Goal: Information Seeking & Learning: Find specific fact

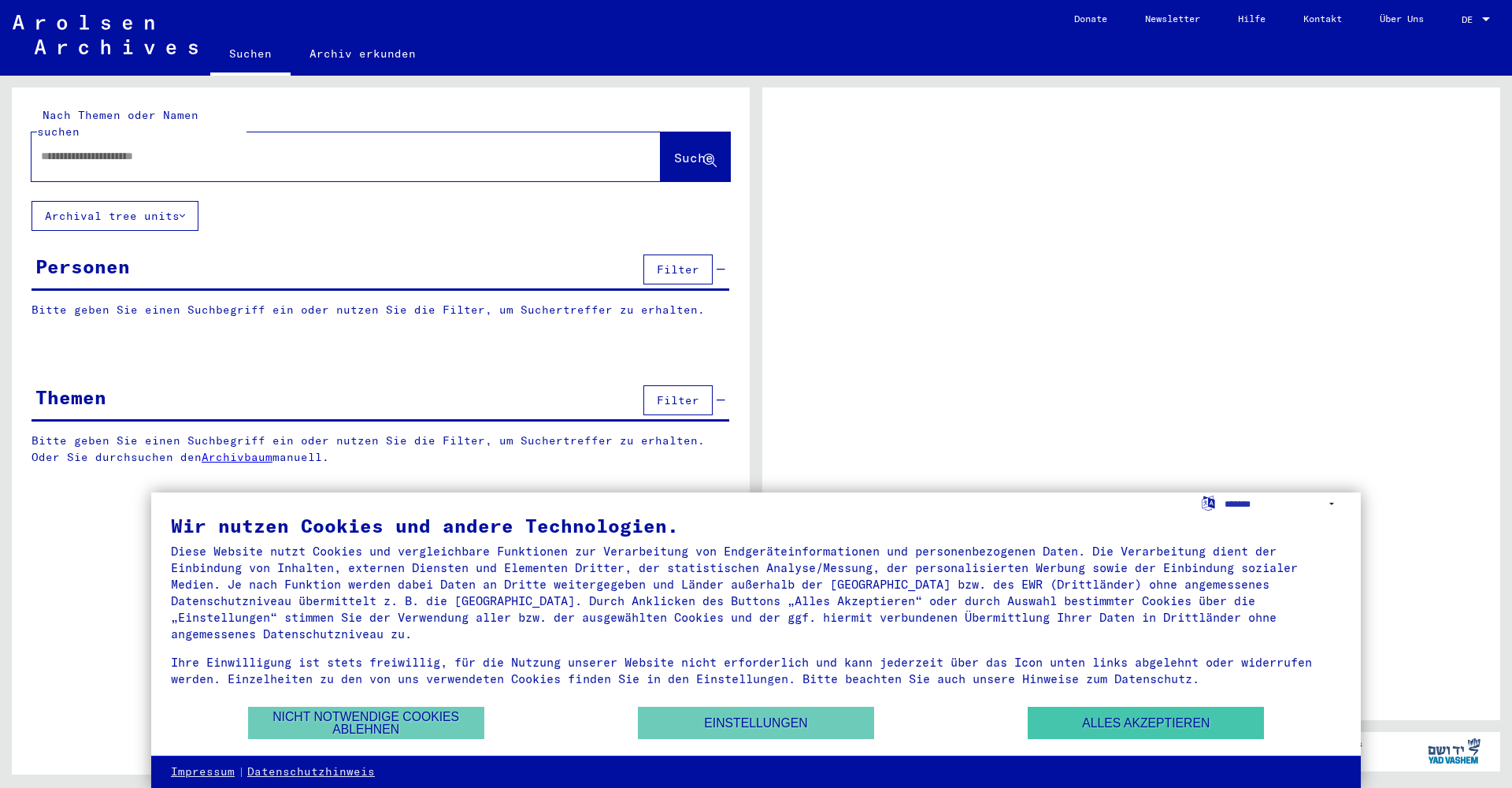
click at [1094, 727] on button "Alles akzeptieren" at bounding box center [1145, 723] width 237 height 32
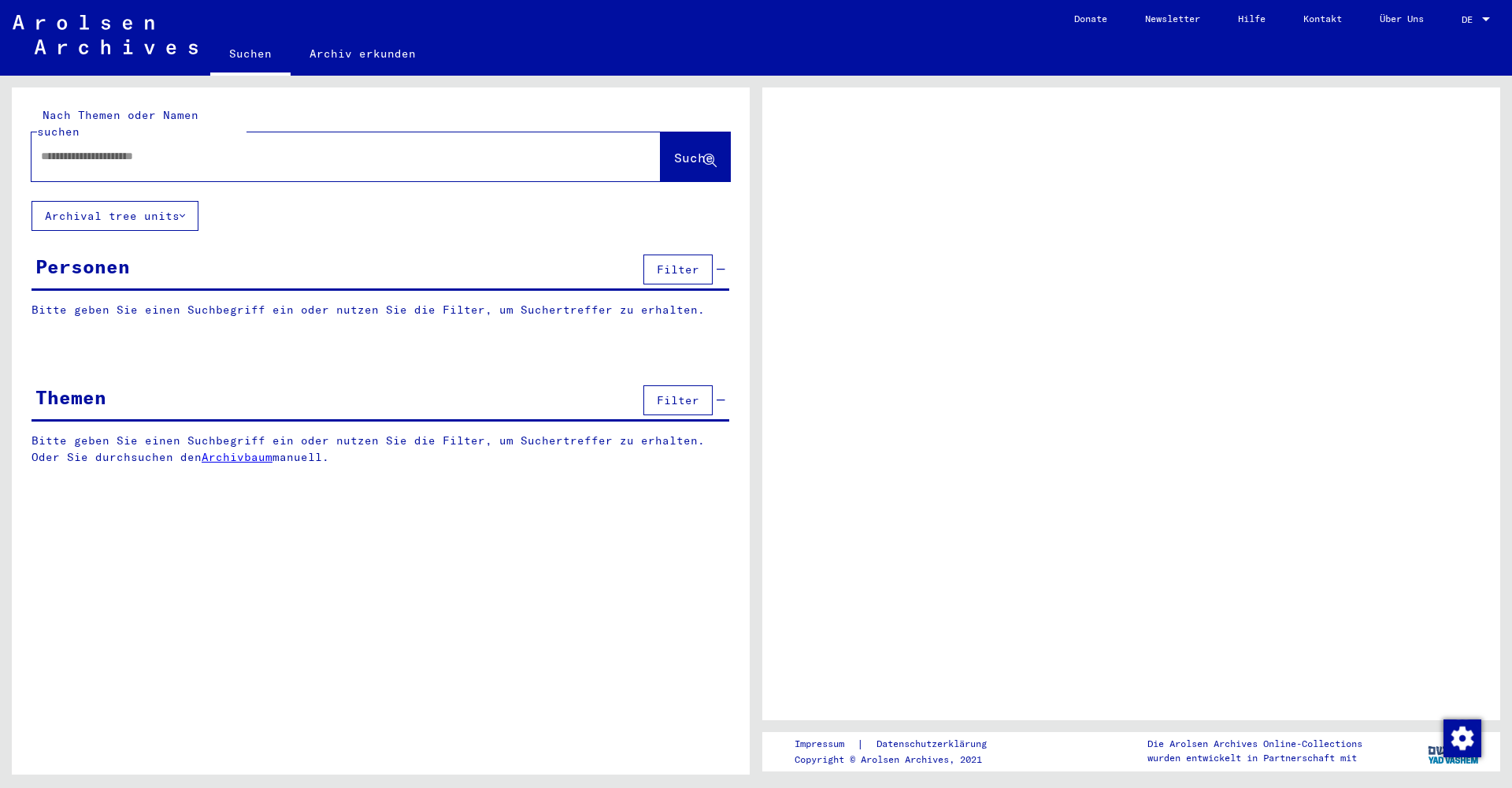
click at [1478, 17] on span "DE" at bounding box center [1471, 20] width 17 height 11
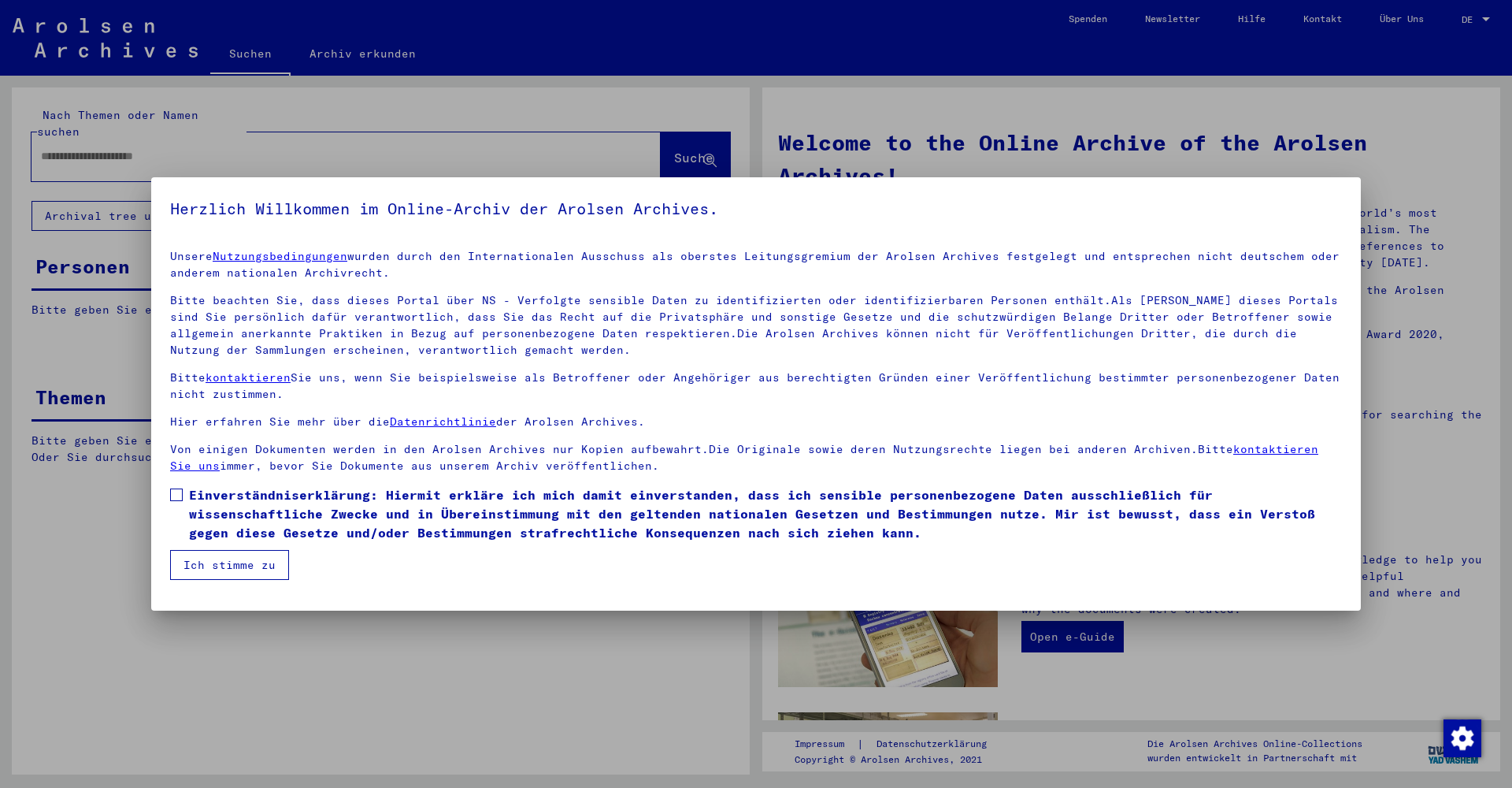
click at [177, 496] on span at bounding box center [175, 494] width 12 height 12
click at [238, 562] on button "Ich stimme zu" at bounding box center [229, 565] width 119 height 30
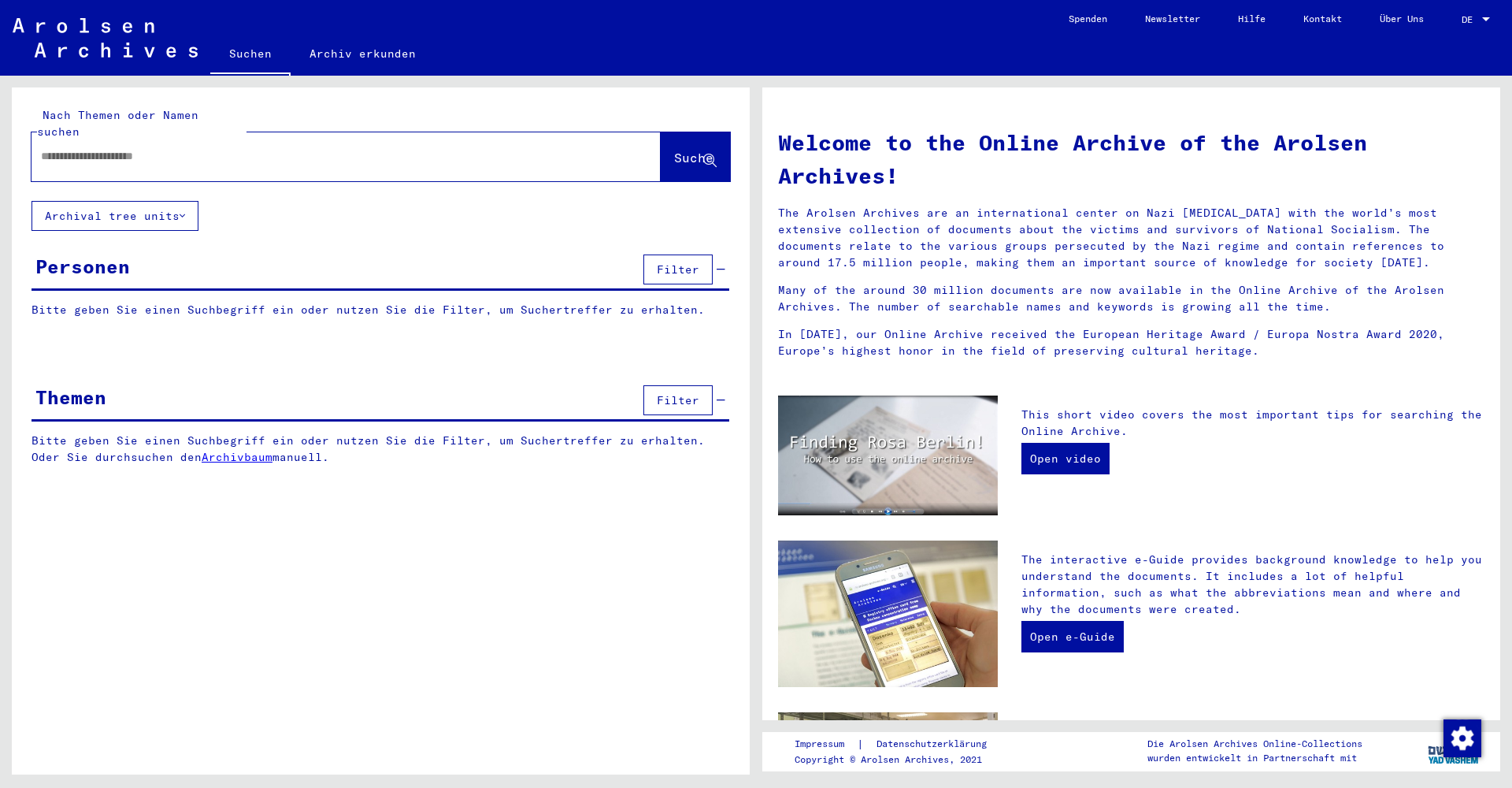
click at [1477, 19] on span "DE" at bounding box center [1471, 20] width 17 height 11
click at [1466, 33] on span "English" at bounding box center [1446, 27] width 39 height 12
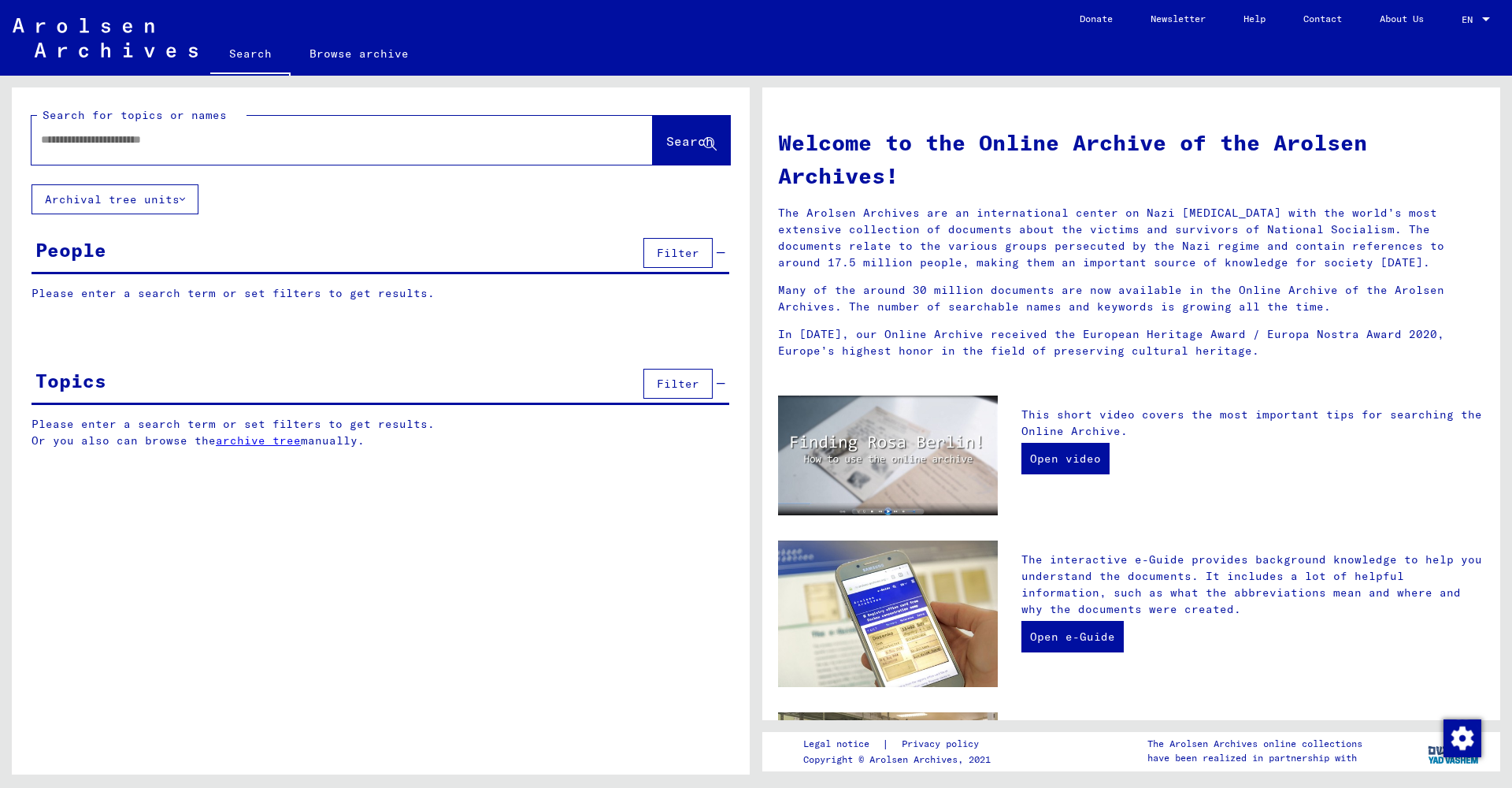
click at [333, 145] on input "text" at bounding box center [322, 140] width 565 height 17
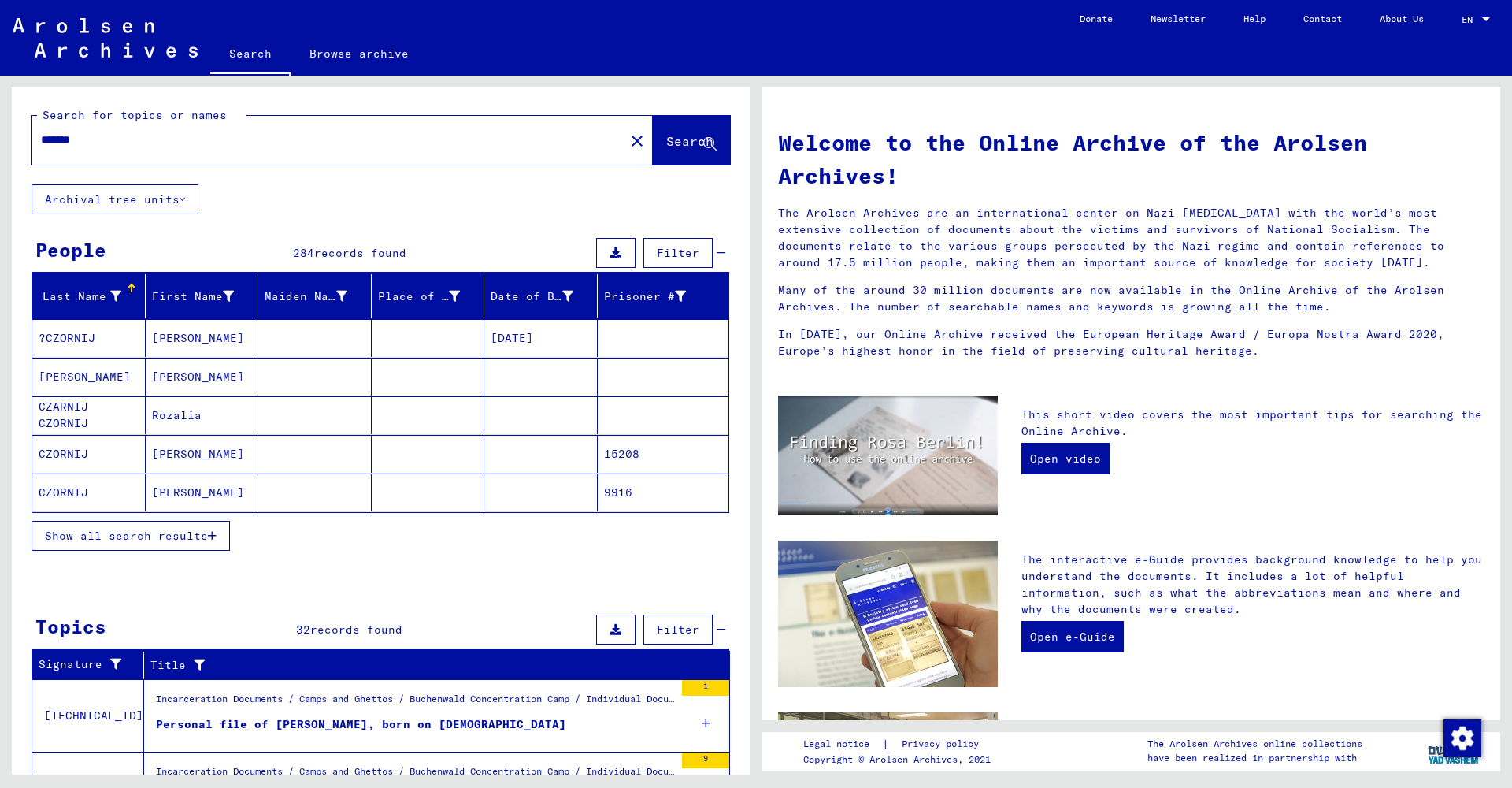
scroll to position [1, 0]
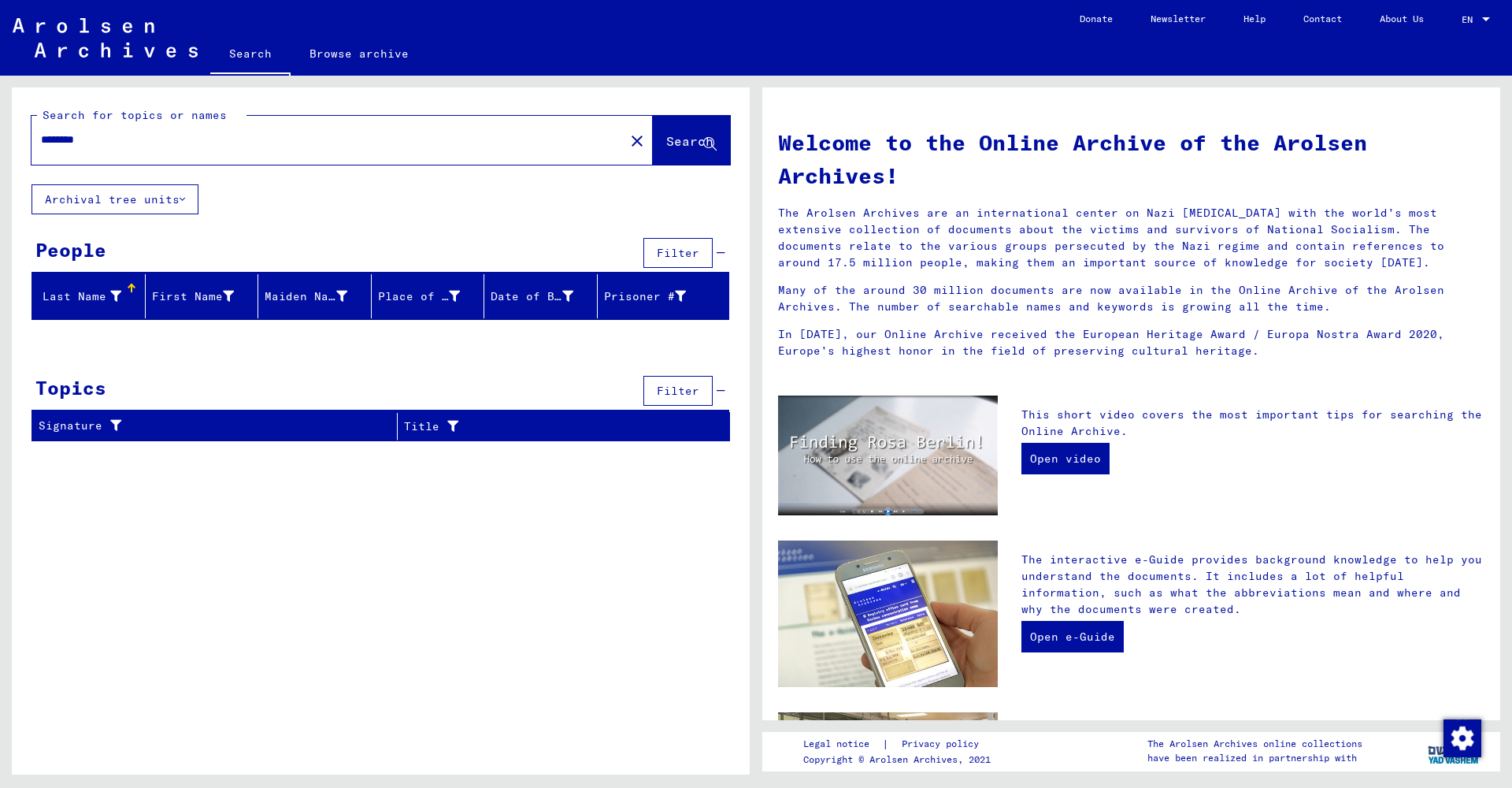
type input "*******"
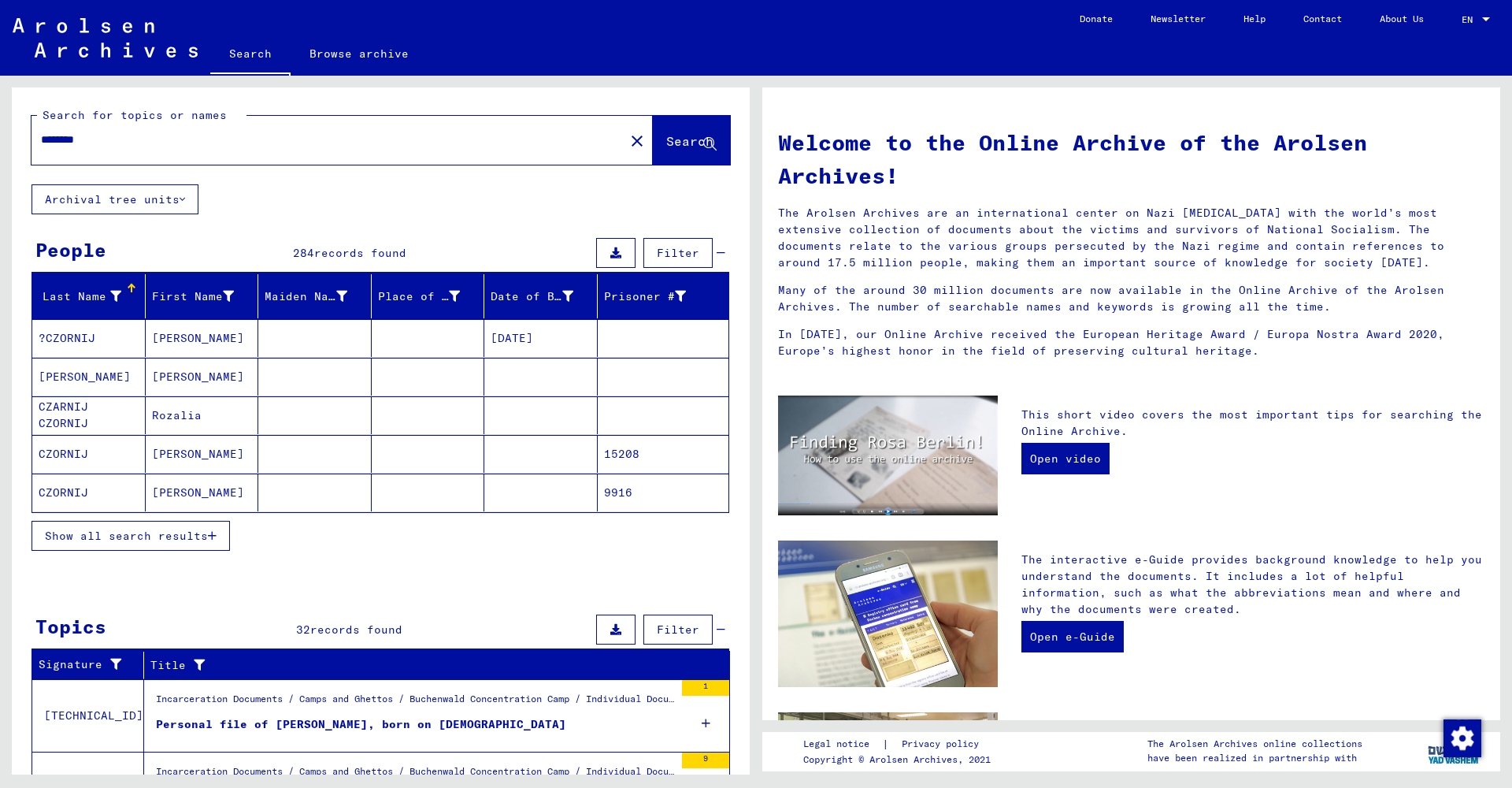
click at [181, 534] on span "Show all search results" at bounding box center [126, 535] width 163 height 14
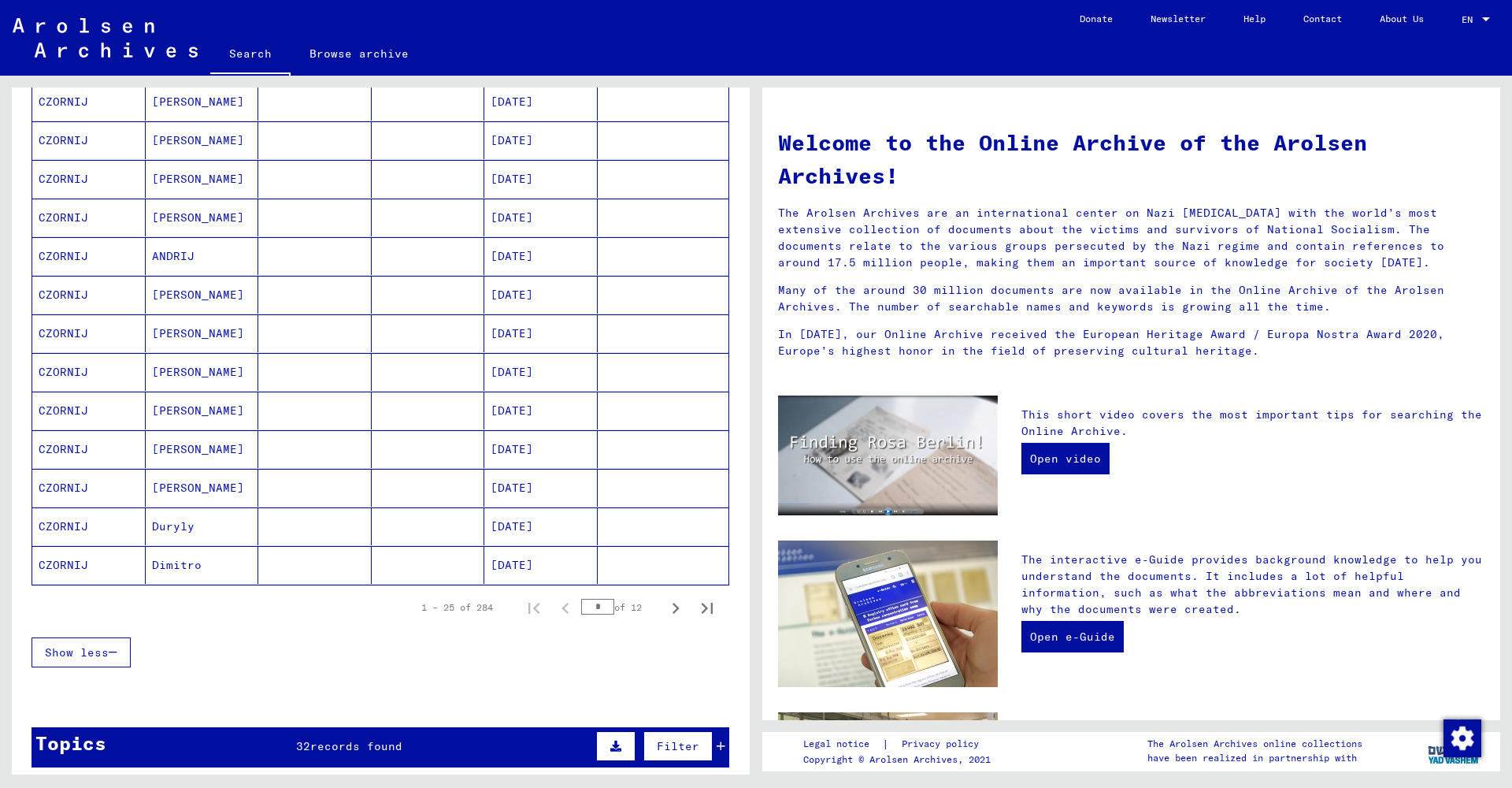
scroll to position [700, 0]
click at [672, 606] on icon "Next page" at bounding box center [675, 607] width 22 height 22
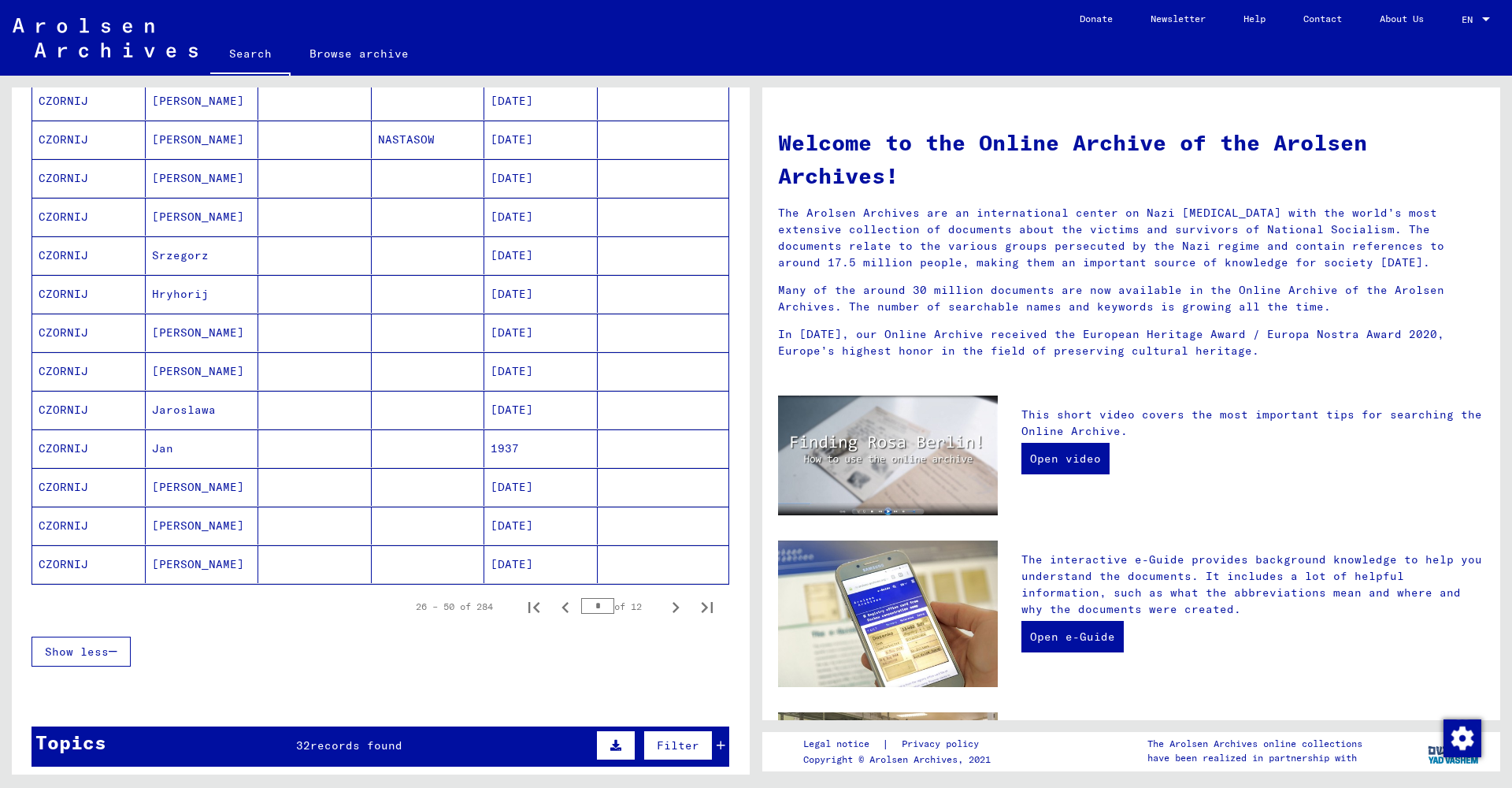
click at [673, 606] on icon "Next page" at bounding box center [675, 607] width 22 height 22
type input "*"
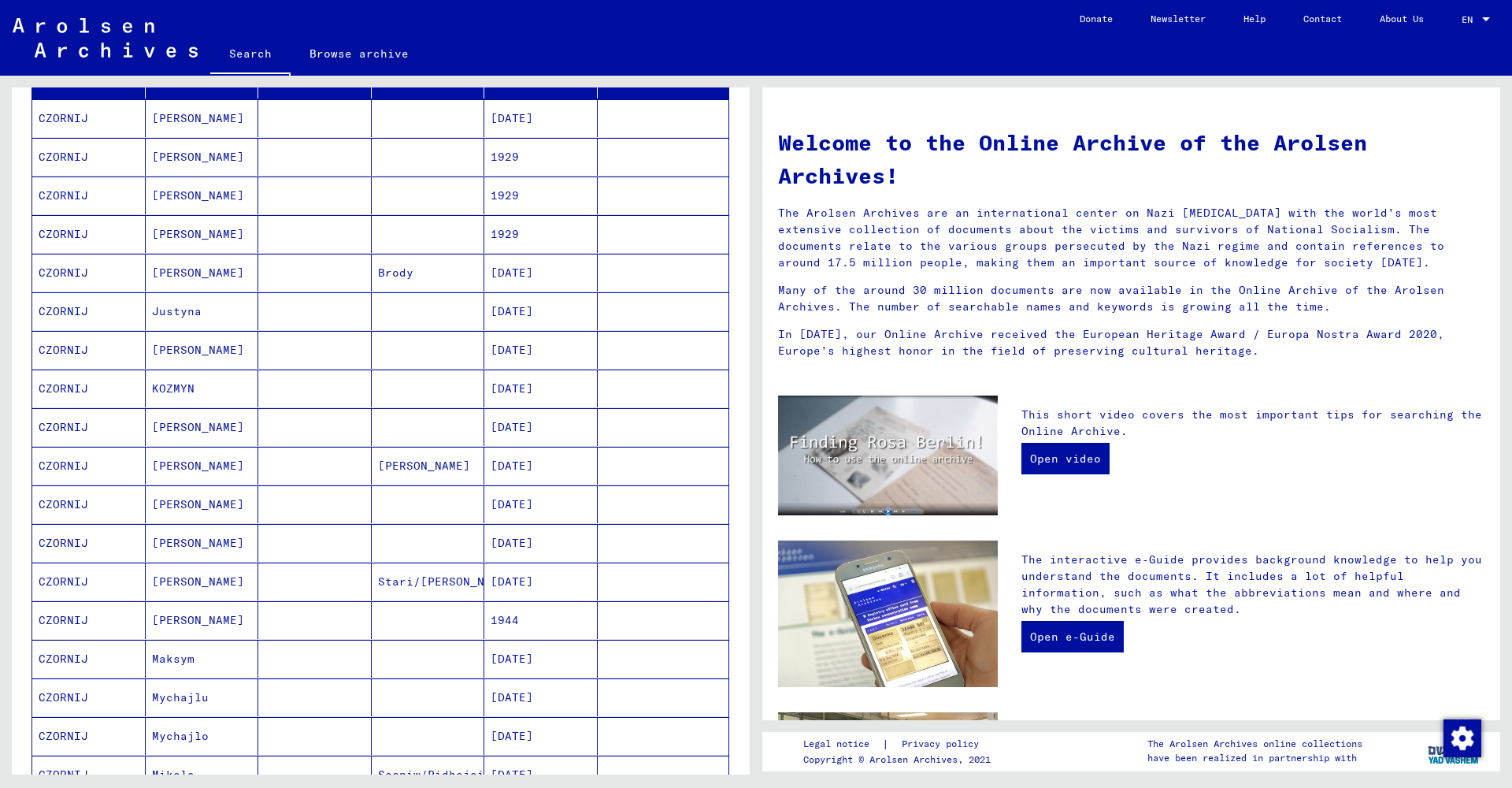
scroll to position [222, 0]
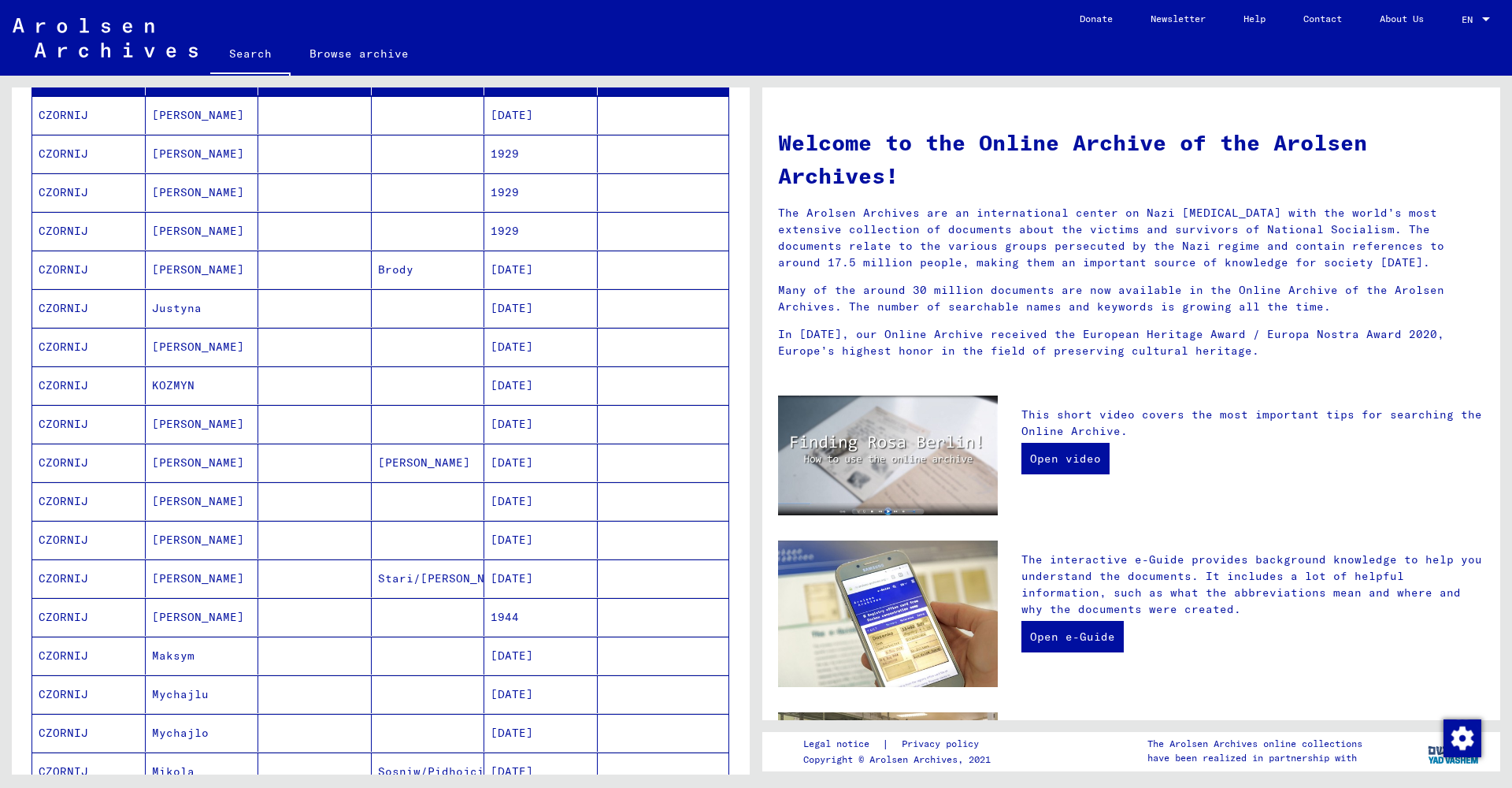
click at [199, 386] on mat-cell "KOZMYN" at bounding box center [203, 386] width 113 height 38
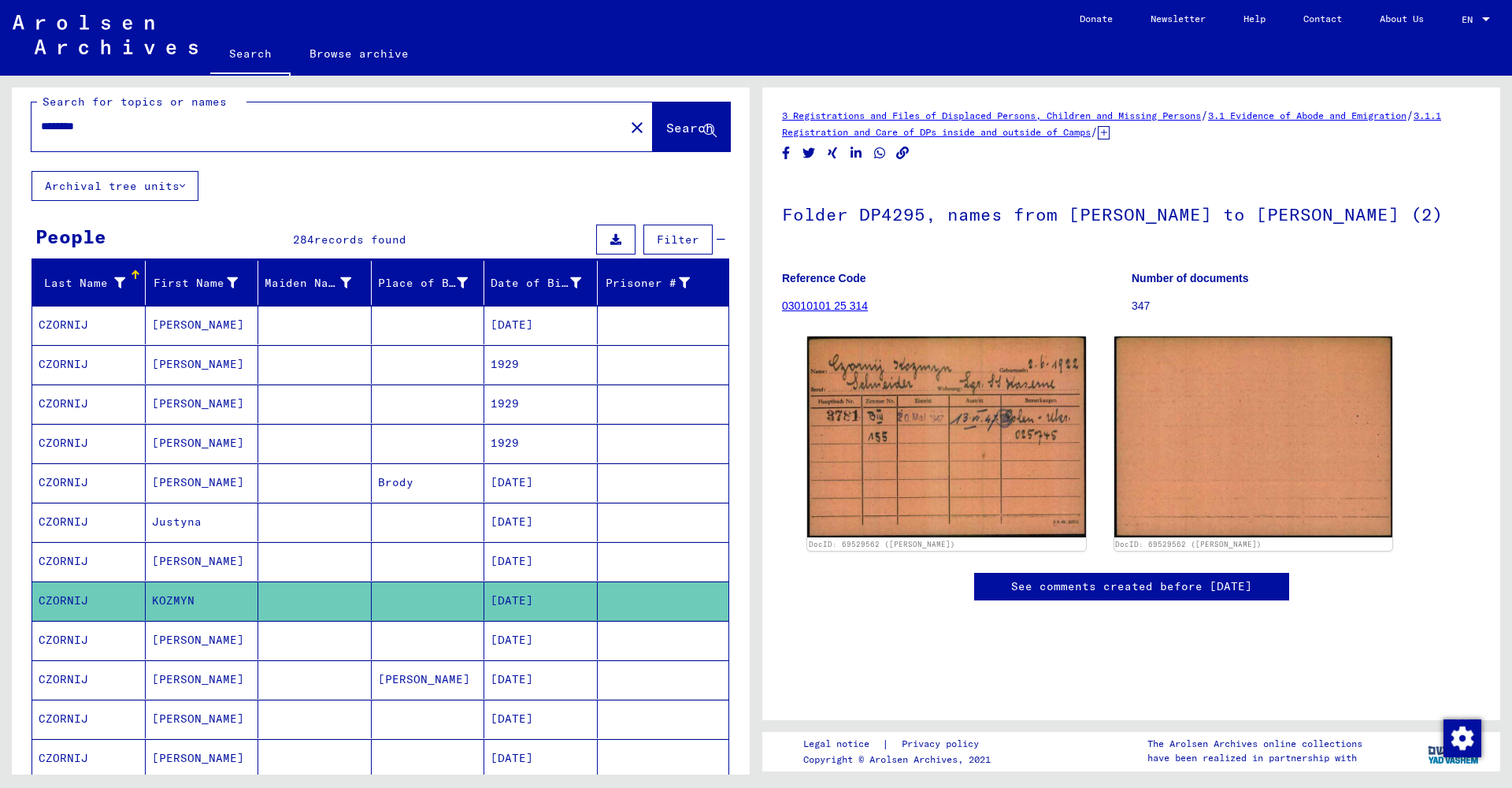
scroll to position [12, 0]
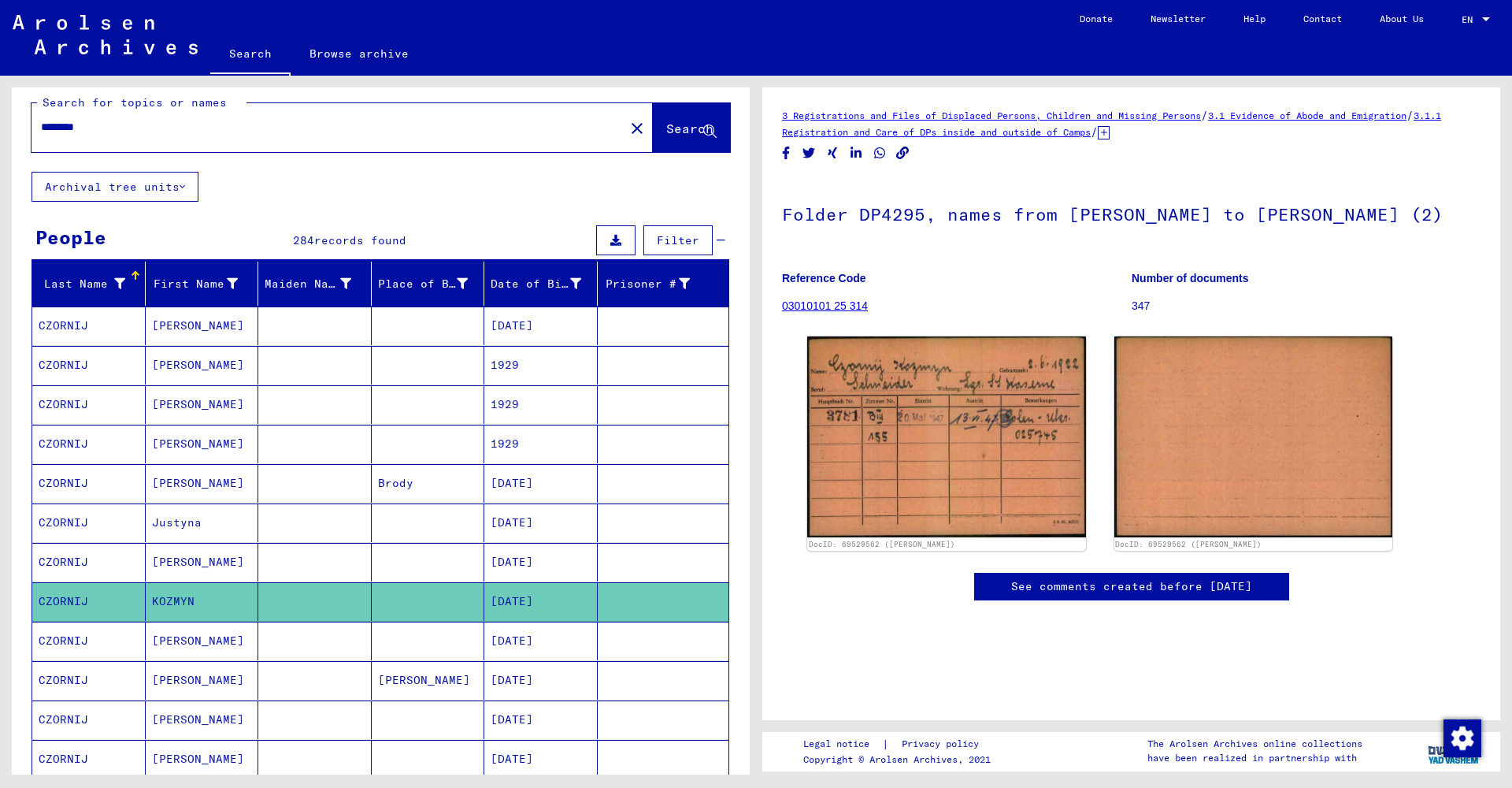
click at [280, 132] on input "*******" at bounding box center [327, 127] width 574 height 17
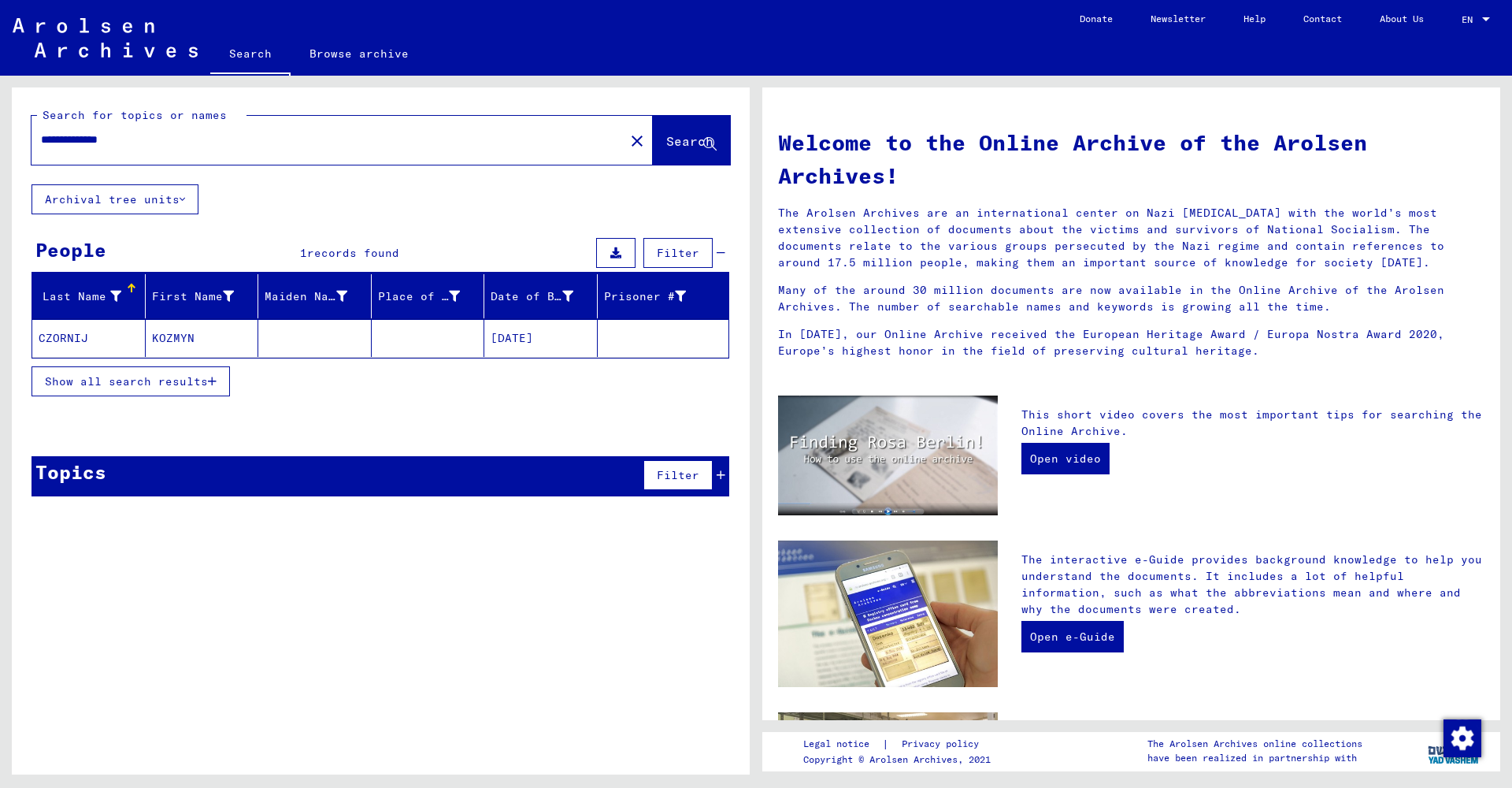
click at [0, 124] on div "**********" at bounding box center [378, 424] width 756 height 698
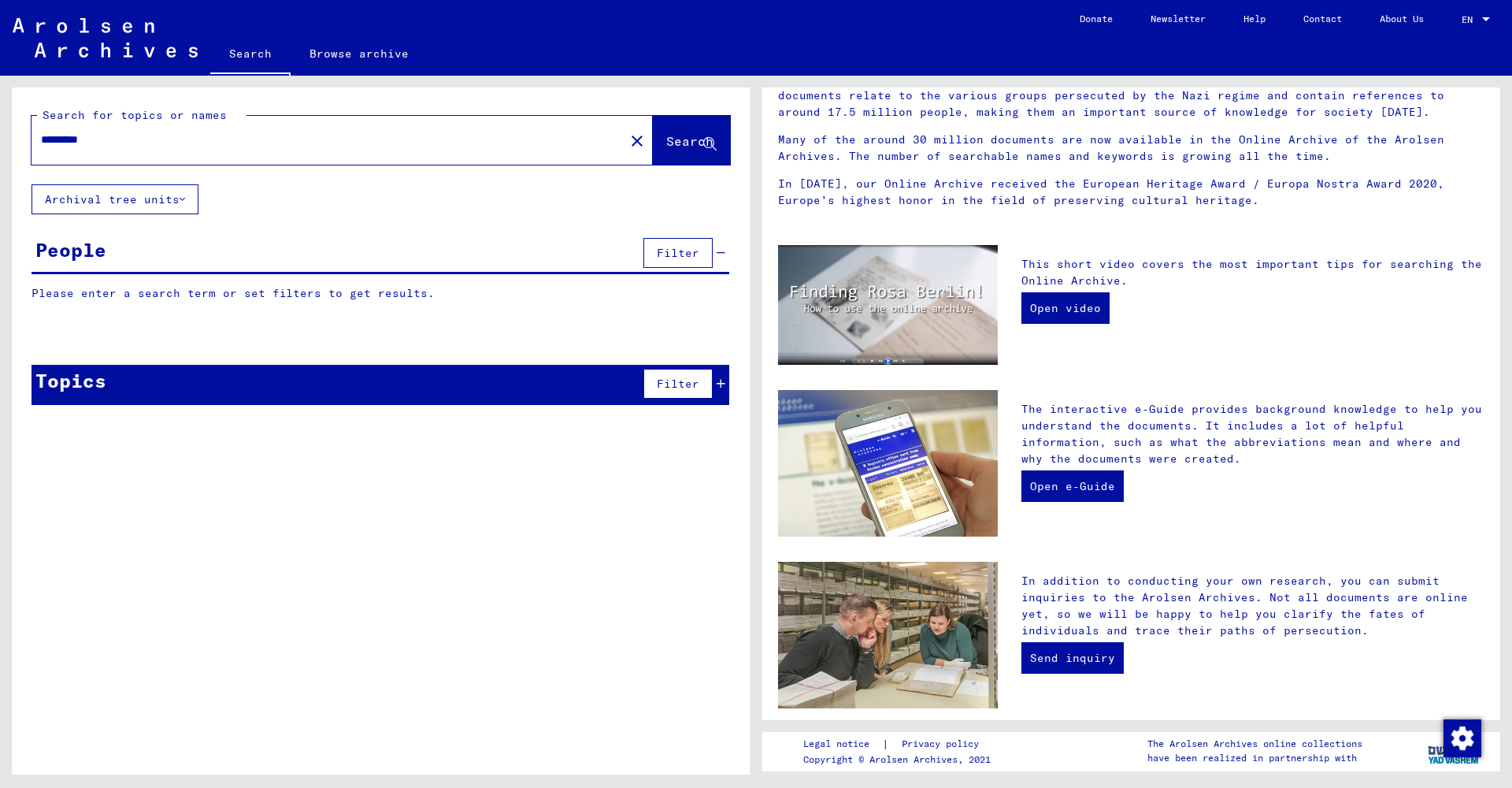
scroll to position [166, 0]
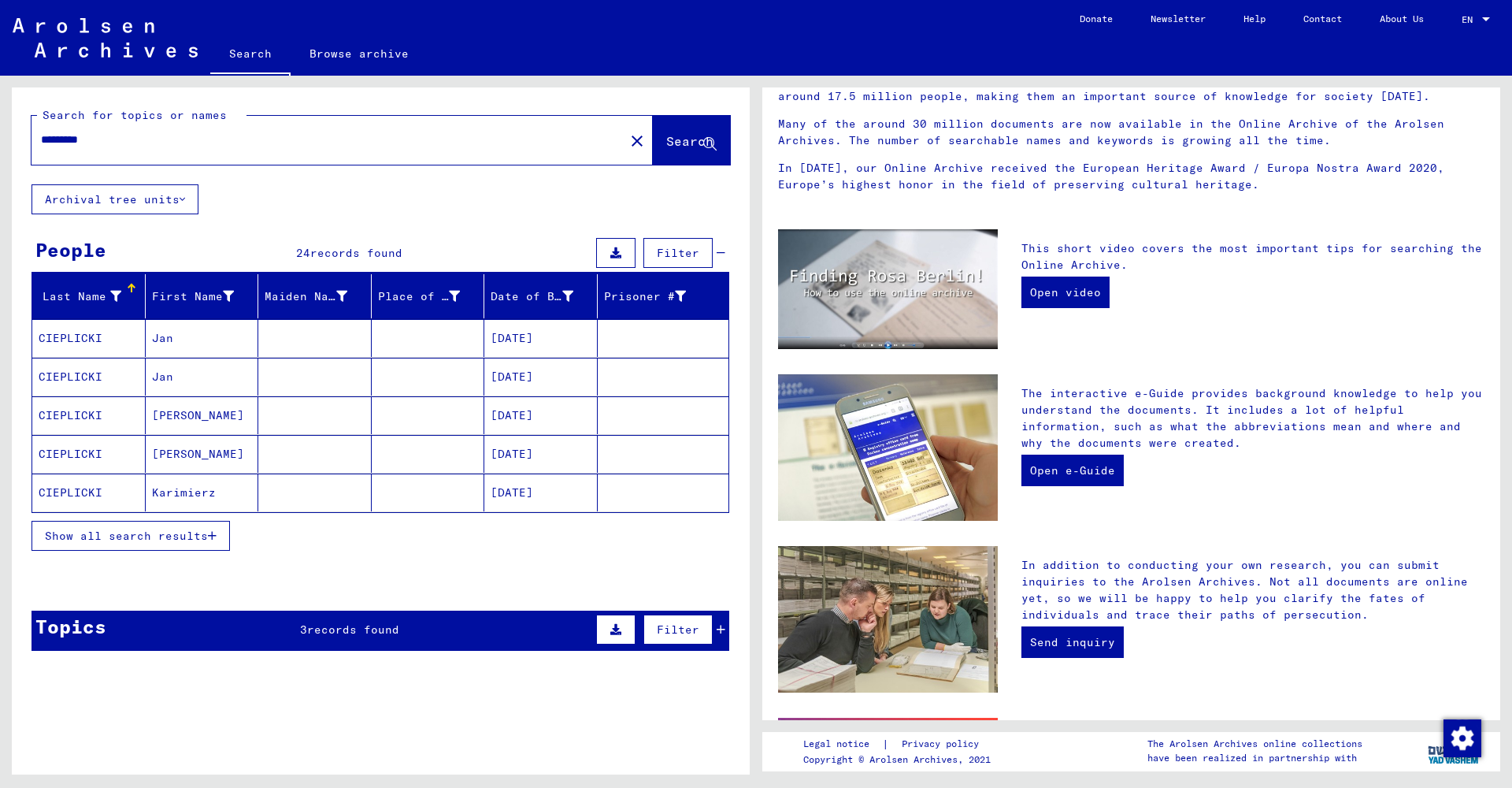
drag, startPoint x: 155, startPoint y: 411, endPoint x: 278, endPoint y: 391, distance: 124.6
click at [156, 411] on mat-cell "[PERSON_NAME]" at bounding box center [203, 415] width 113 height 38
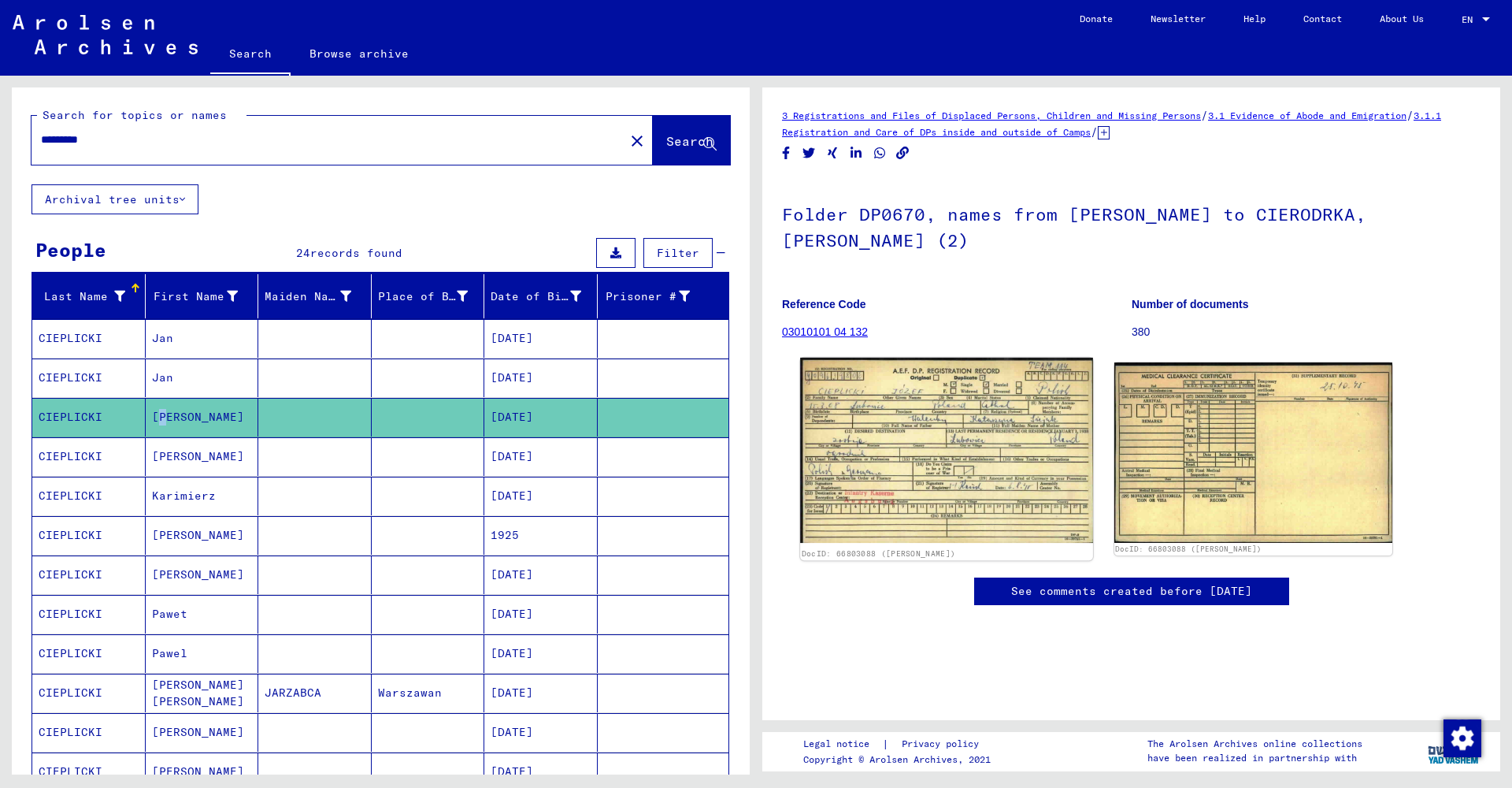
click at [879, 440] on img at bounding box center [946, 450] width 292 height 185
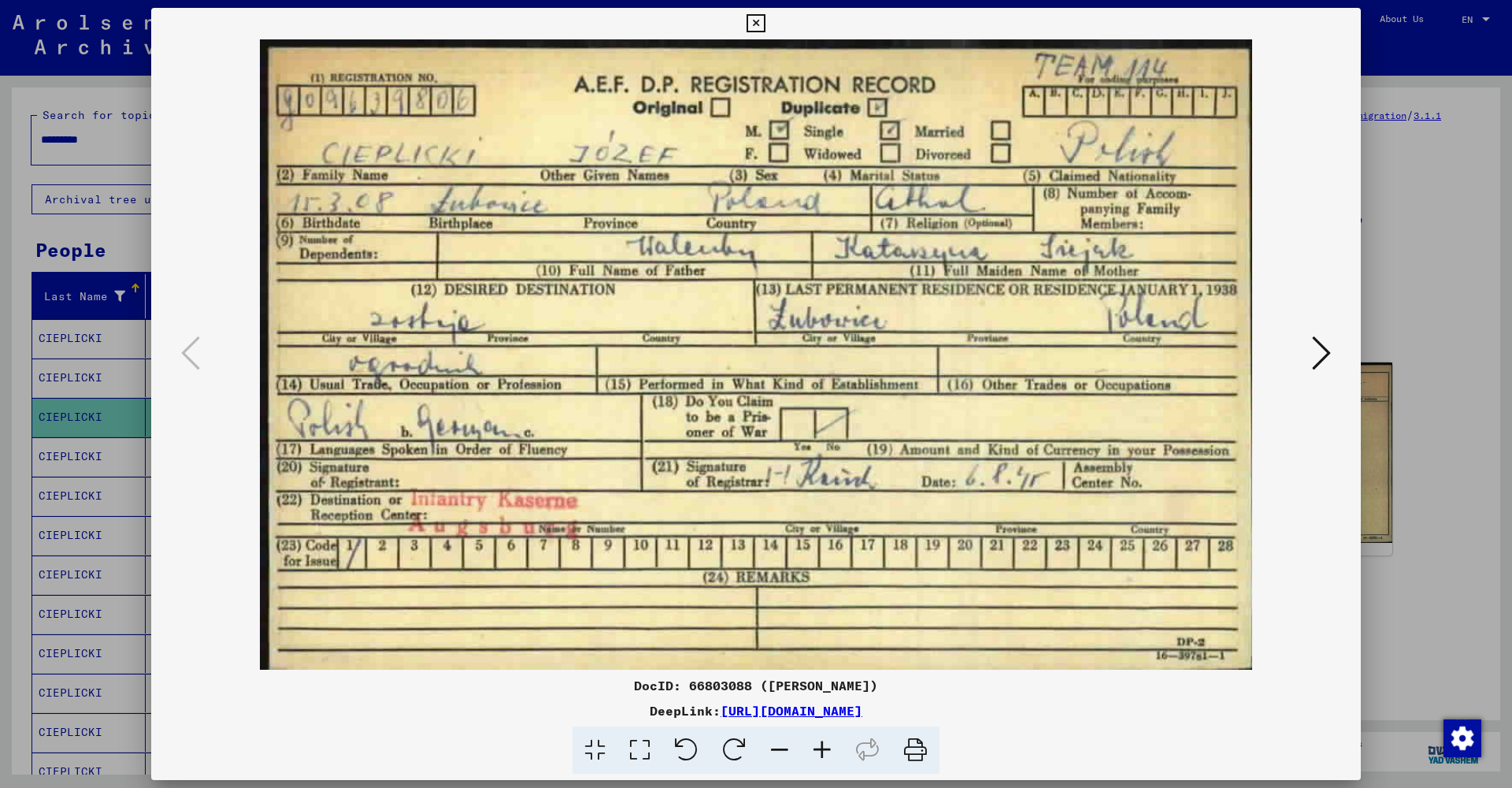
click at [1310, 358] on button at bounding box center [1322, 354] width 28 height 45
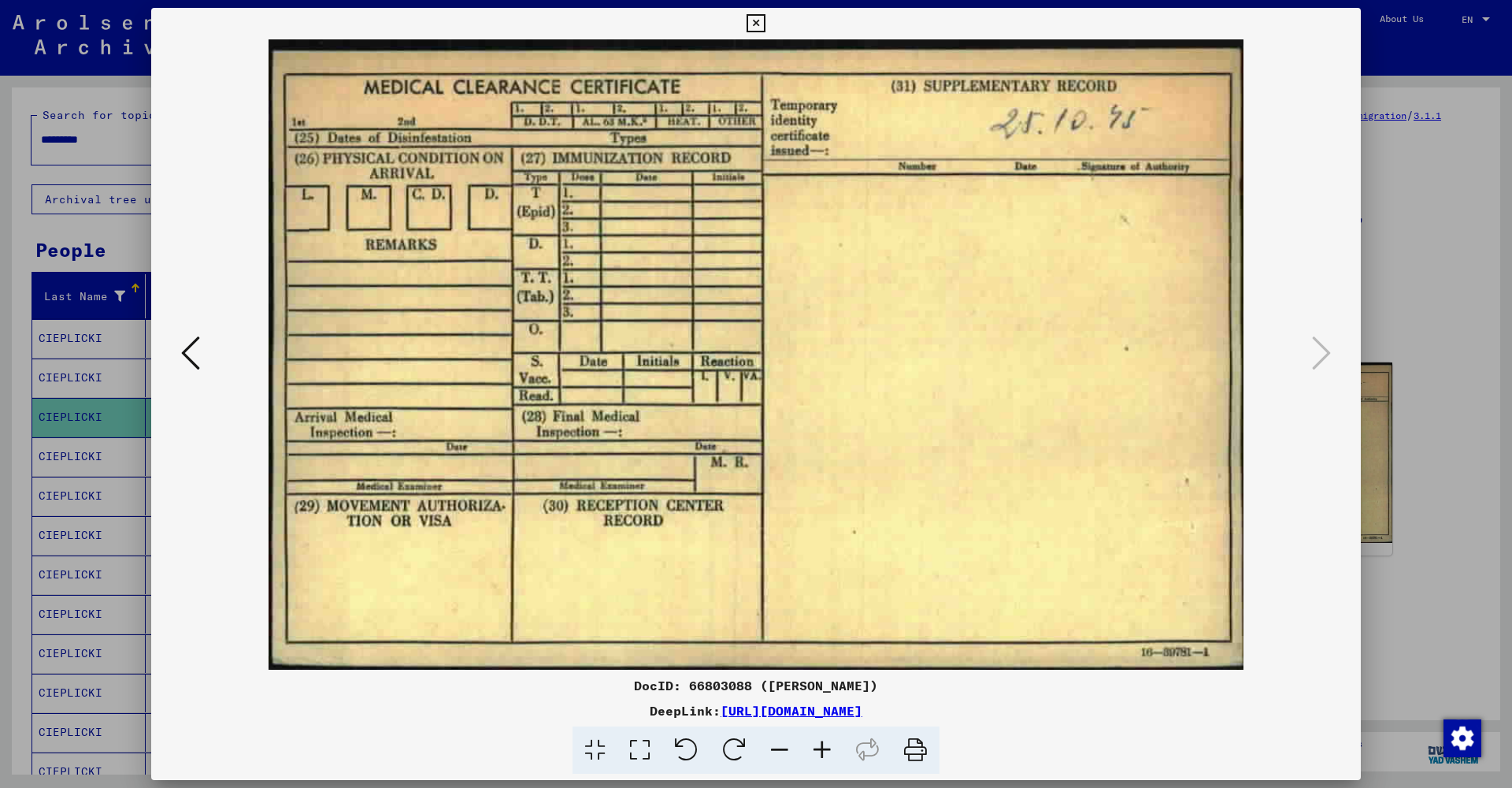
click at [764, 20] on icon at bounding box center [755, 24] width 18 height 19
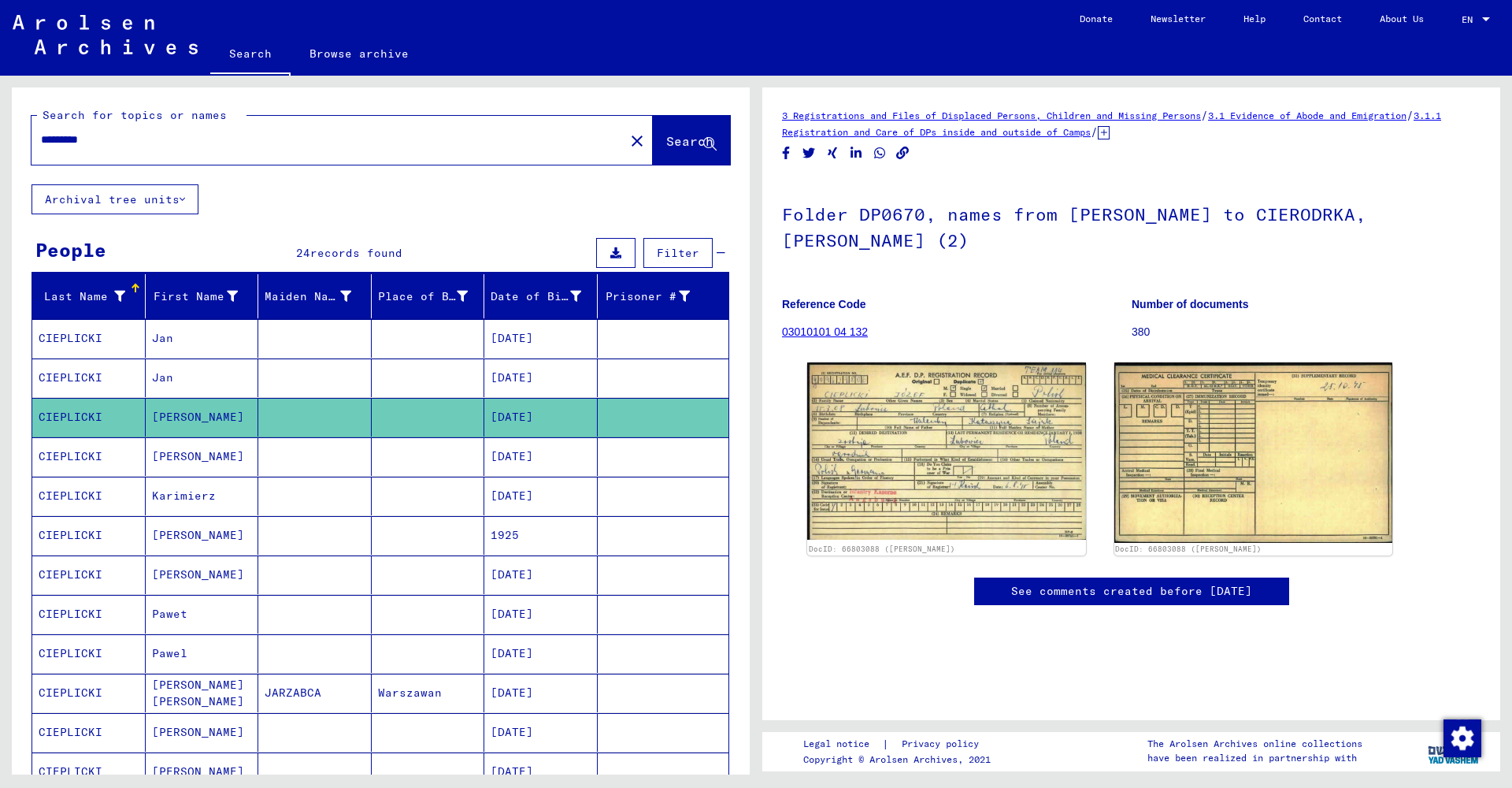
click at [224, 452] on mat-cell "[PERSON_NAME]" at bounding box center [203, 456] width 113 height 39
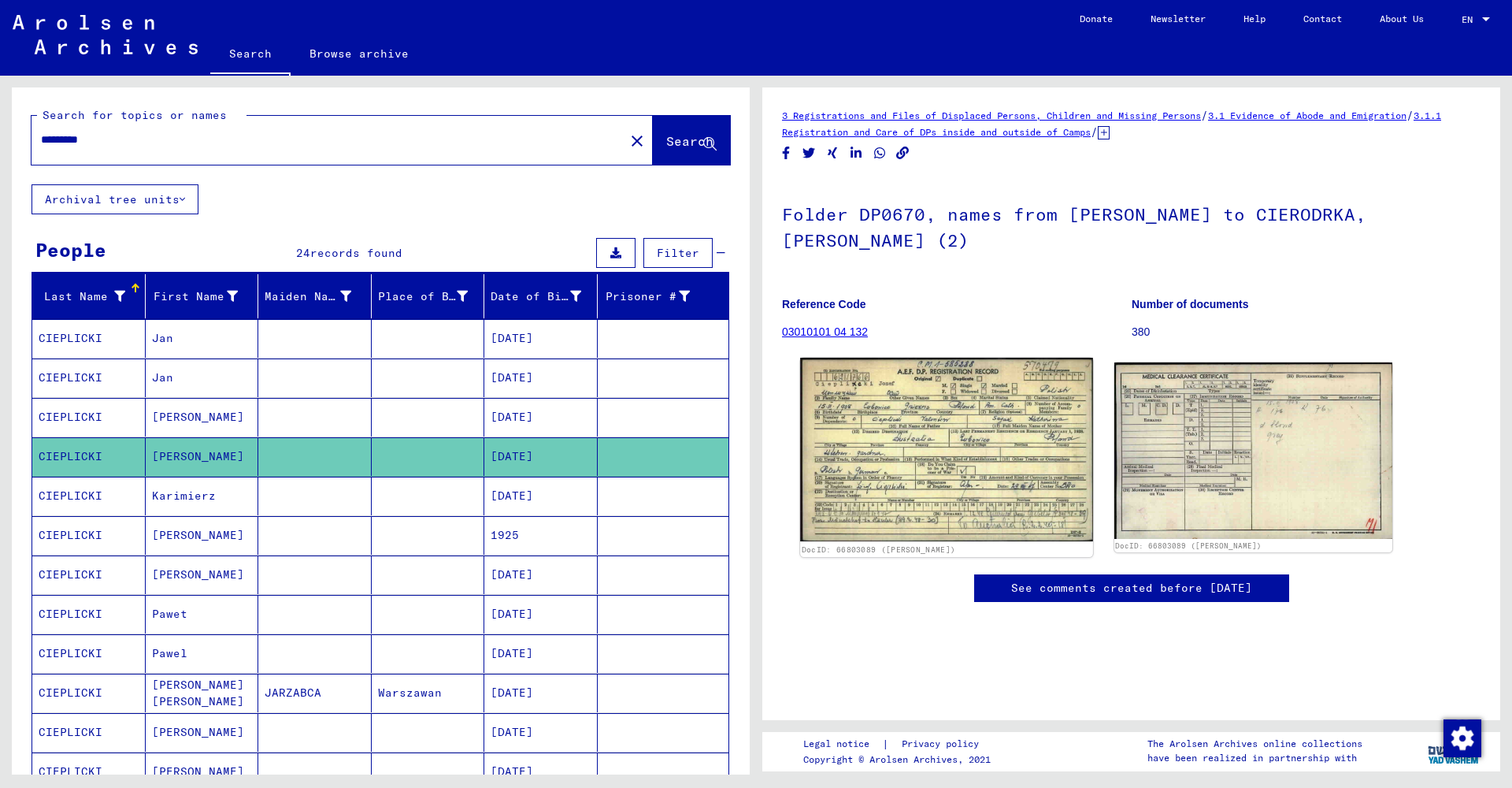
click at [844, 490] on img at bounding box center [946, 450] width 292 height 185
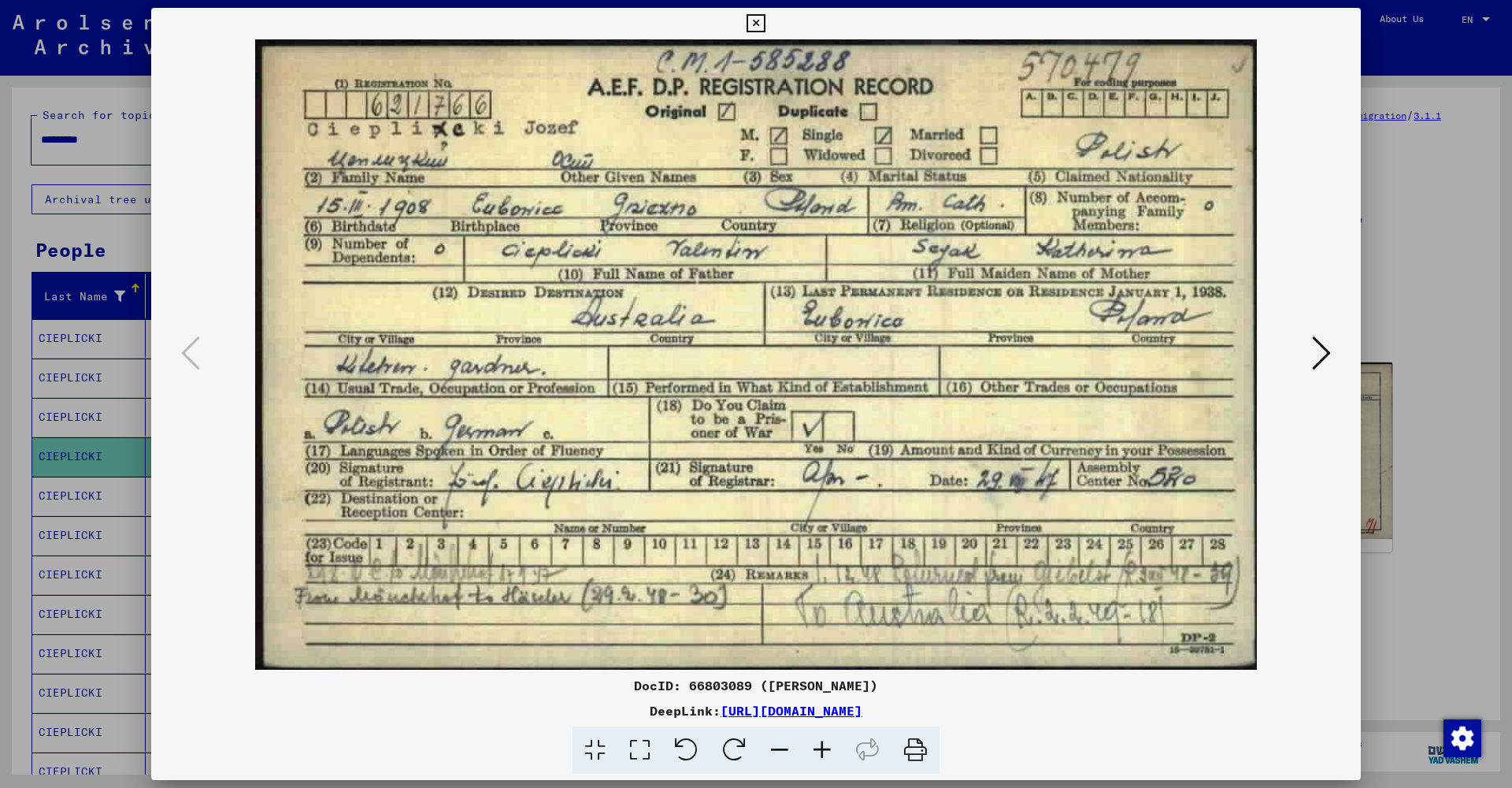
click at [1325, 345] on icon at bounding box center [1322, 353] width 19 height 38
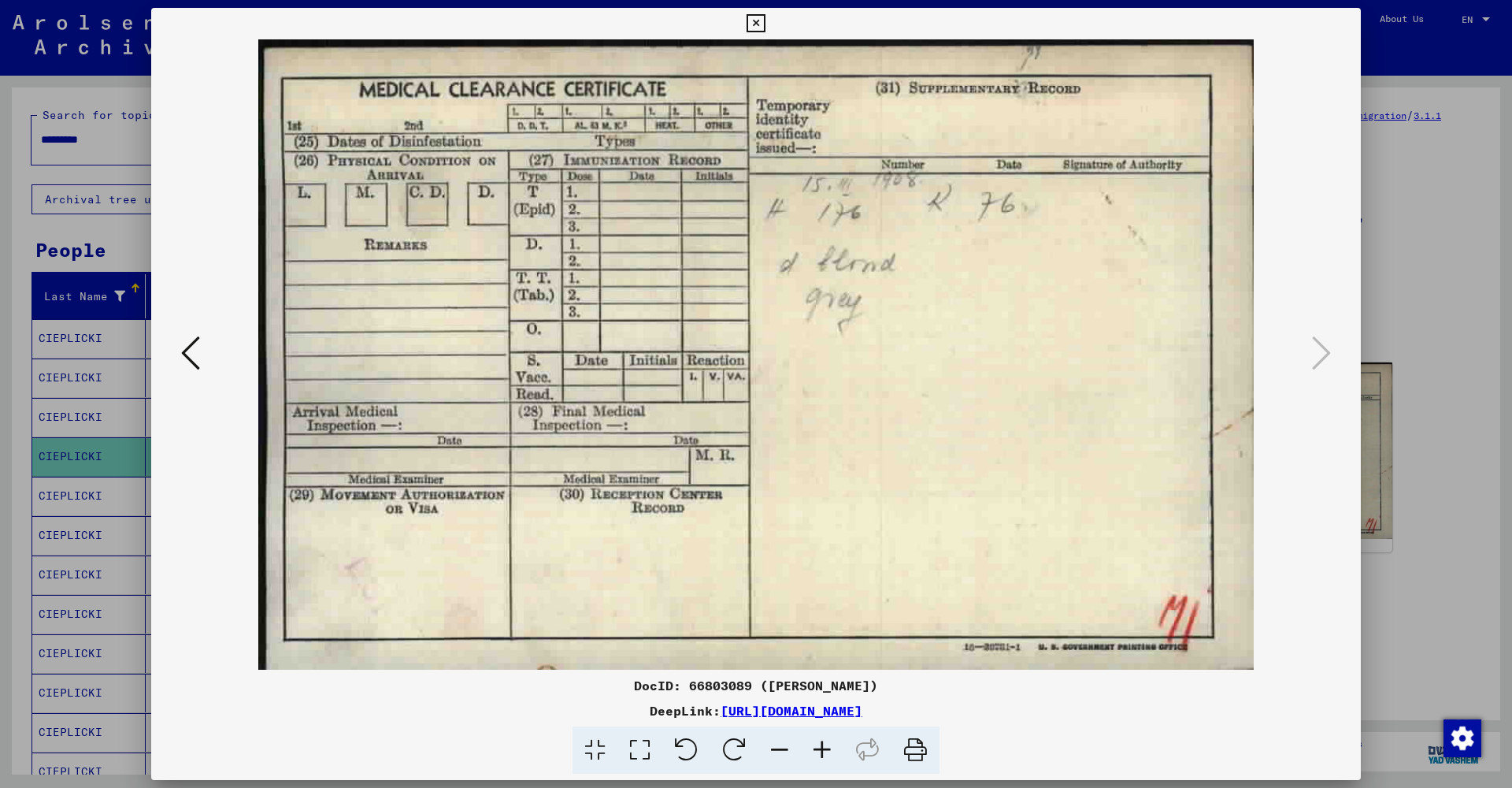
click at [764, 27] on icon at bounding box center [755, 24] width 18 height 19
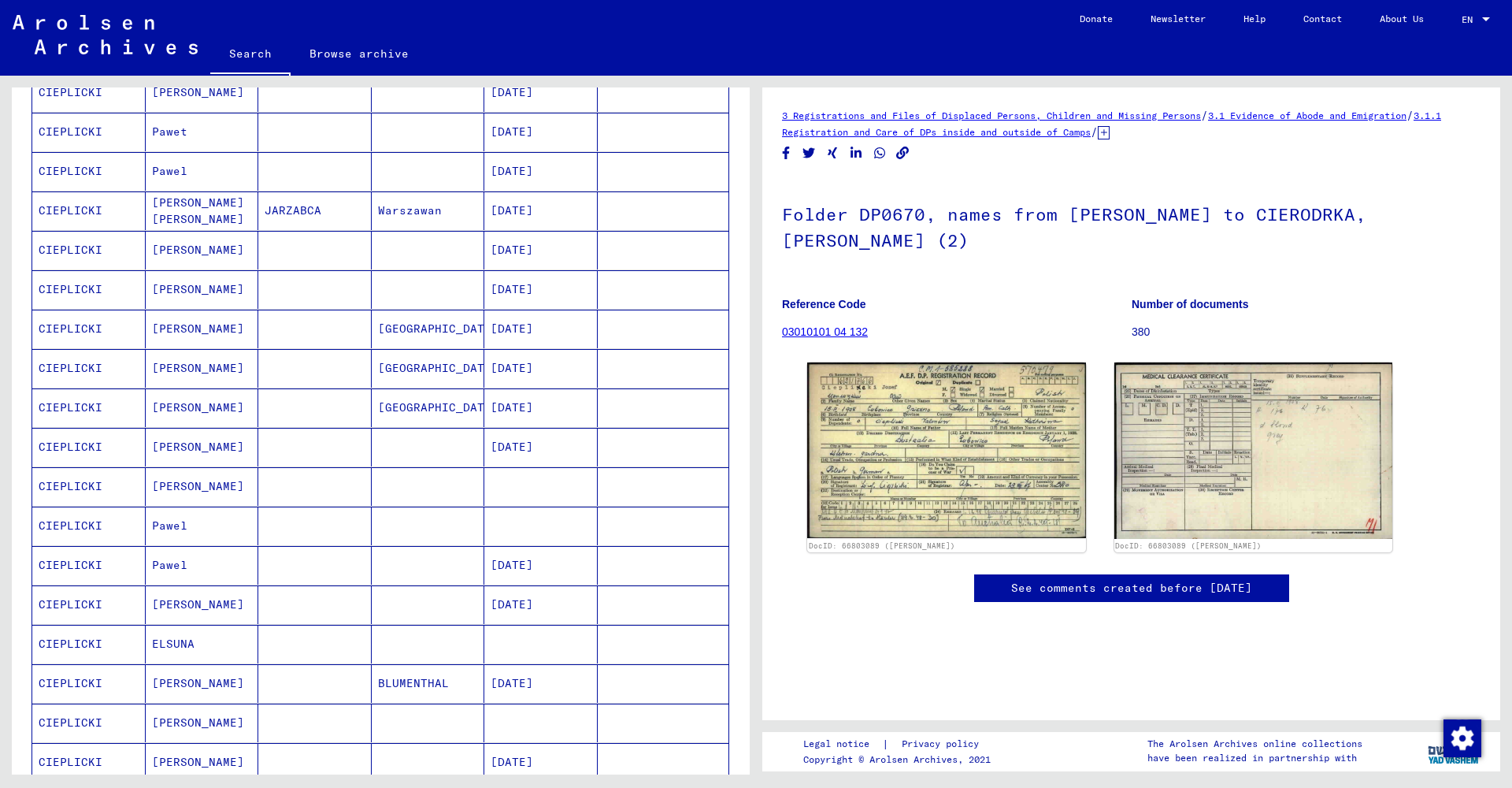
scroll to position [483, 0]
drag, startPoint x: 215, startPoint y: 437, endPoint x: 266, endPoint y: 452, distance: 53.2
click at [215, 437] on mat-cell "[PERSON_NAME]" at bounding box center [203, 446] width 113 height 39
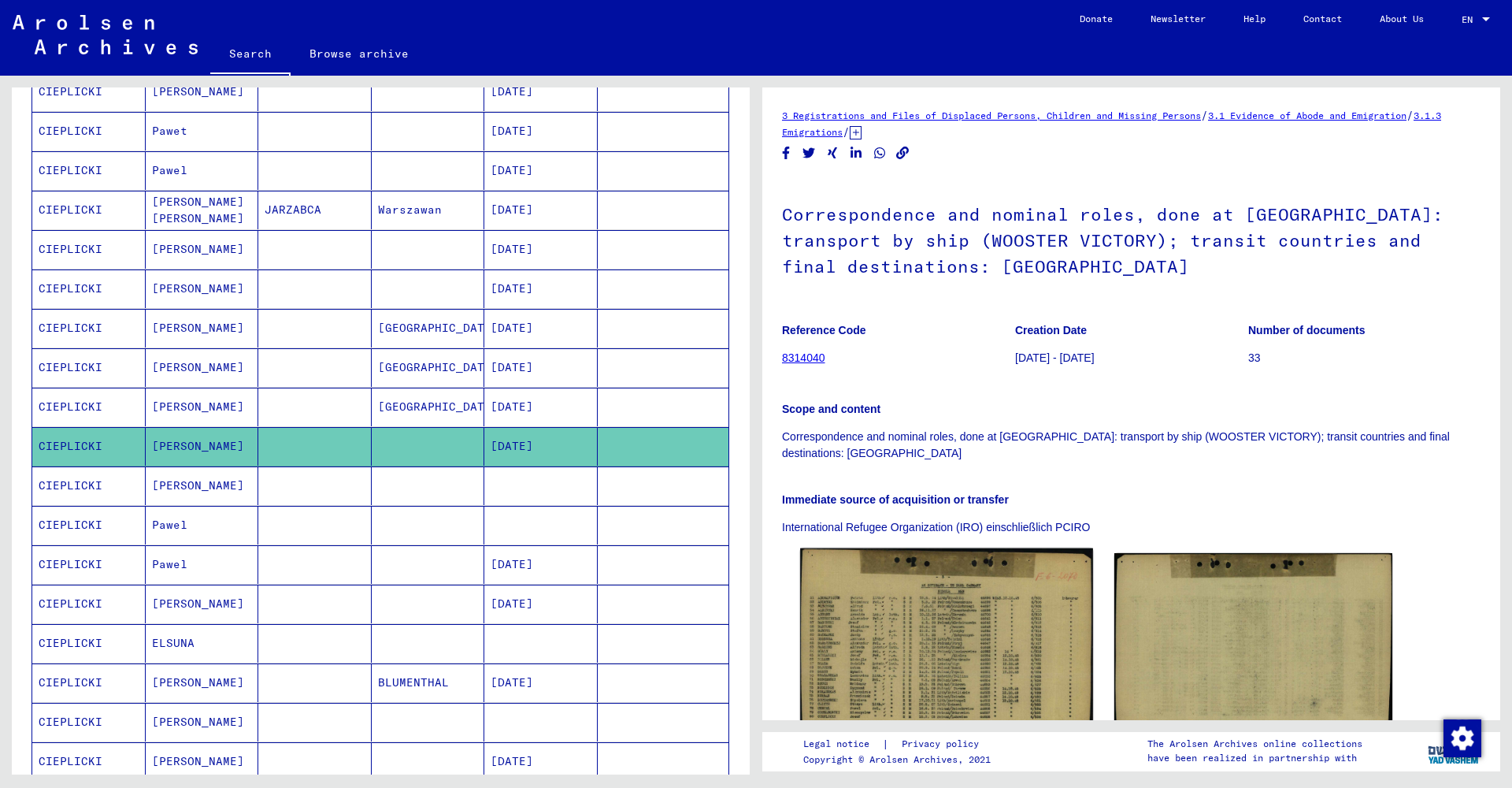
click at [859, 611] on img at bounding box center [946, 648] width 292 height 198
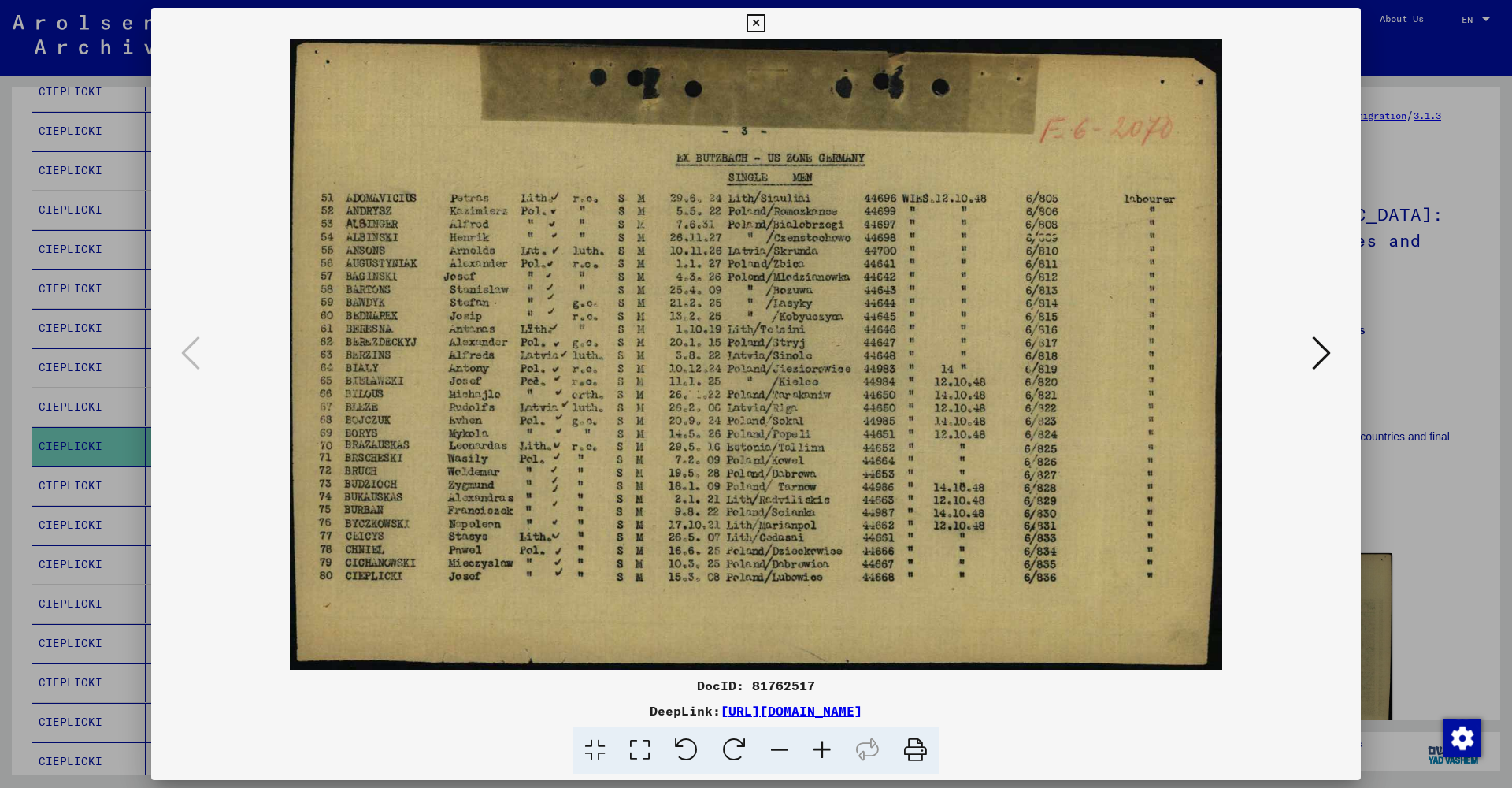
scroll to position [0, 1]
click at [764, 26] on icon at bounding box center [755, 24] width 18 height 19
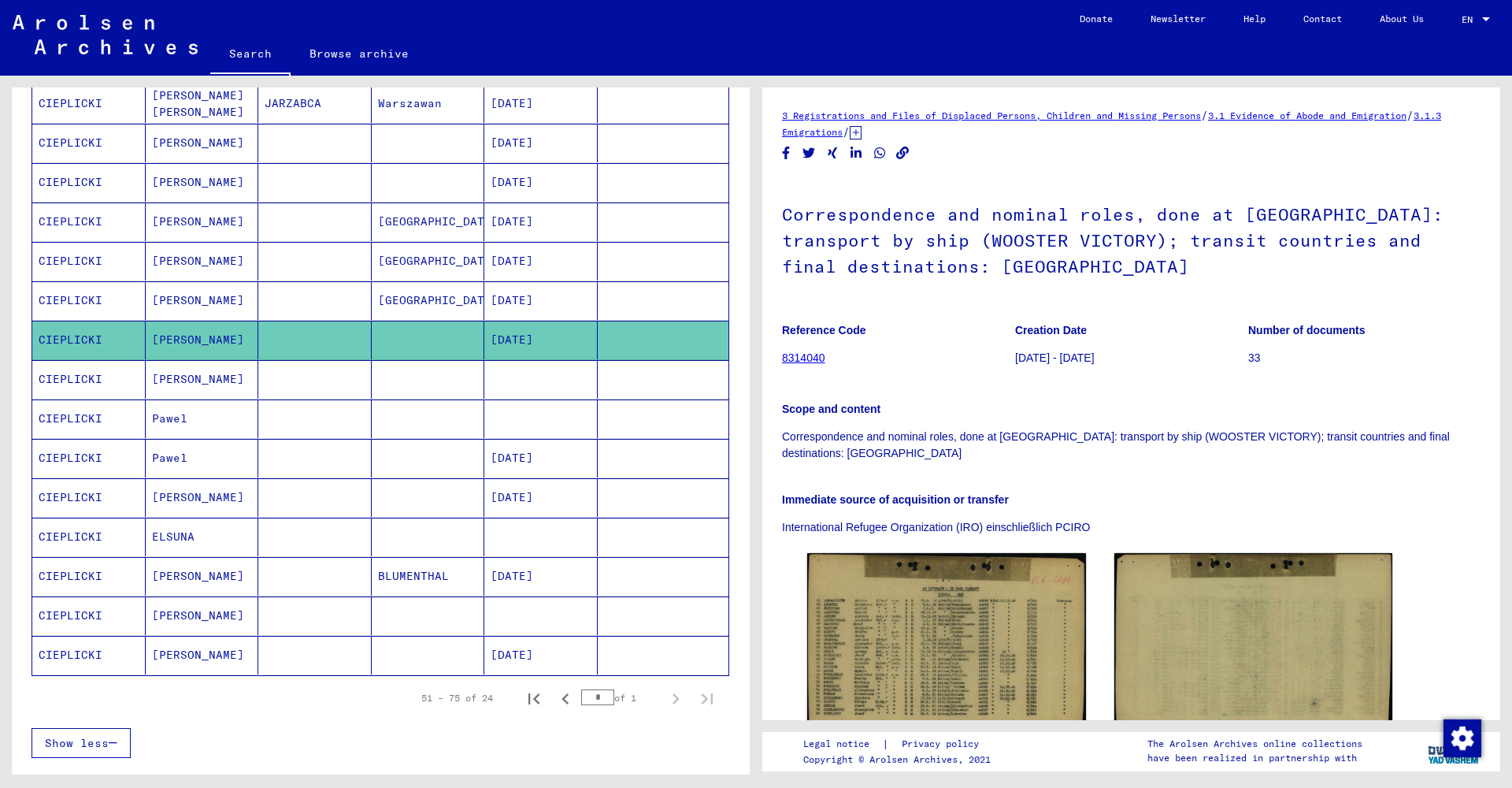
scroll to position [591, 0]
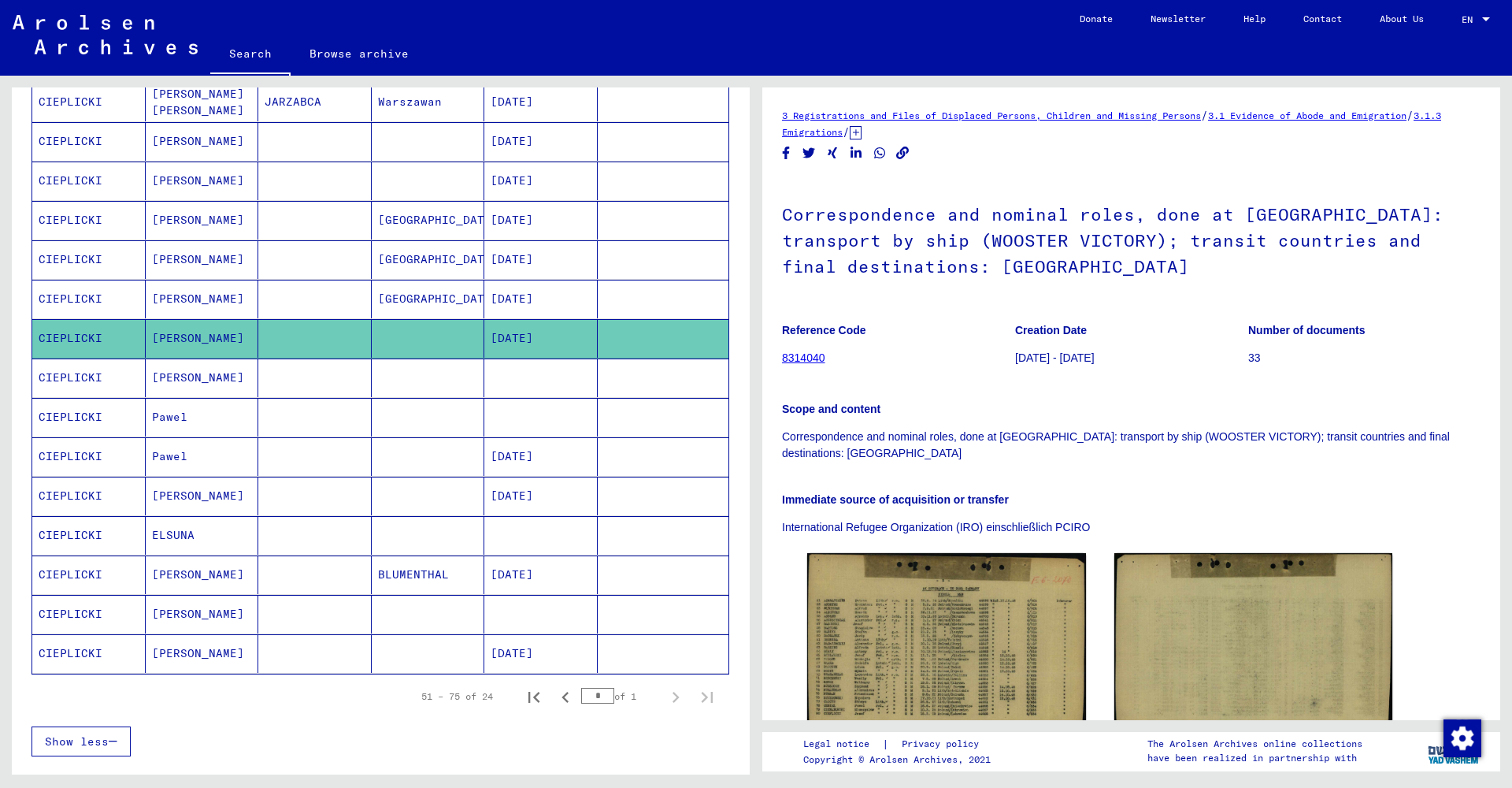
click at [190, 492] on mat-cell "[PERSON_NAME]" at bounding box center [203, 496] width 113 height 39
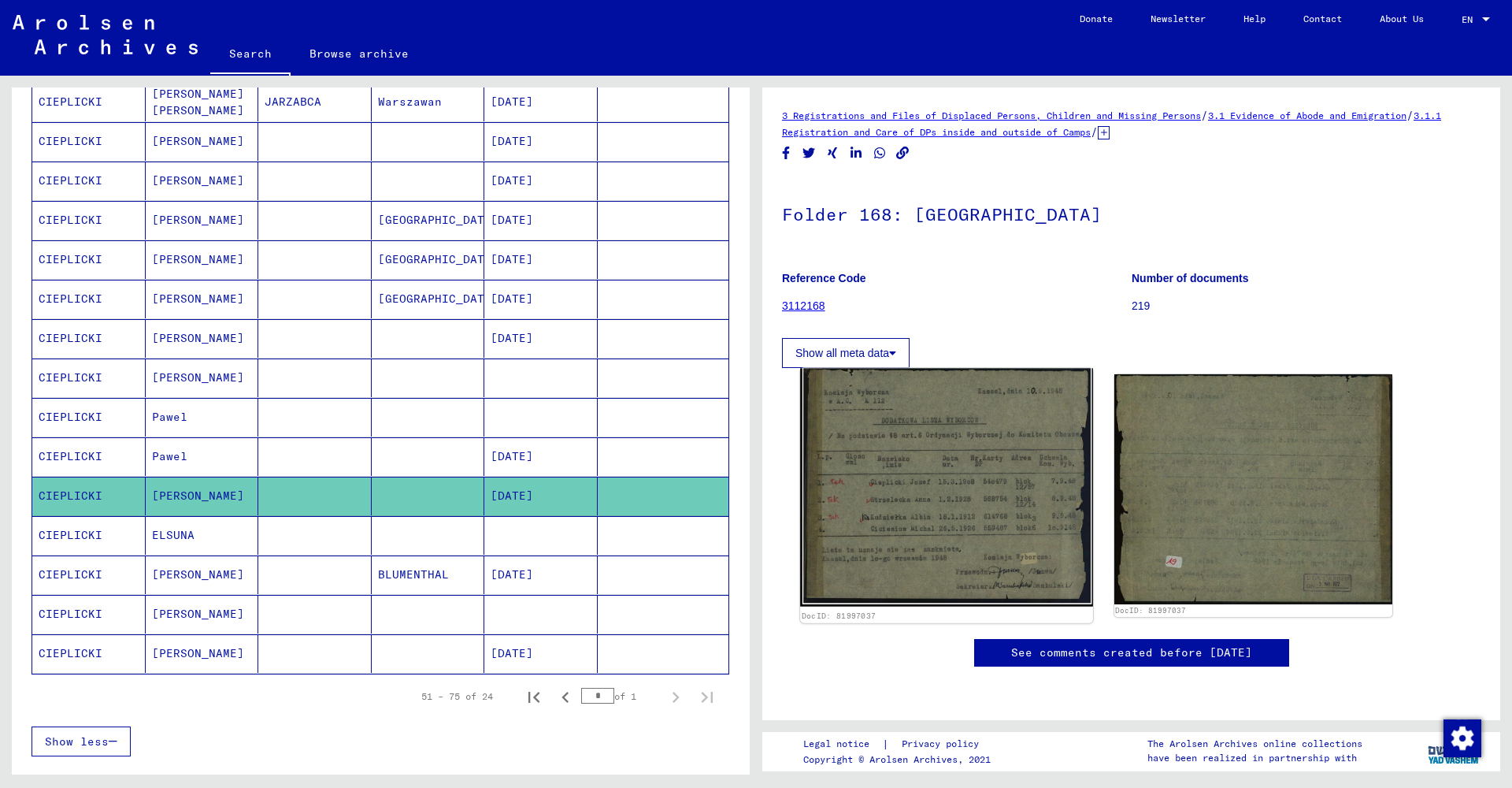
click at [1055, 530] on img at bounding box center [946, 487] width 292 height 238
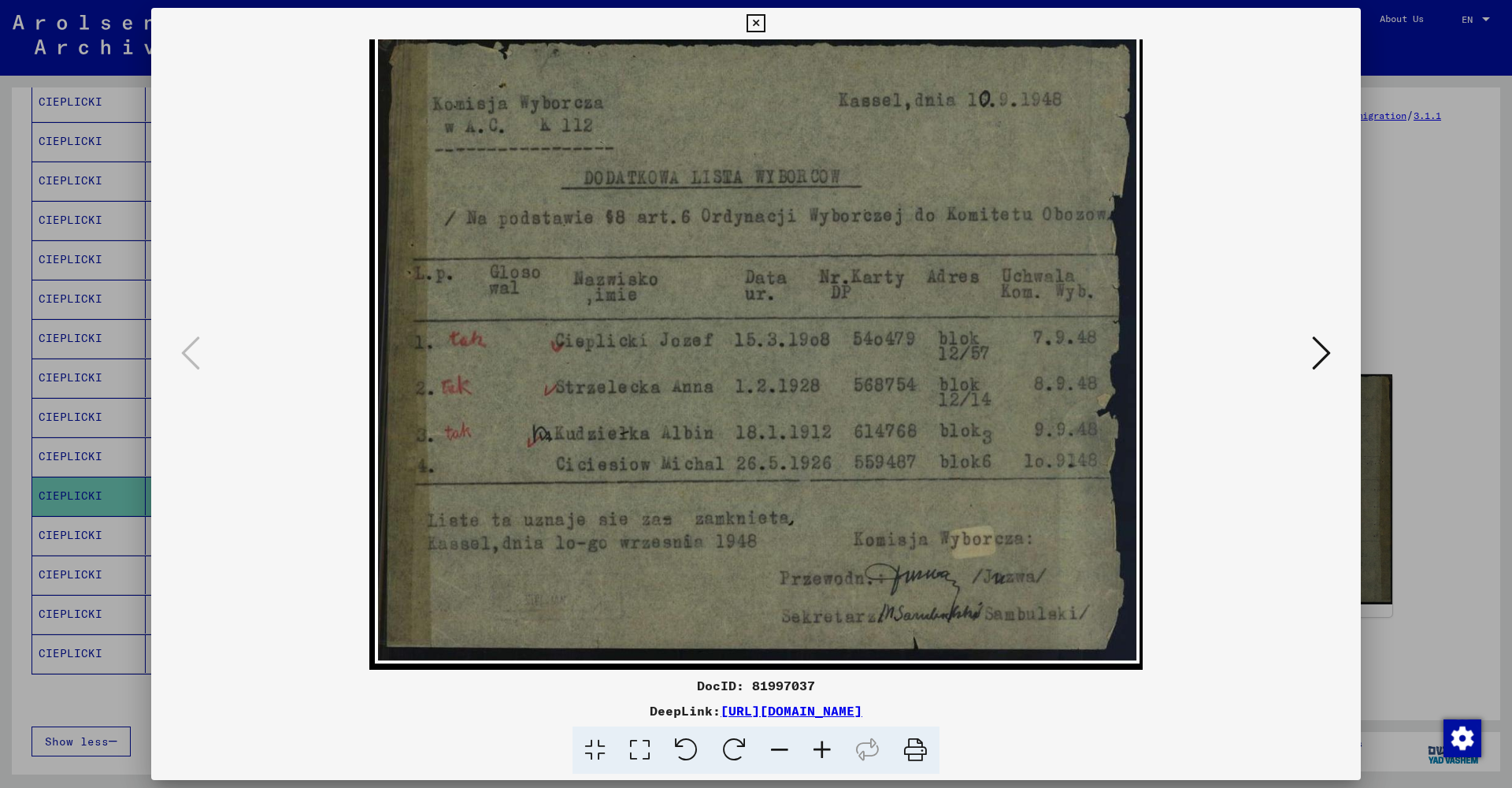
click at [764, 23] on icon at bounding box center [755, 24] width 18 height 19
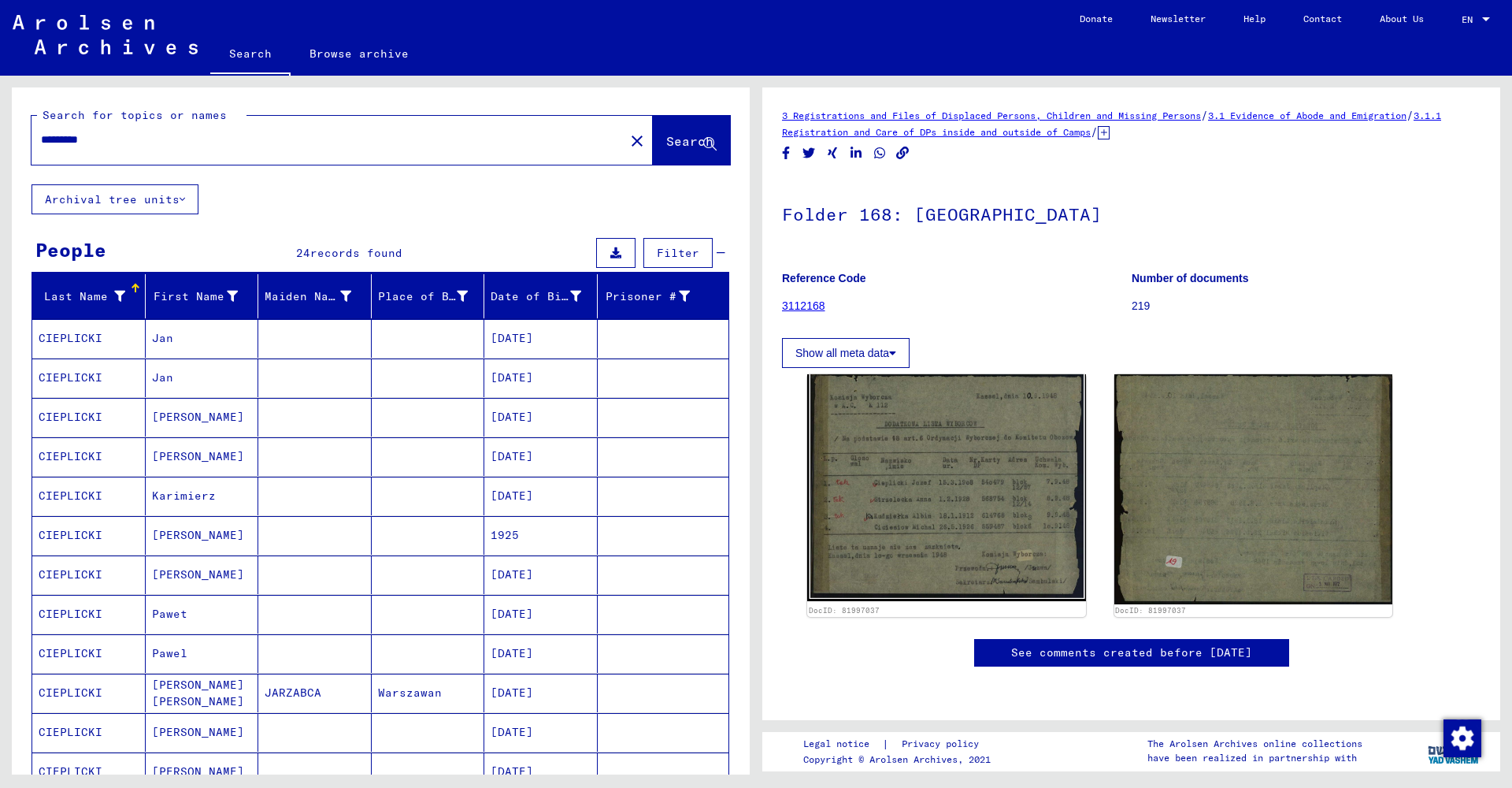
drag, startPoint x: 137, startPoint y: 139, endPoint x: 0, endPoint y: 138, distance: 137.0
click at [0, 137] on div "Search for topics or names ********* close Search Archival tree units People 24…" at bounding box center [378, 424] width 756 height 698
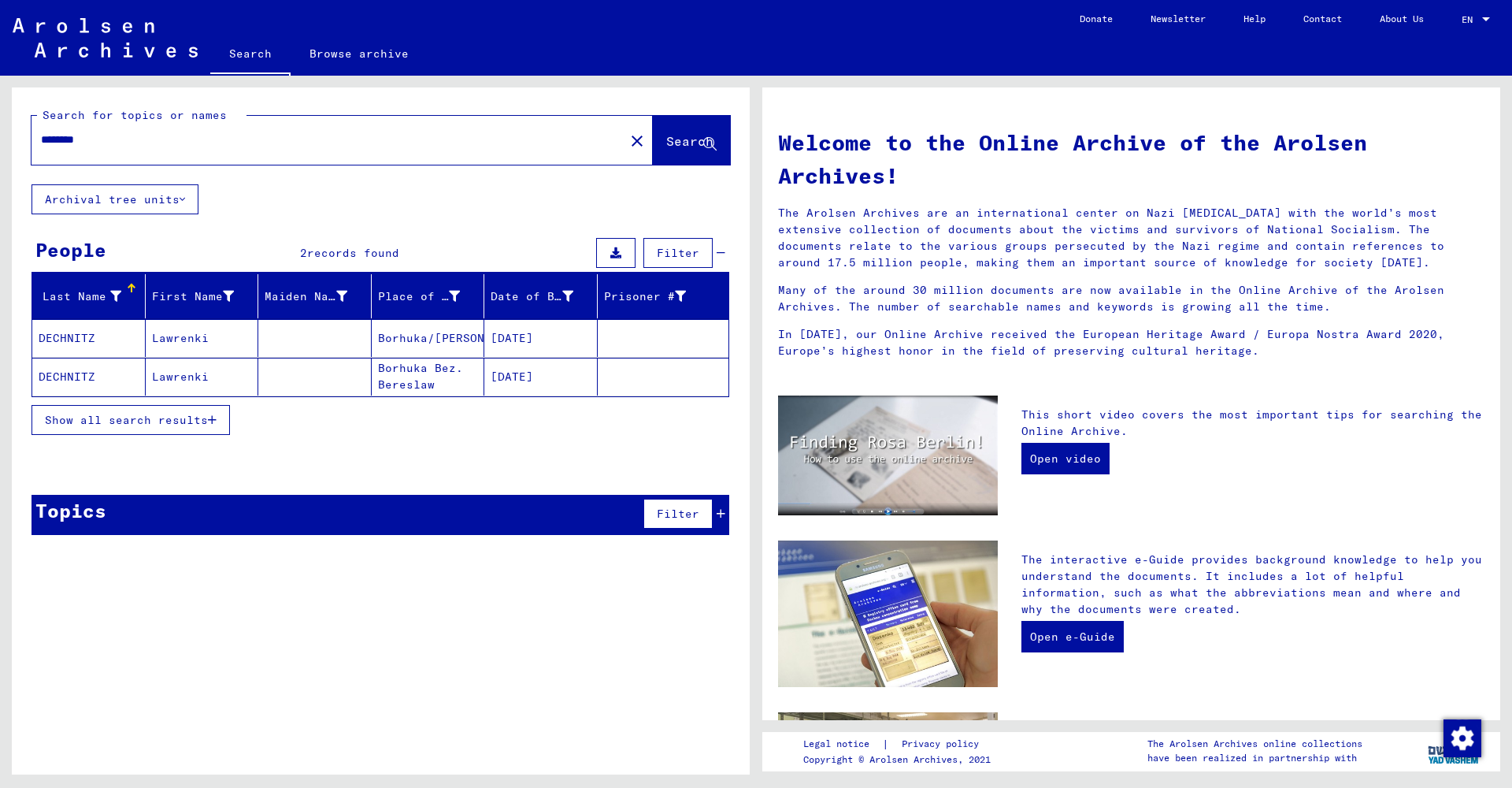
drag, startPoint x: 124, startPoint y: 141, endPoint x: 0, endPoint y: 118, distance: 126.1
click at [0, 118] on div "Search for topics or names ******** close Search Archival tree units People 2 r…" at bounding box center [378, 424] width 756 height 698
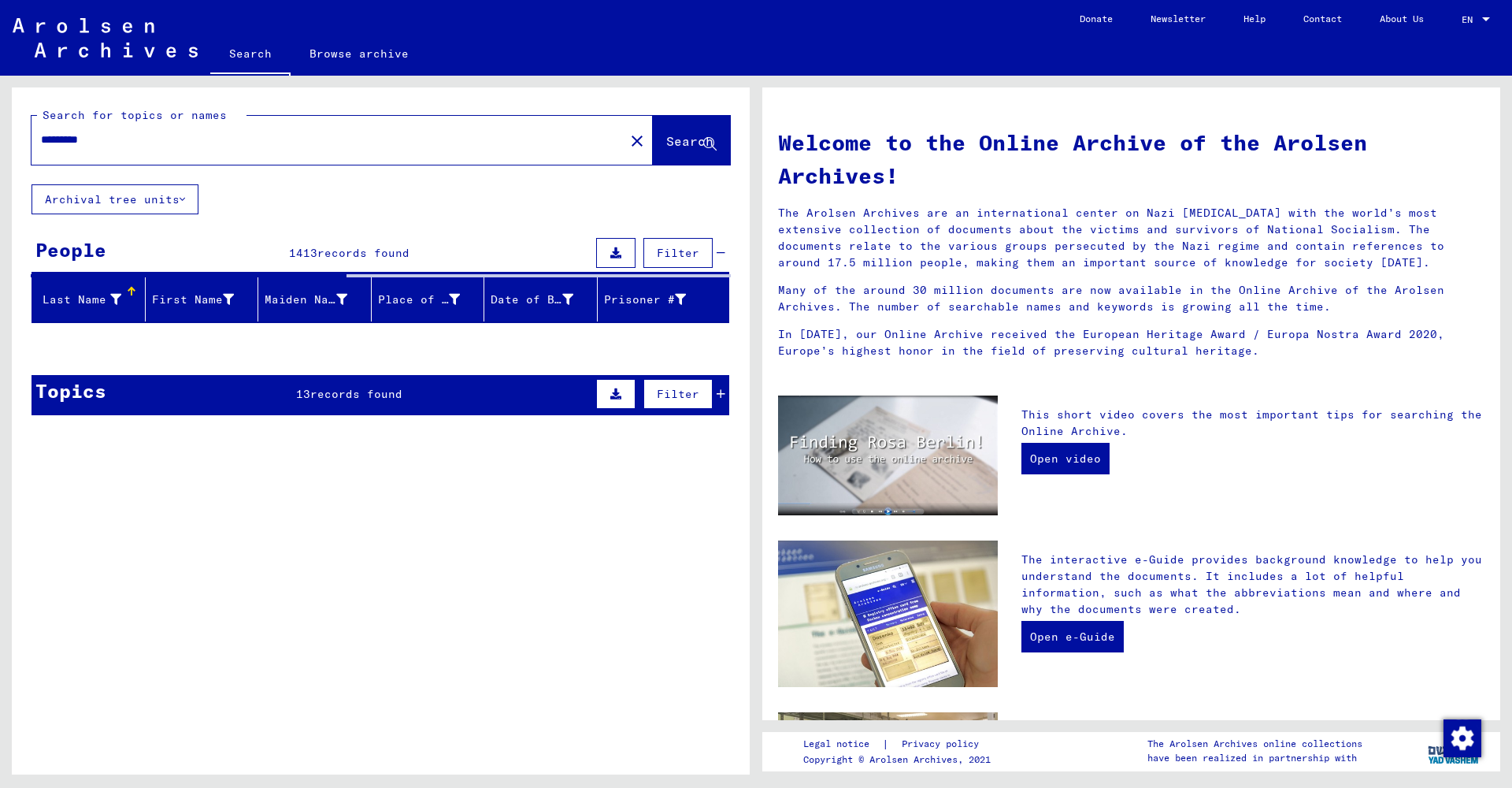
click at [272, 141] on input "*********" at bounding box center [322, 140] width 565 height 17
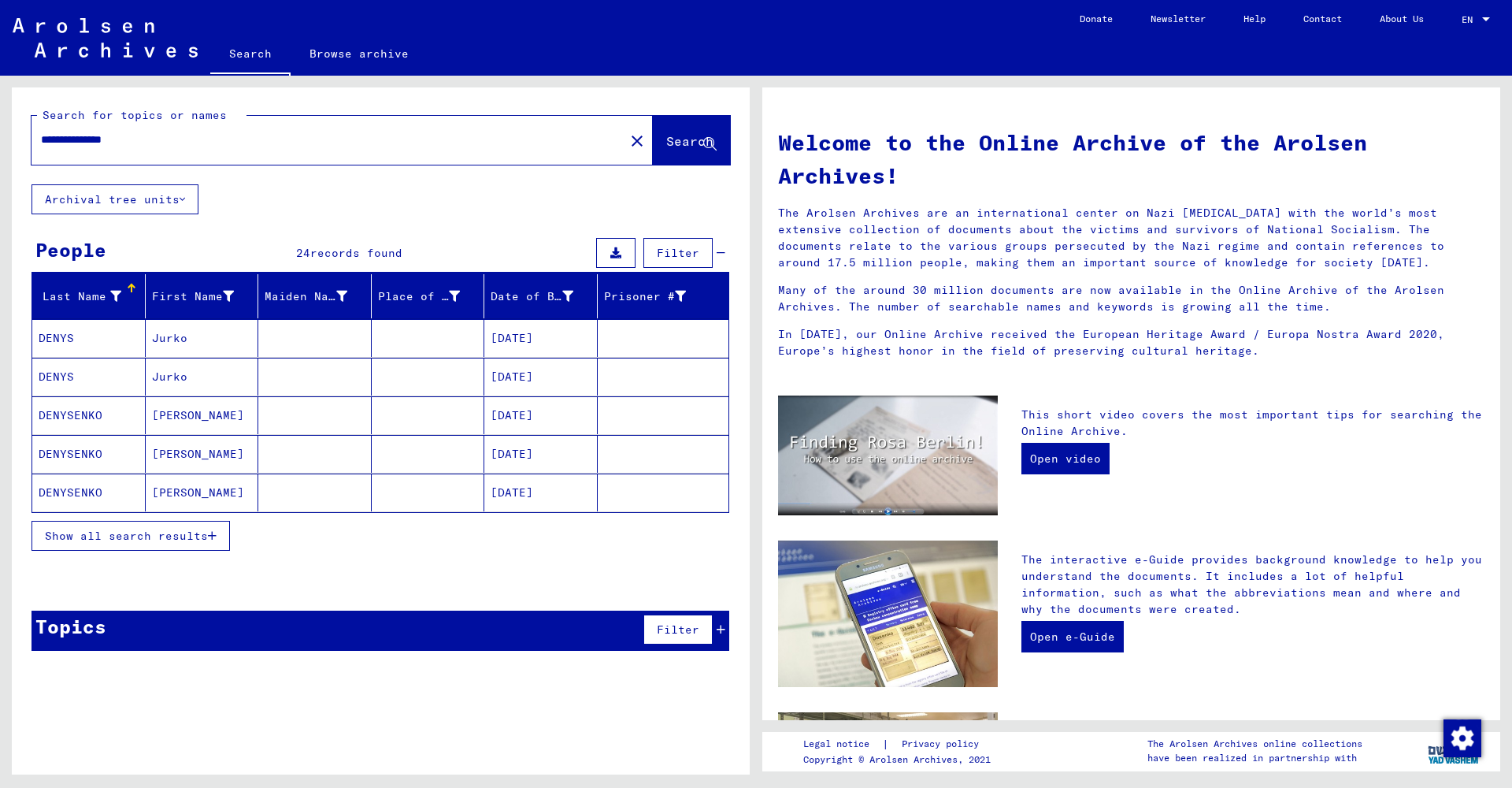
click at [185, 419] on mat-cell "[PERSON_NAME]" at bounding box center [203, 415] width 113 height 38
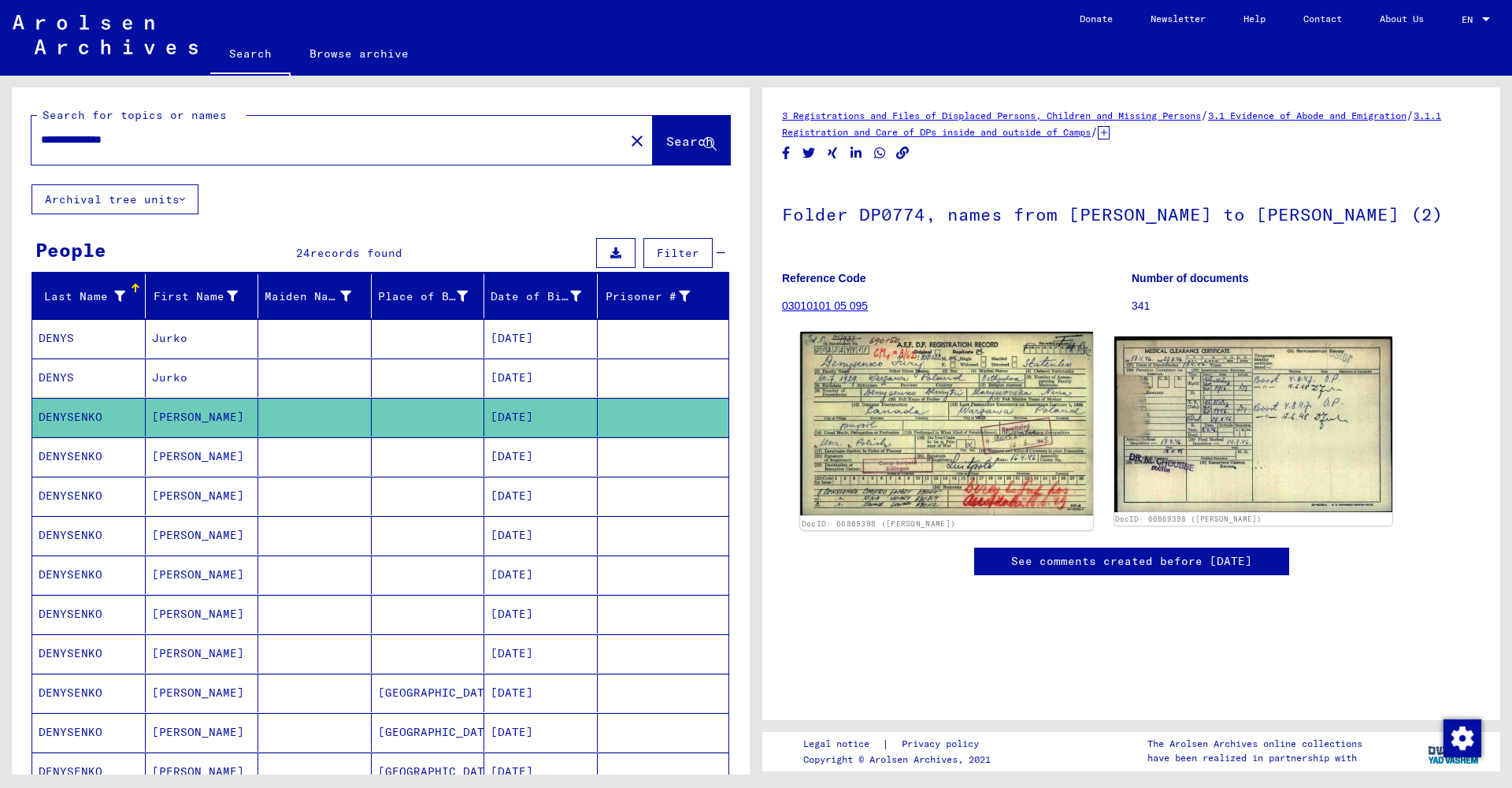
click at [868, 434] on img at bounding box center [946, 424] width 292 height 185
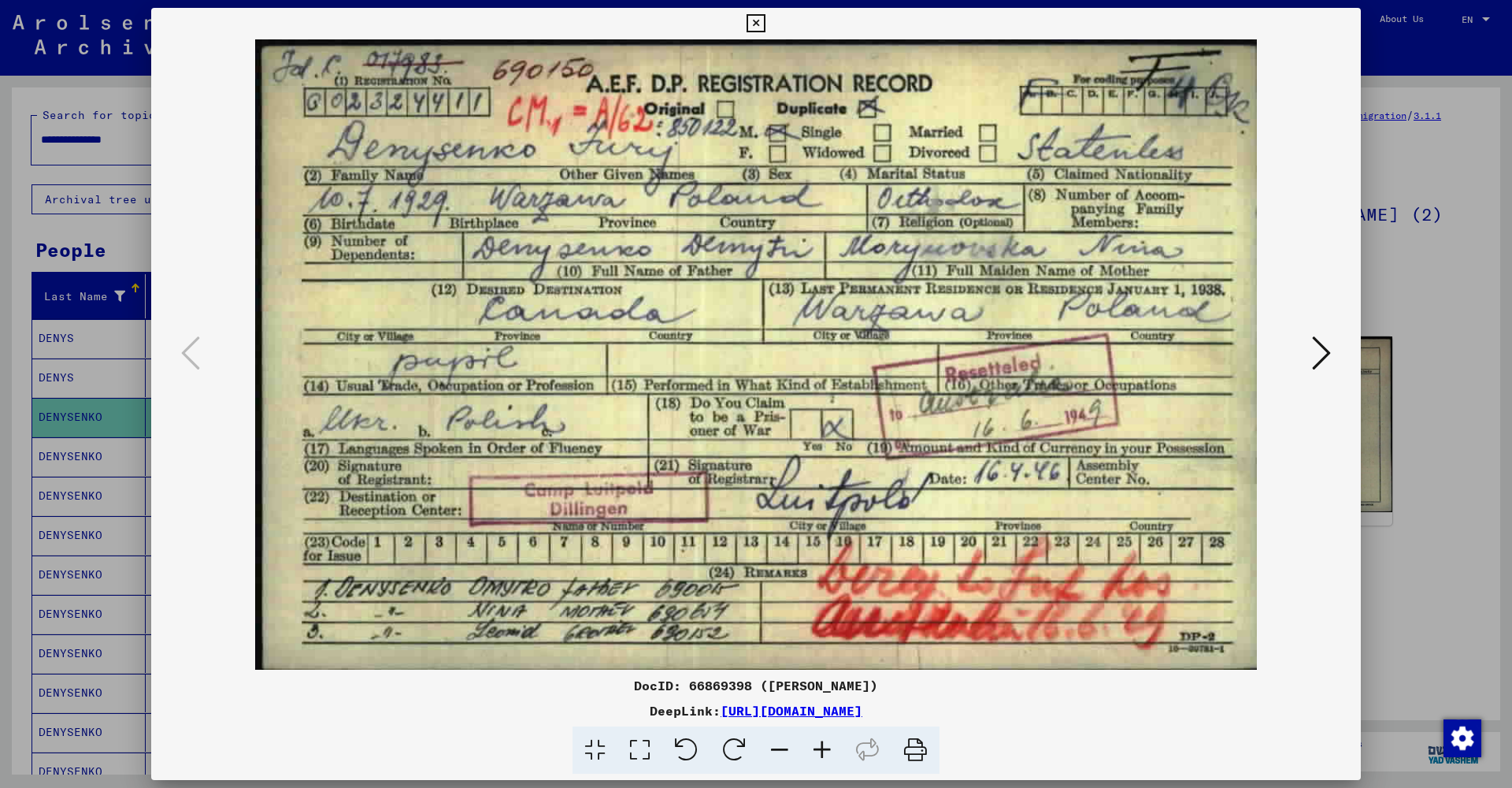
drag, startPoint x: 1326, startPoint y: 342, endPoint x: 1343, endPoint y: 274, distance: 70.1
click at [1326, 341] on icon at bounding box center [1322, 353] width 19 height 38
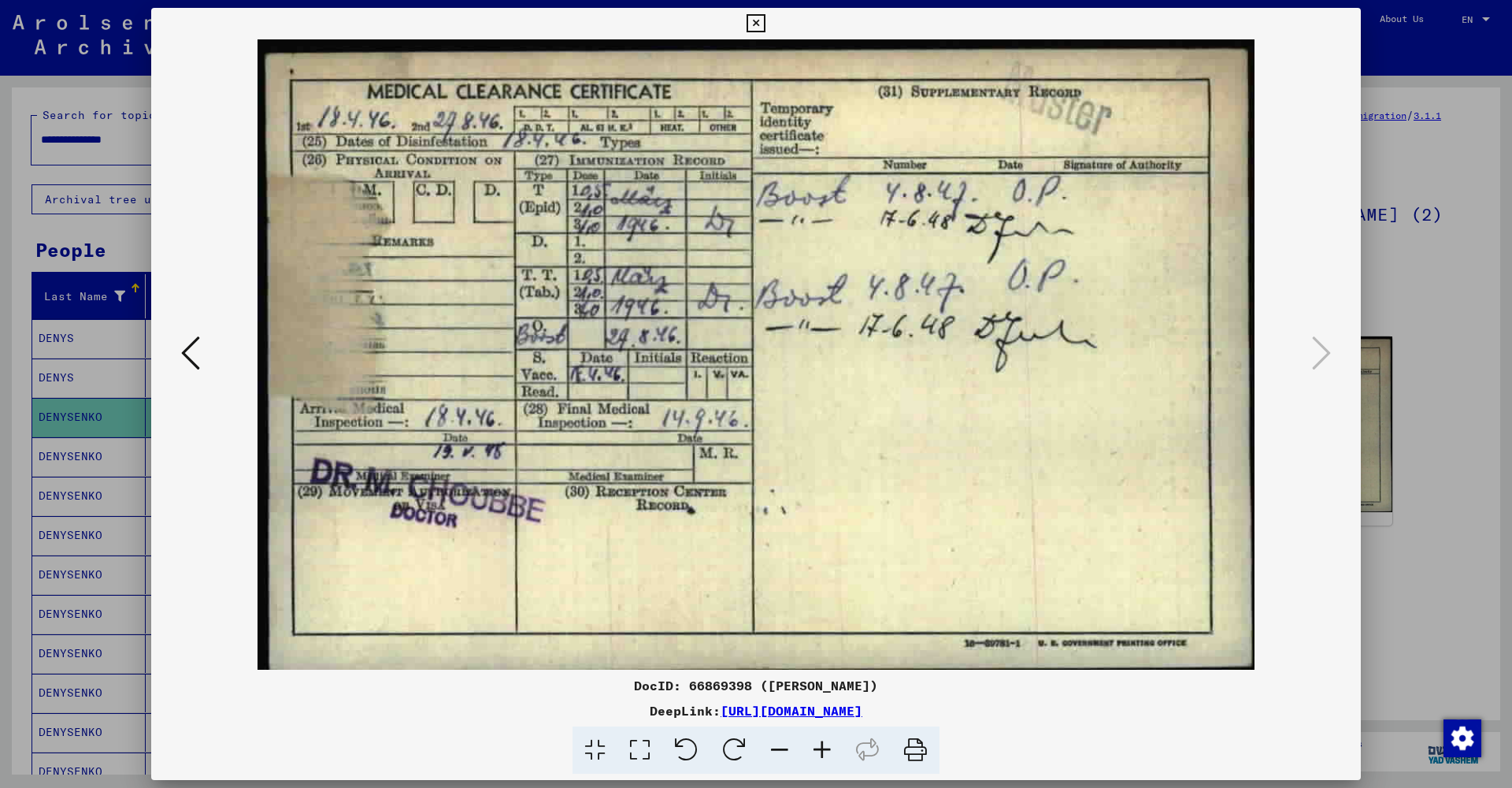
click at [764, 25] on icon at bounding box center [755, 24] width 18 height 19
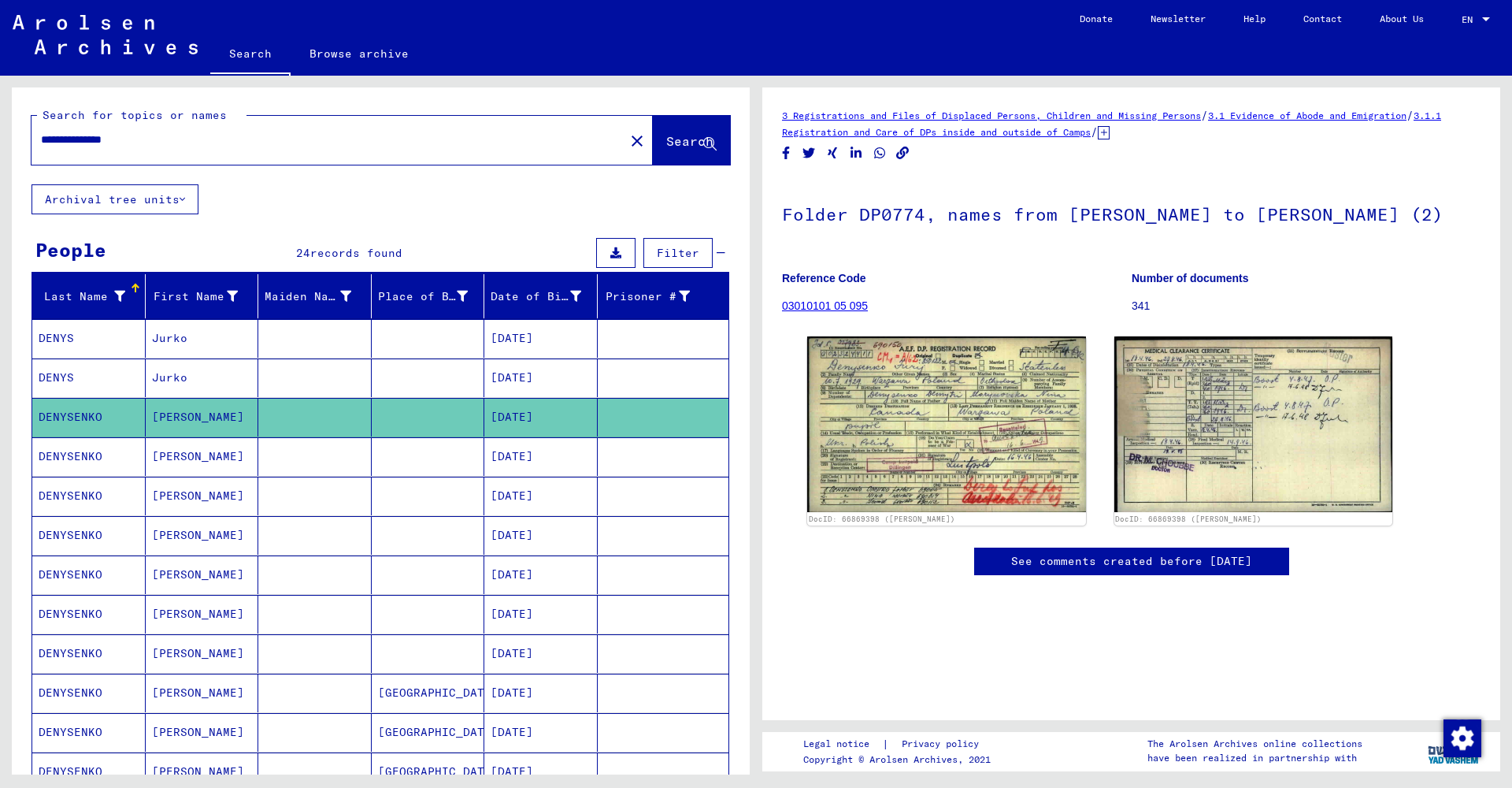
click at [213, 462] on mat-cell "[PERSON_NAME]" at bounding box center [203, 456] width 113 height 39
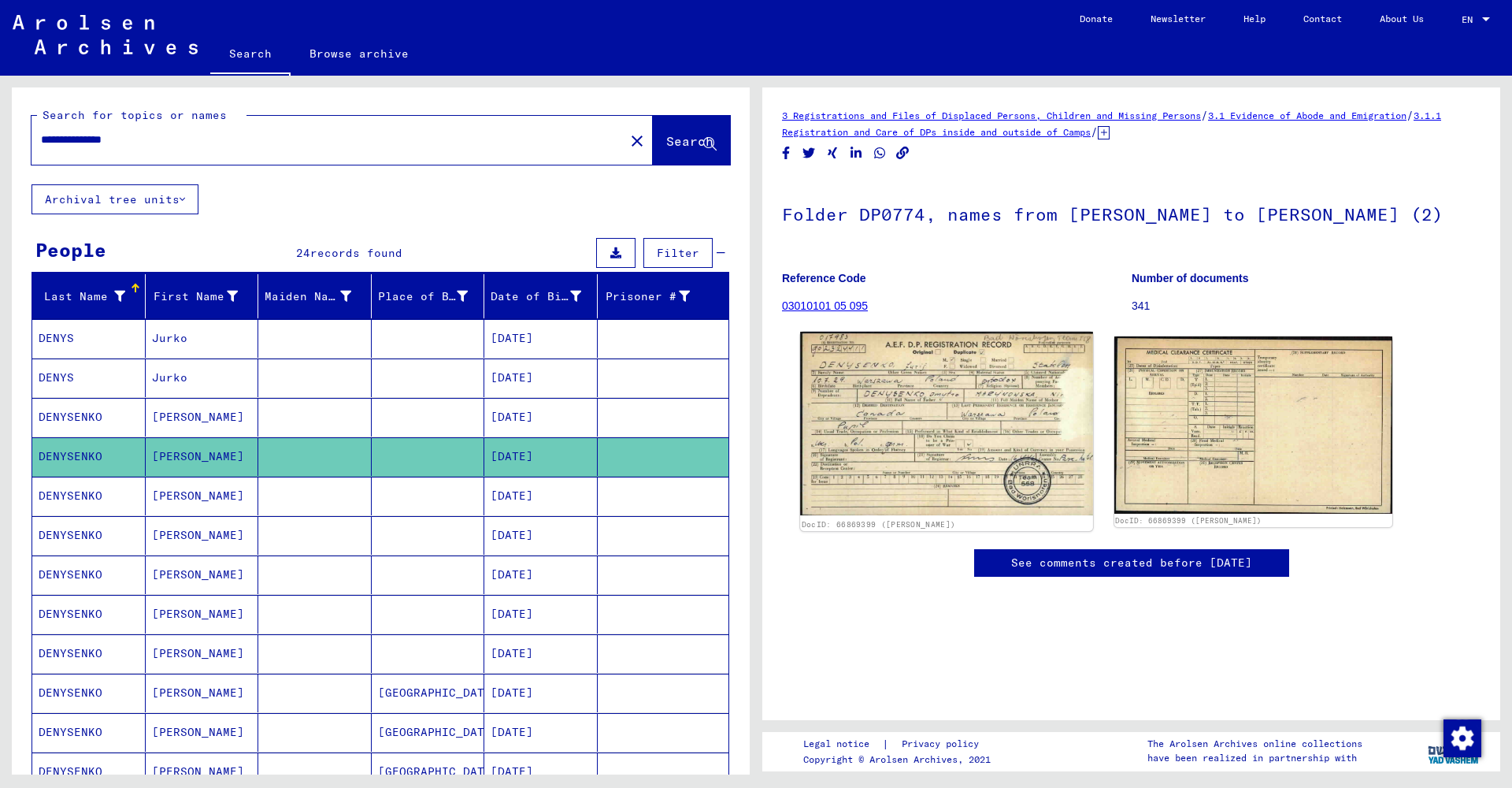
click at [977, 486] on img at bounding box center [946, 423] width 292 height 184
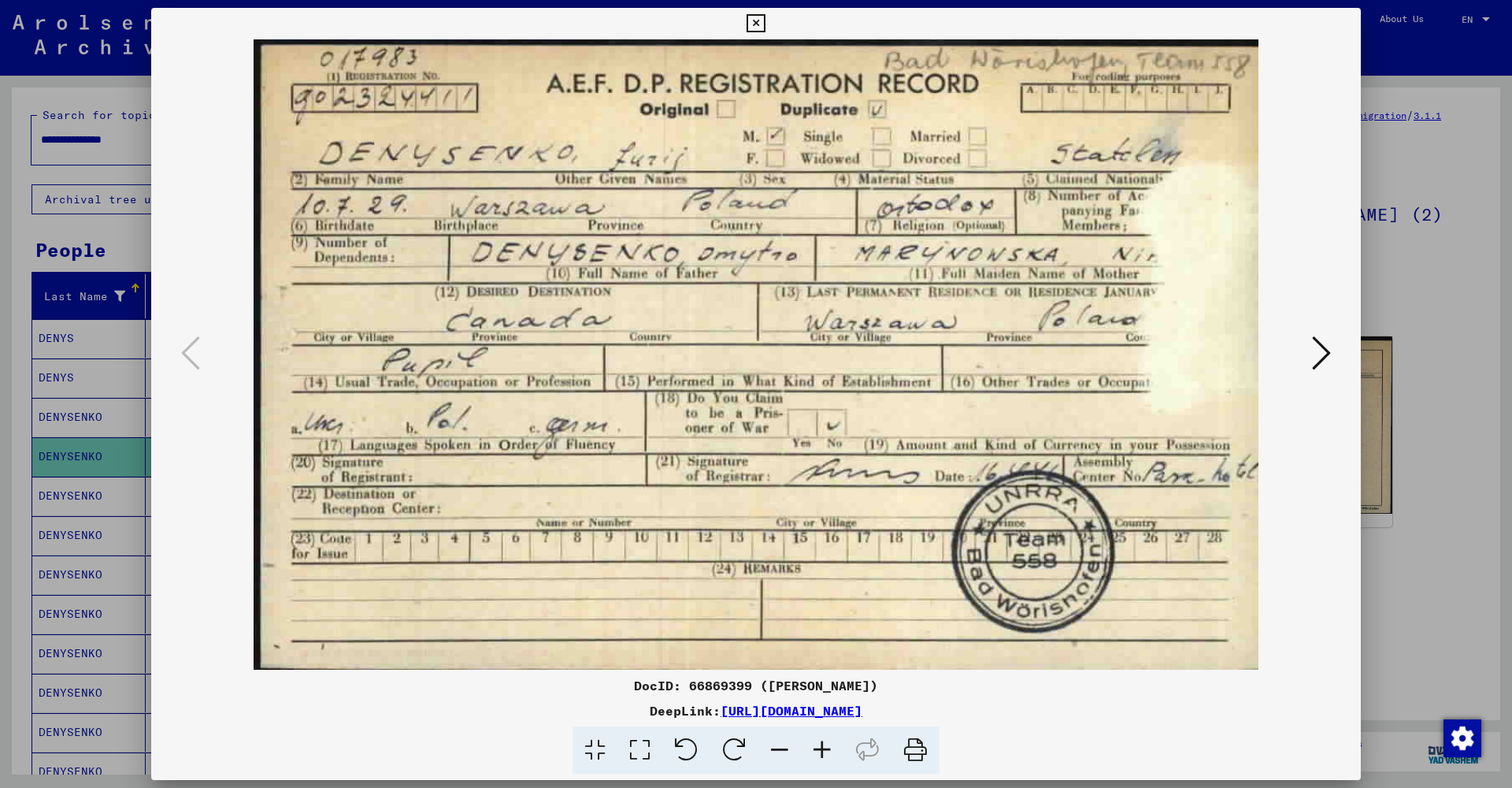
click at [764, 28] on icon at bounding box center [755, 24] width 18 height 19
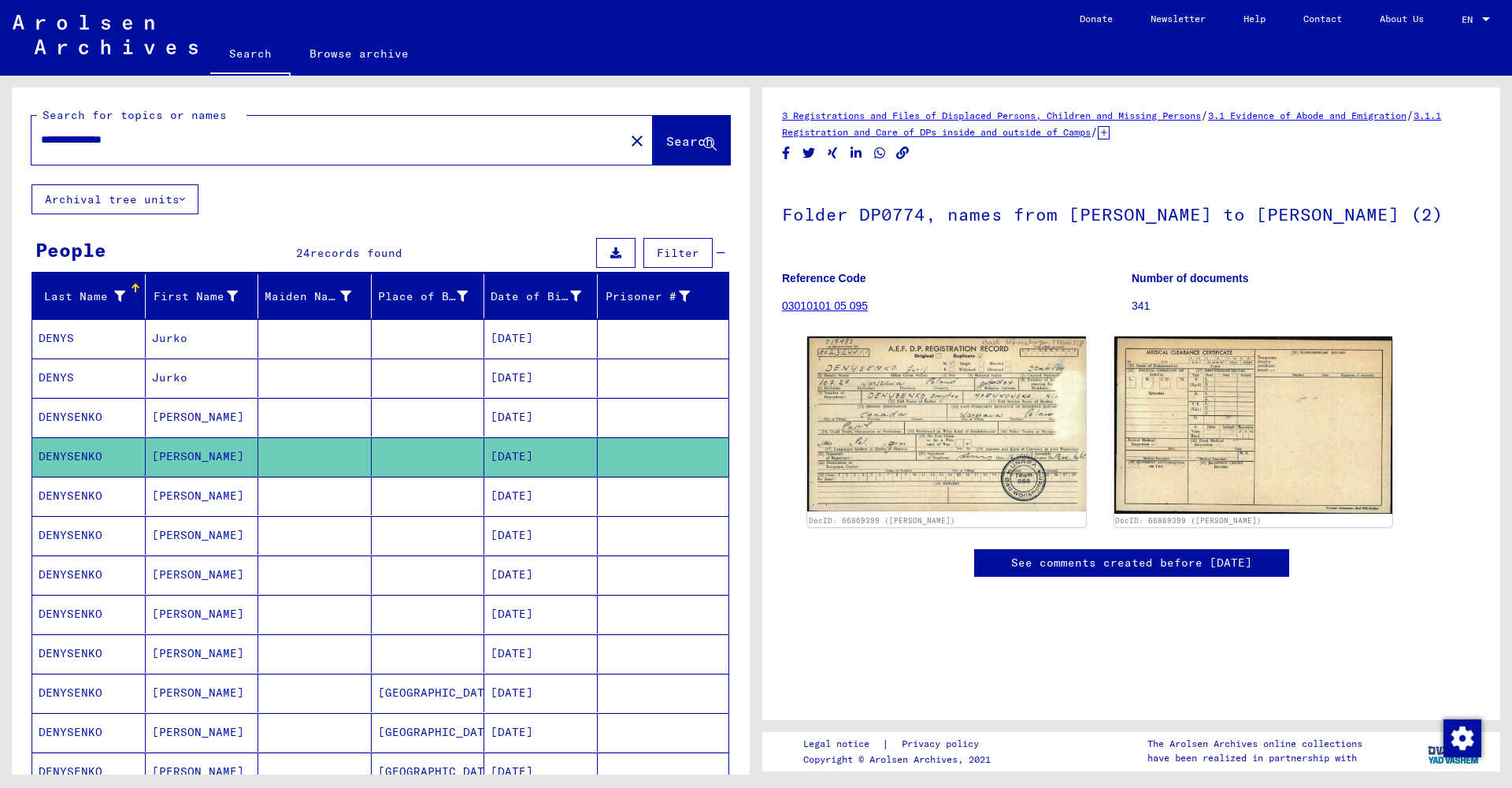
click at [160, 497] on mat-cell "[PERSON_NAME]" at bounding box center [203, 496] width 113 height 39
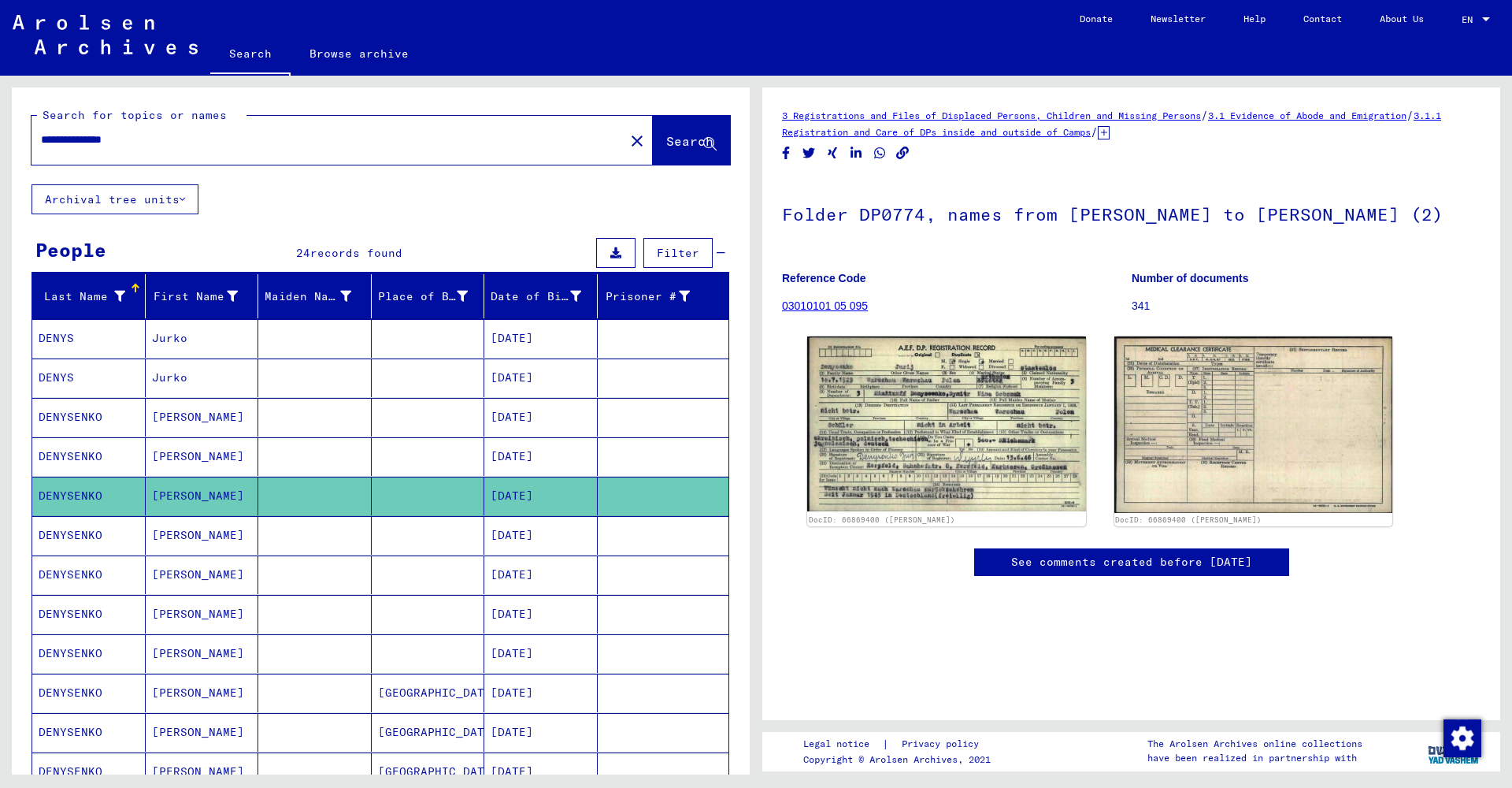
click at [173, 544] on mat-cell "[PERSON_NAME]" at bounding box center [203, 534] width 113 height 39
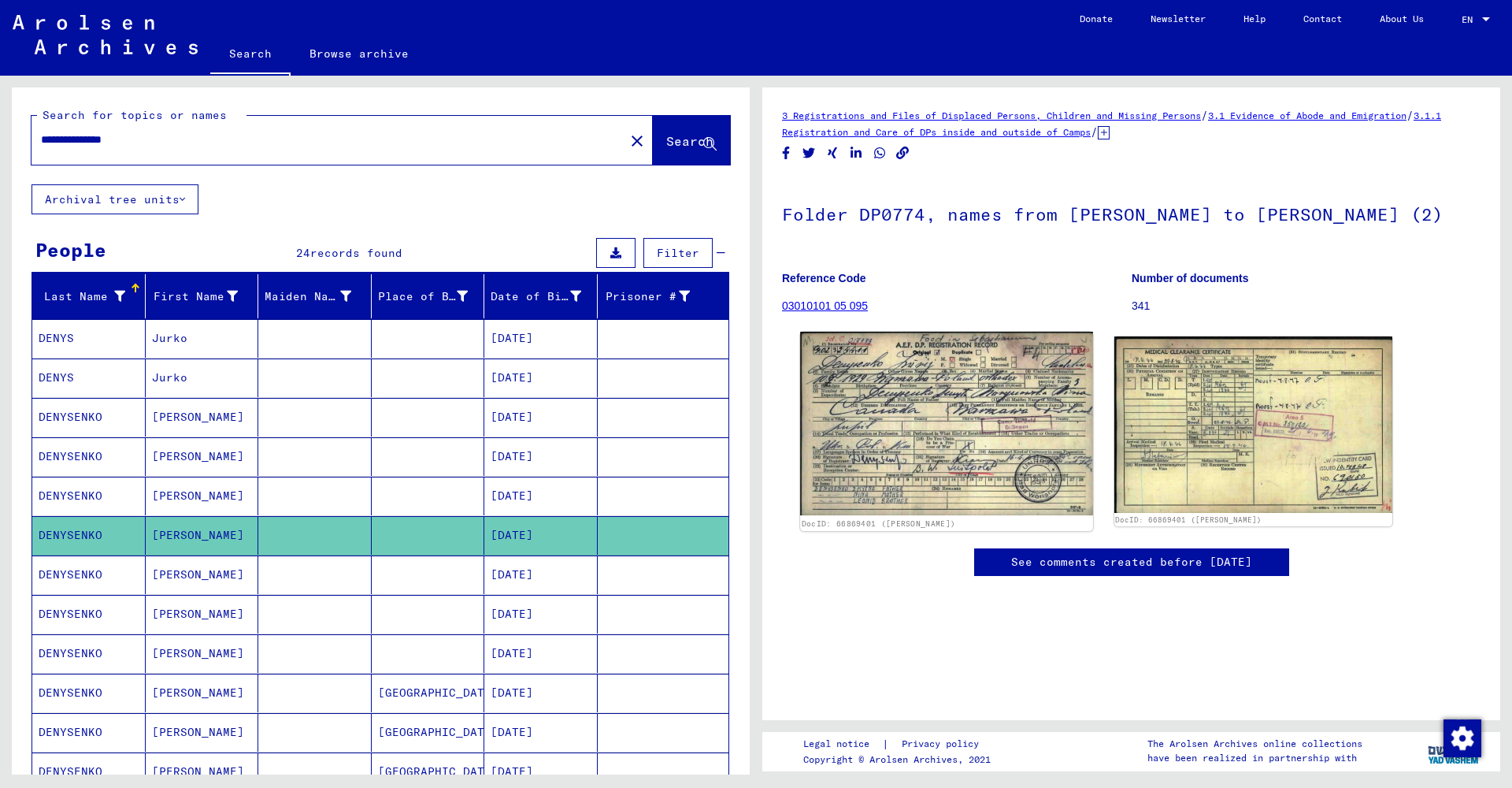
click at [870, 451] on img at bounding box center [946, 423] width 292 height 184
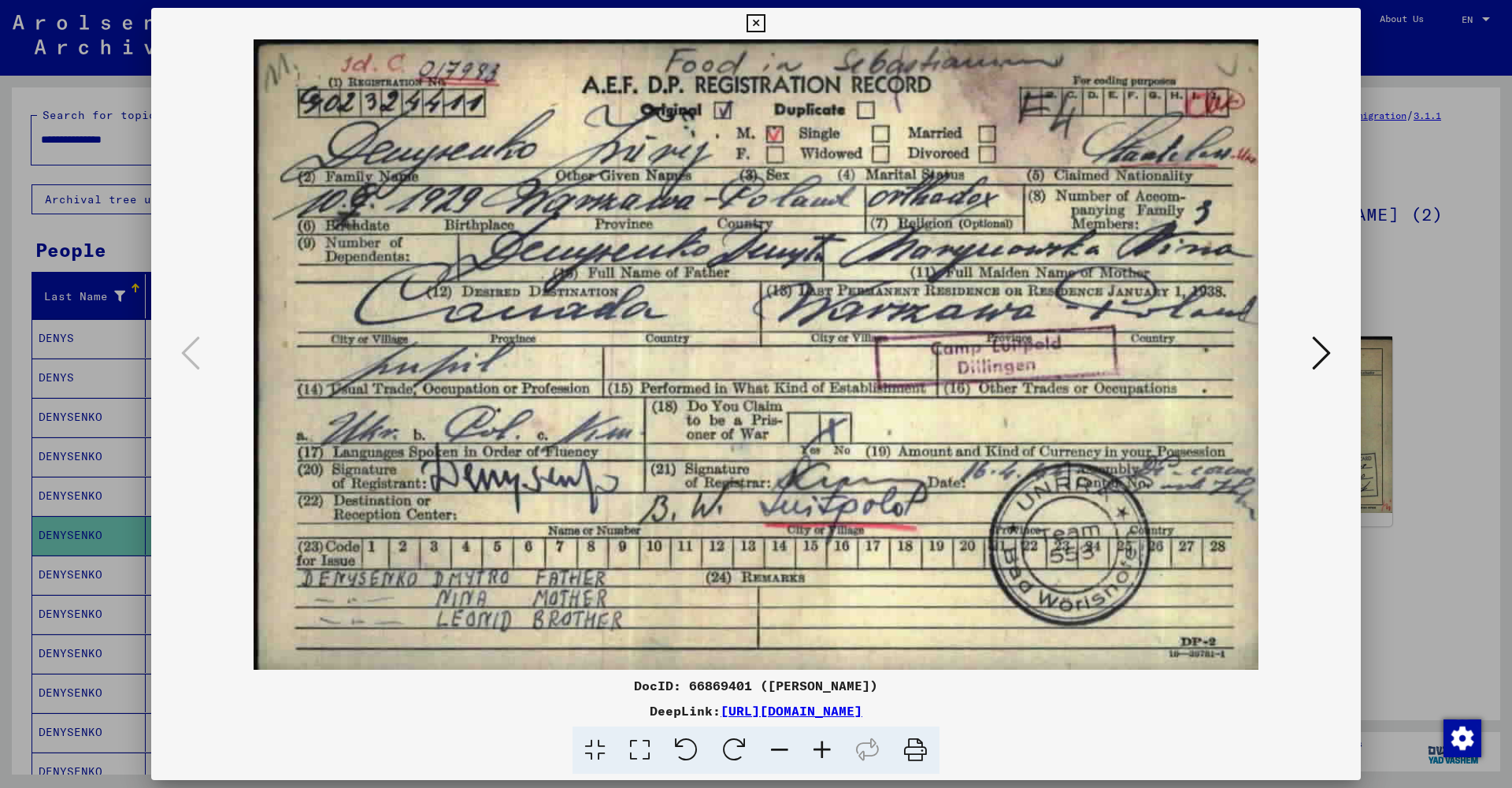
click at [764, 30] on icon at bounding box center [755, 24] width 18 height 19
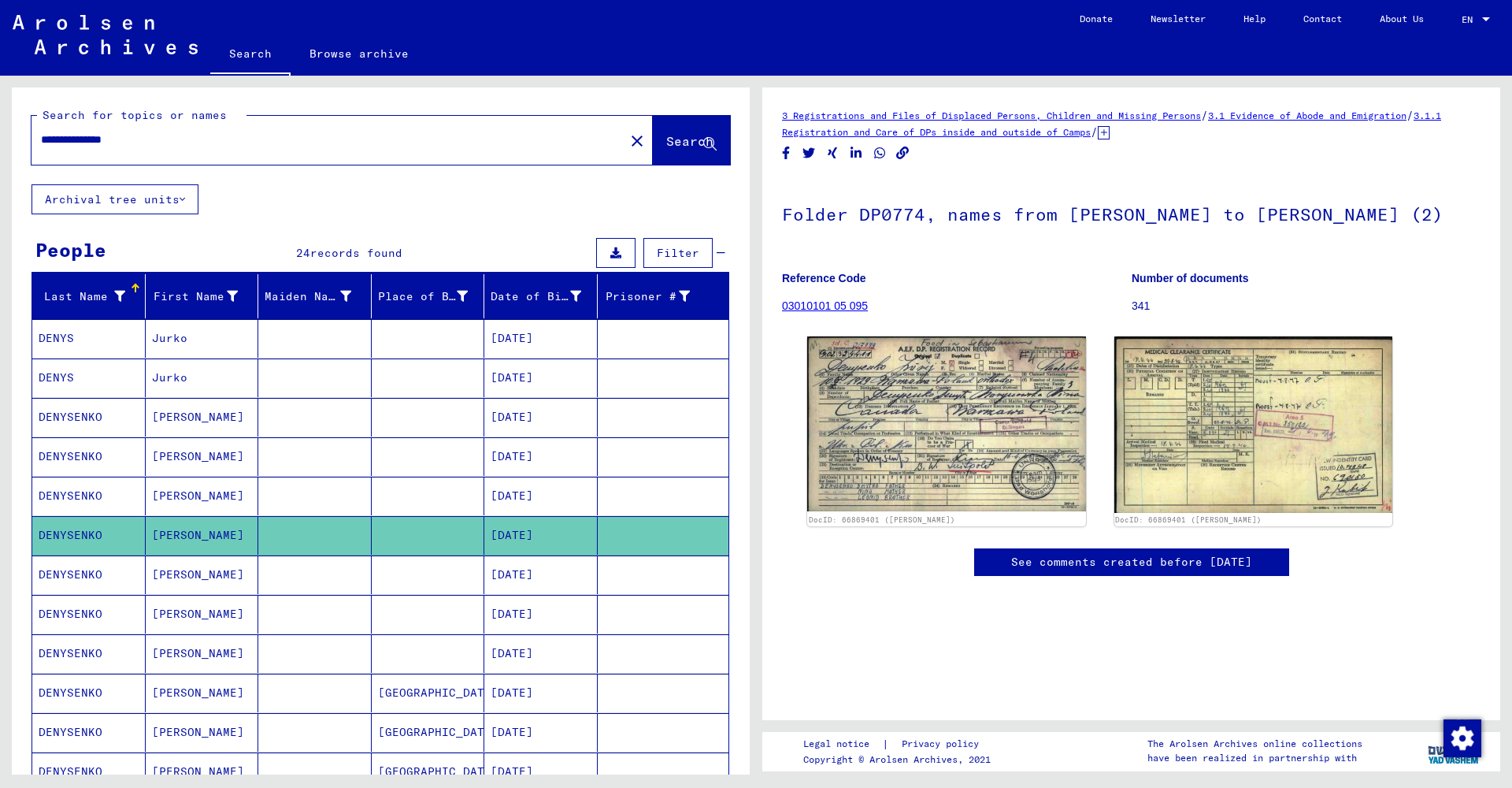
click at [197, 577] on mat-cell "[PERSON_NAME]" at bounding box center [203, 574] width 113 height 39
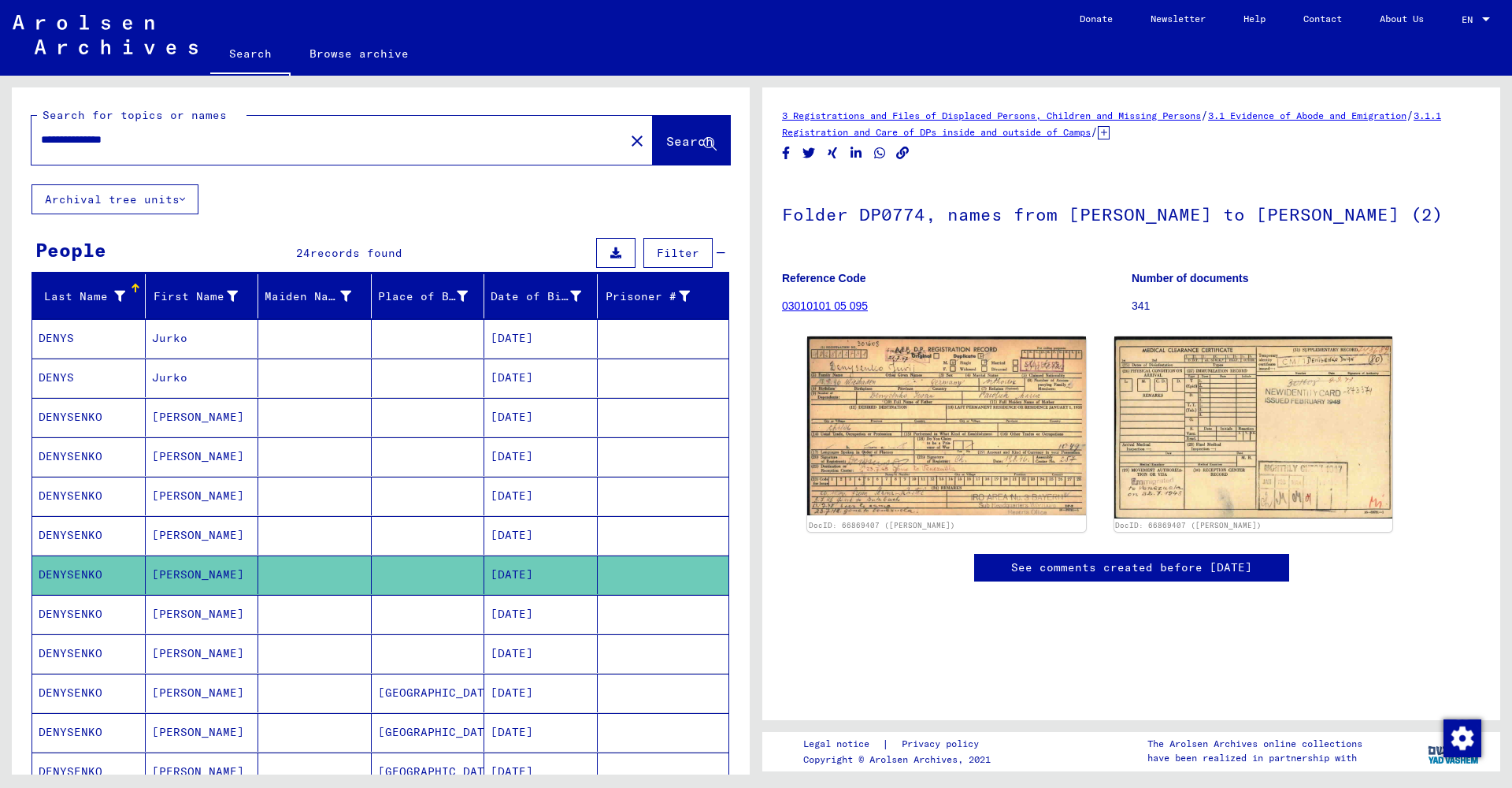
click at [186, 687] on mat-cell "[PERSON_NAME]" at bounding box center [203, 692] width 113 height 39
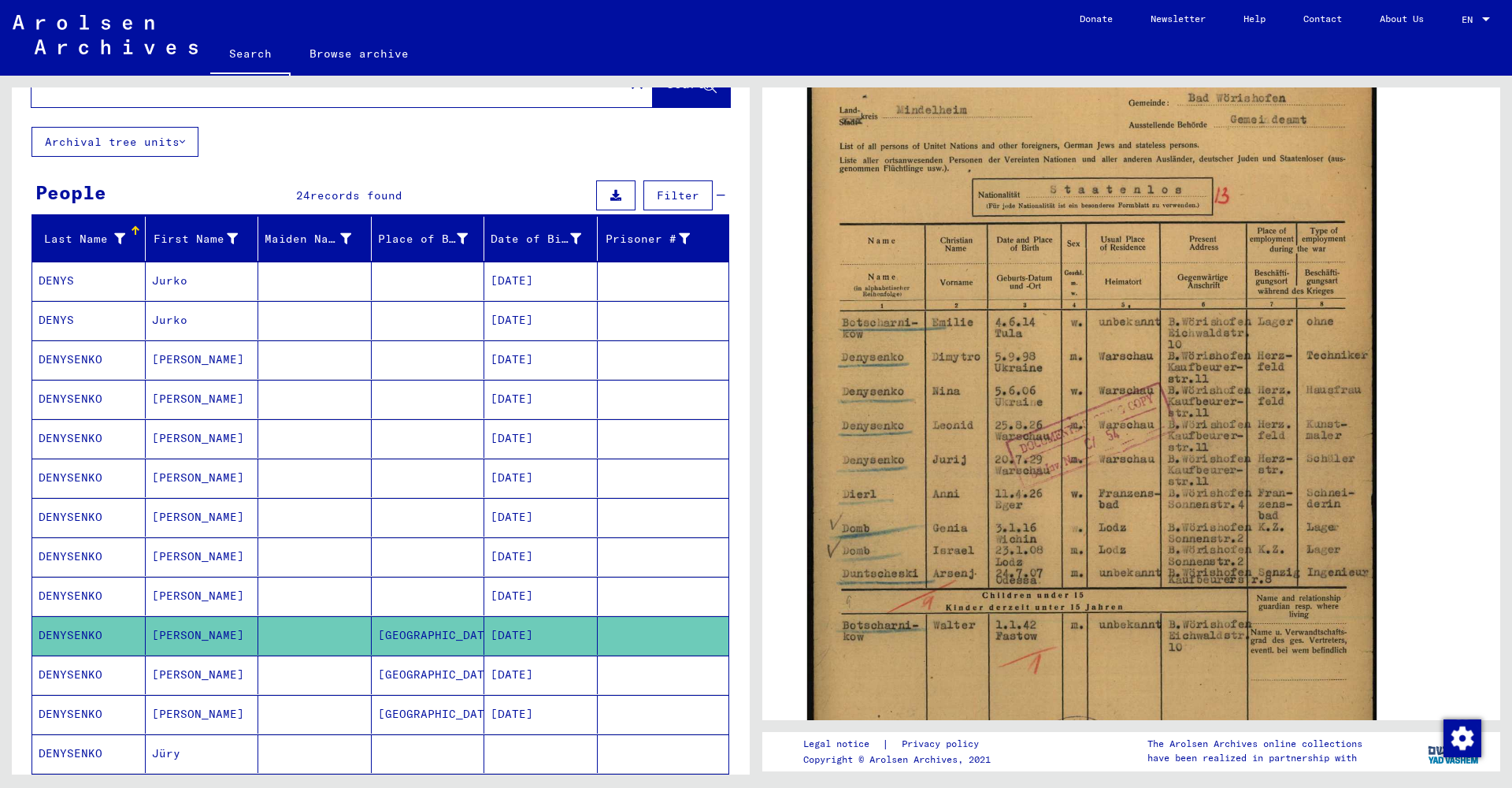
scroll to position [70, 0]
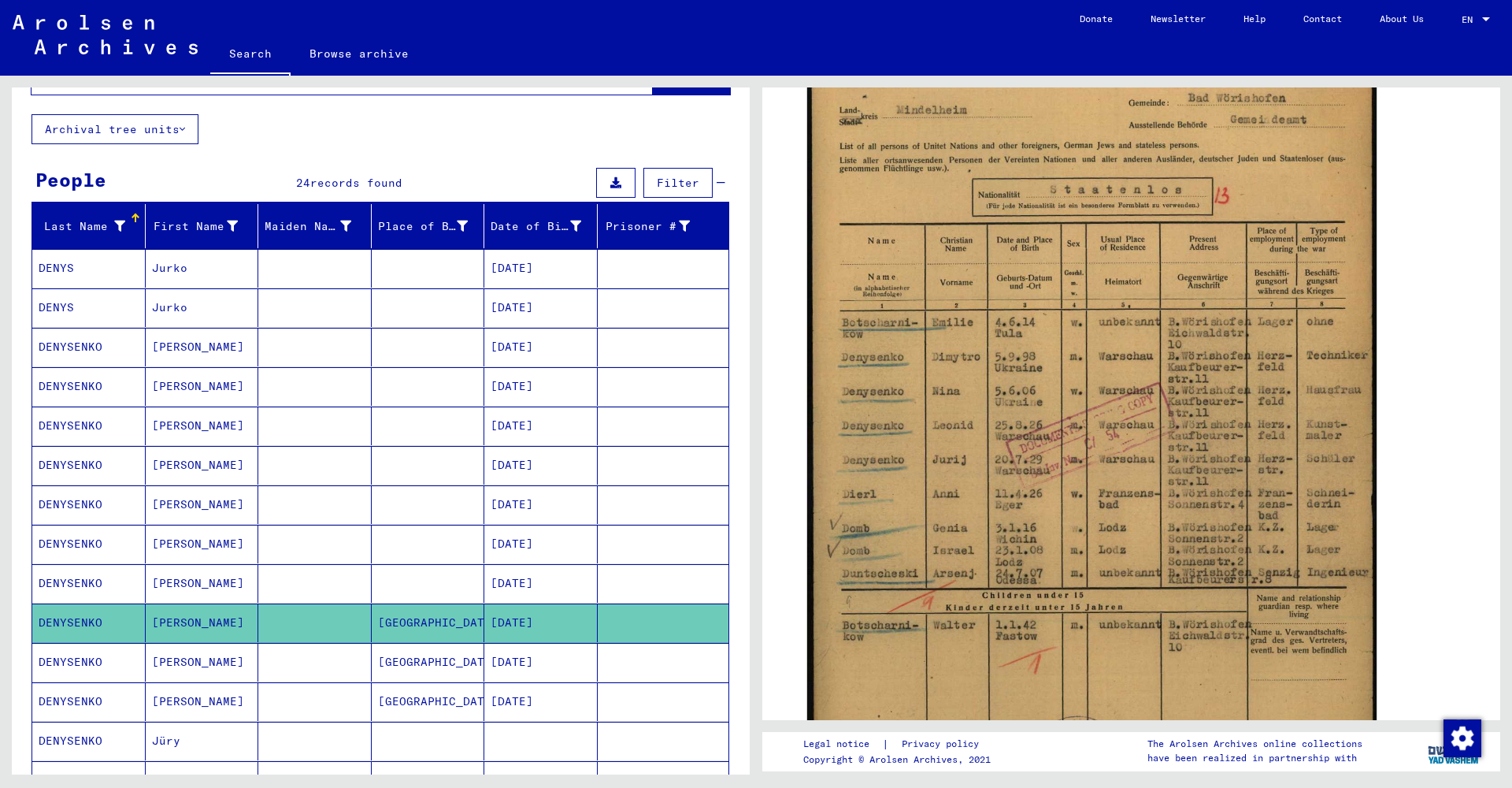
click at [226, 661] on mat-cell "[PERSON_NAME]" at bounding box center [203, 662] width 113 height 39
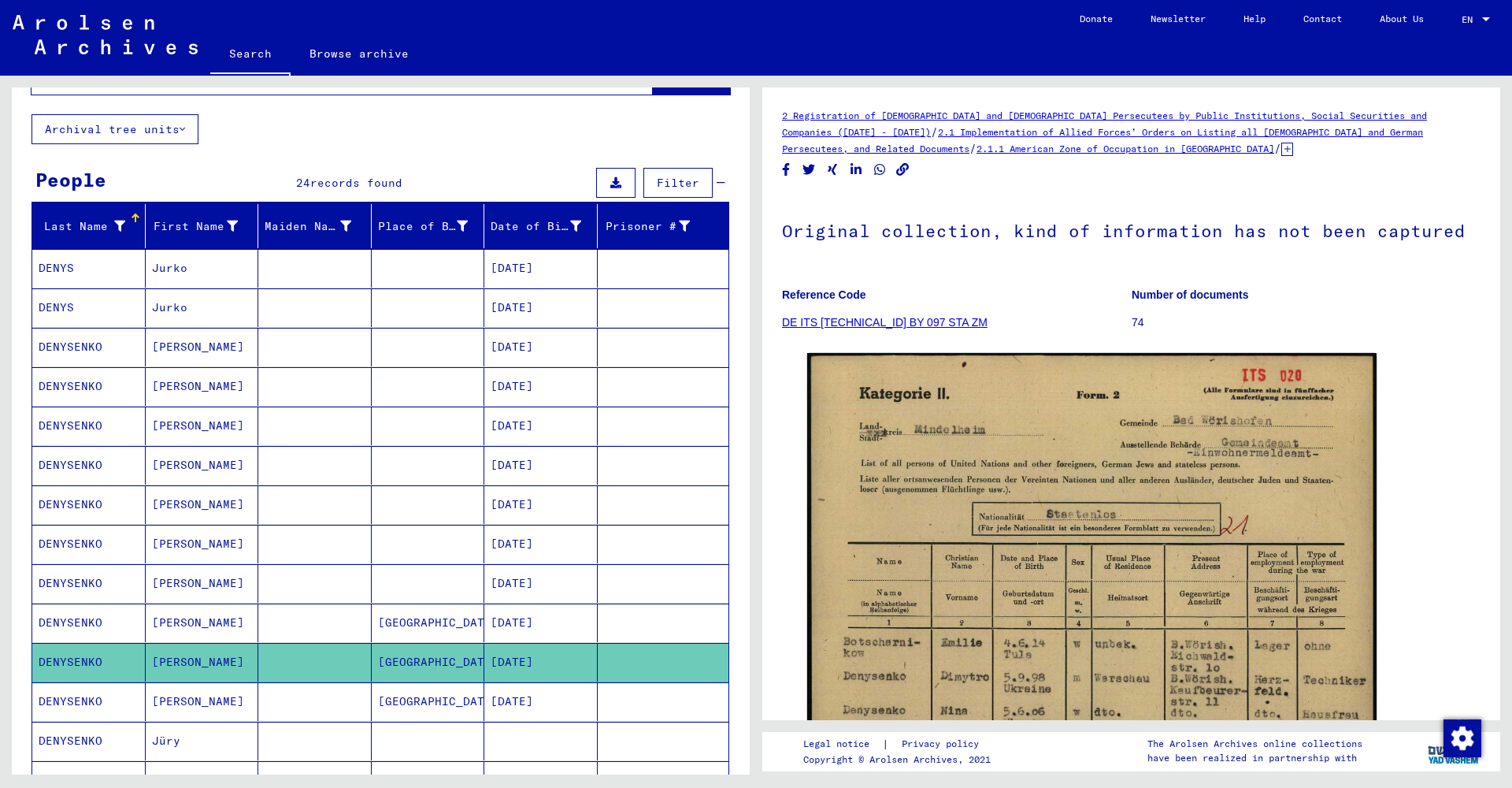
click at [231, 713] on mat-cell "[PERSON_NAME]" at bounding box center [203, 701] width 113 height 39
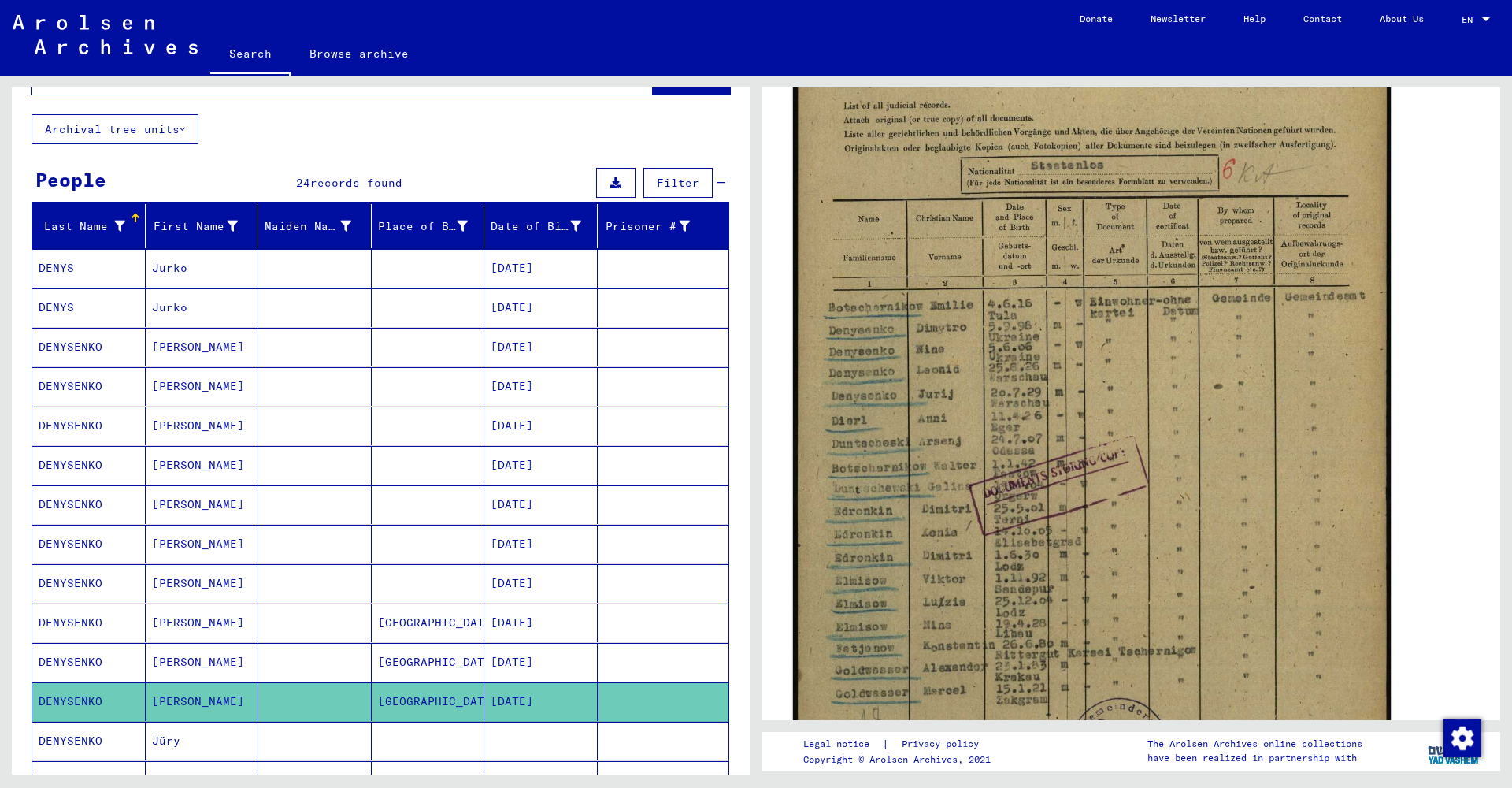
scroll to position [356, 0]
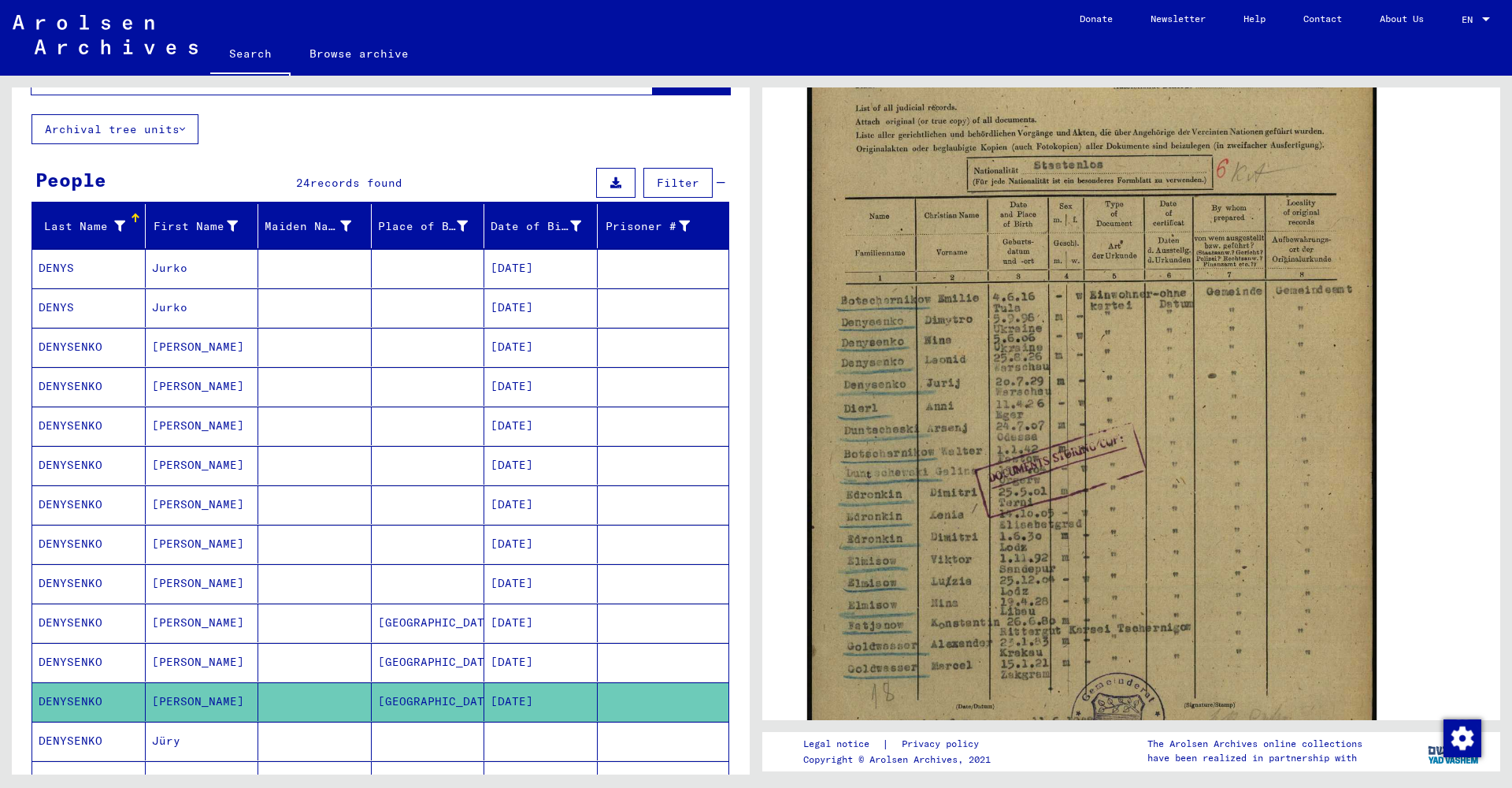
click at [193, 429] on mat-cell "[PERSON_NAME]" at bounding box center [203, 425] width 113 height 39
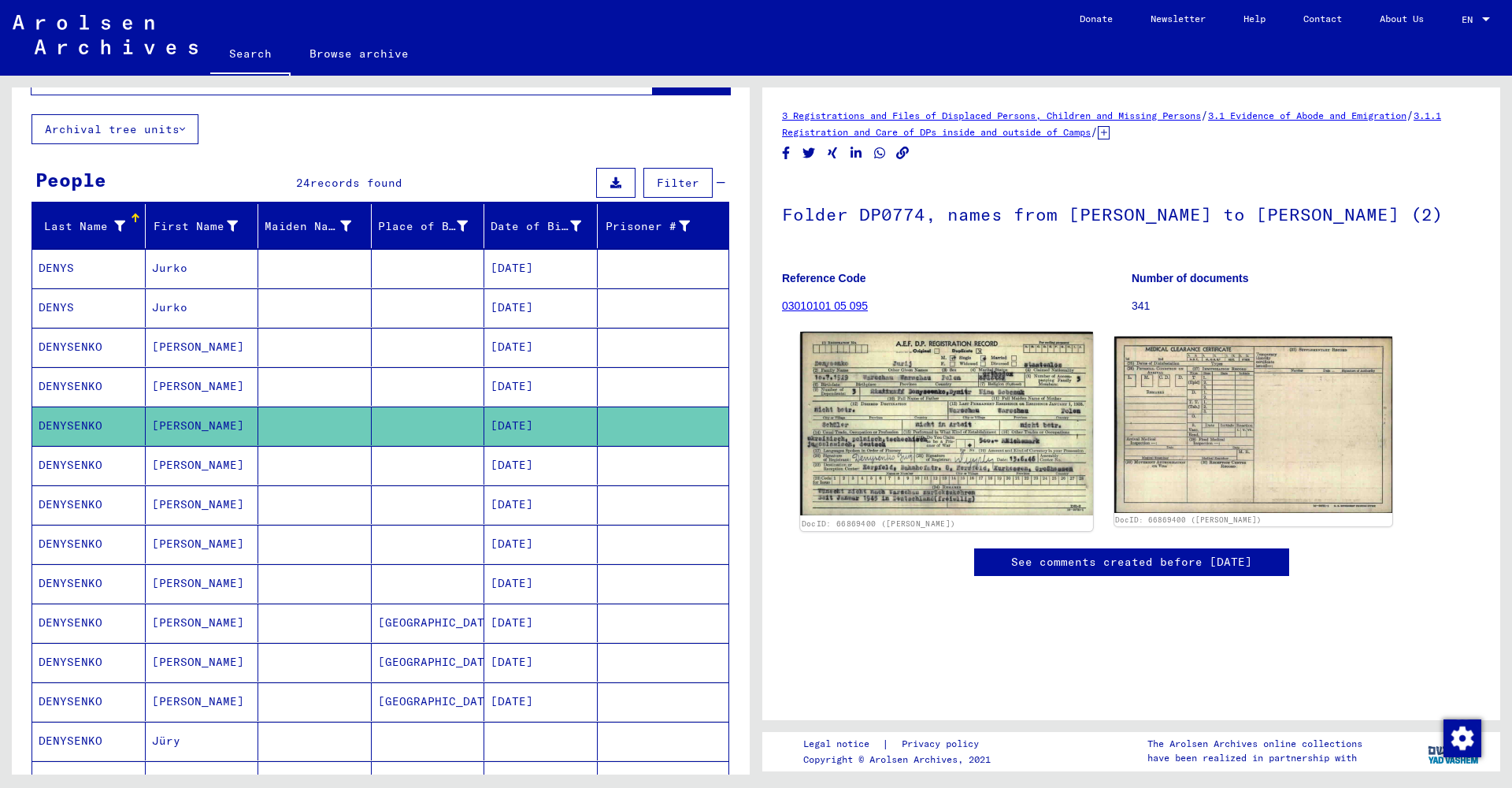
click at [917, 386] on img at bounding box center [946, 423] width 292 height 184
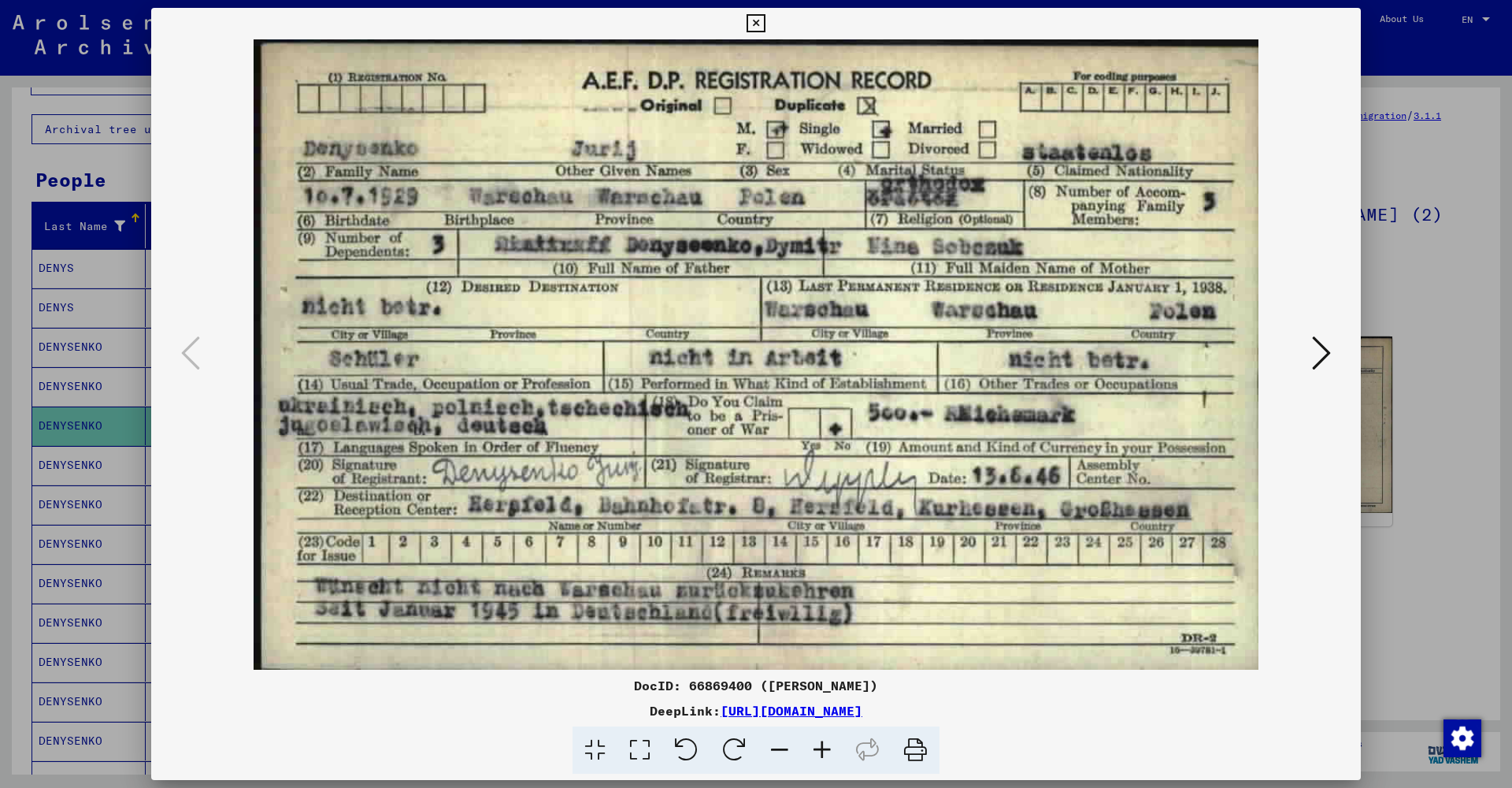
drag, startPoint x: 1351, startPoint y: 25, endPoint x: 1301, endPoint y: 65, distance: 64.0
click at [764, 25] on icon at bounding box center [755, 24] width 18 height 19
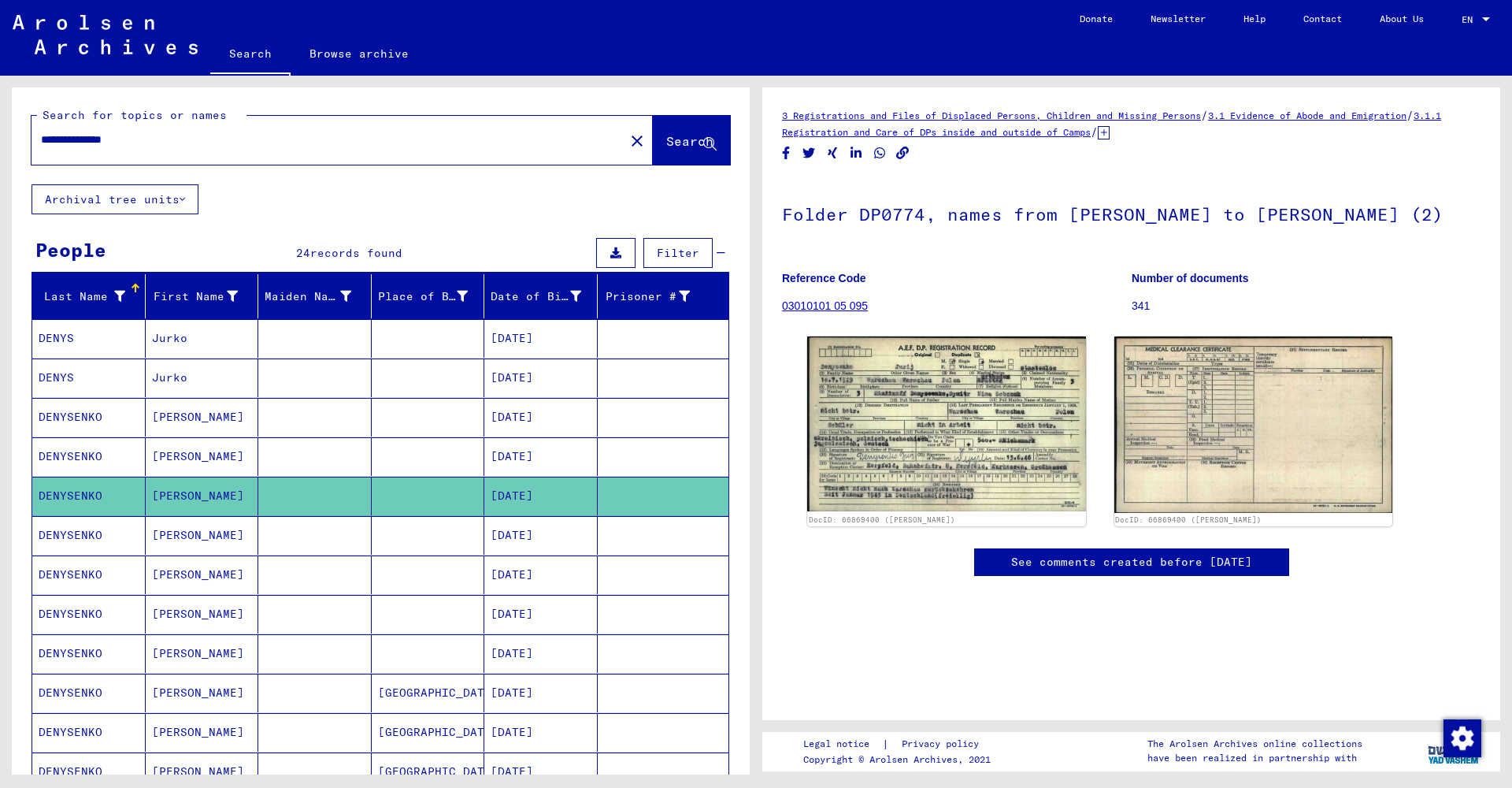
drag, startPoint x: 175, startPoint y: 141, endPoint x: 0, endPoint y: 121, distance: 176.1
click at [0, 121] on div "**********" at bounding box center [378, 424] width 756 height 698
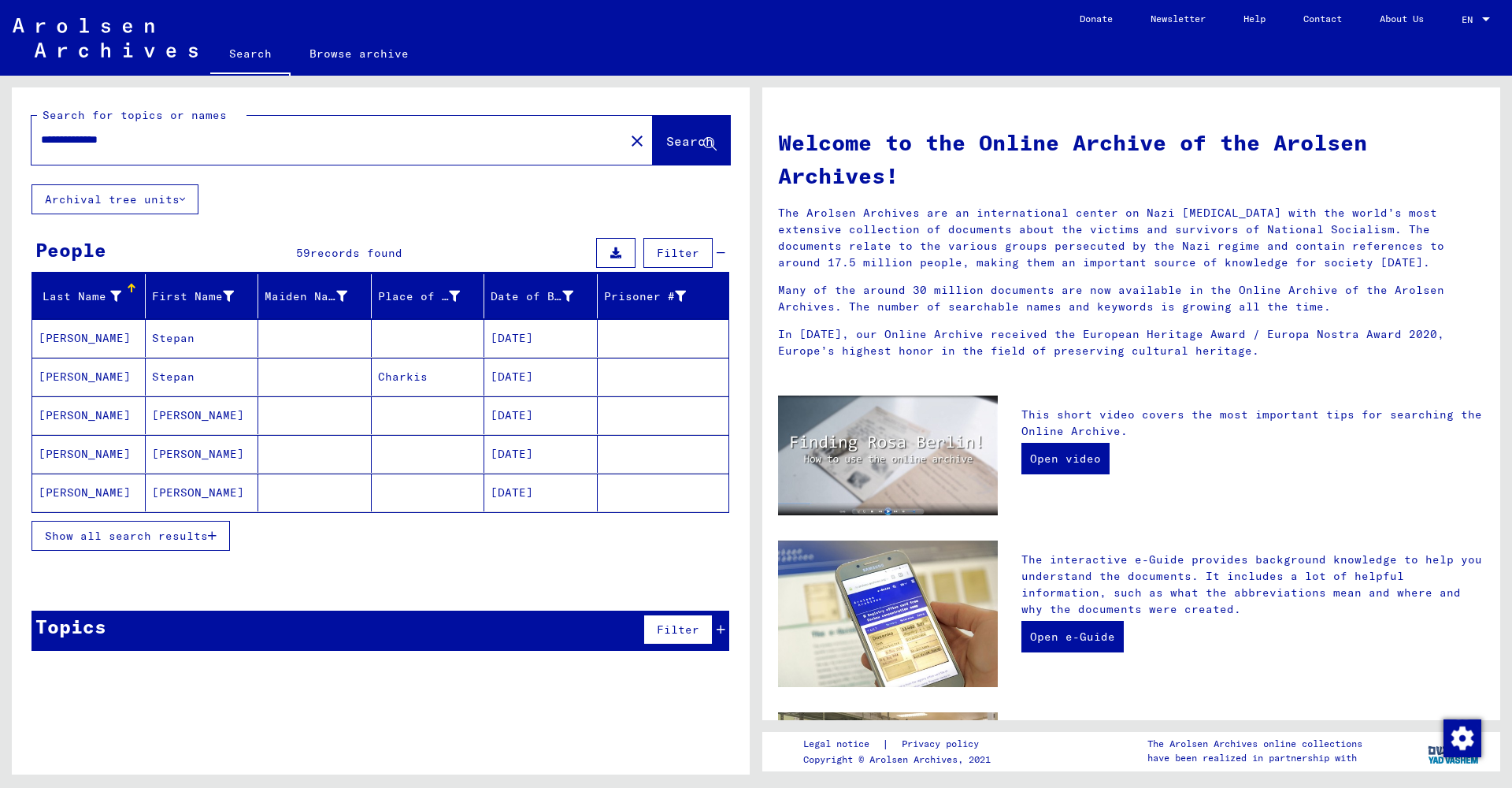
click at [191, 411] on mat-cell "[PERSON_NAME]" at bounding box center [203, 415] width 113 height 38
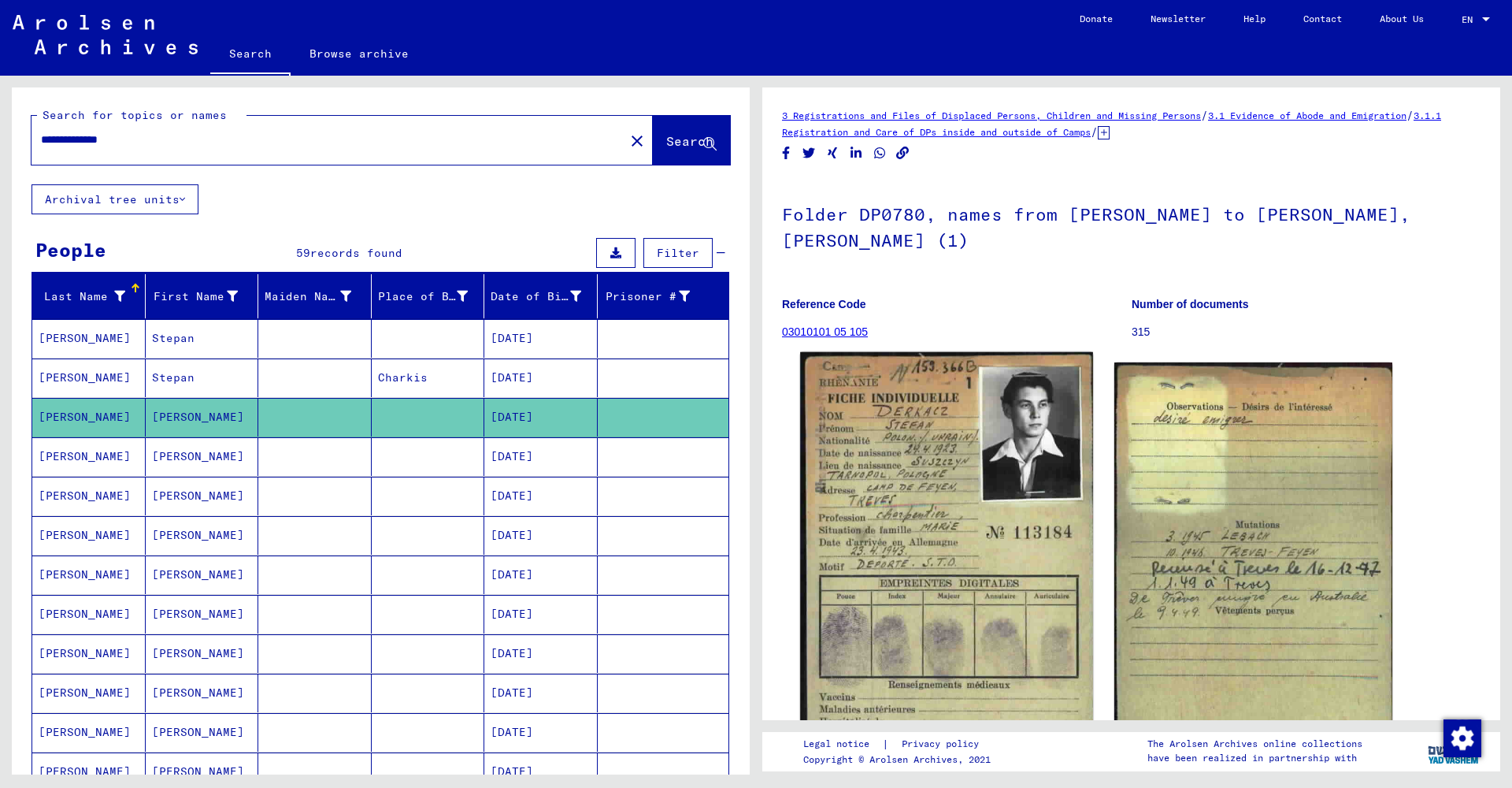
click at [894, 468] on img at bounding box center [946, 562] width 292 height 419
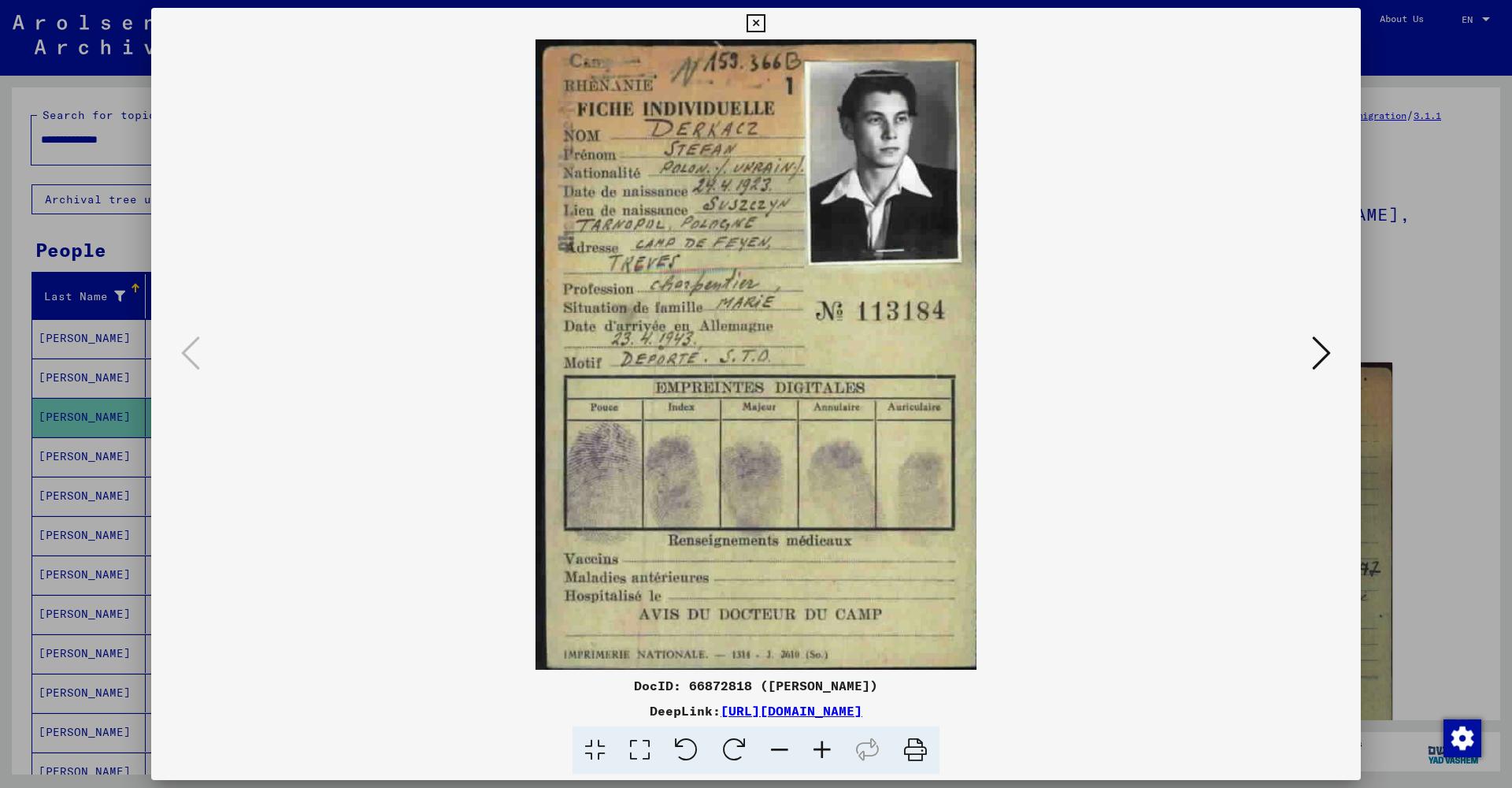
click at [1324, 346] on icon at bounding box center [1322, 353] width 19 height 38
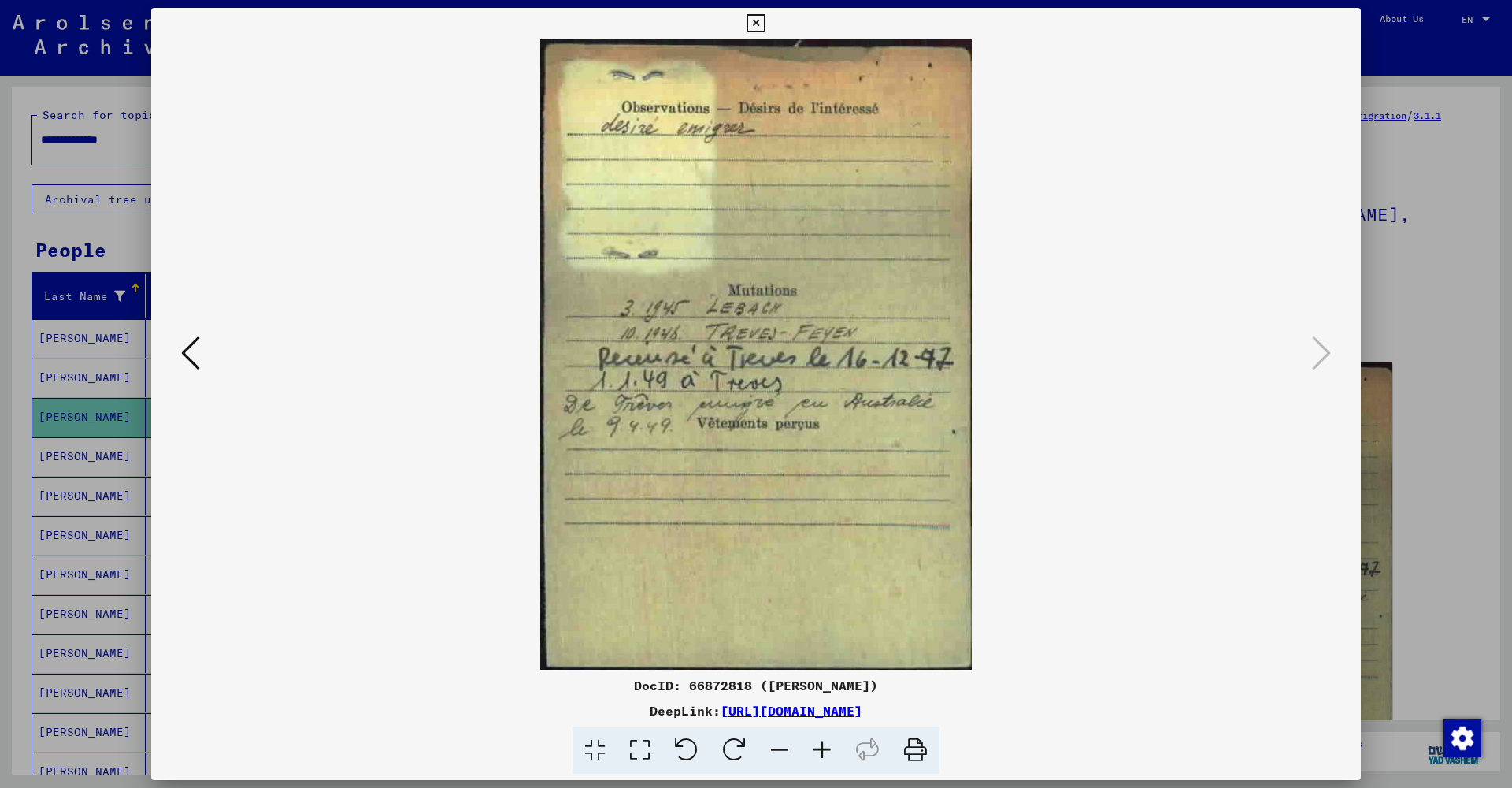
click at [764, 28] on icon at bounding box center [755, 24] width 18 height 19
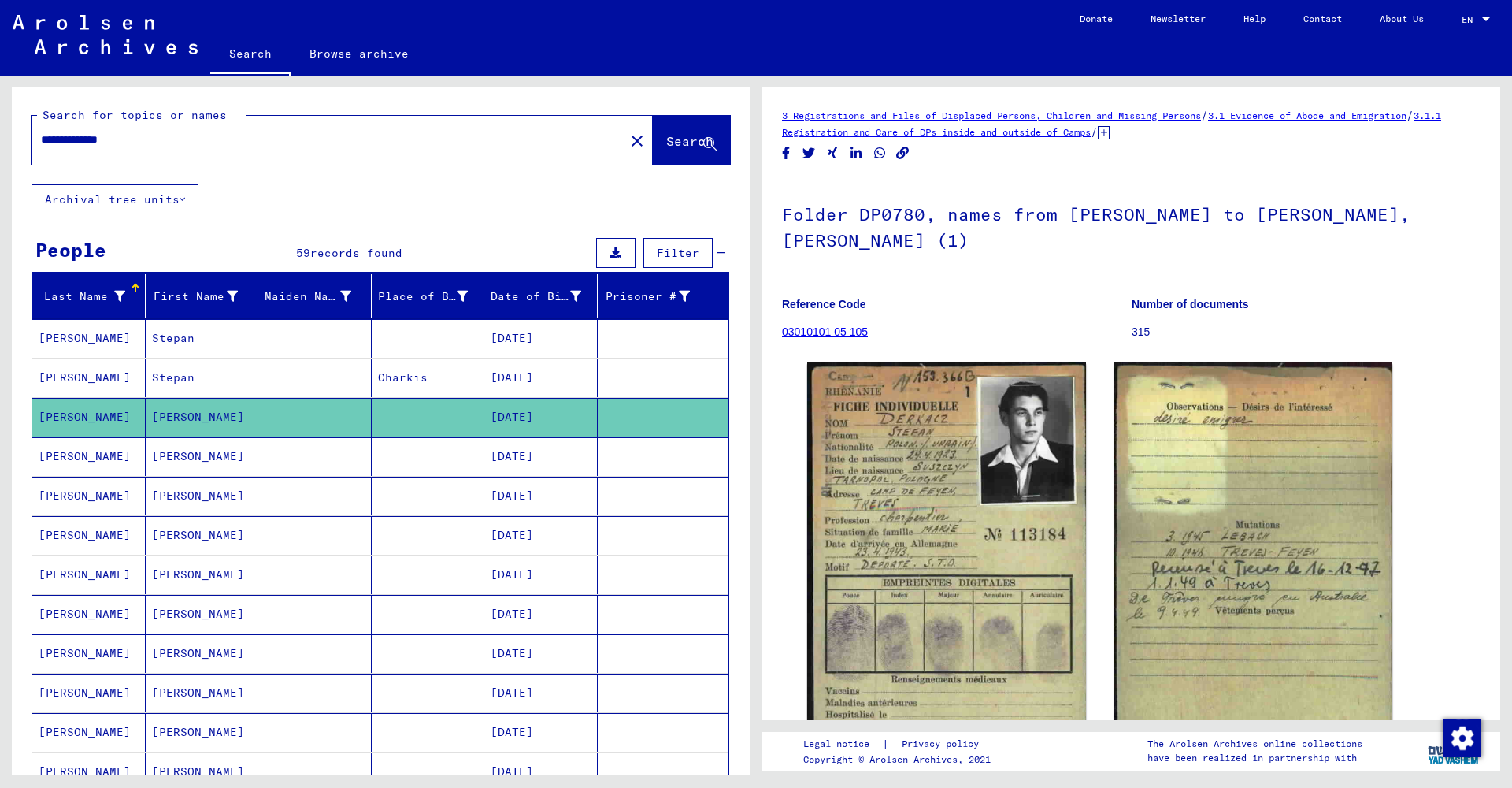
click at [185, 467] on mat-cell "[PERSON_NAME]" at bounding box center [203, 456] width 113 height 39
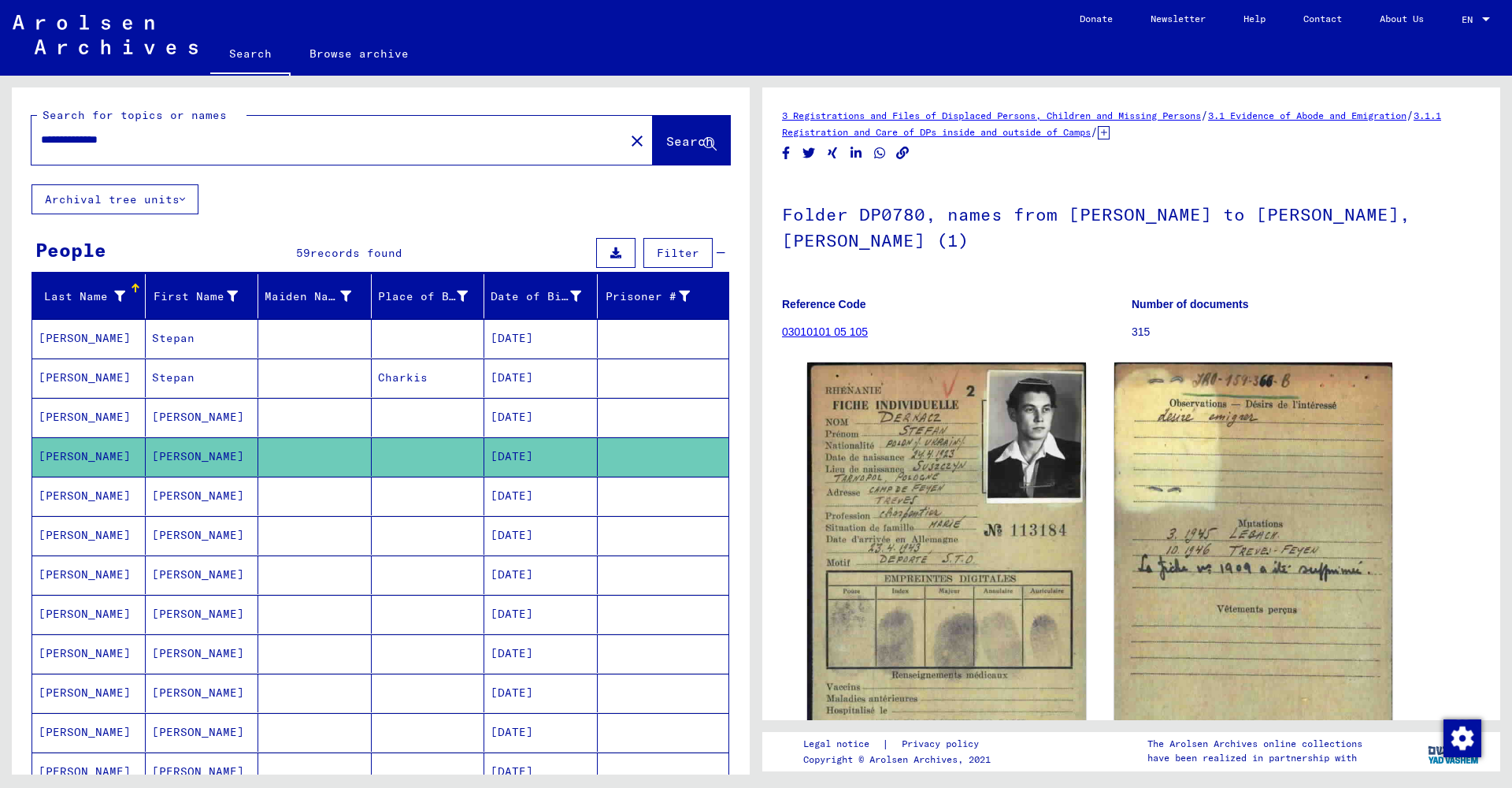
click at [179, 494] on mat-cell "[PERSON_NAME]" at bounding box center [203, 496] width 113 height 39
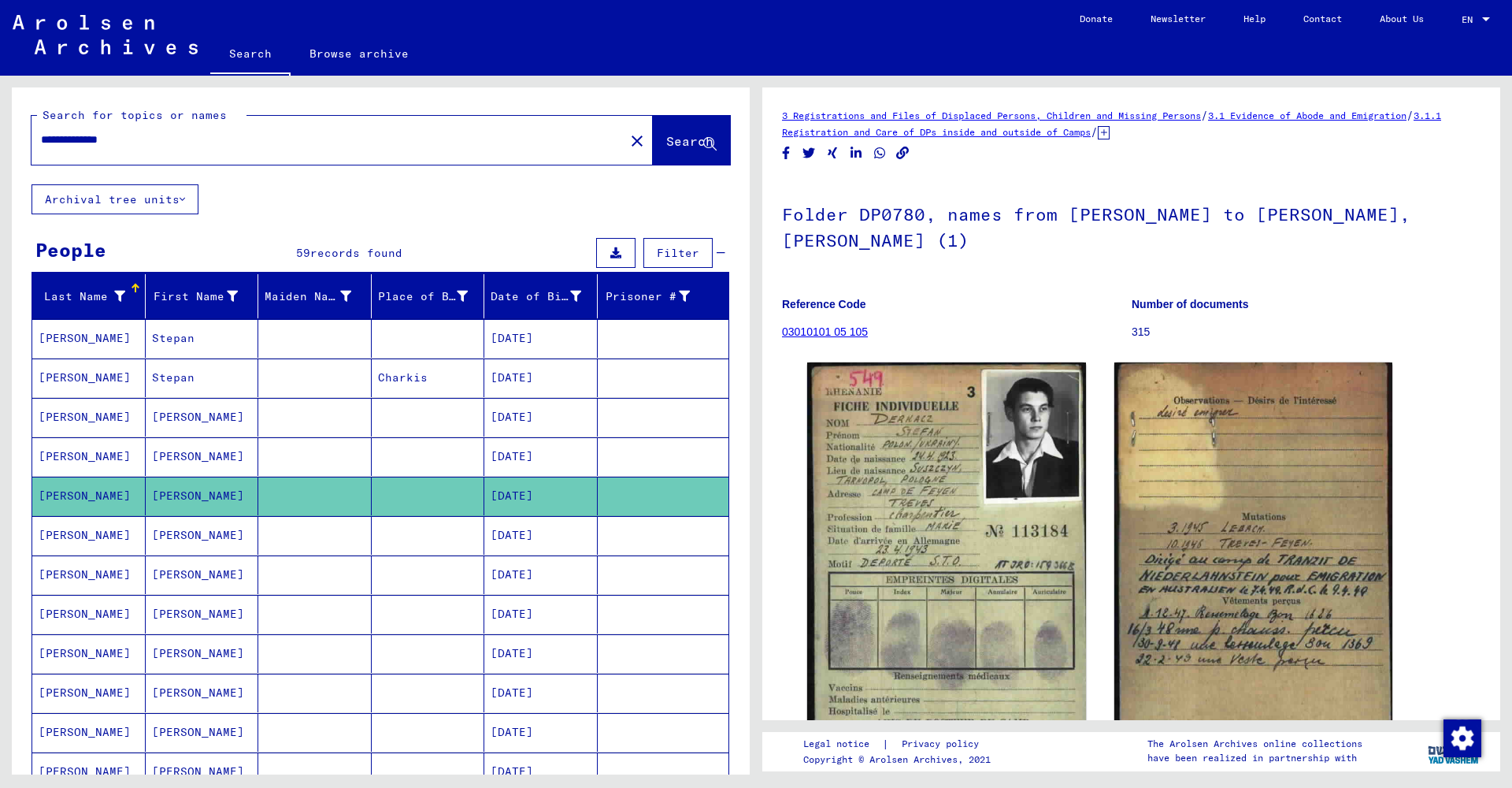
click at [185, 539] on mat-cell "[PERSON_NAME]" at bounding box center [203, 534] width 113 height 39
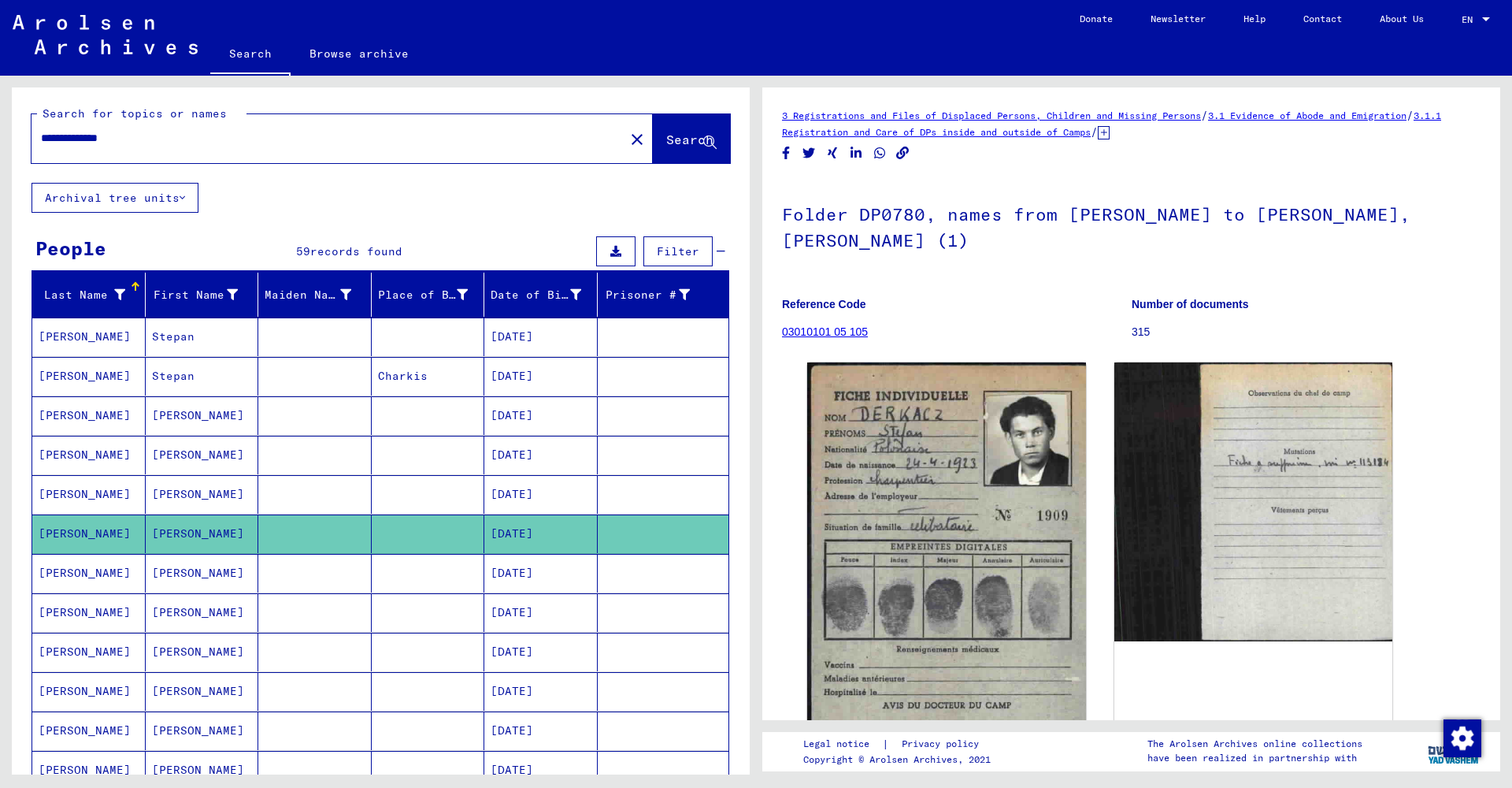
click at [189, 573] on mat-cell "[PERSON_NAME]" at bounding box center [203, 572] width 113 height 39
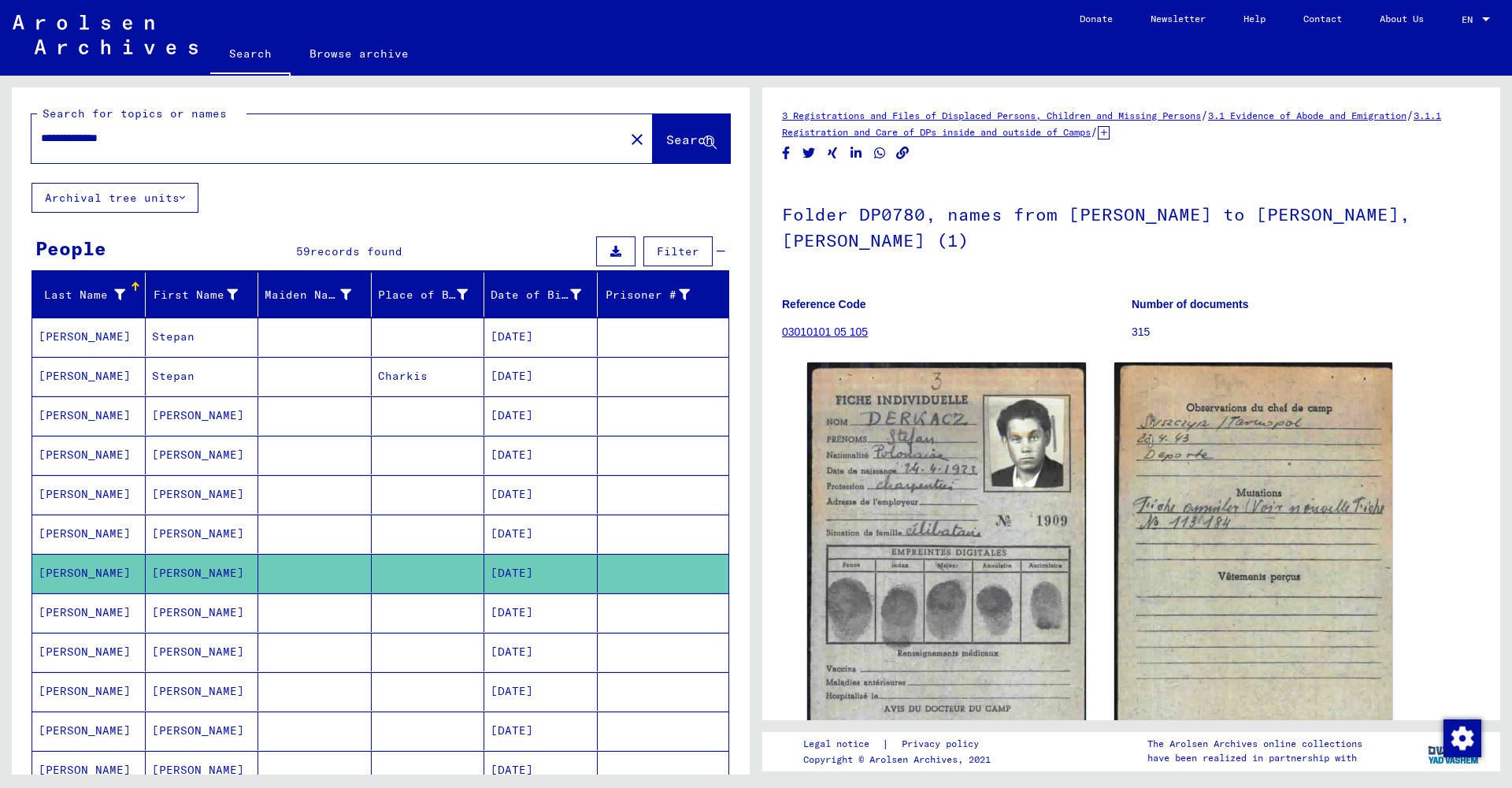
click at [196, 620] on mat-cell "[PERSON_NAME]" at bounding box center [203, 612] width 113 height 39
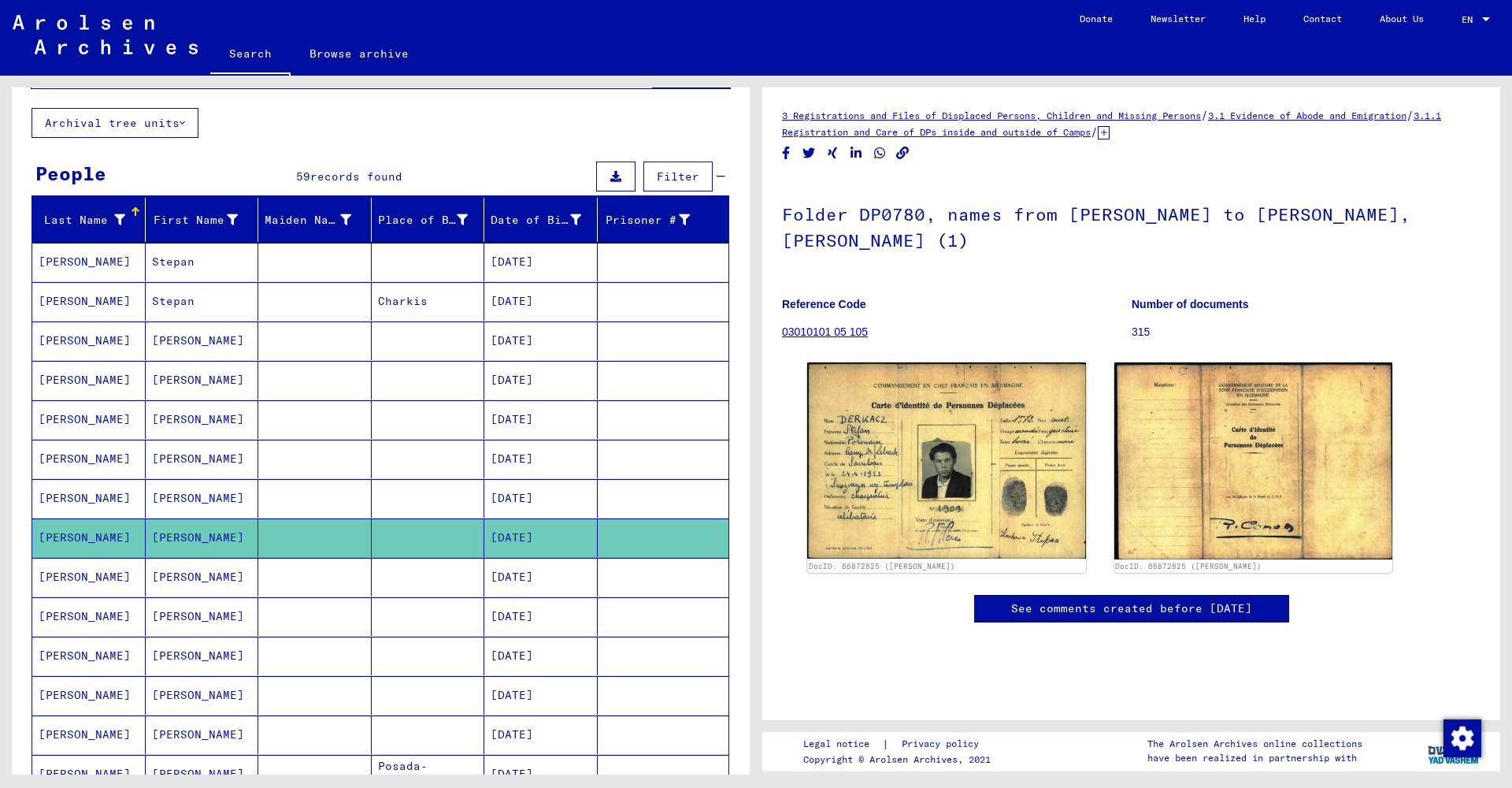
scroll to position [78, 0]
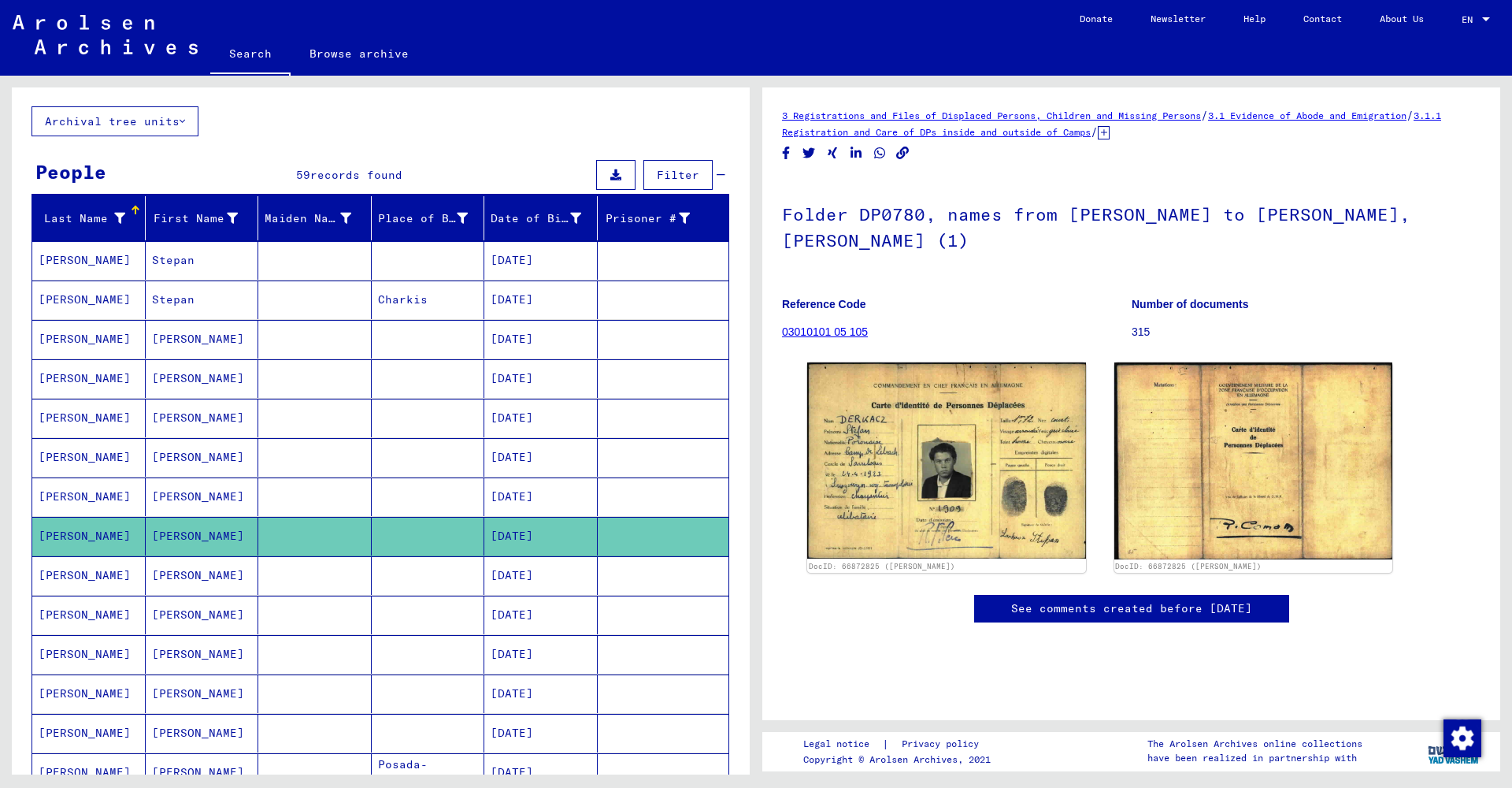
click at [185, 580] on mat-cell "[PERSON_NAME]" at bounding box center [203, 575] width 113 height 39
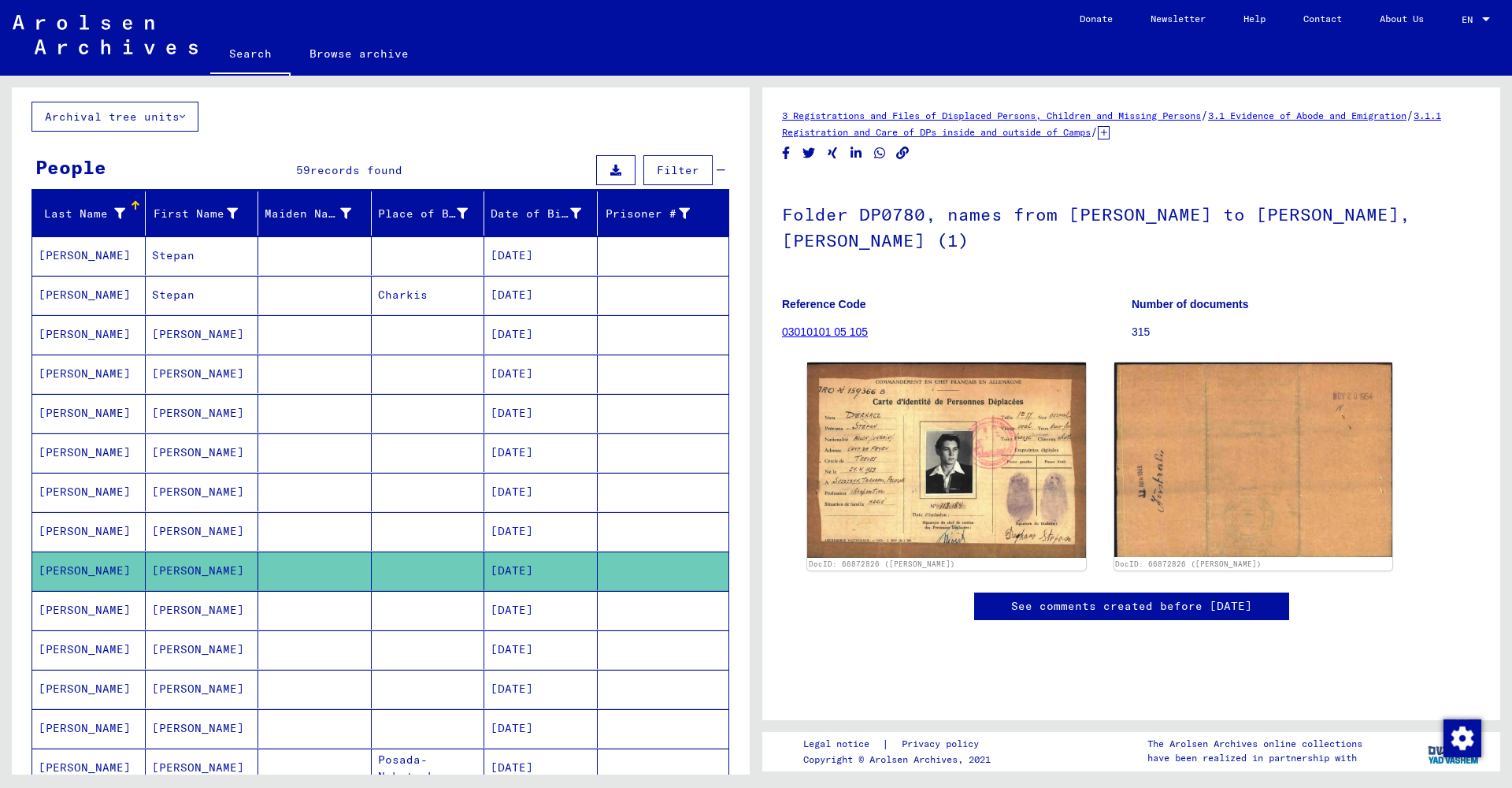
scroll to position [84, 0]
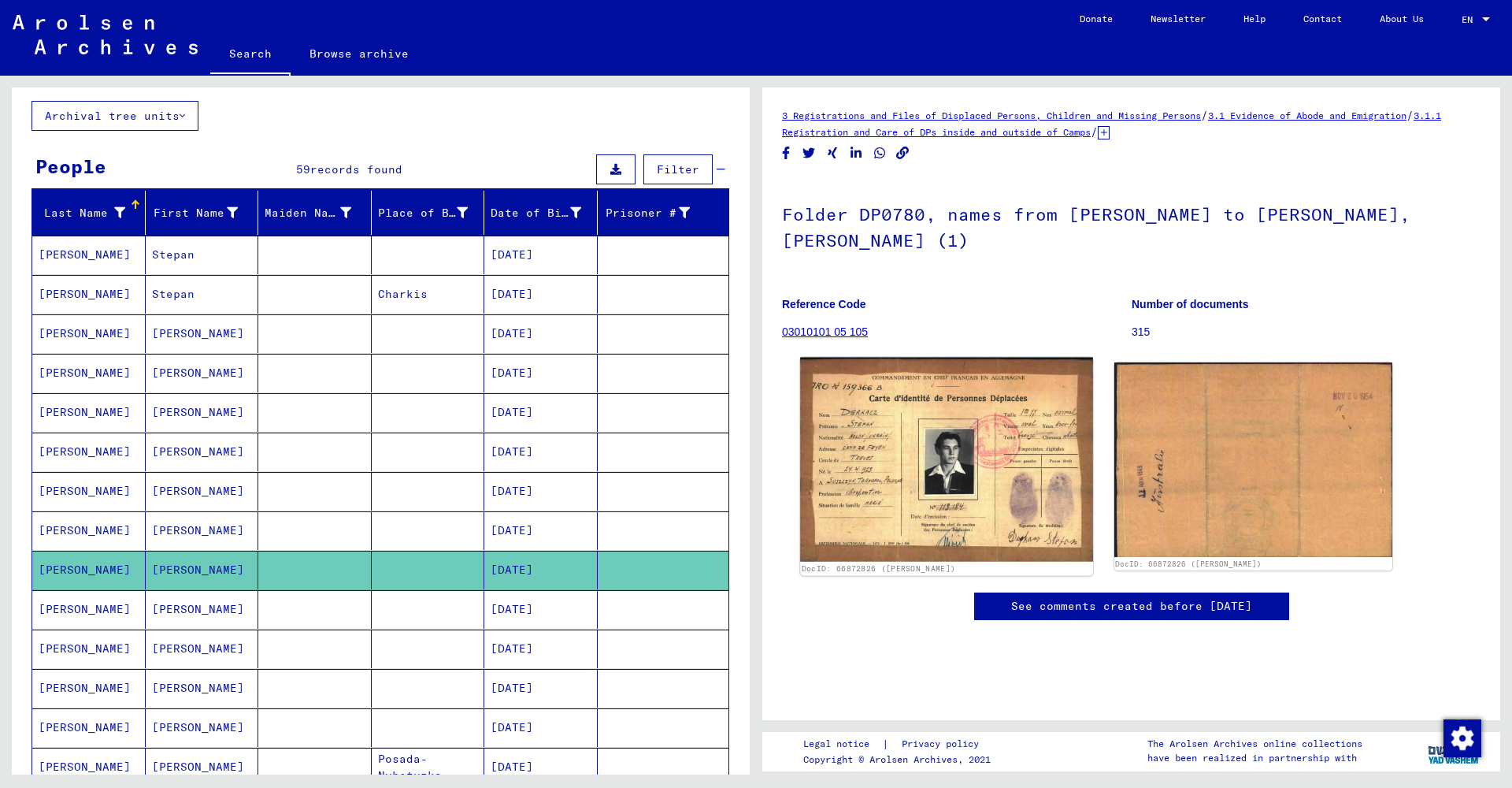
click at [909, 430] on img at bounding box center [946, 459] width 292 height 205
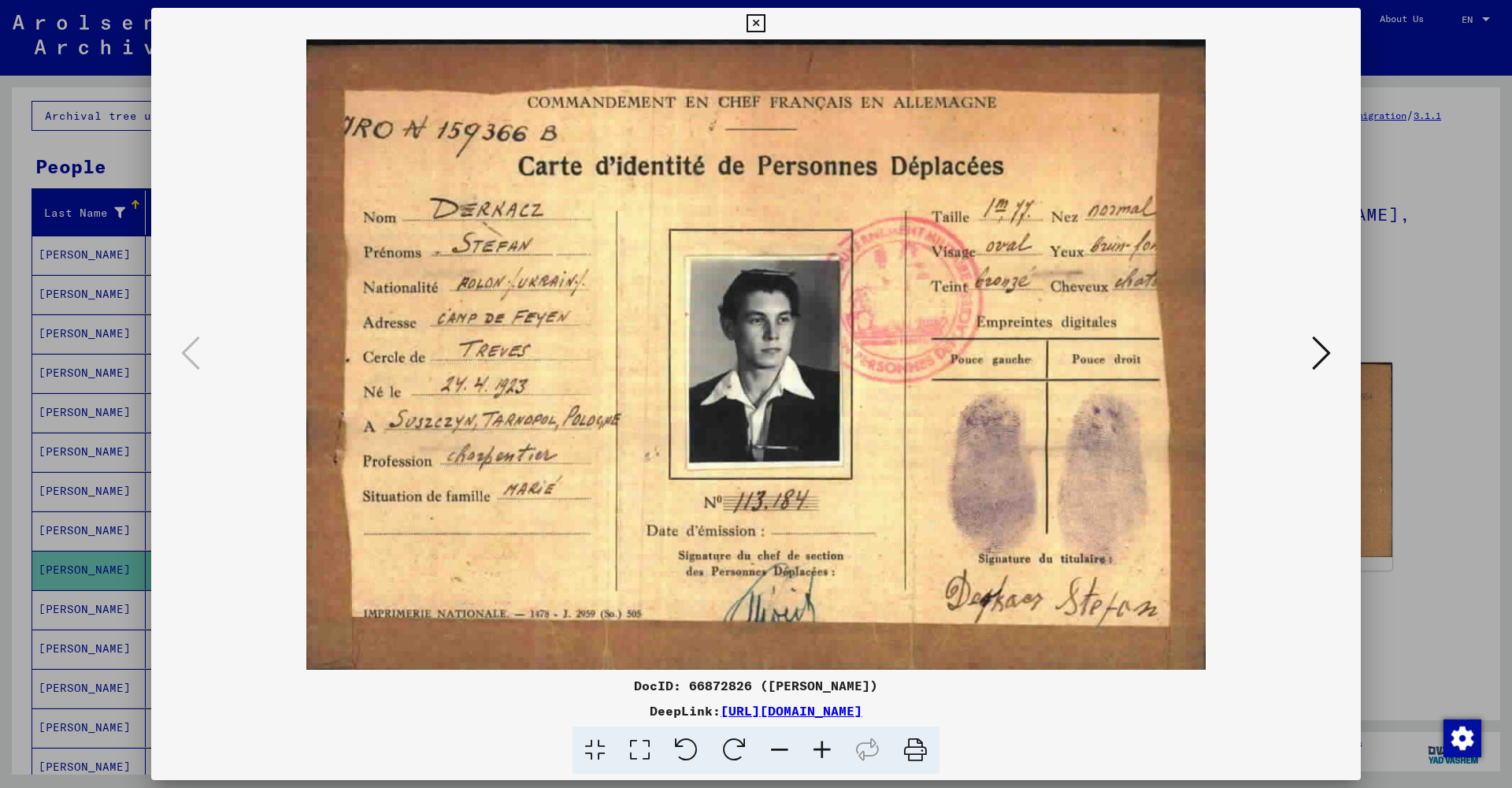
click at [764, 27] on icon at bounding box center [755, 24] width 18 height 19
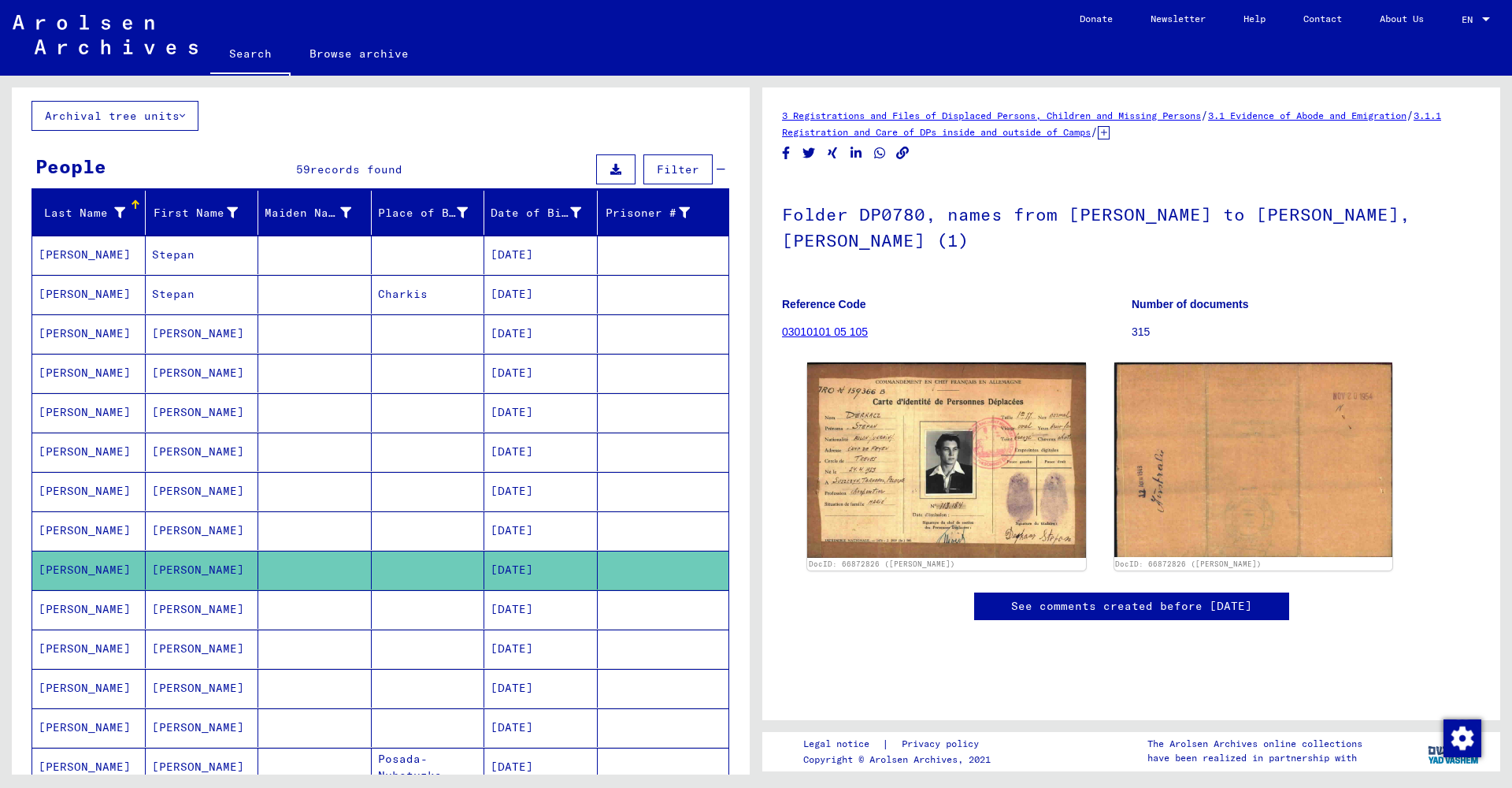
click at [226, 616] on mat-cell "[PERSON_NAME]" at bounding box center [203, 609] width 113 height 39
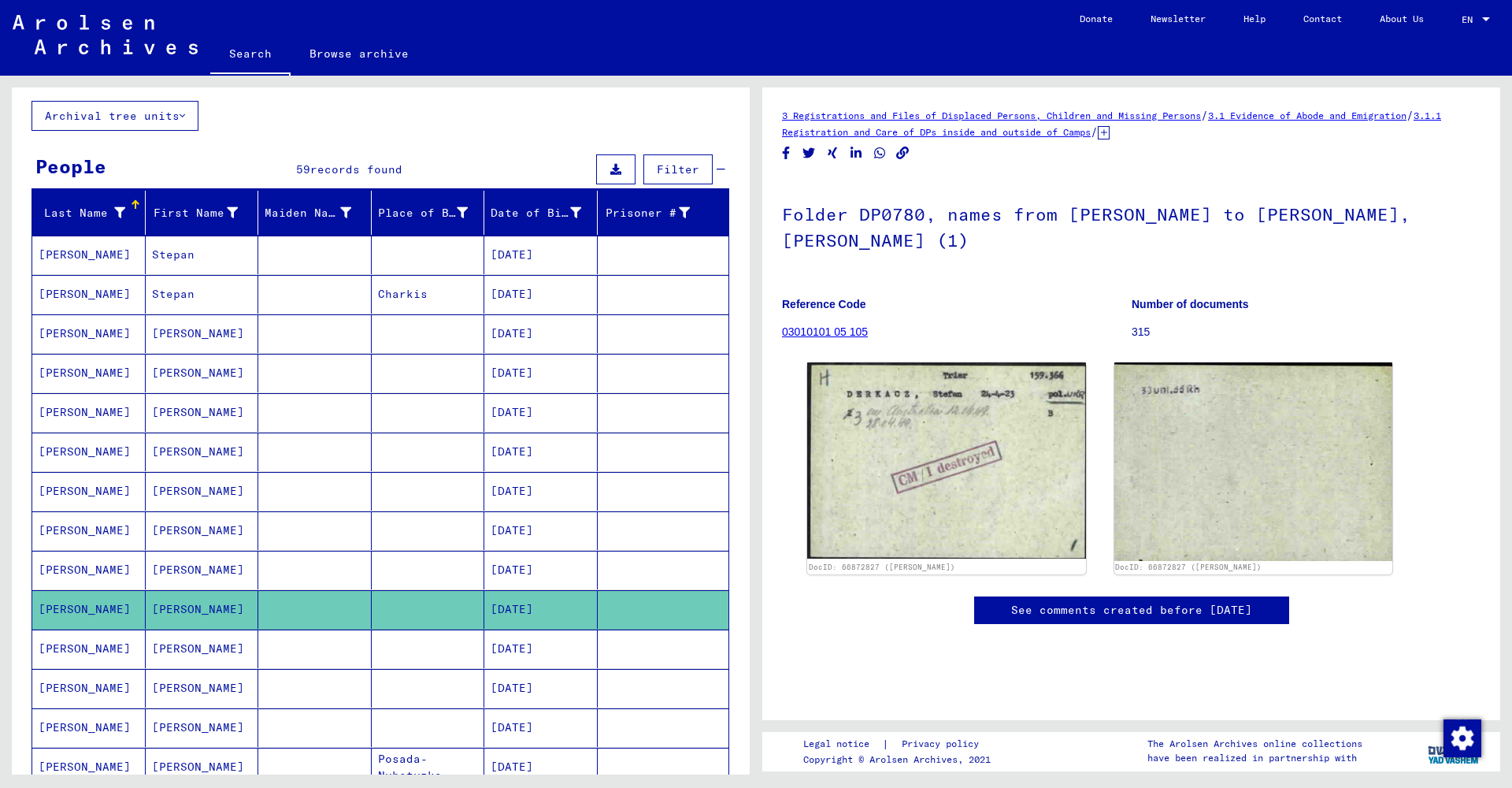
click at [194, 661] on mat-cell "[PERSON_NAME]" at bounding box center [203, 648] width 113 height 39
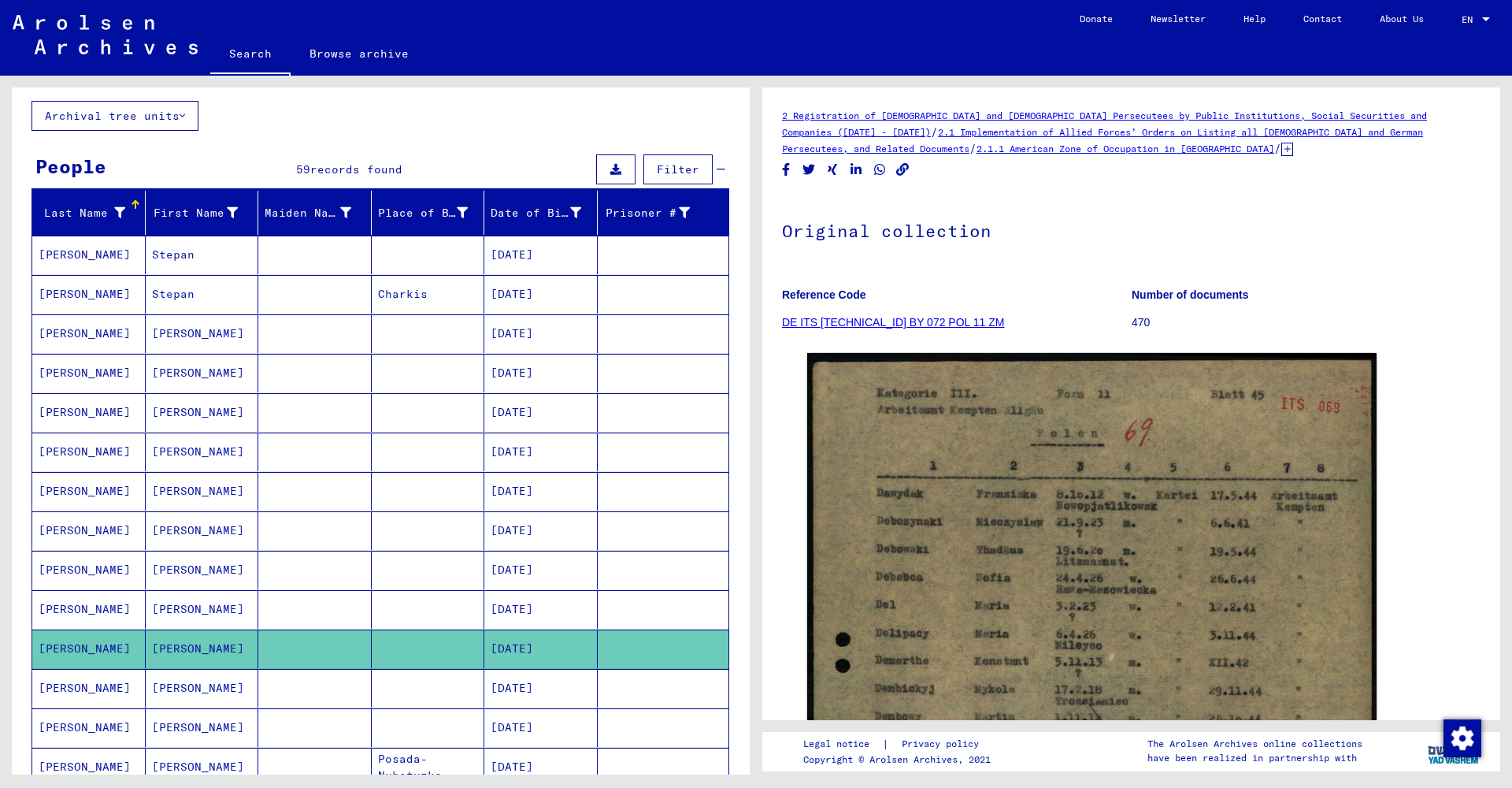
click at [189, 686] on mat-cell "[PERSON_NAME]" at bounding box center [203, 687] width 113 height 39
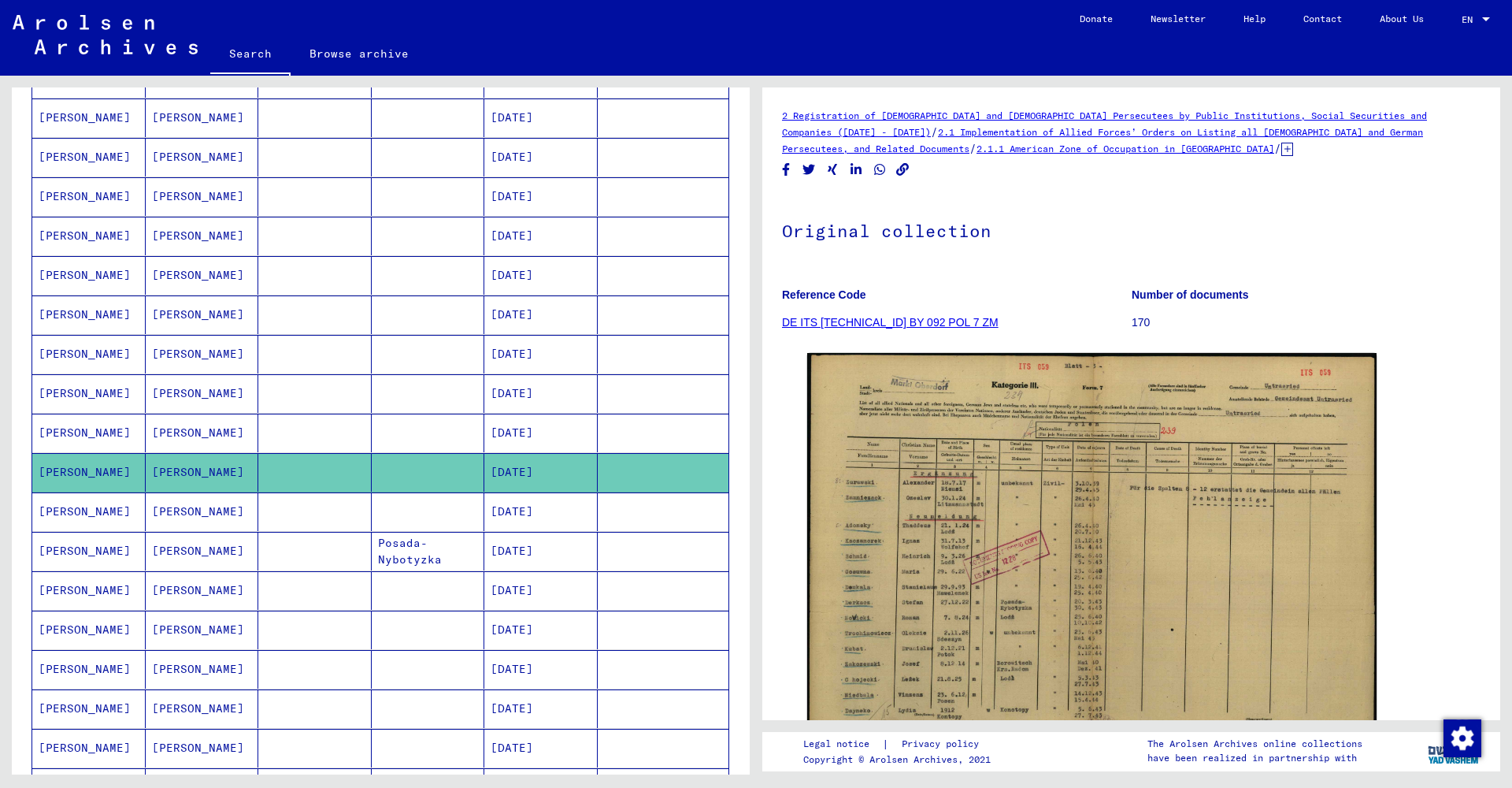
scroll to position [314, 0]
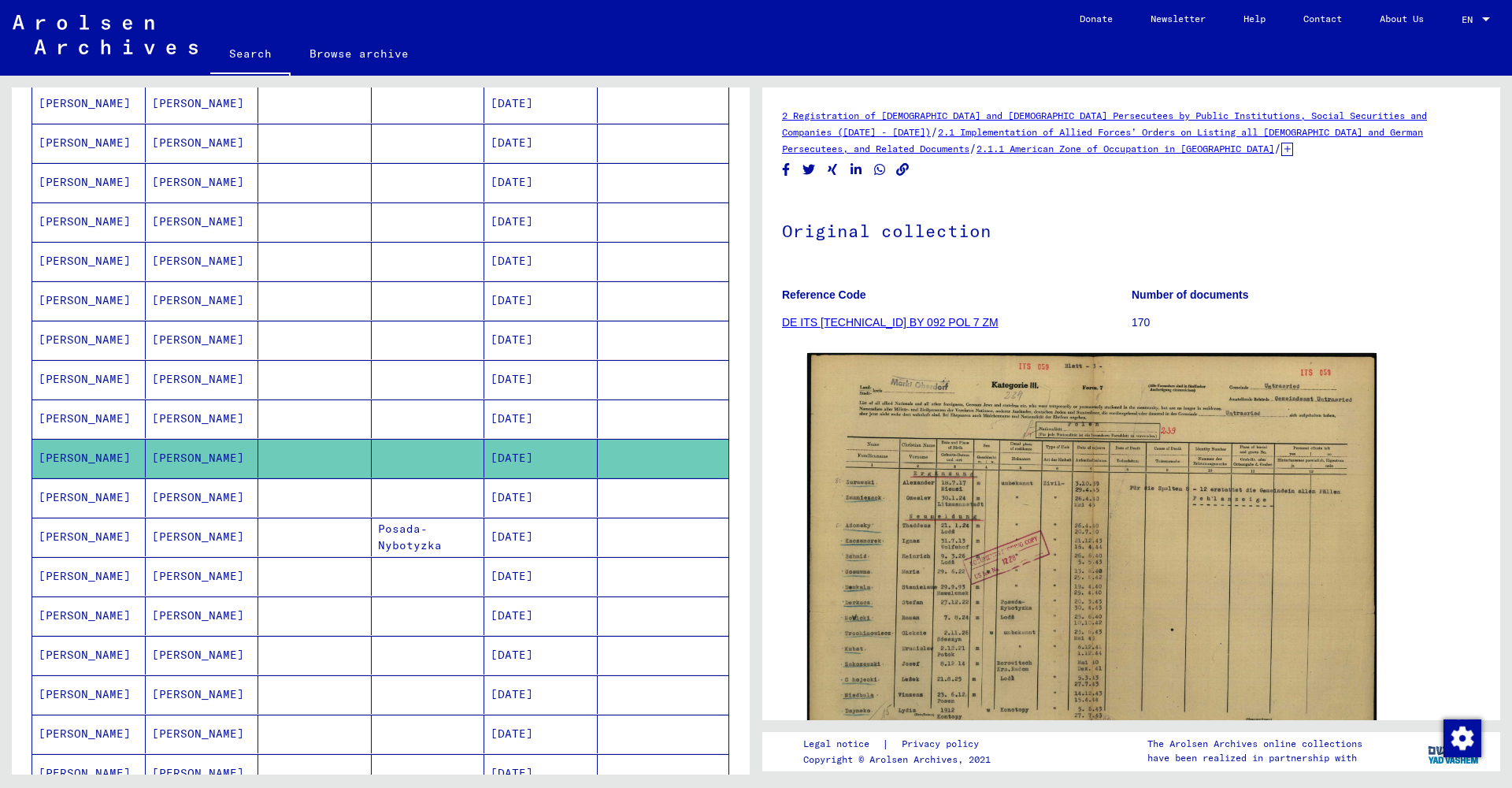
click at [207, 502] on mat-cell "[PERSON_NAME]" at bounding box center [203, 497] width 113 height 39
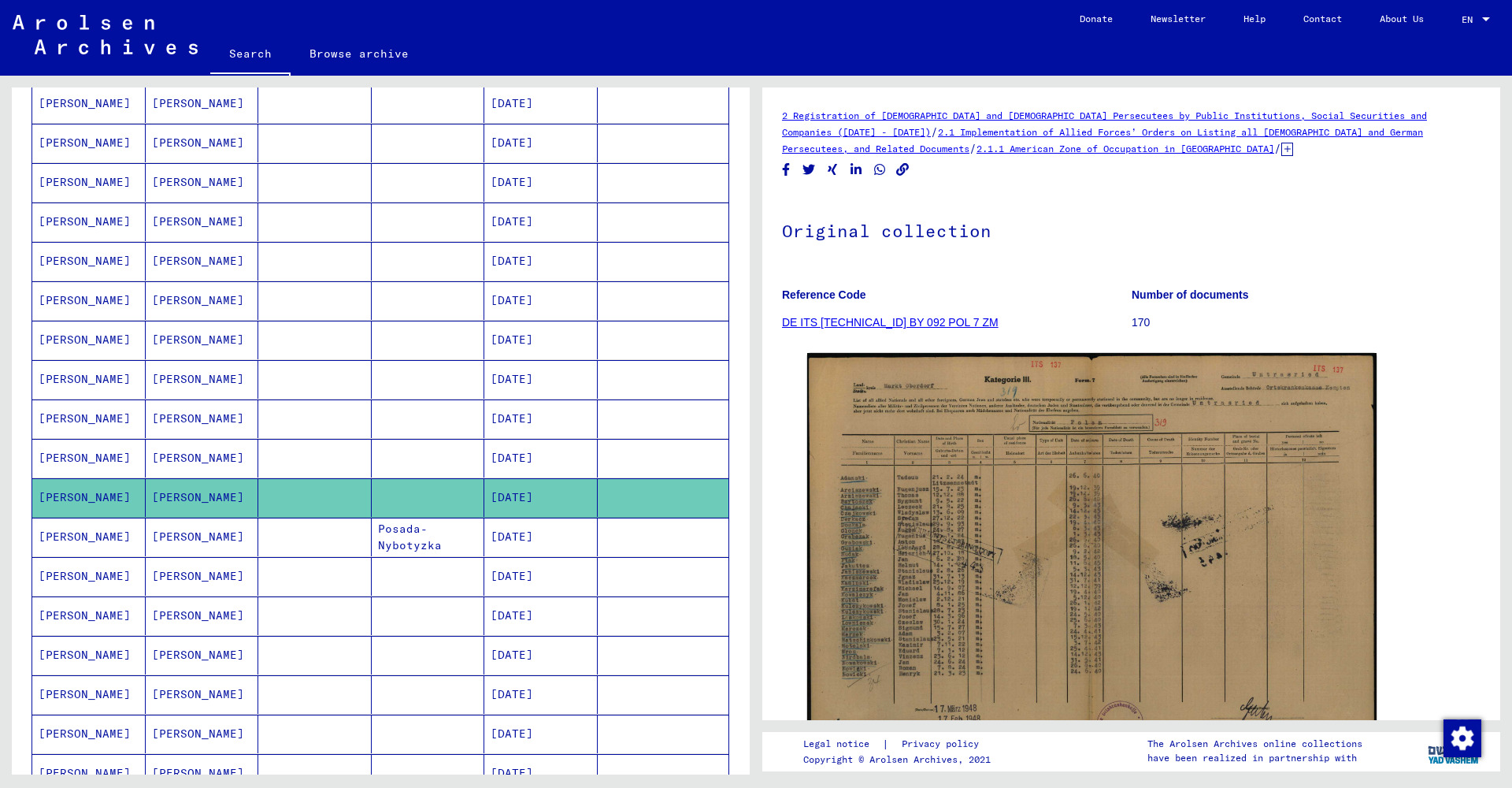
click at [205, 534] on mat-cell "[PERSON_NAME]" at bounding box center [203, 536] width 113 height 39
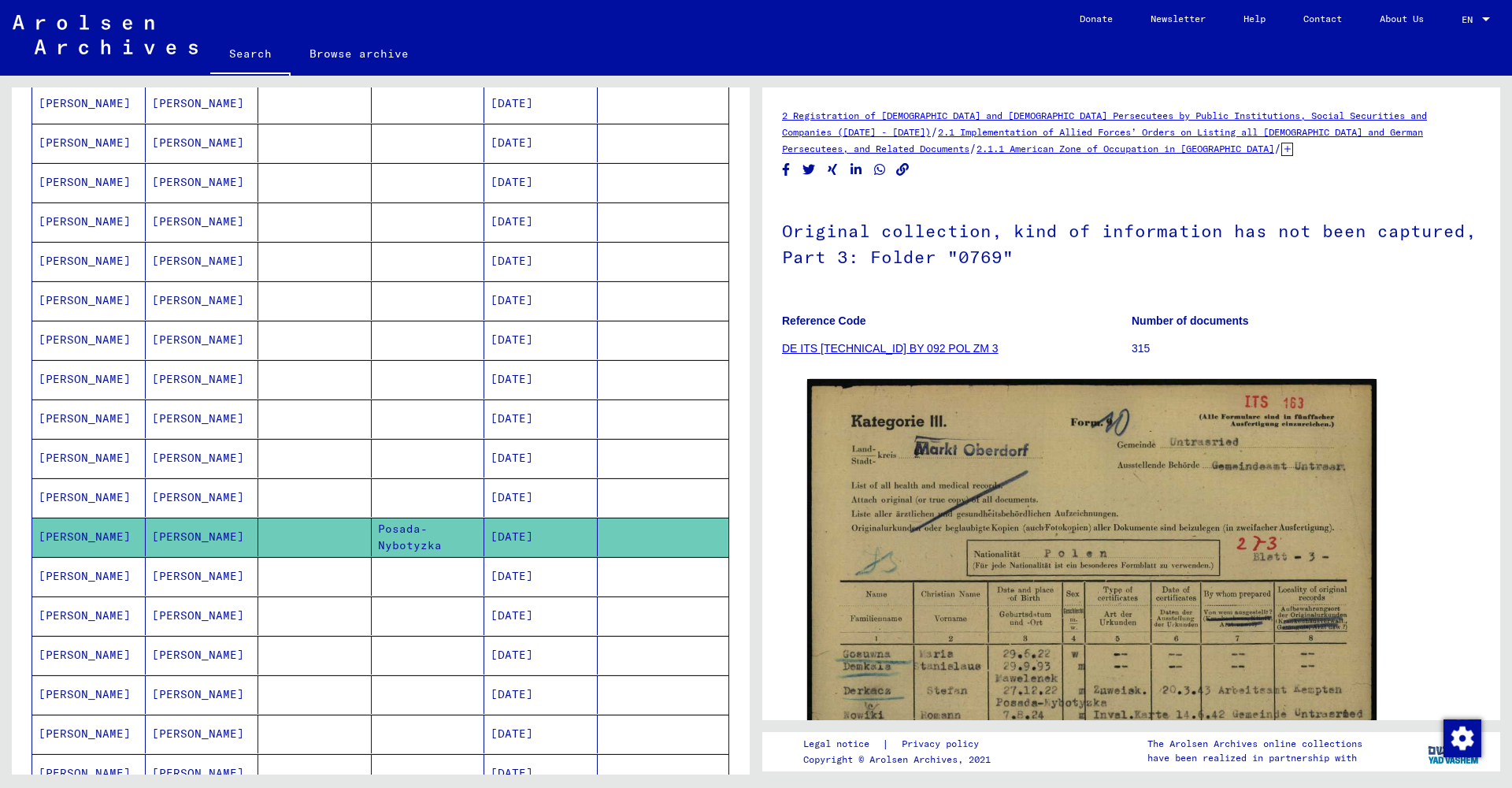
click at [205, 571] on mat-cell "[PERSON_NAME]" at bounding box center [203, 576] width 113 height 39
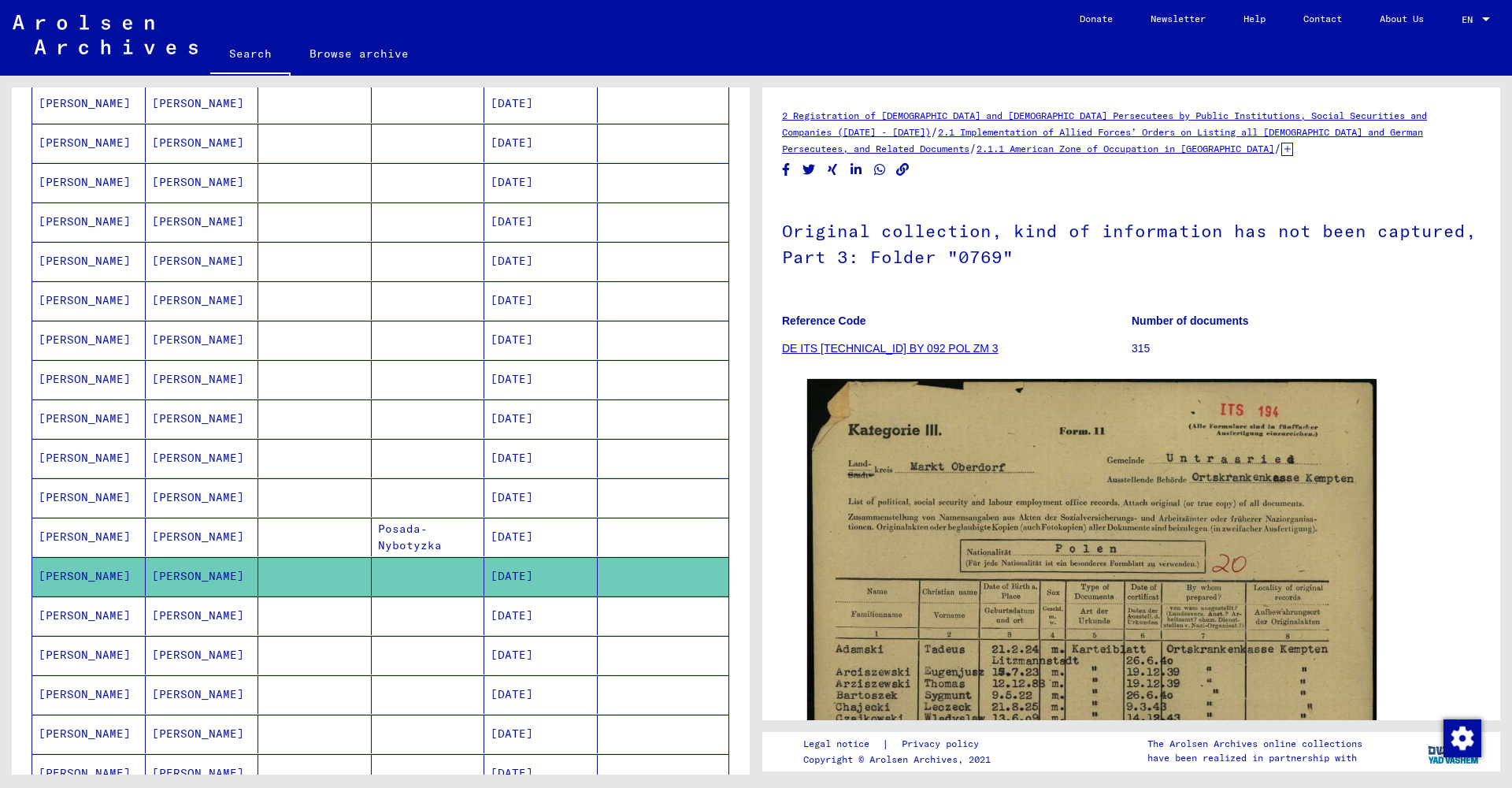
click at [205, 616] on mat-cell "[PERSON_NAME]" at bounding box center [203, 616] width 113 height 39
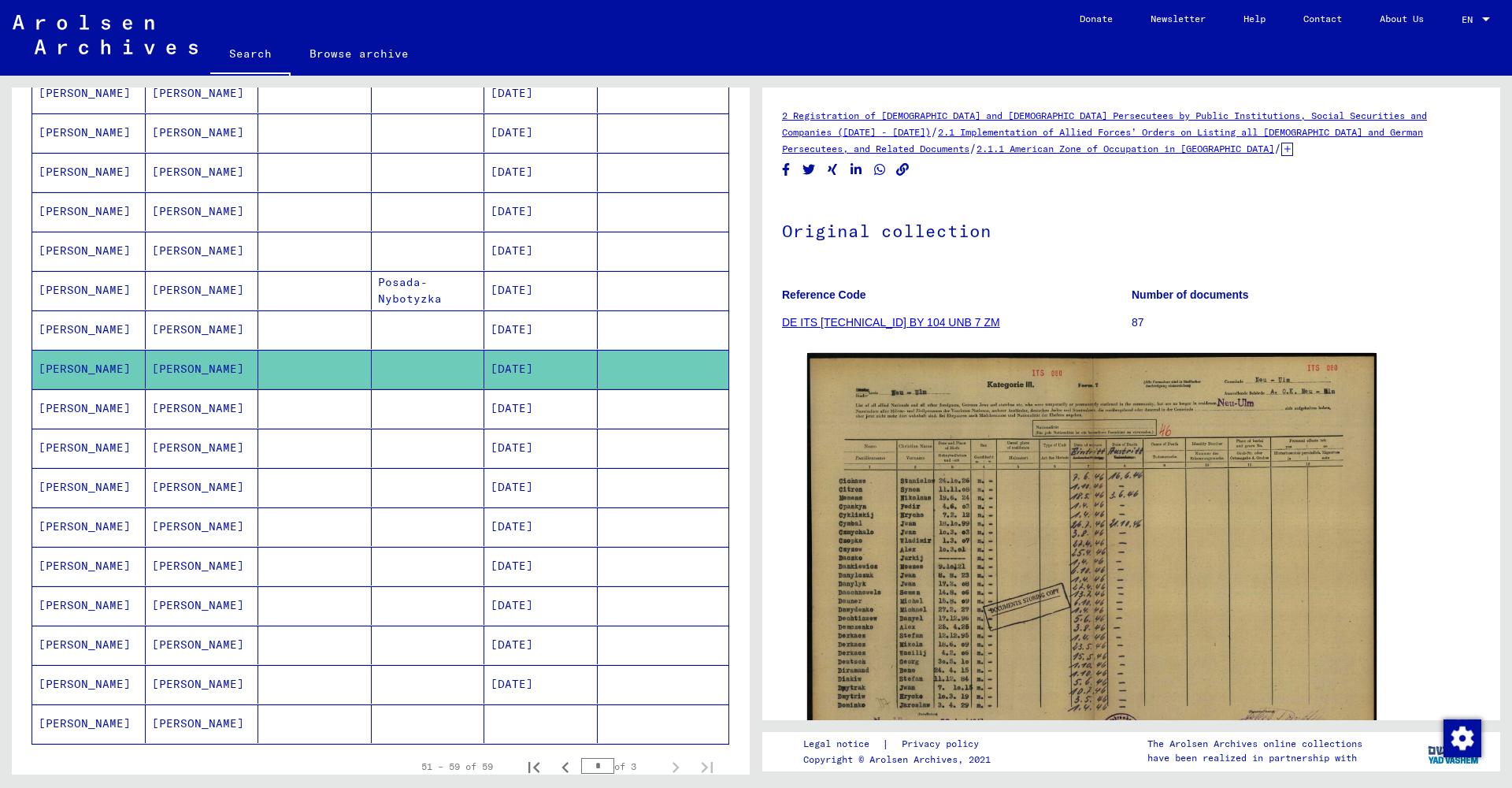
scroll to position [569, 0]
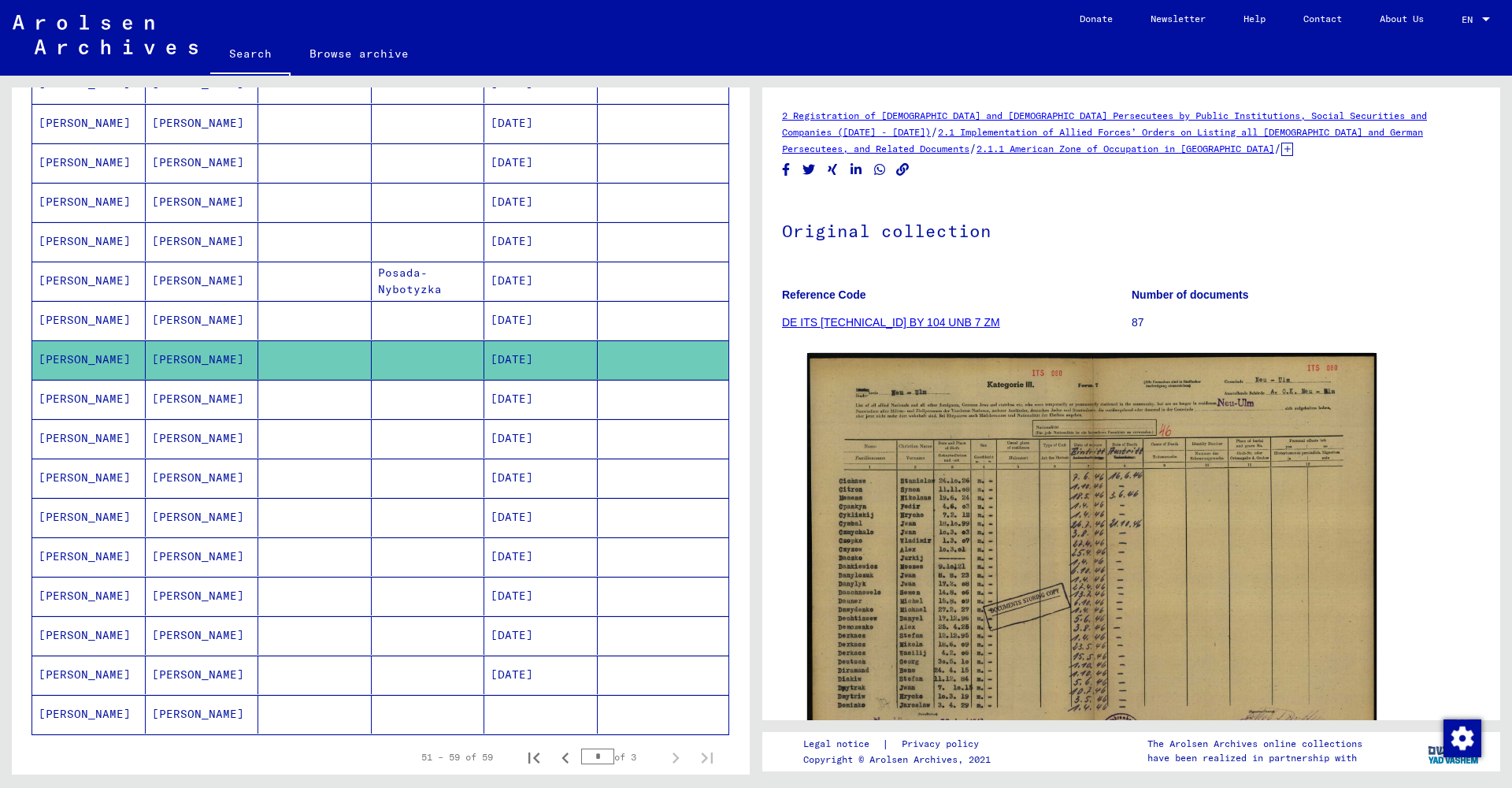
click at [193, 552] on mat-cell "[PERSON_NAME]" at bounding box center [203, 556] width 113 height 39
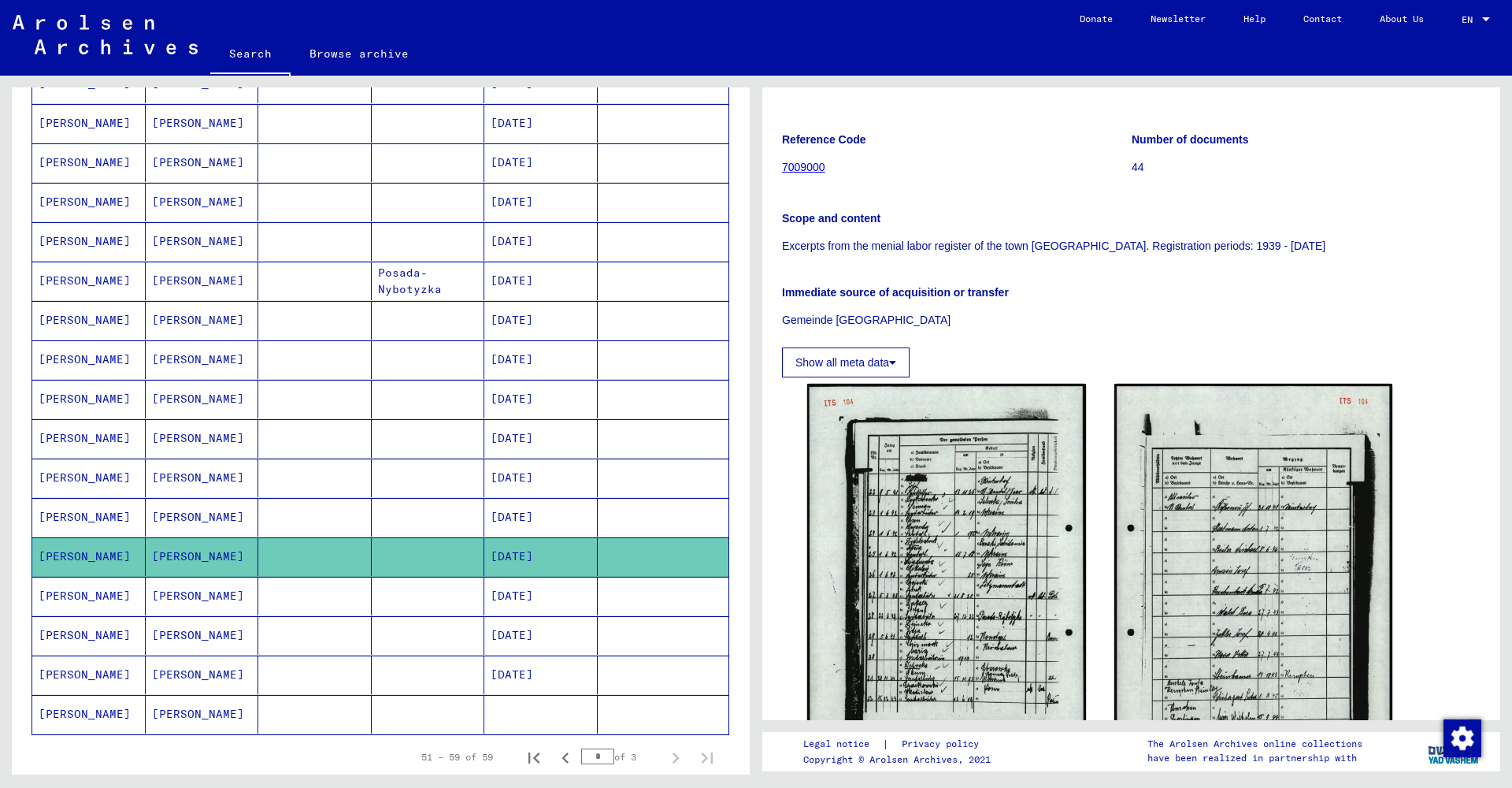
scroll to position [189, 0]
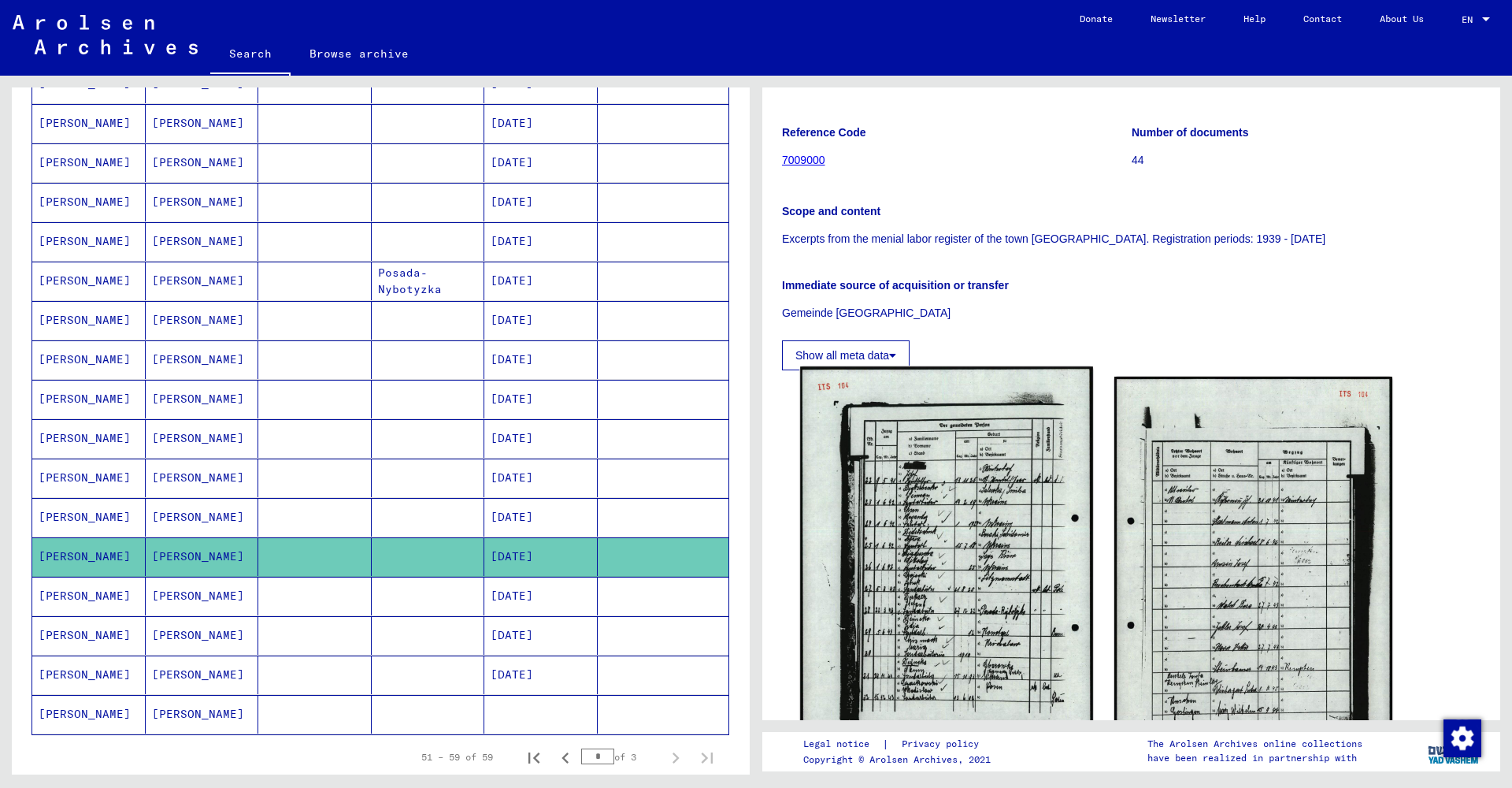
click at [931, 550] on img at bounding box center [946, 572] width 292 height 411
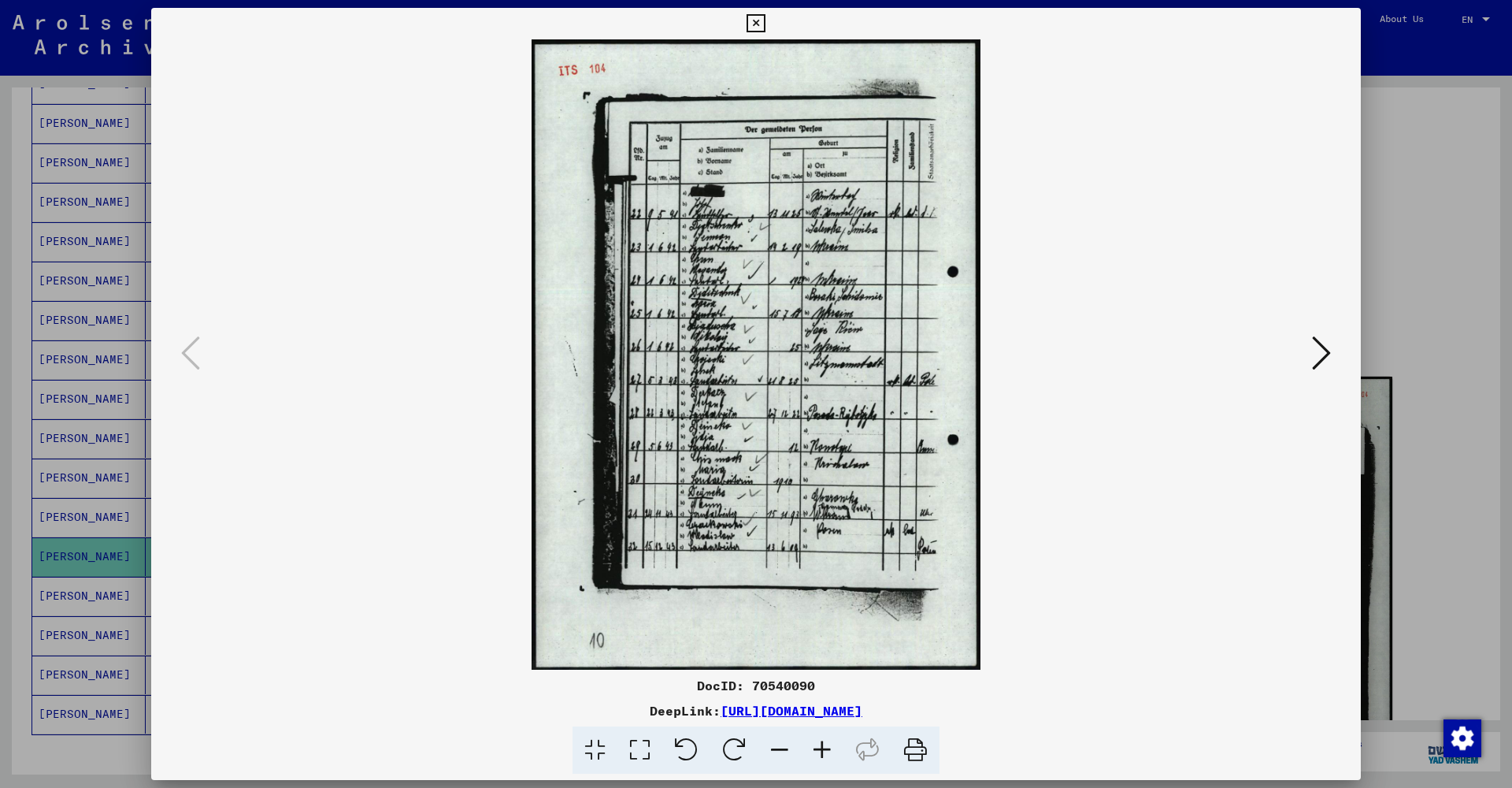
click at [1314, 353] on icon at bounding box center [1322, 353] width 19 height 38
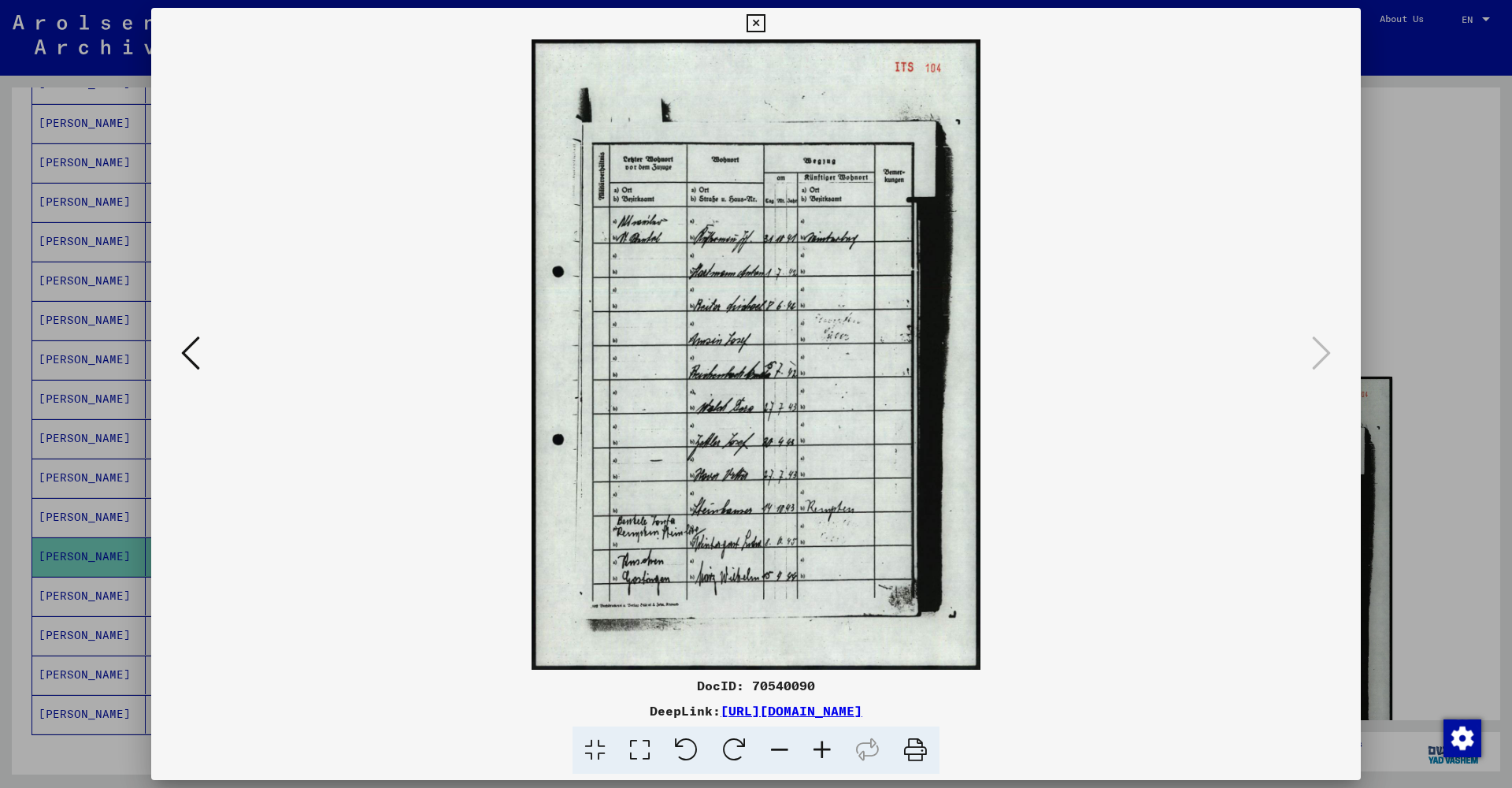
click at [764, 26] on icon at bounding box center [755, 24] width 18 height 19
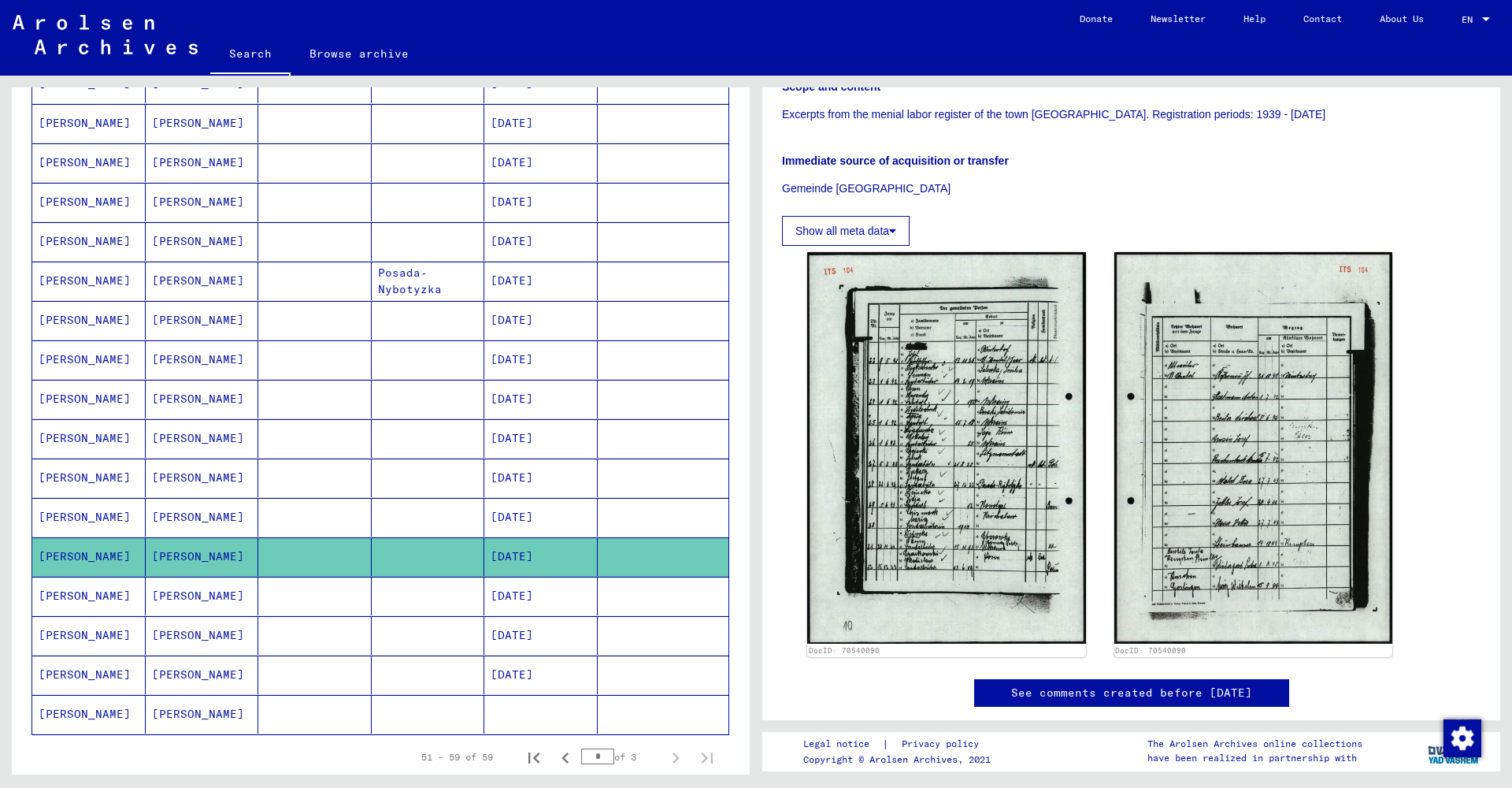
scroll to position [314, 0]
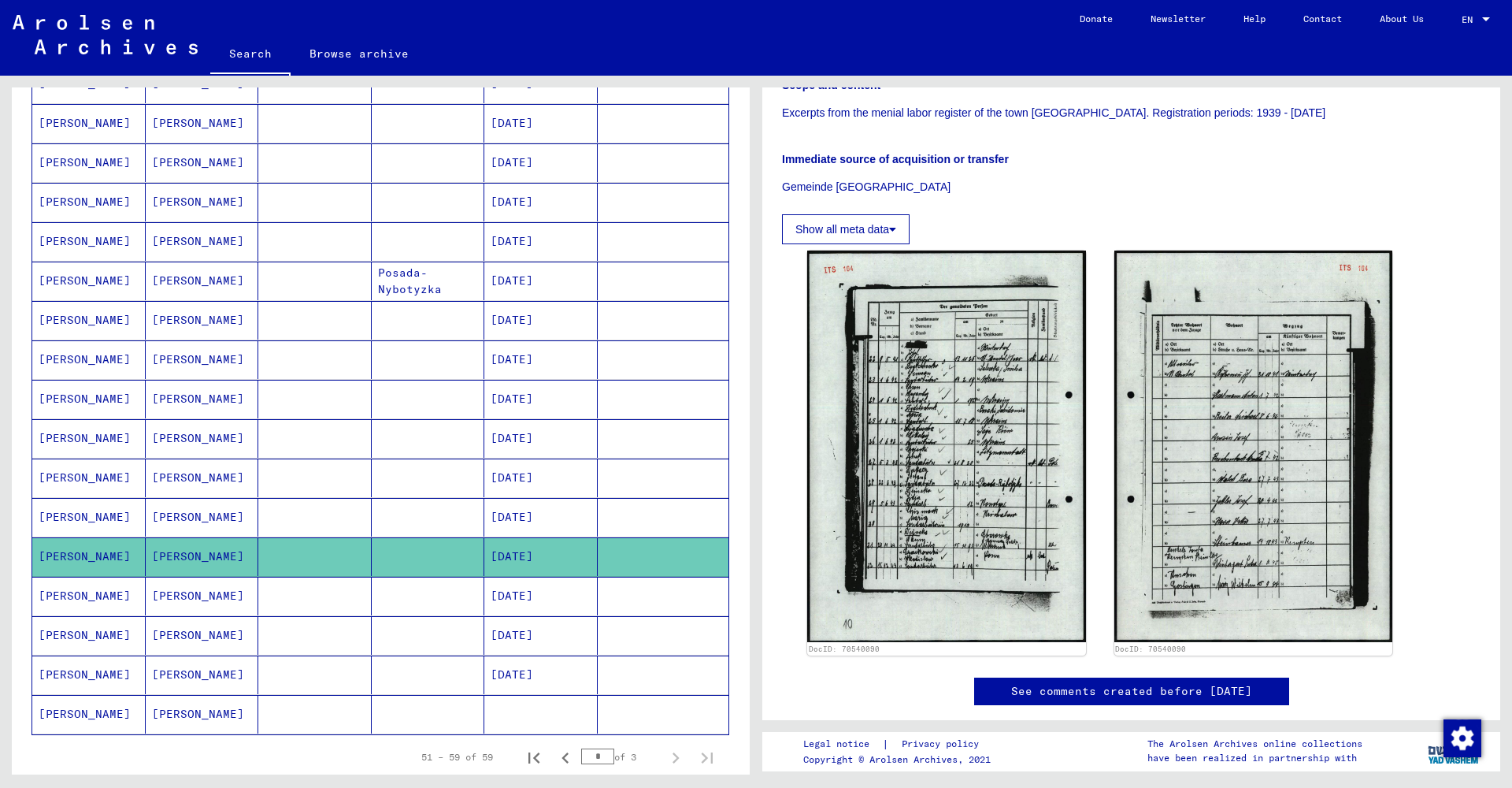
click at [187, 596] on mat-cell "[PERSON_NAME]" at bounding box center [203, 596] width 113 height 39
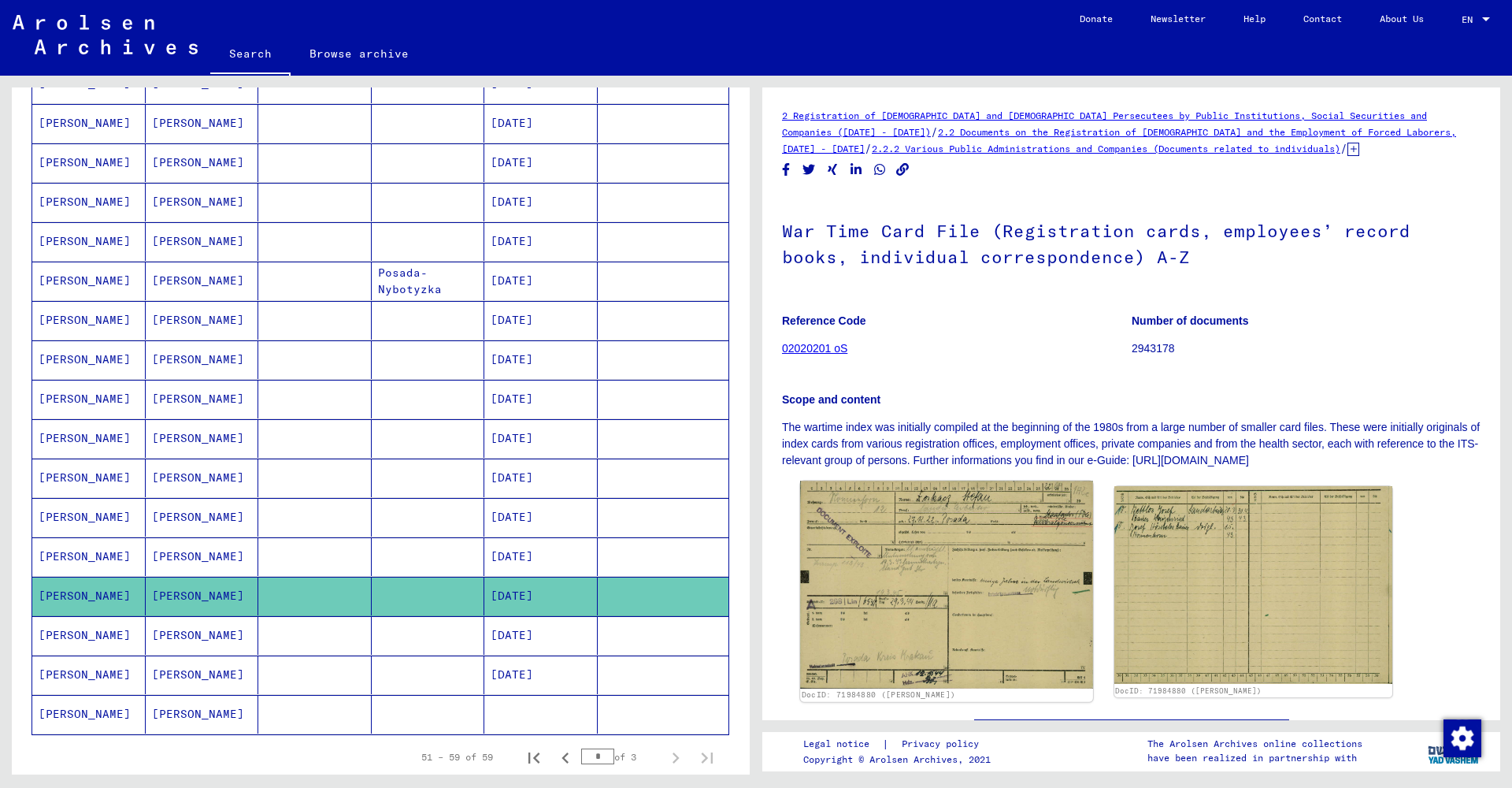
click at [917, 565] on img at bounding box center [946, 585] width 292 height 207
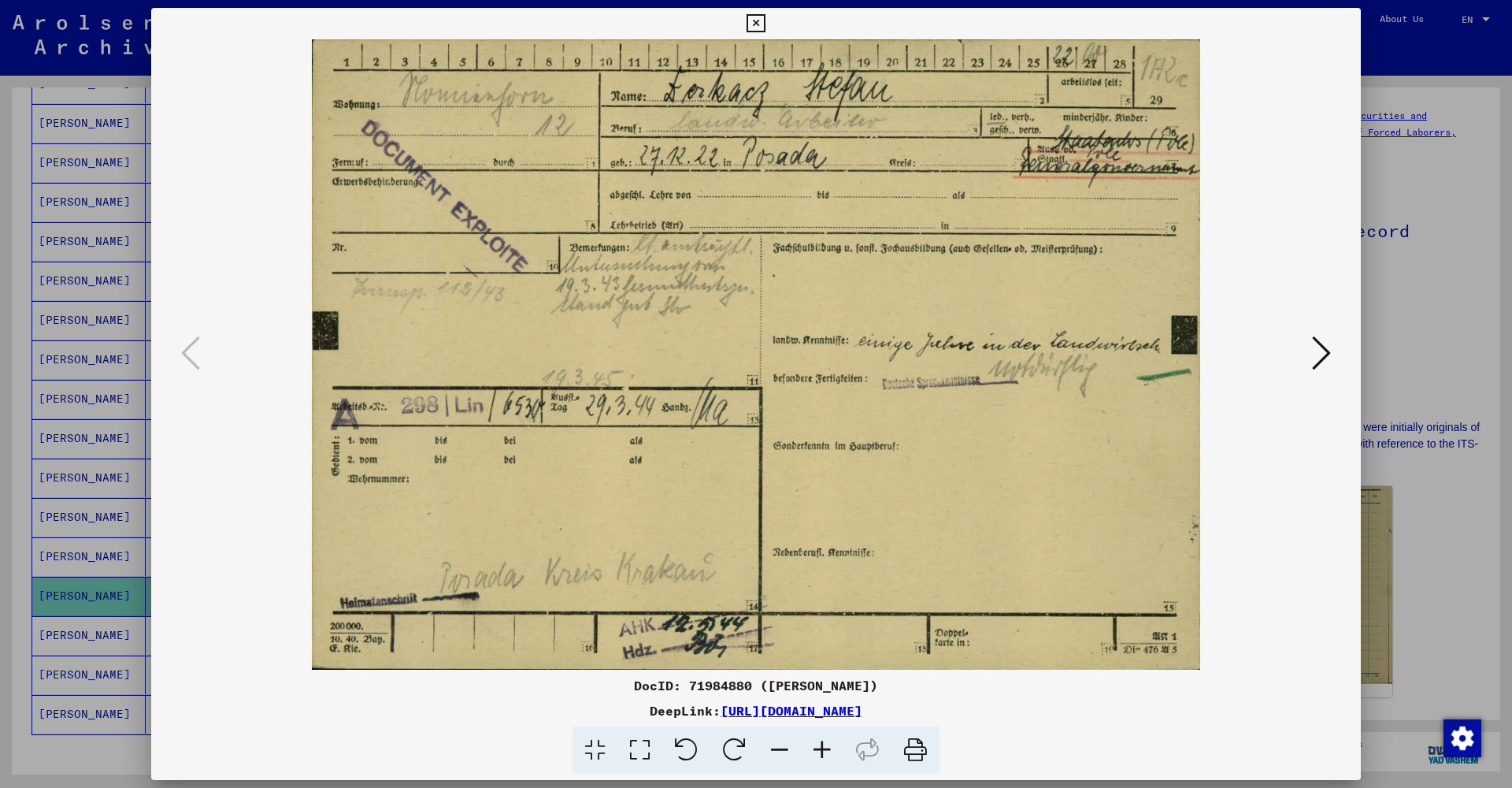
click at [1321, 349] on icon at bounding box center [1322, 353] width 19 height 38
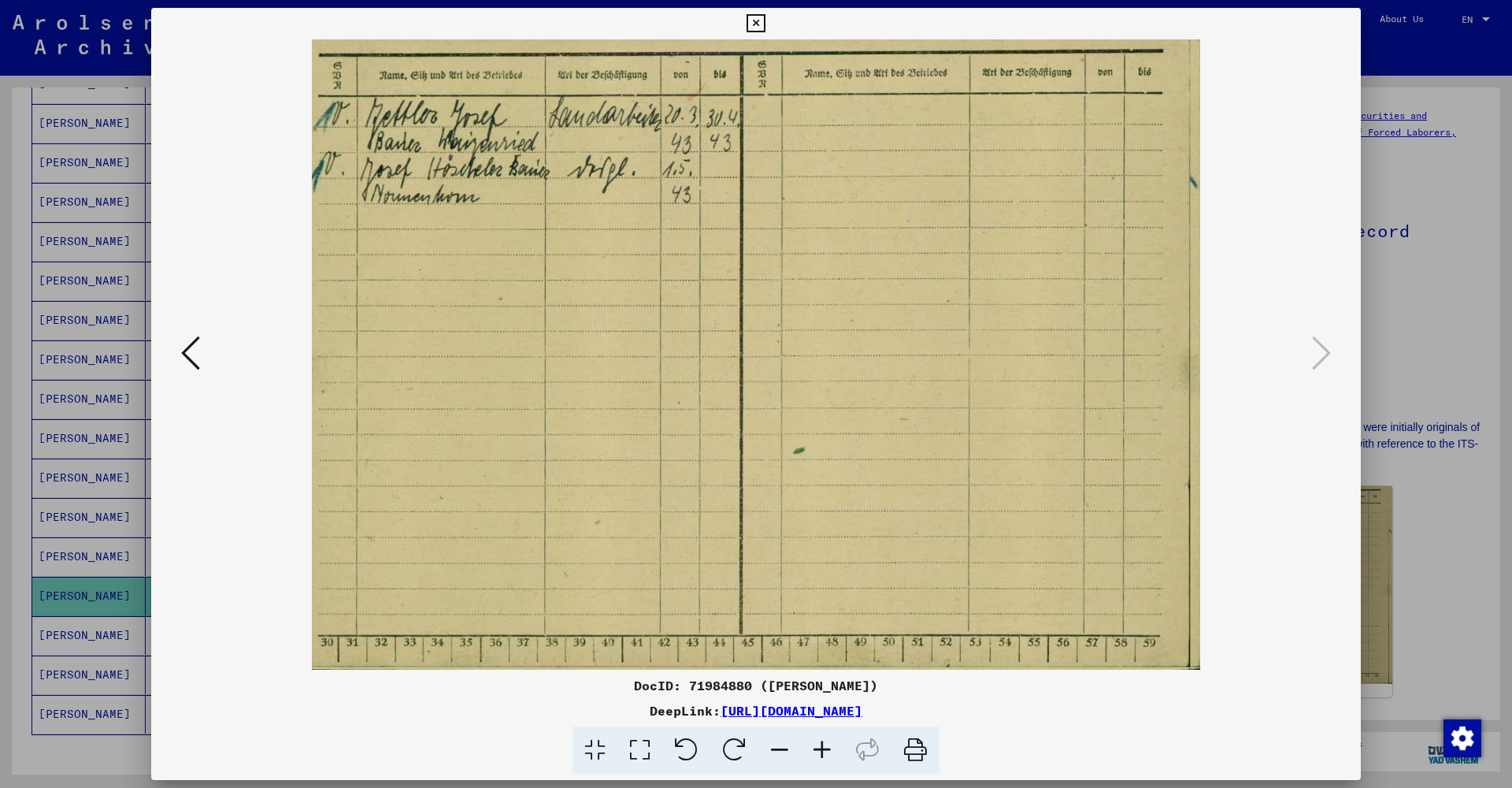
click at [764, 25] on icon at bounding box center [755, 24] width 18 height 19
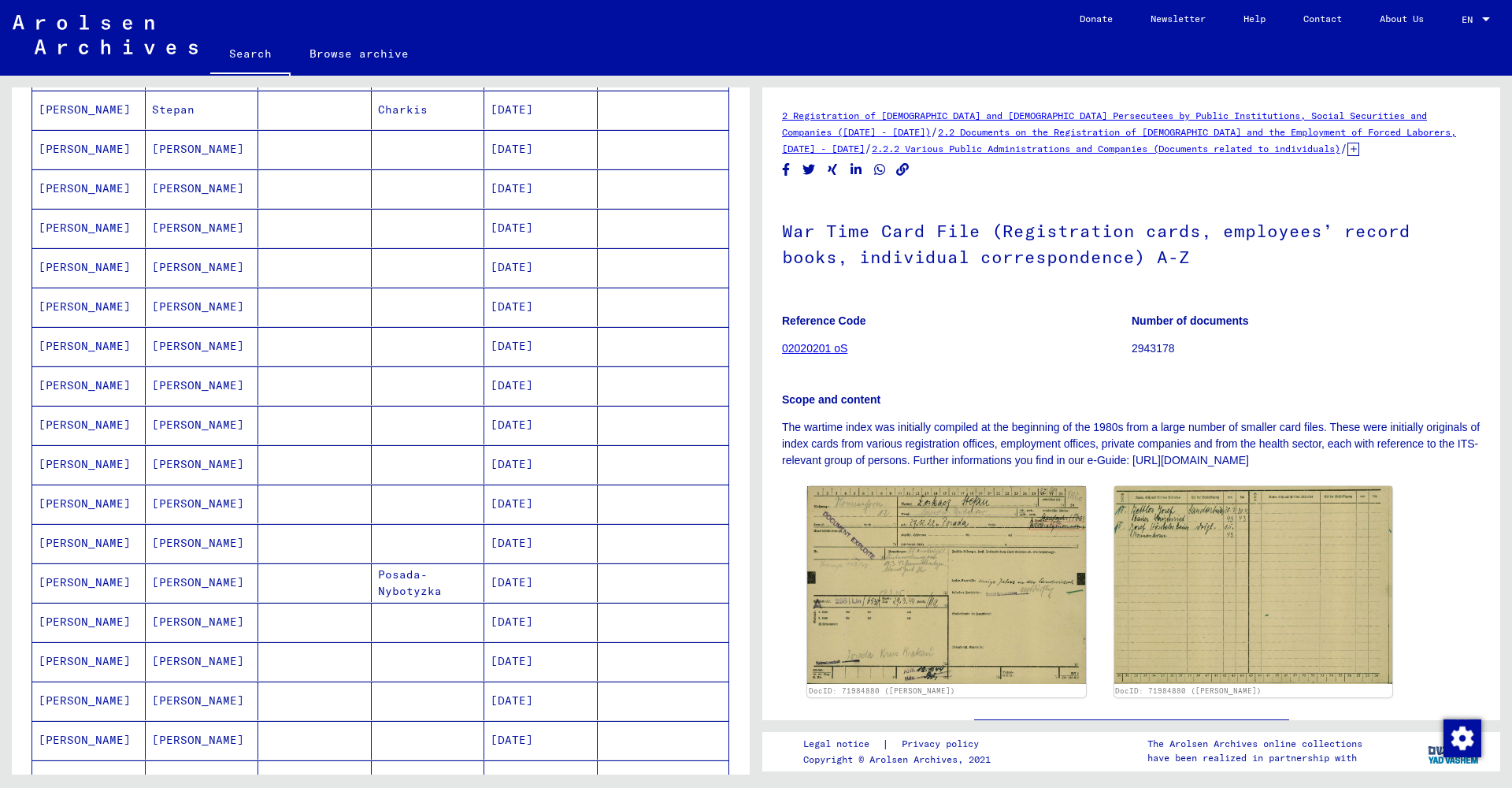
scroll to position [266, 0]
click at [226, 196] on mat-cell "[PERSON_NAME]" at bounding box center [203, 189] width 113 height 39
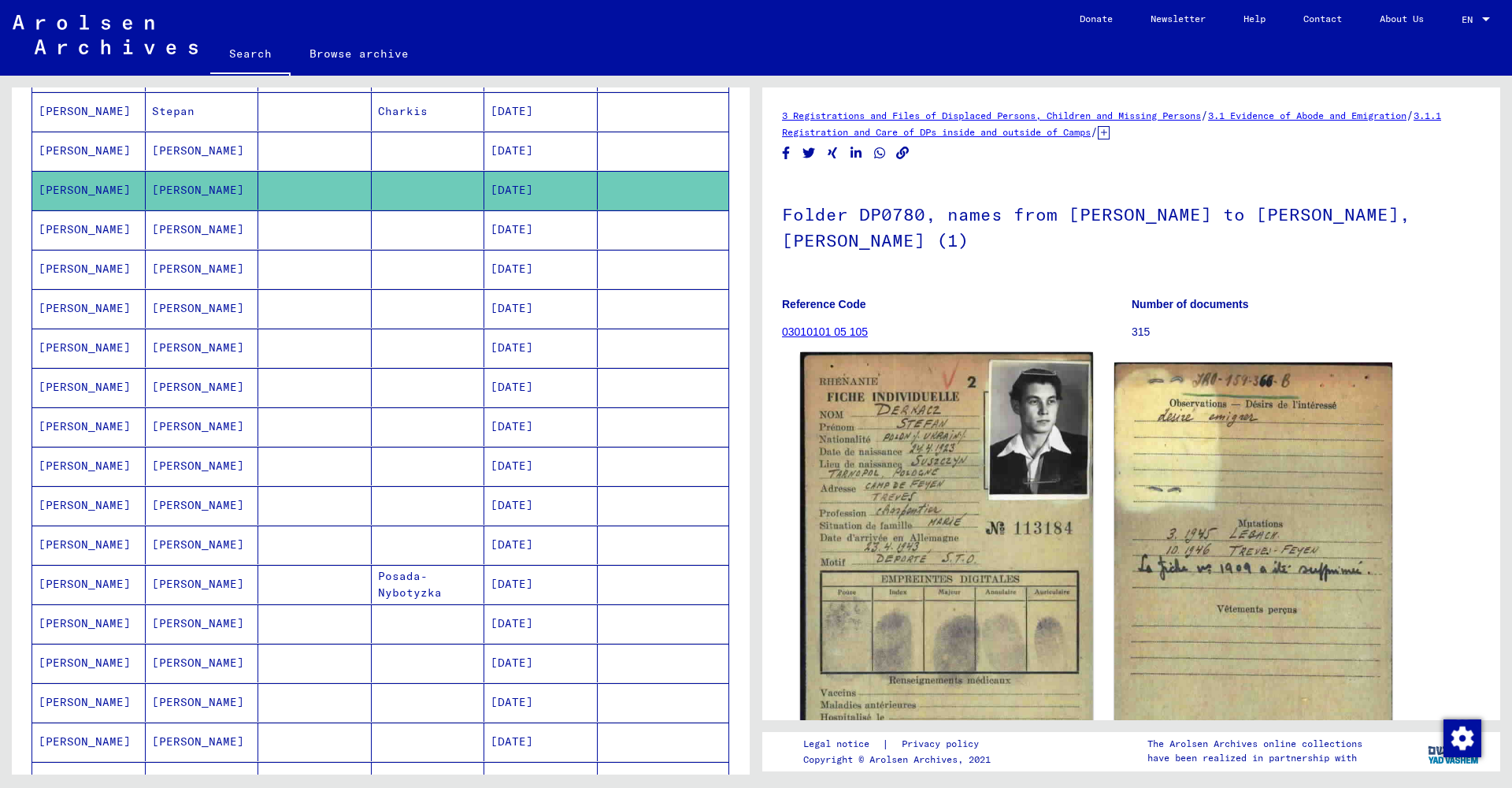
click at [907, 455] on img at bounding box center [946, 558] width 292 height 411
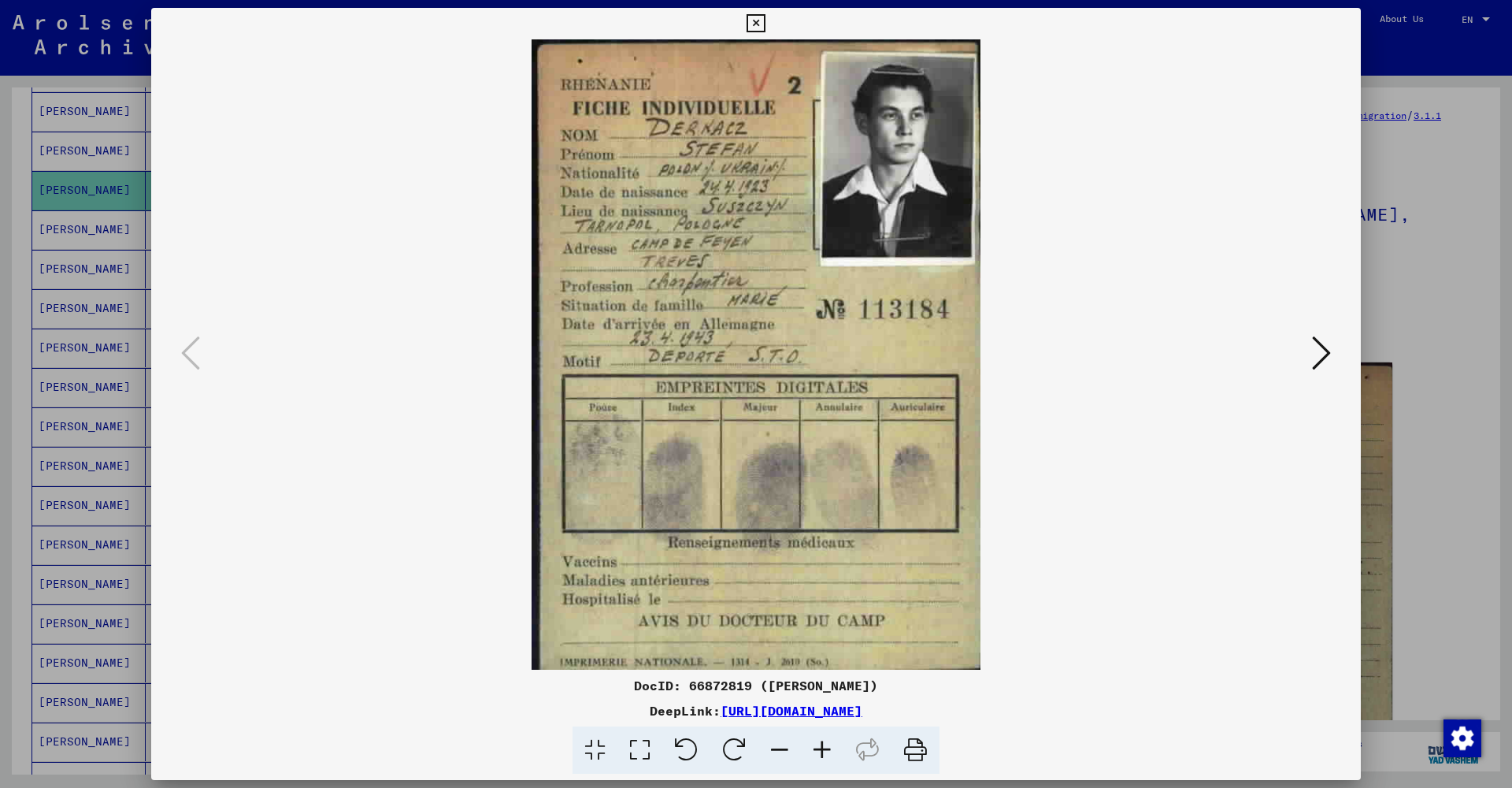
click at [764, 21] on icon at bounding box center [755, 24] width 18 height 19
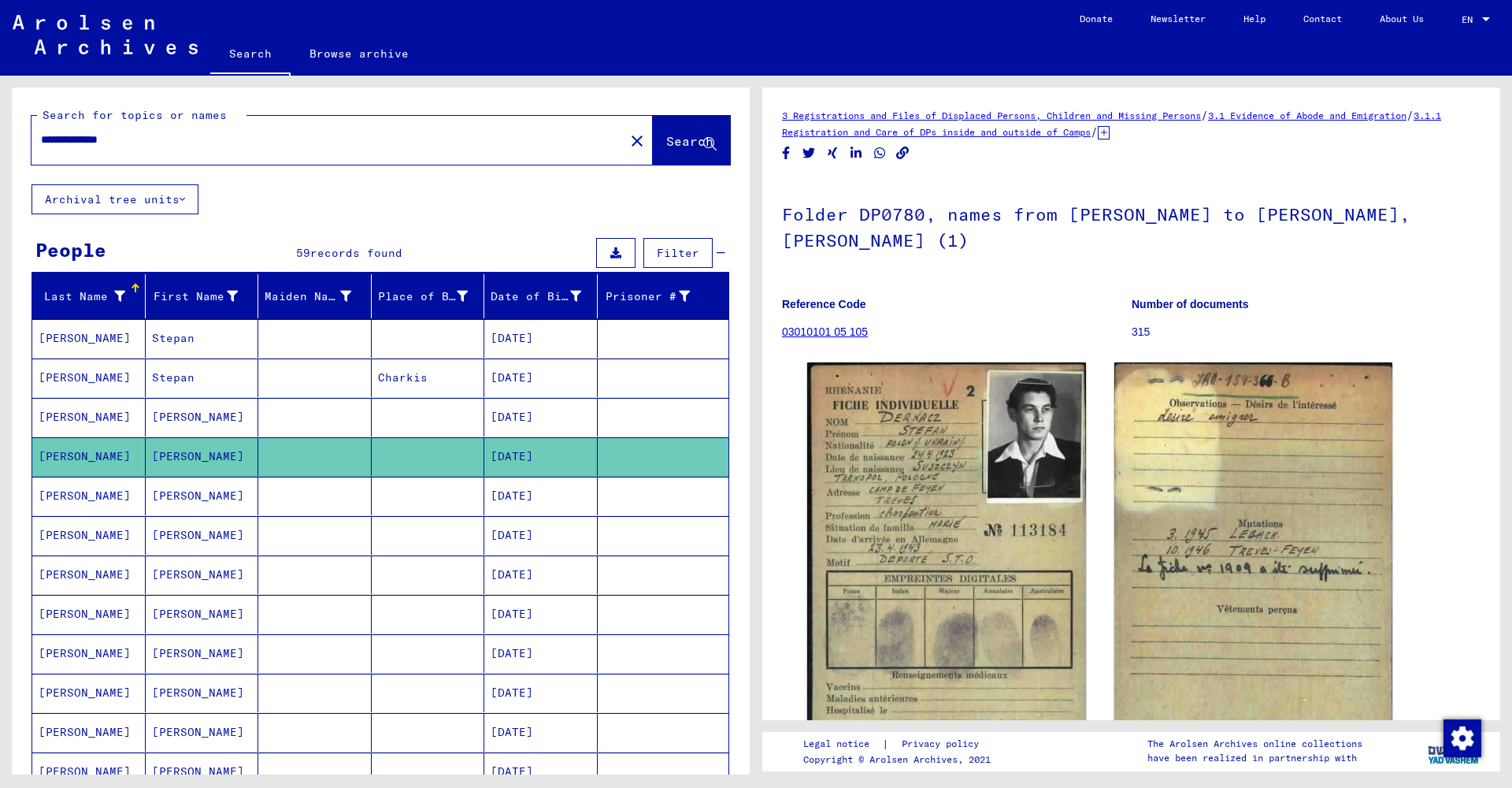
drag, startPoint x: 27, startPoint y: 132, endPoint x: 0, endPoint y: 121, distance: 29.2
click at [0, 121] on div "**********" at bounding box center [378, 424] width 756 height 698
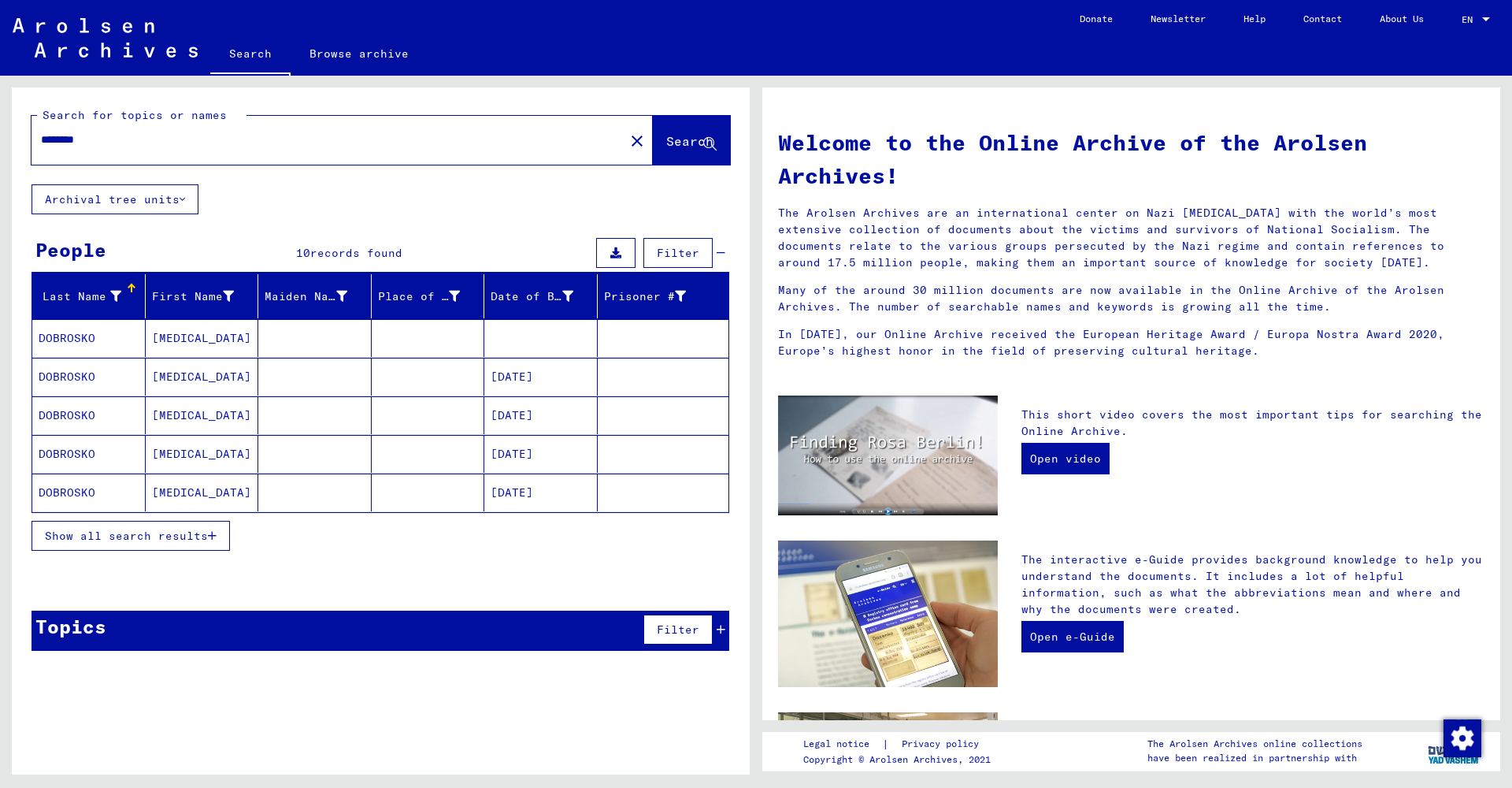
click at [161, 536] on span "Show all search results" at bounding box center [126, 535] width 163 height 14
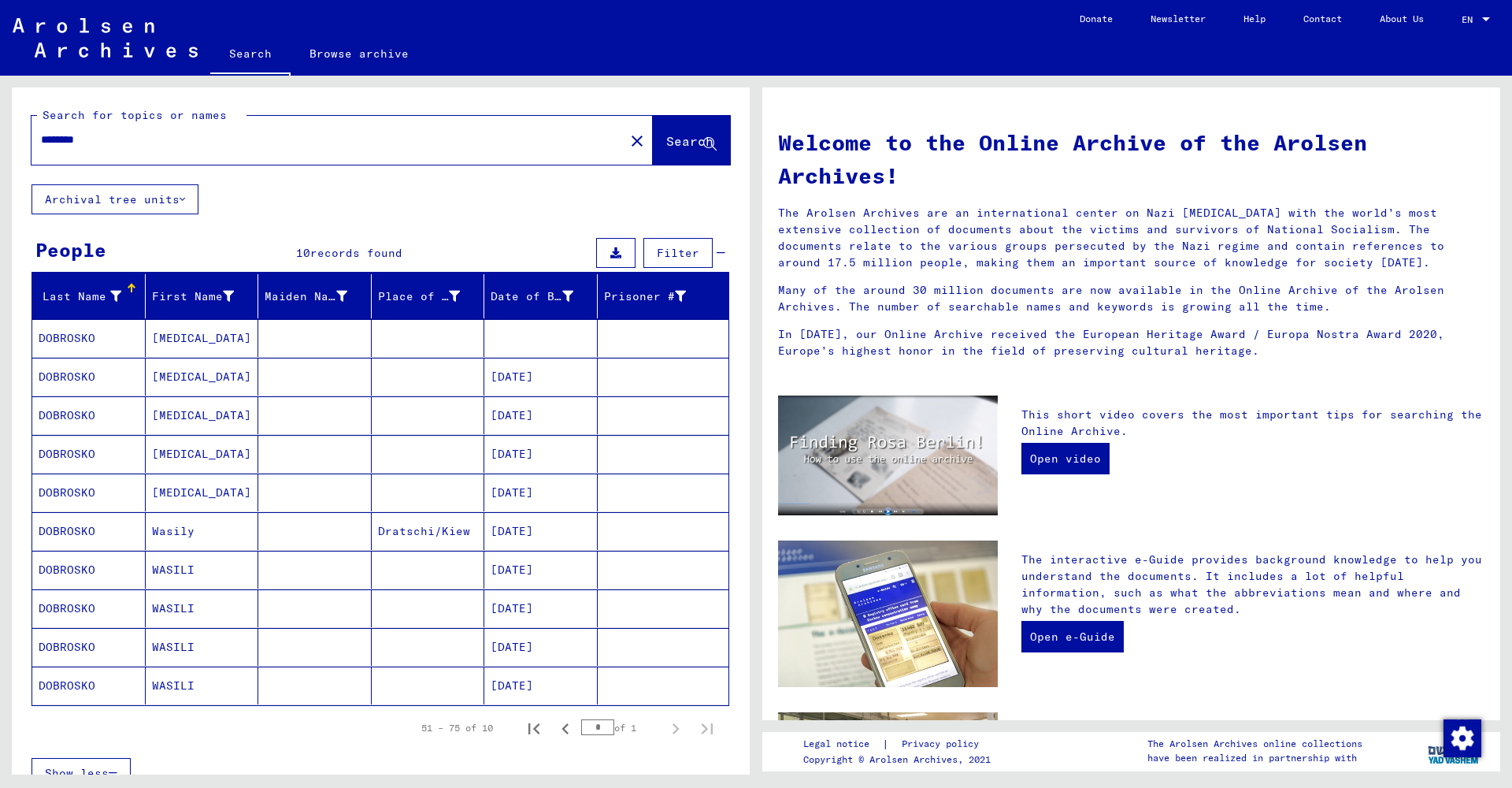
click at [313, 135] on input "********" at bounding box center [322, 140] width 565 height 17
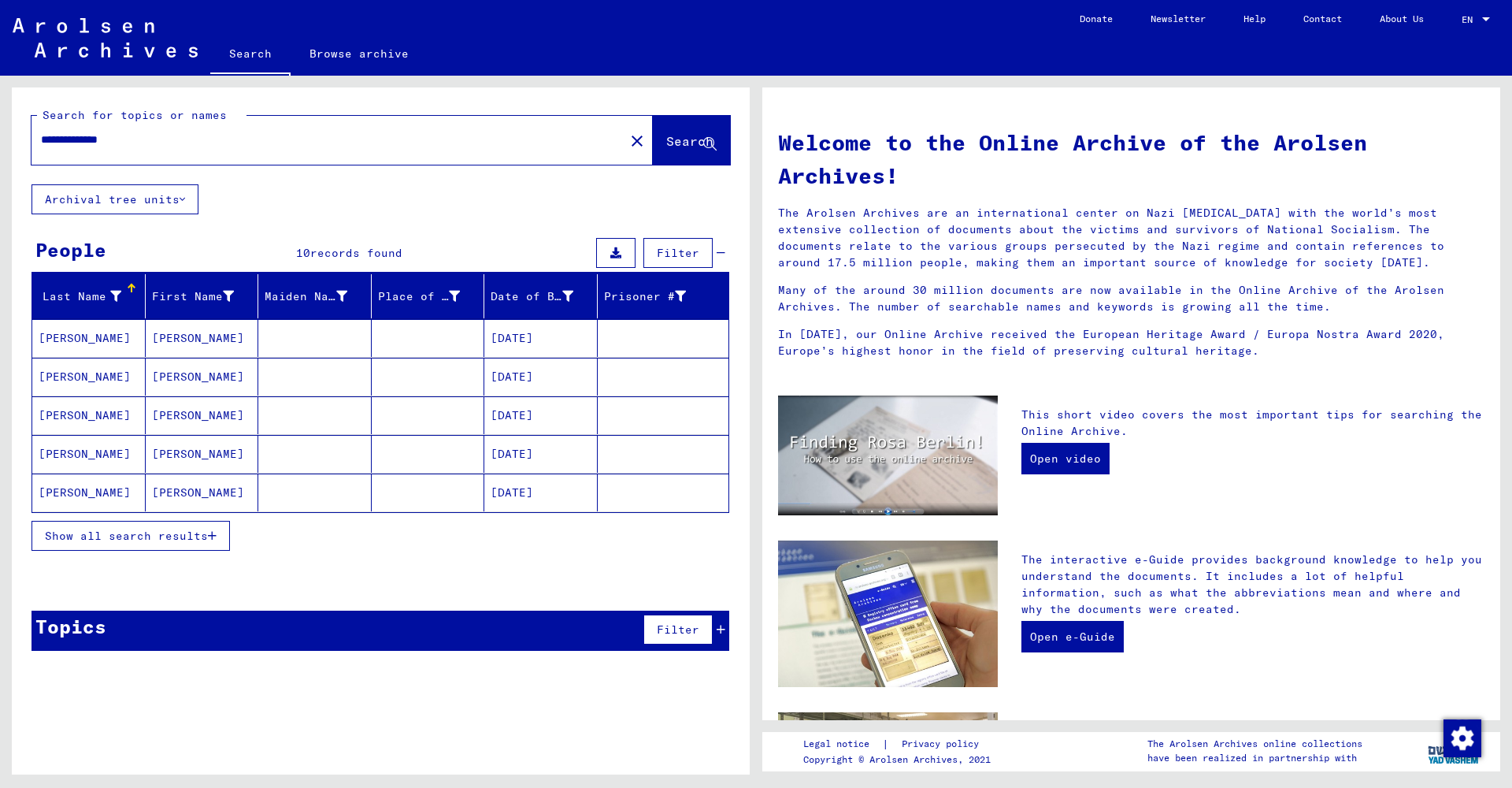
click at [188, 536] on span "Show all search results" at bounding box center [126, 535] width 163 height 14
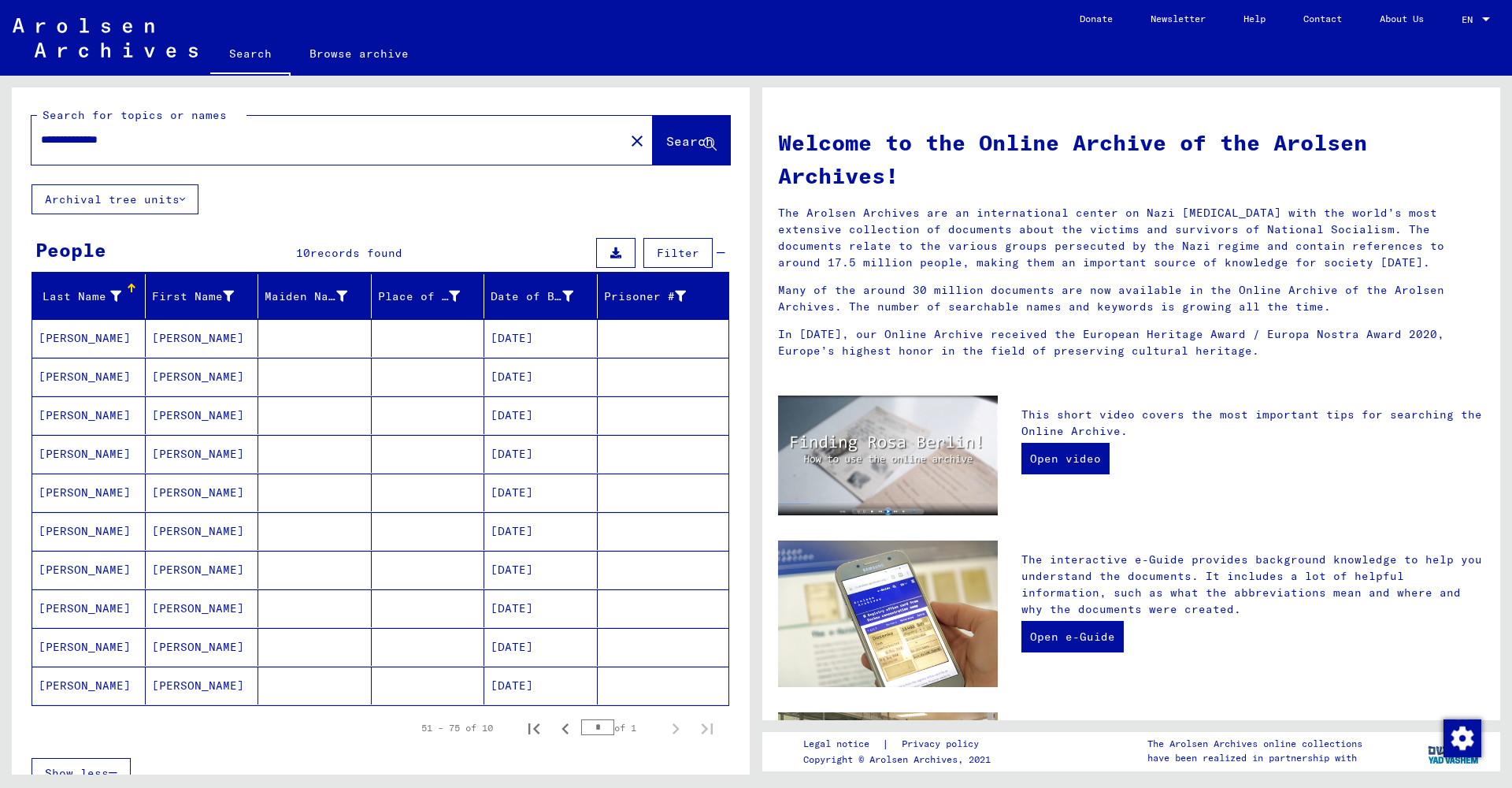
click at [186, 456] on mat-cell "[PERSON_NAME]" at bounding box center [203, 453] width 113 height 38
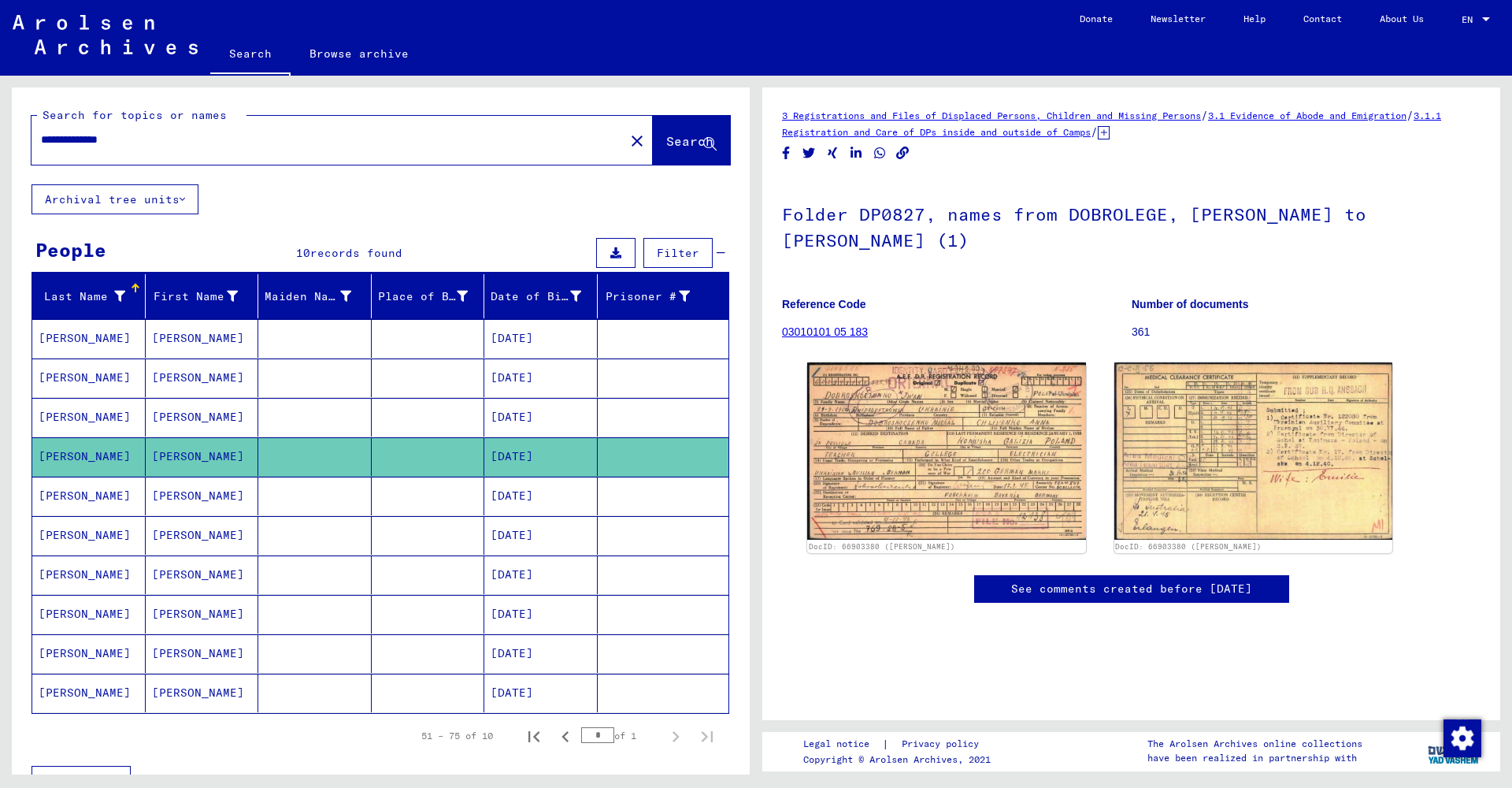
click at [246, 501] on mat-cell "[PERSON_NAME]" at bounding box center [203, 496] width 113 height 39
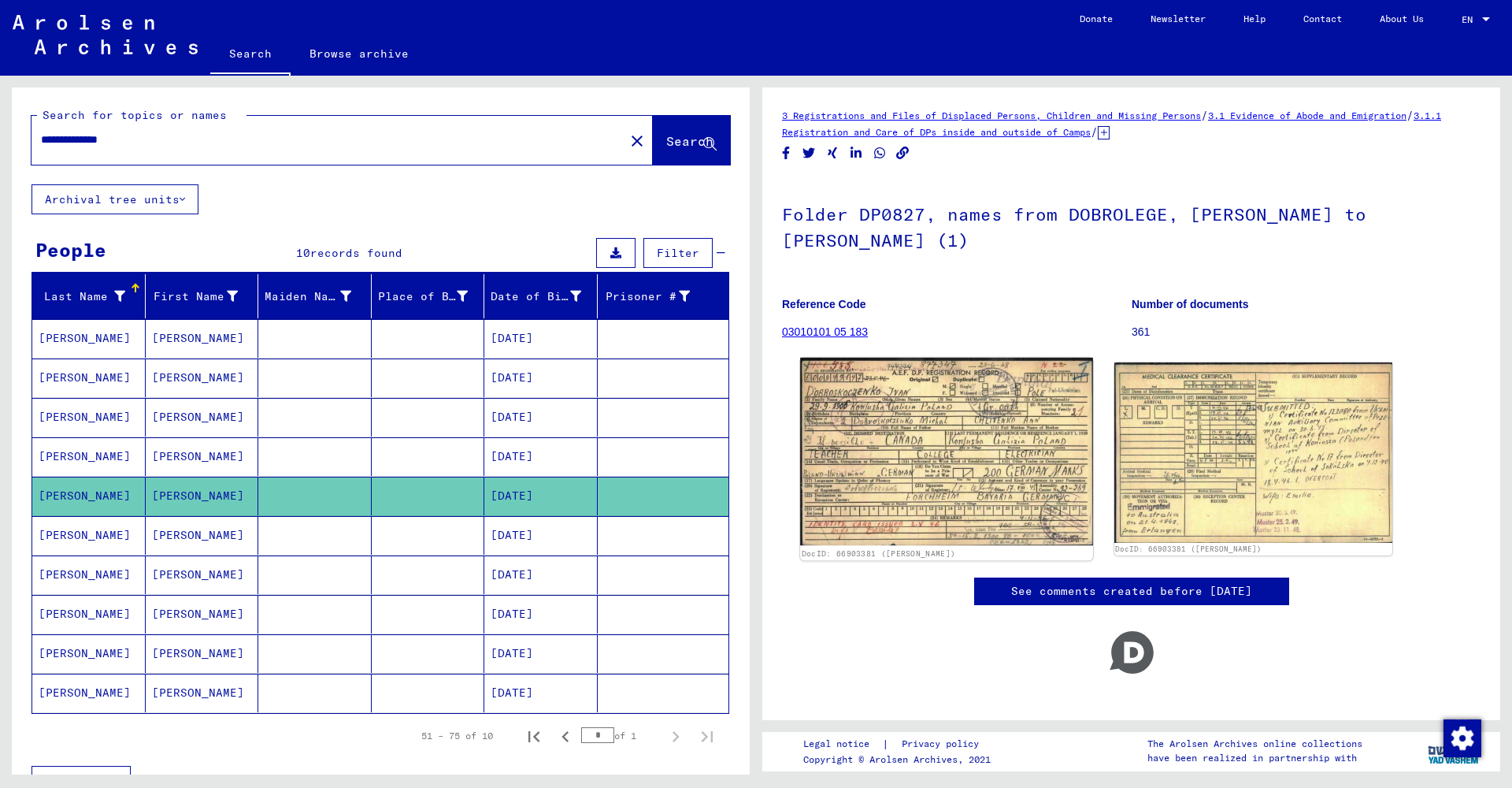
click at [927, 471] on img at bounding box center [946, 451] width 292 height 188
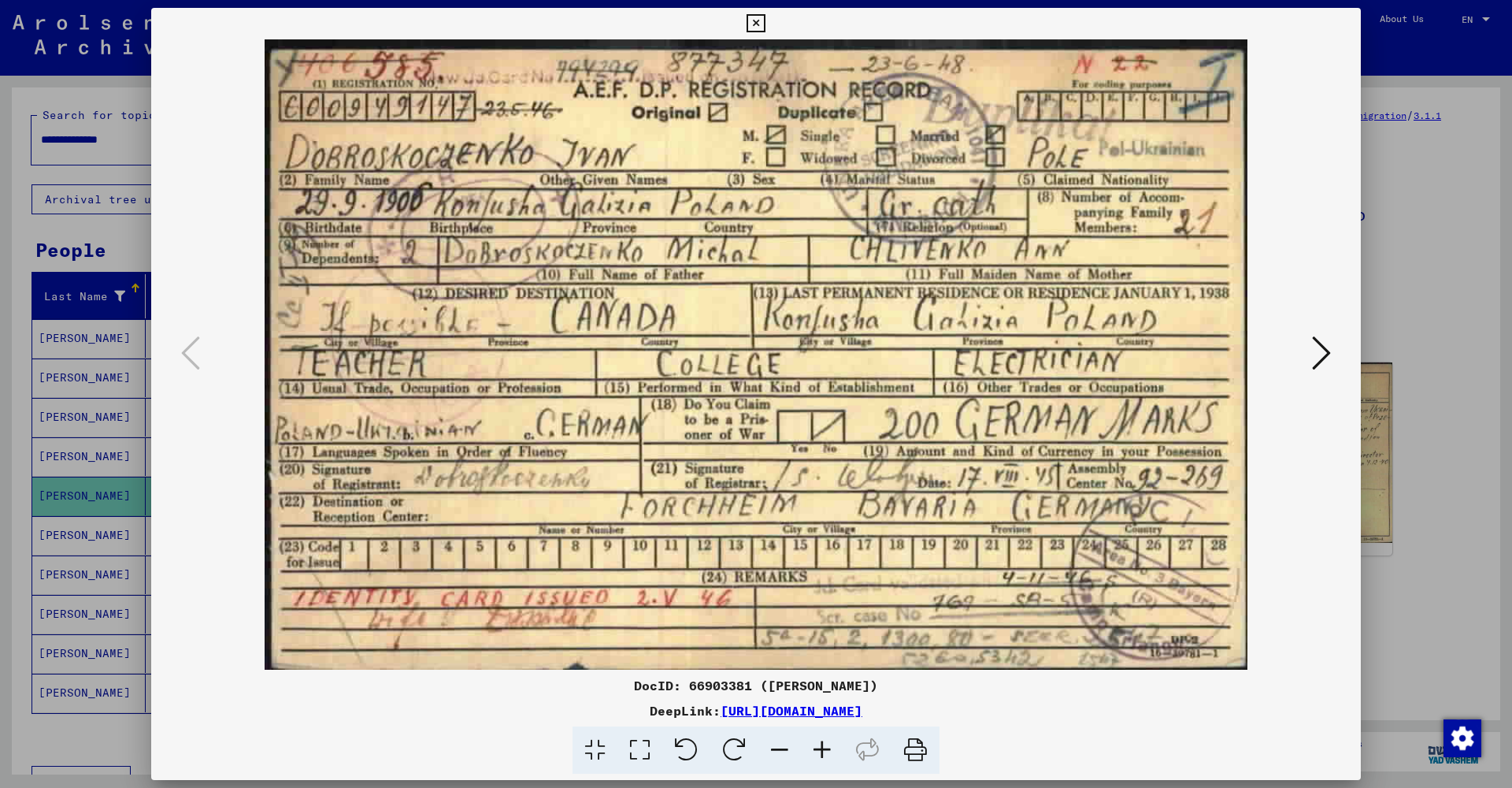
click at [1311, 340] on button at bounding box center [1322, 354] width 28 height 45
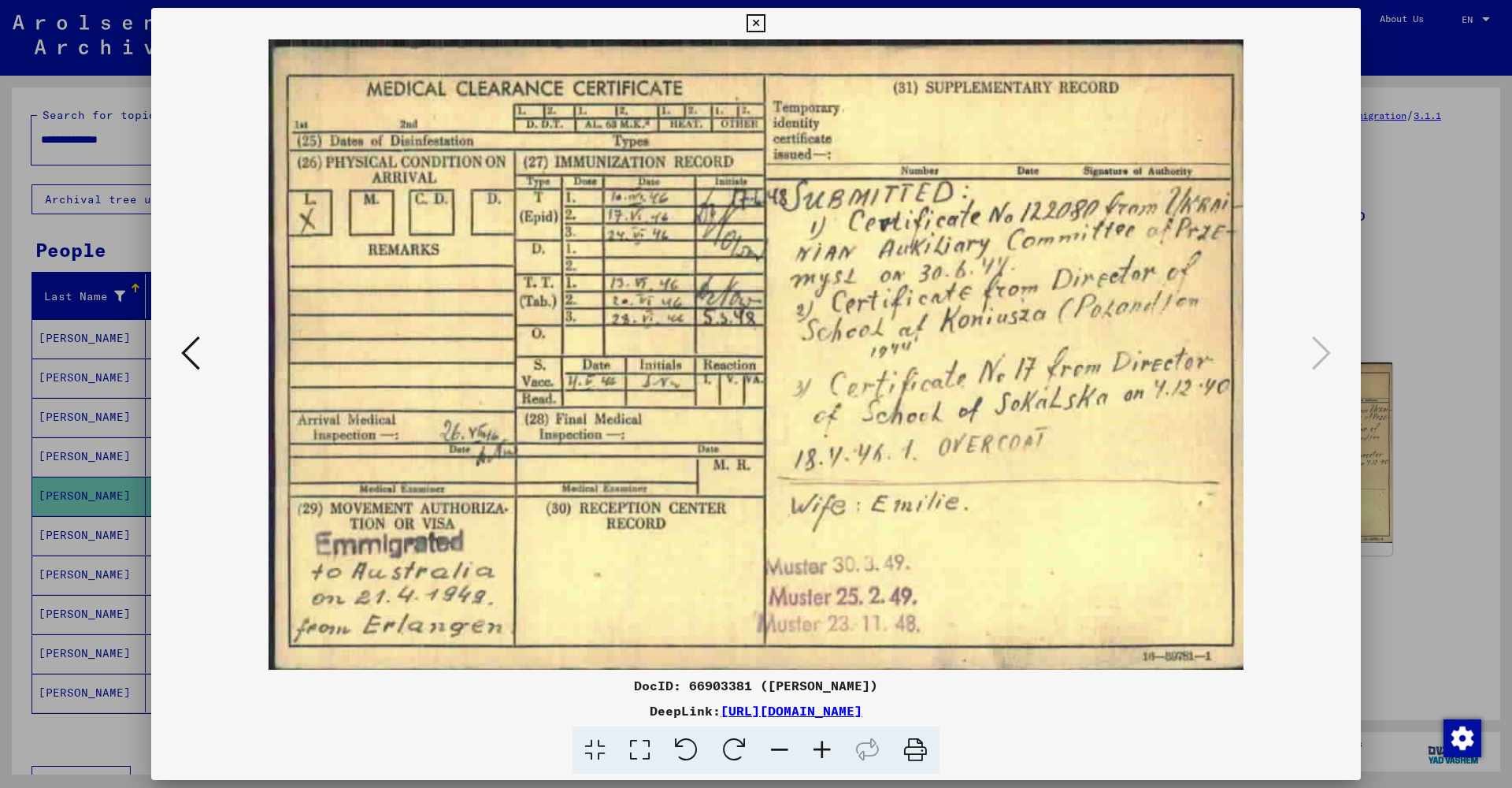
click at [764, 24] on icon at bounding box center [755, 24] width 18 height 19
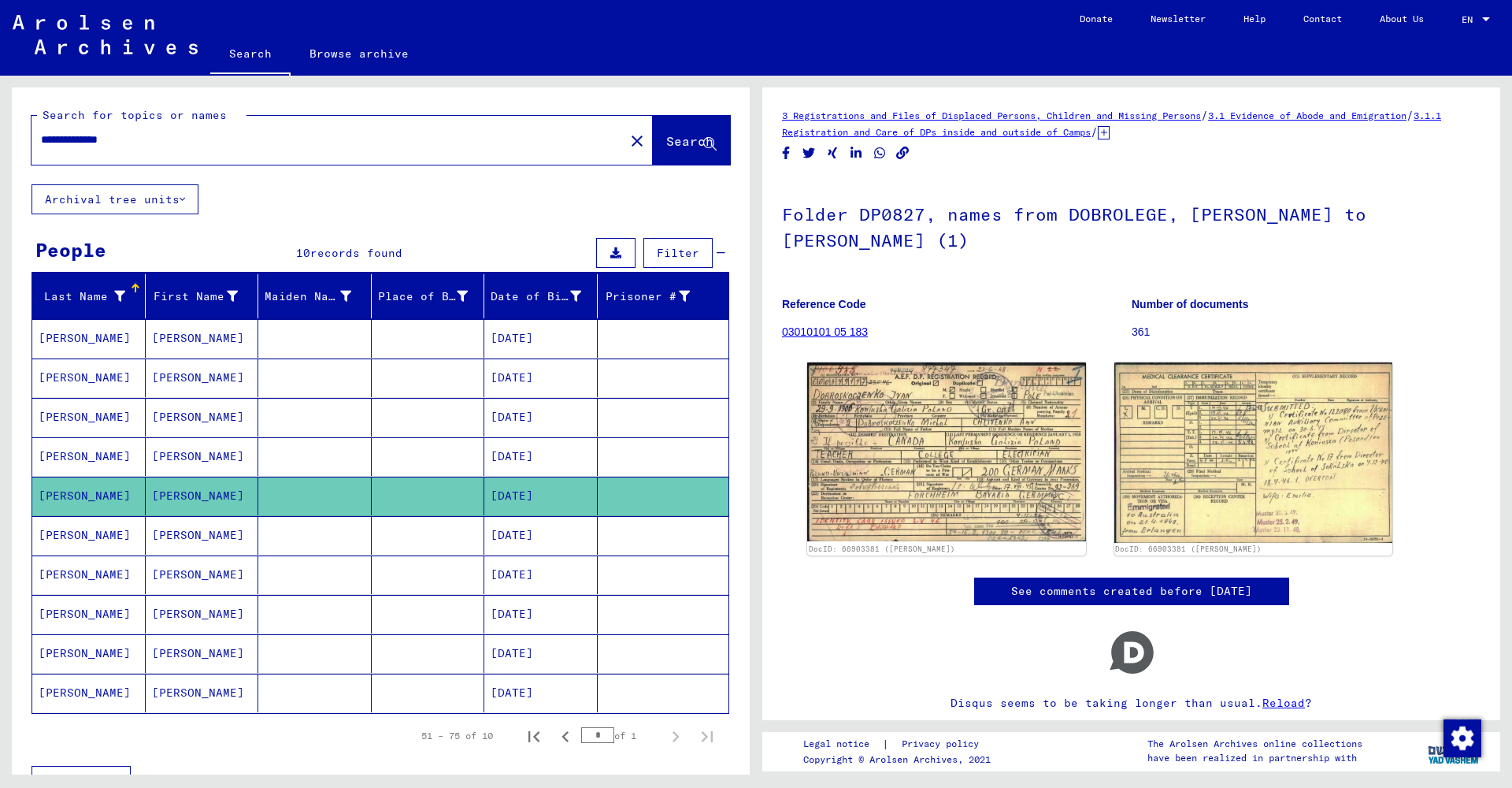
click at [215, 544] on mat-cell "[PERSON_NAME]" at bounding box center [203, 534] width 113 height 39
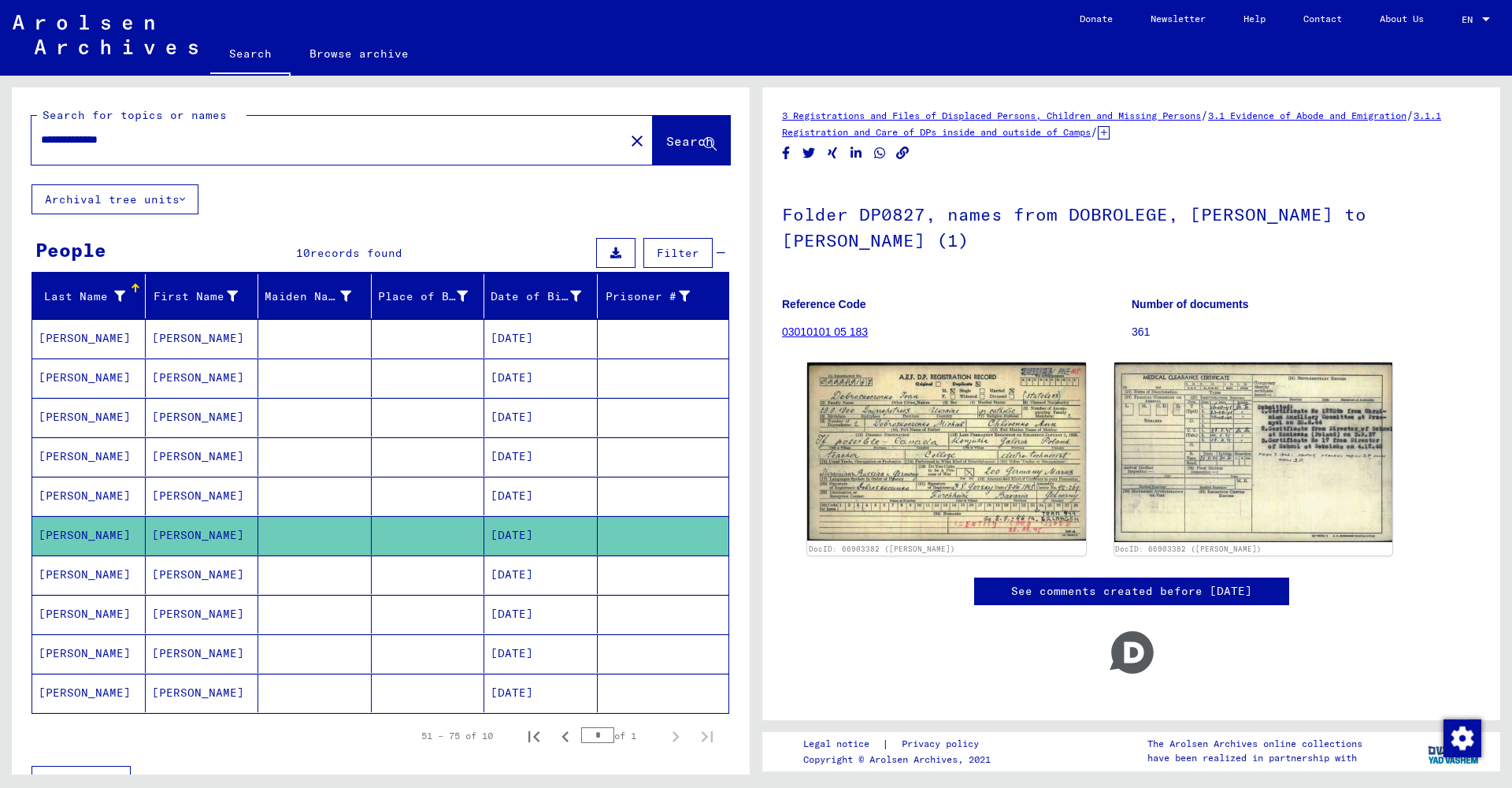
click at [210, 571] on mat-cell "[PERSON_NAME]" at bounding box center [203, 574] width 113 height 39
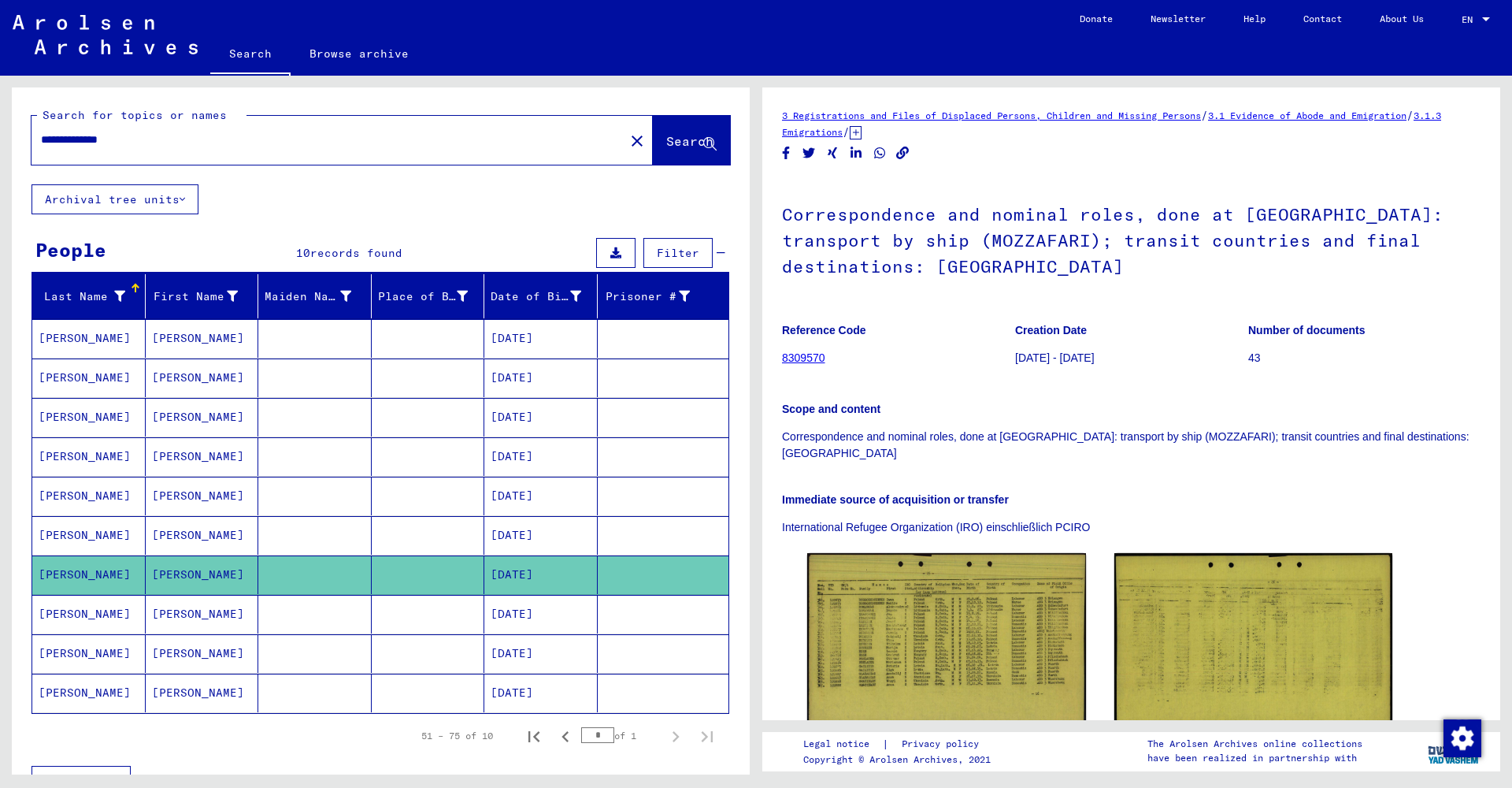
click at [217, 653] on mat-cell "[PERSON_NAME]" at bounding box center [203, 653] width 113 height 39
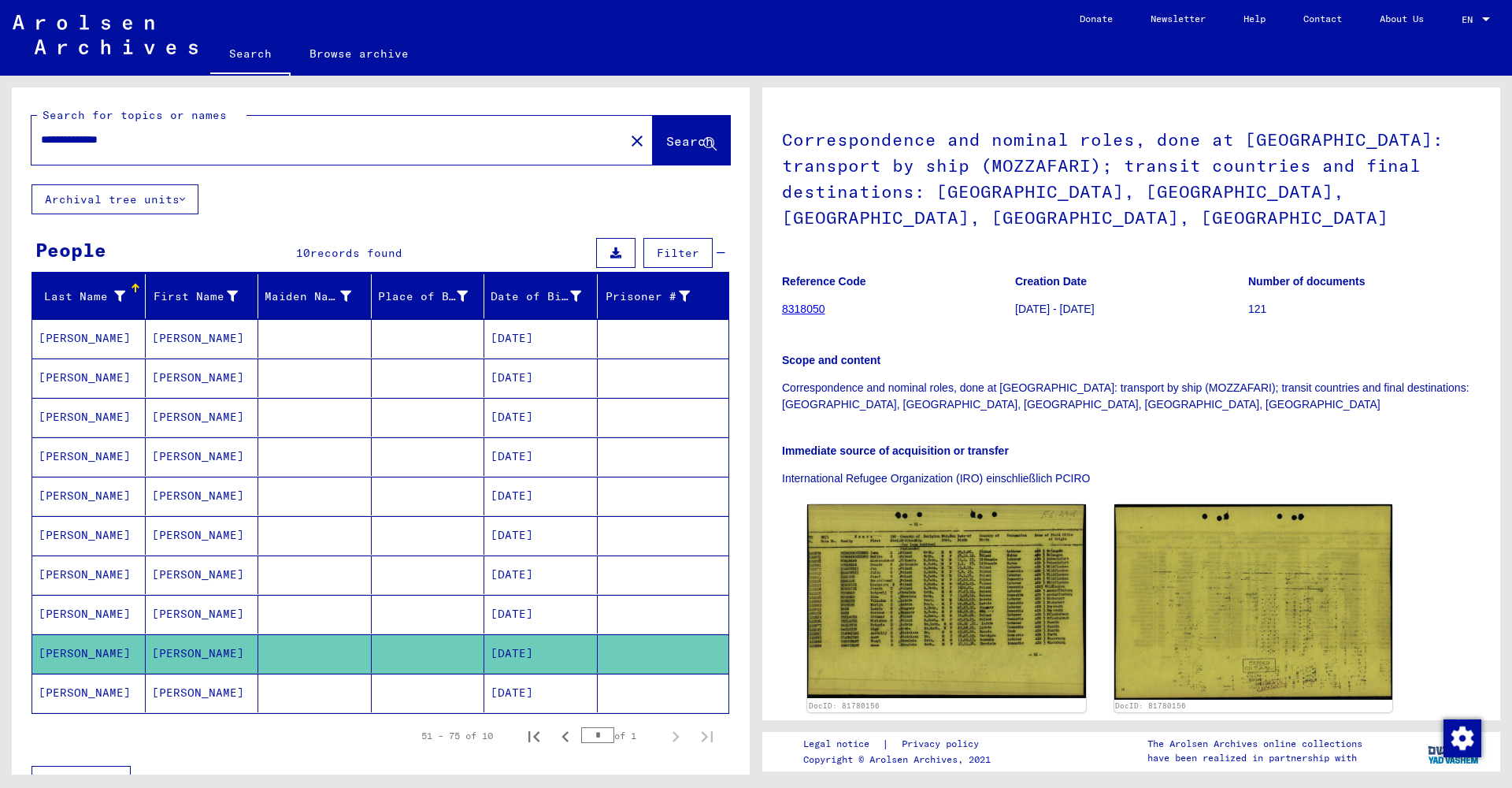
scroll to position [77, 0]
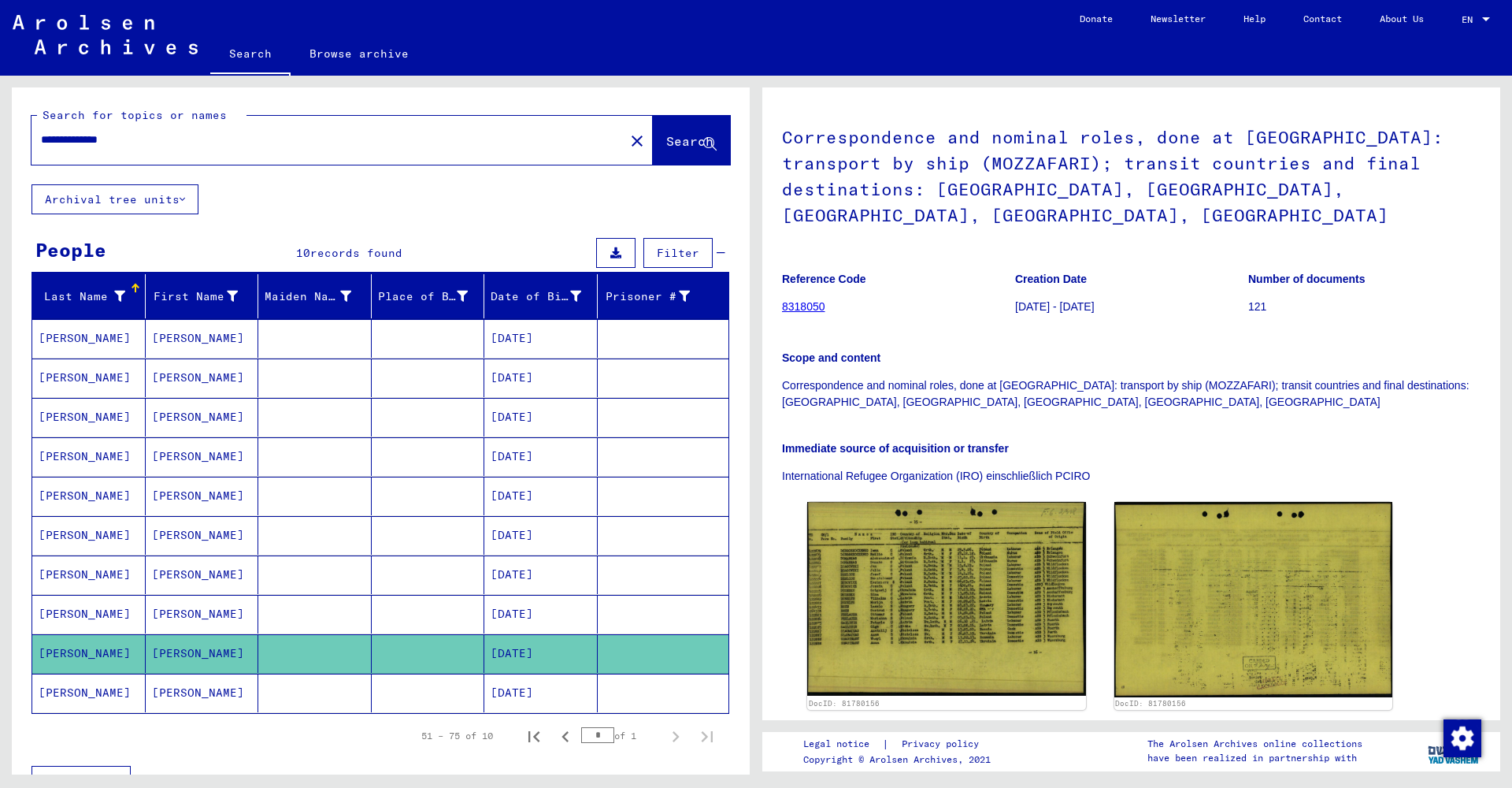
drag, startPoint x: 138, startPoint y: 139, endPoint x: 0, endPoint y: 129, distance: 138.4
click at [0, 129] on div "**********" at bounding box center [378, 424] width 756 height 698
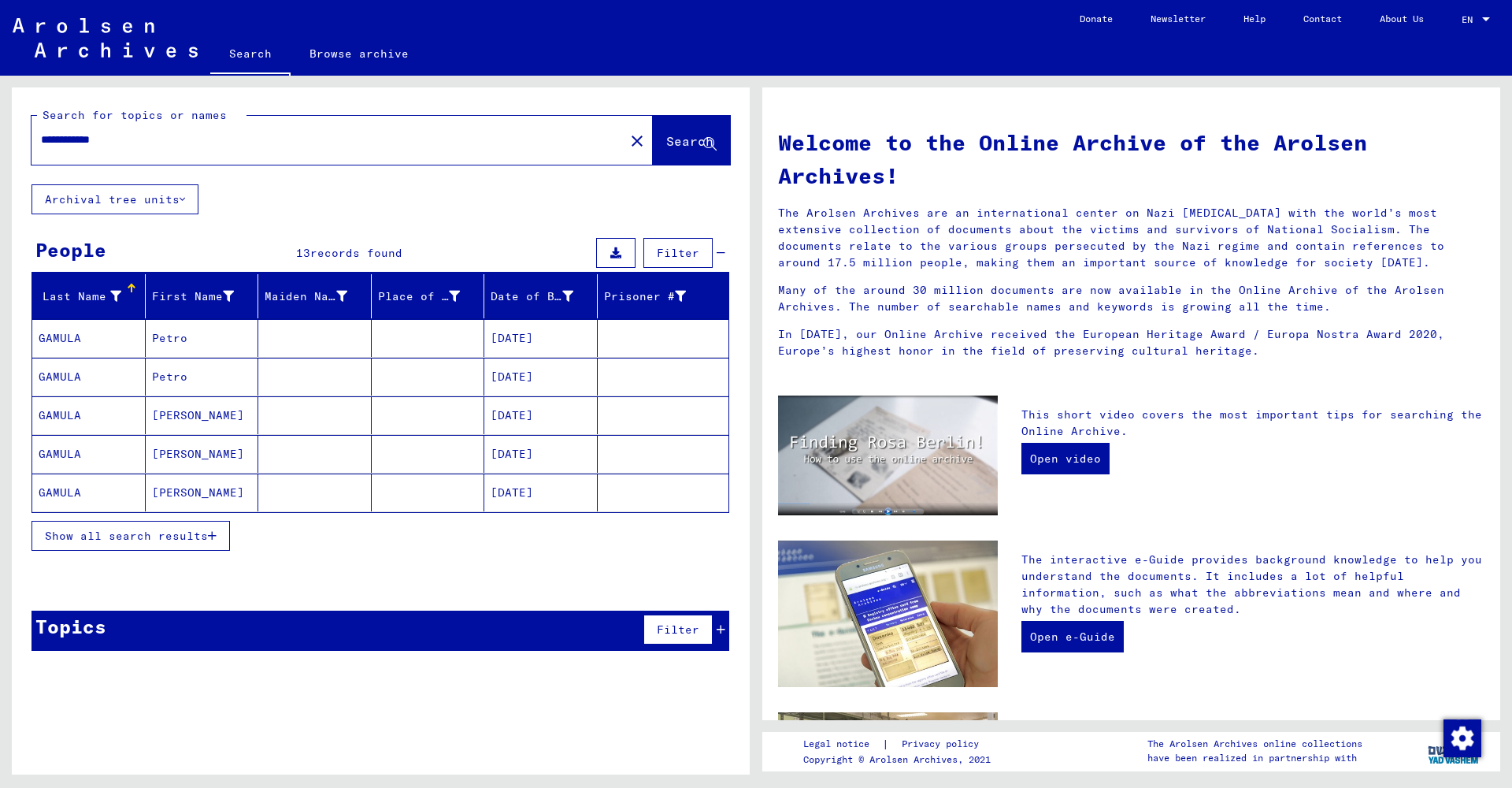
click at [218, 345] on mat-cell "Petro" at bounding box center [203, 337] width 113 height 38
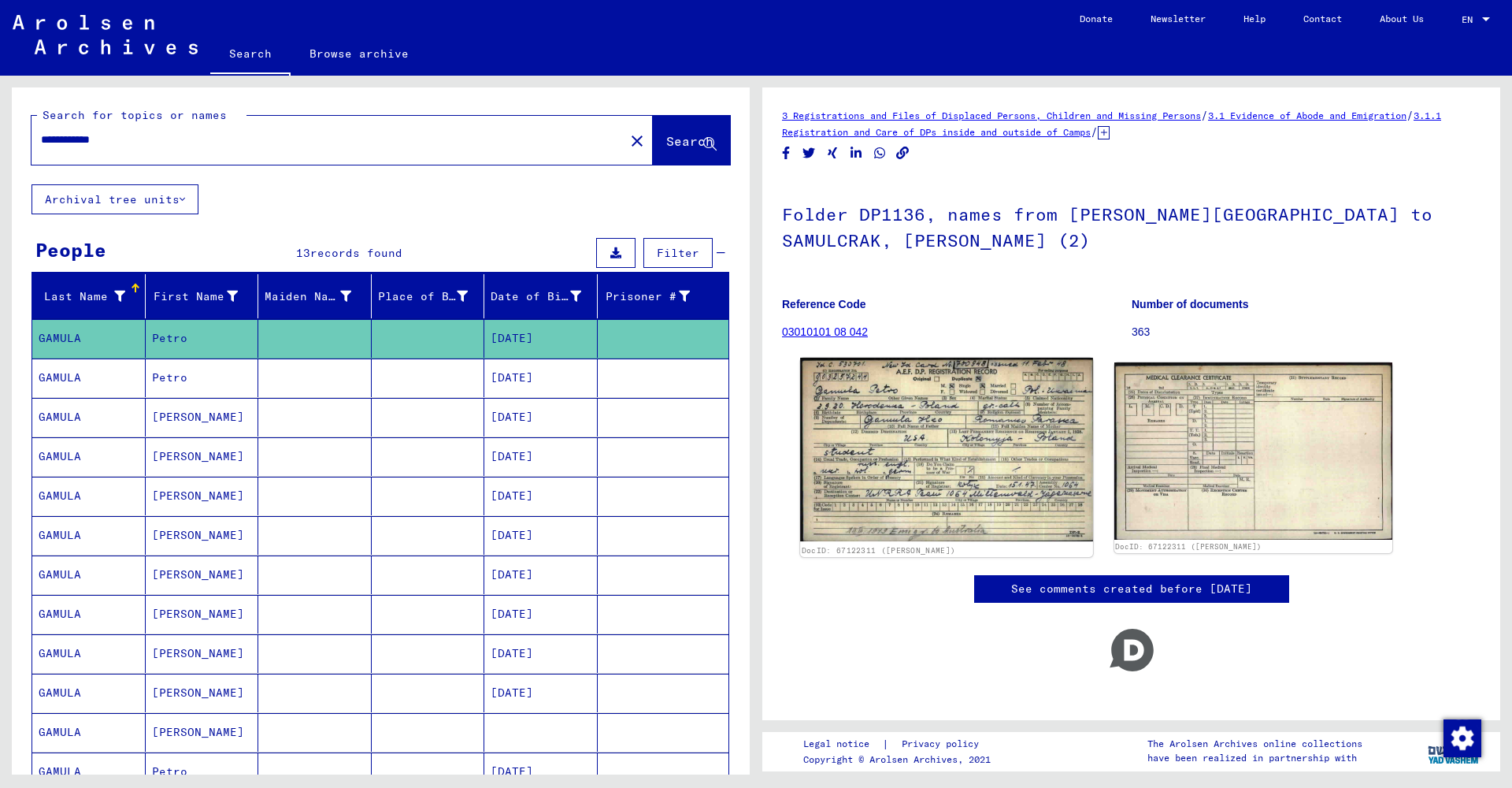
click at [917, 478] on img at bounding box center [946, 450] width 292 height 185
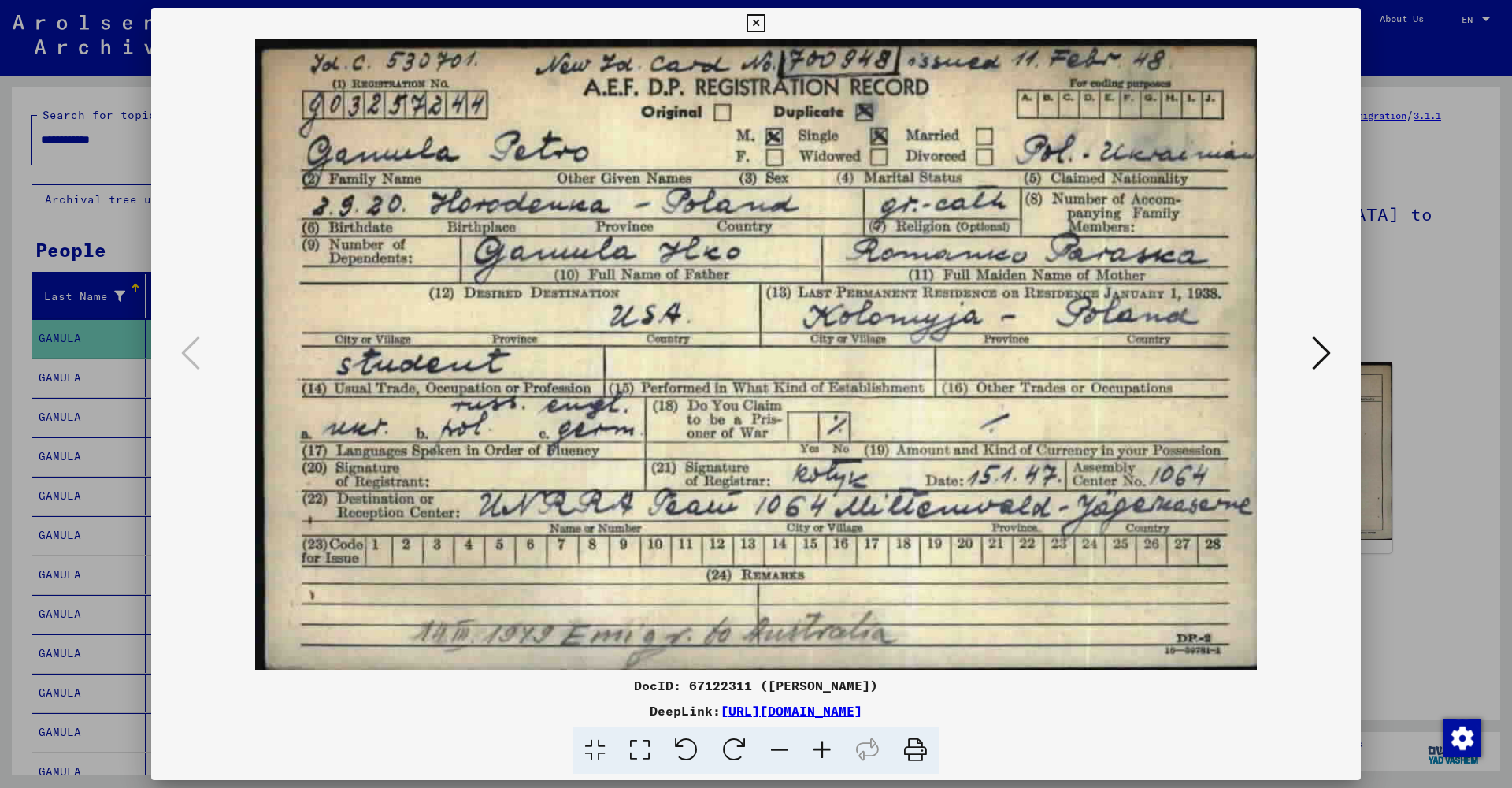
click at [1316, 339] on icon at bounding box center [1322, 353] width 19 height 38
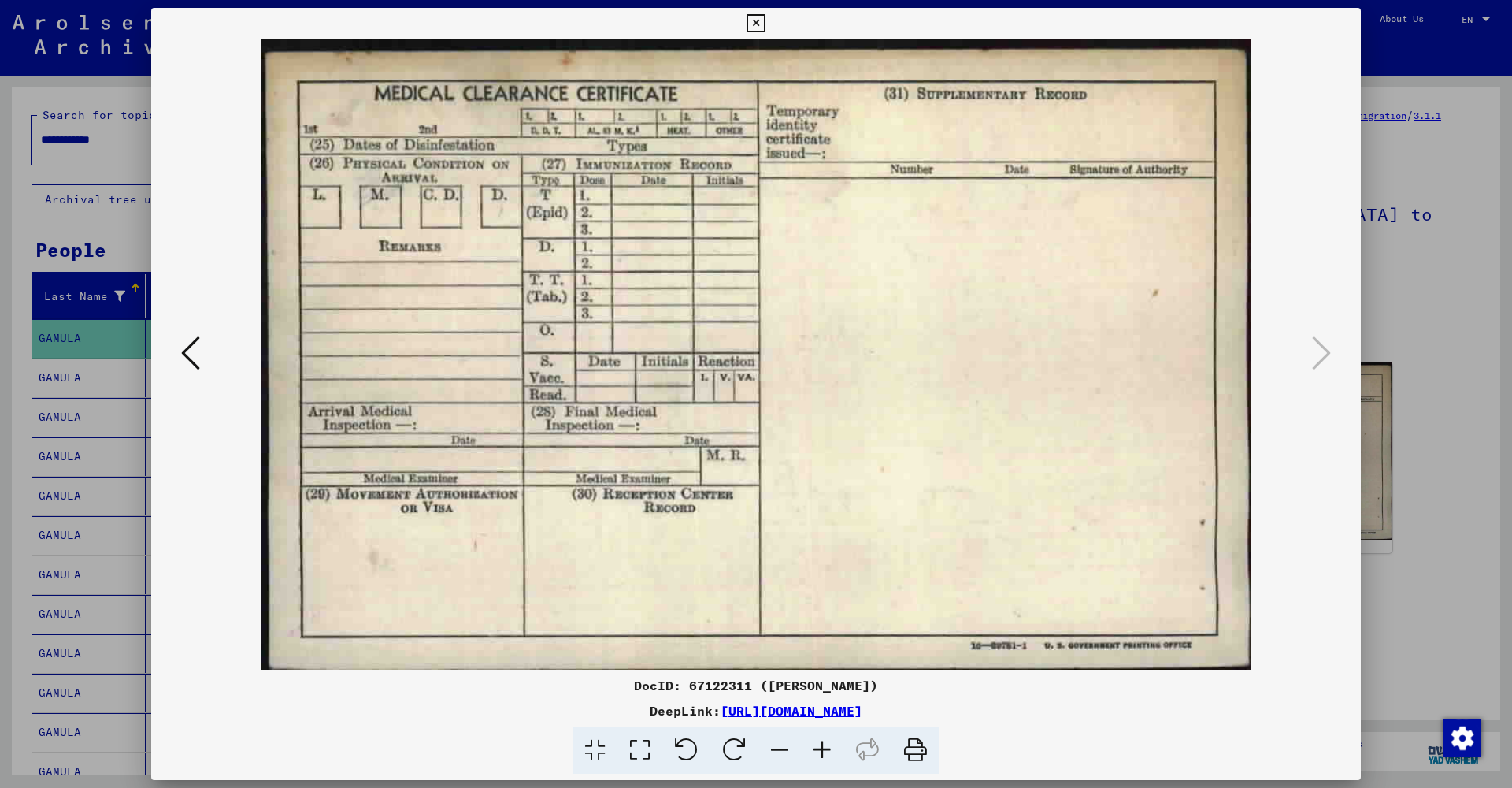
click at [764, 25] on icon at bounding box center [755, 24] width 18 height 19
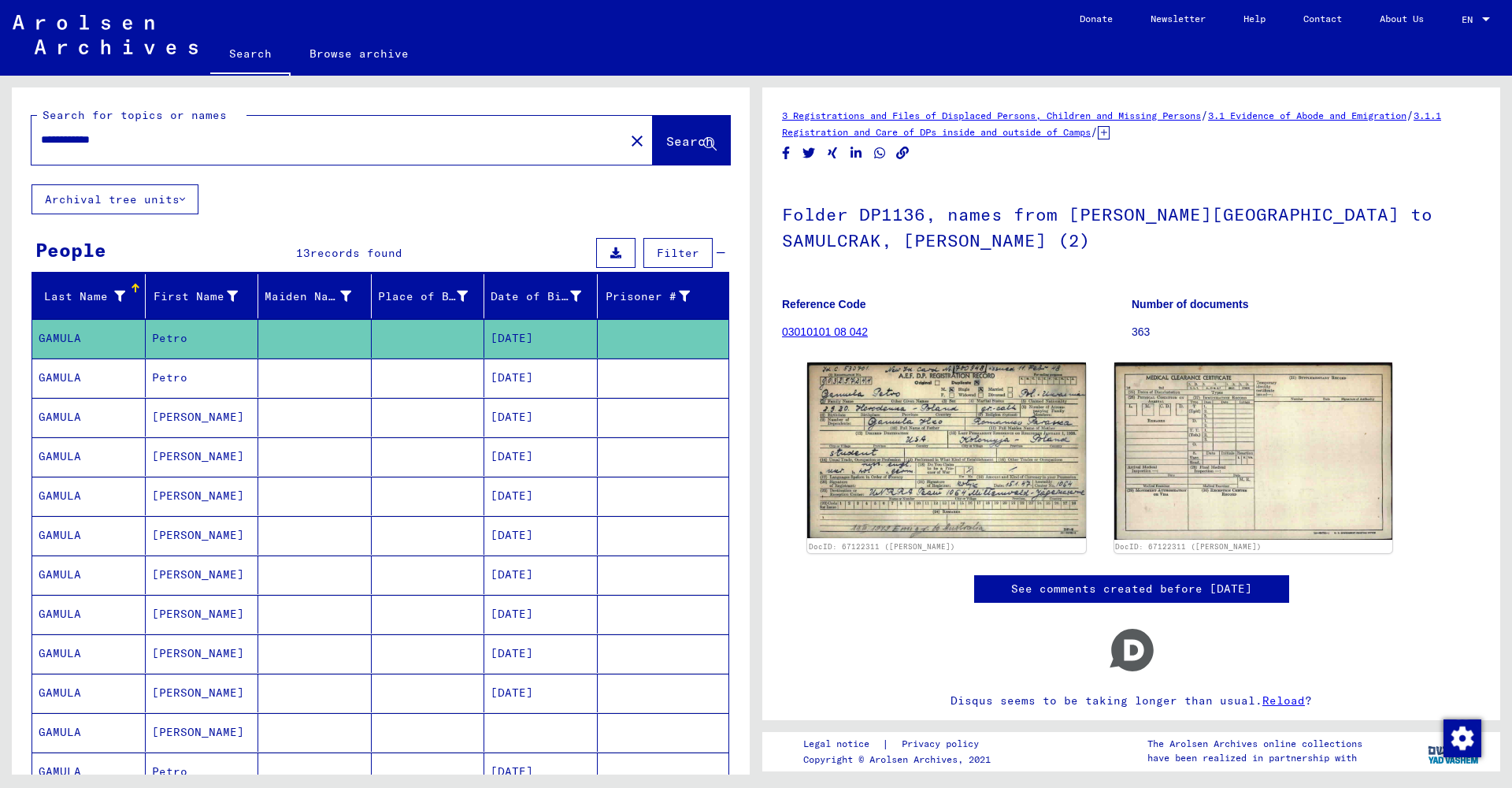
click at [205, 378] on mat-cell "Petro" at bounding box center [203, 377] width 113 height 39
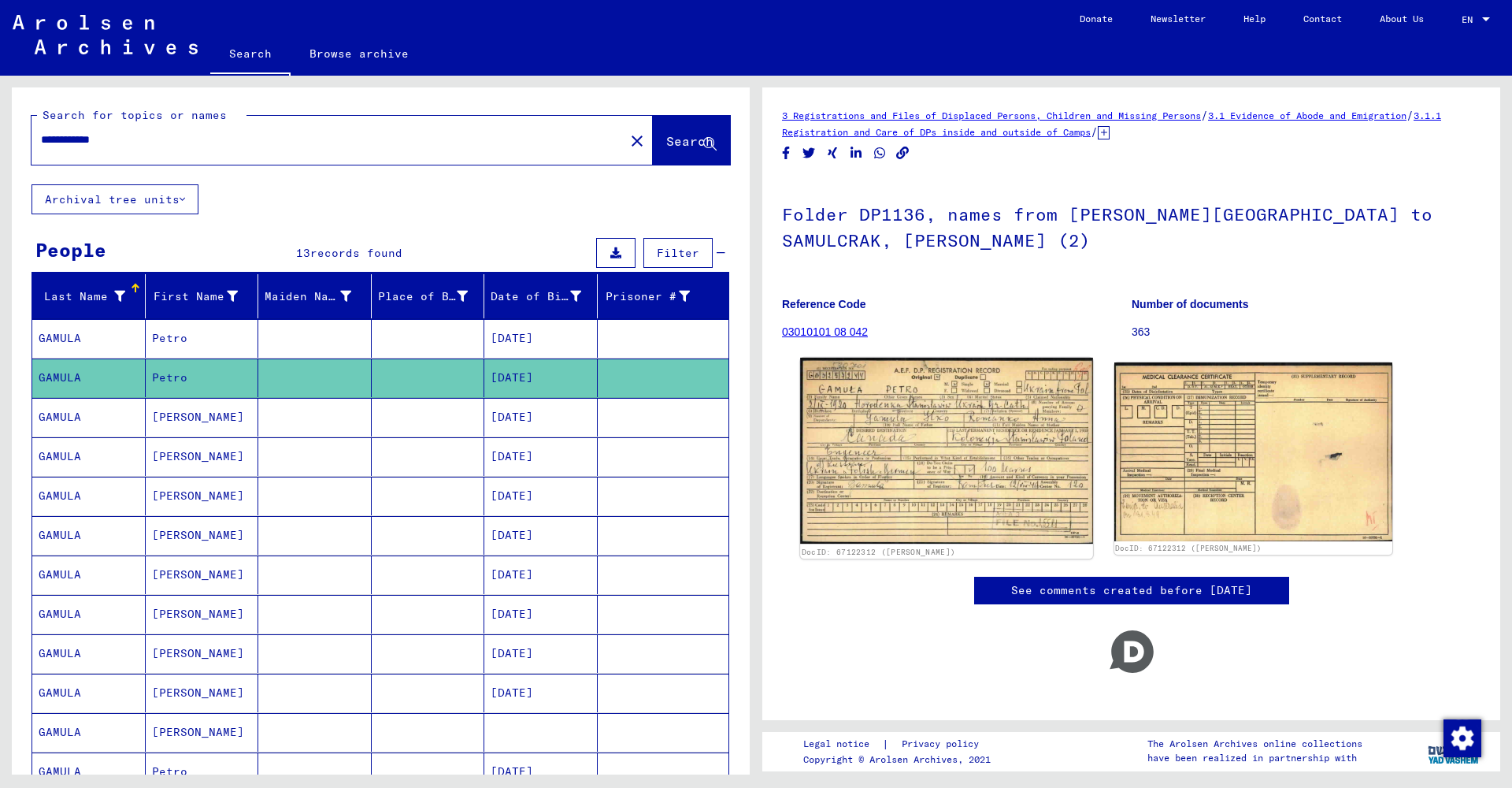
click at [969, 457] on img at bounding box center [946, 450] width 292 height 186
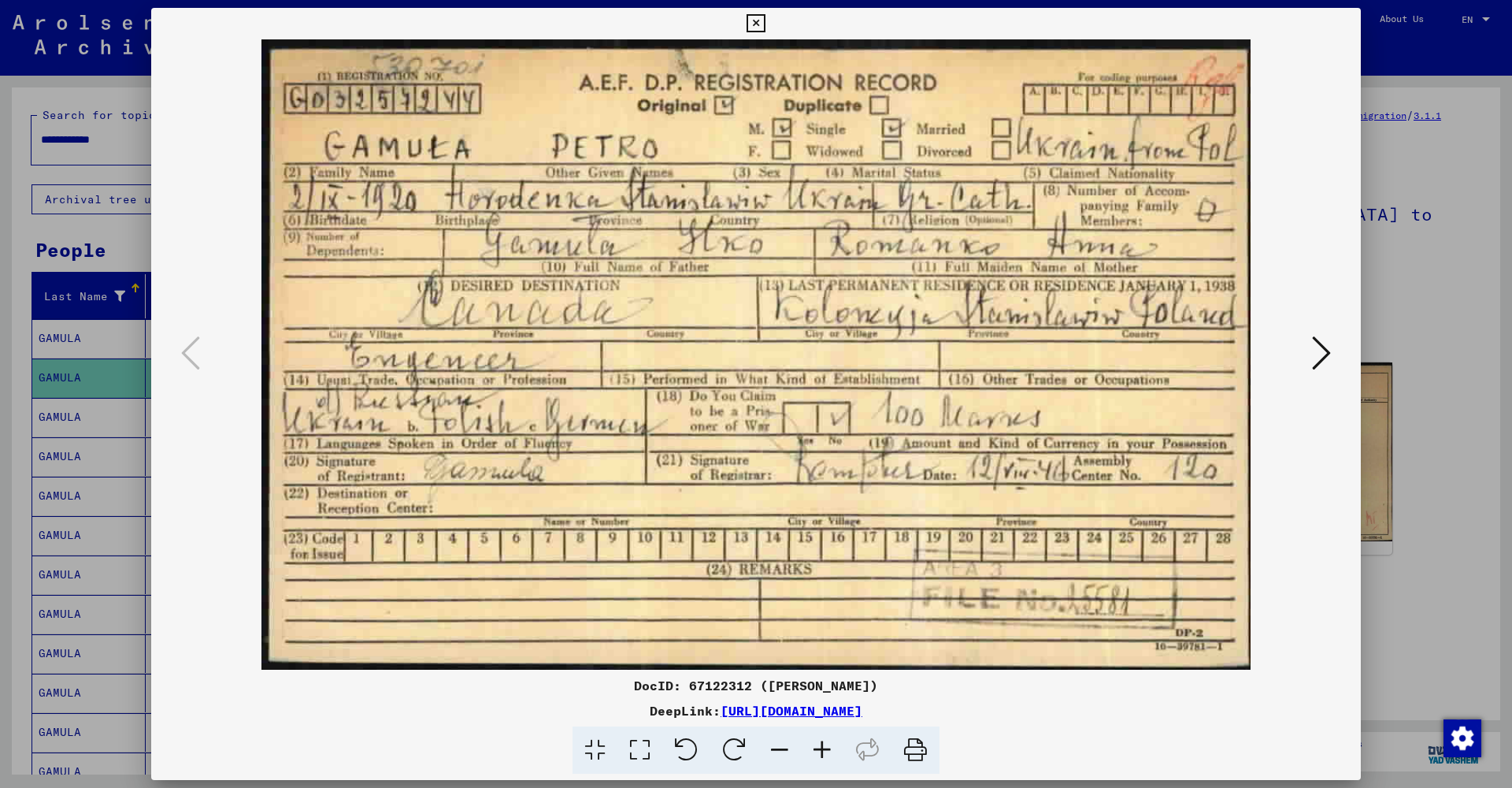
click at [764, 20] on icon at bounding box center [755, 24] width 18 height 19
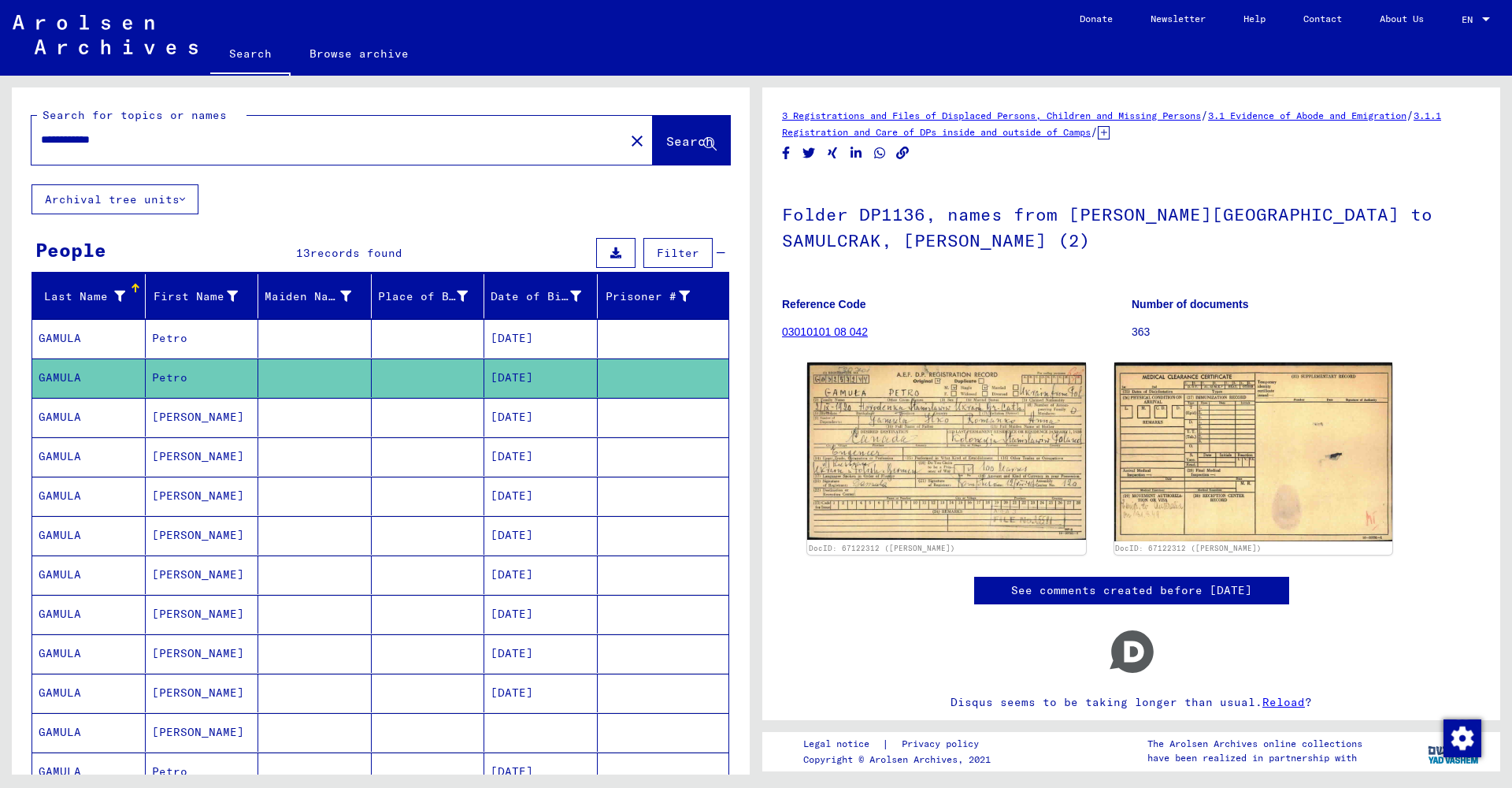
drag, startPoint x: 189, startPoint y: 416, endPoint x: 202, endPoint y: 418, distance: 13.2
click at [190, 416] on mat-cell "[PERSON_NAME]" at bounding box center [203, 417] width 113 height 39
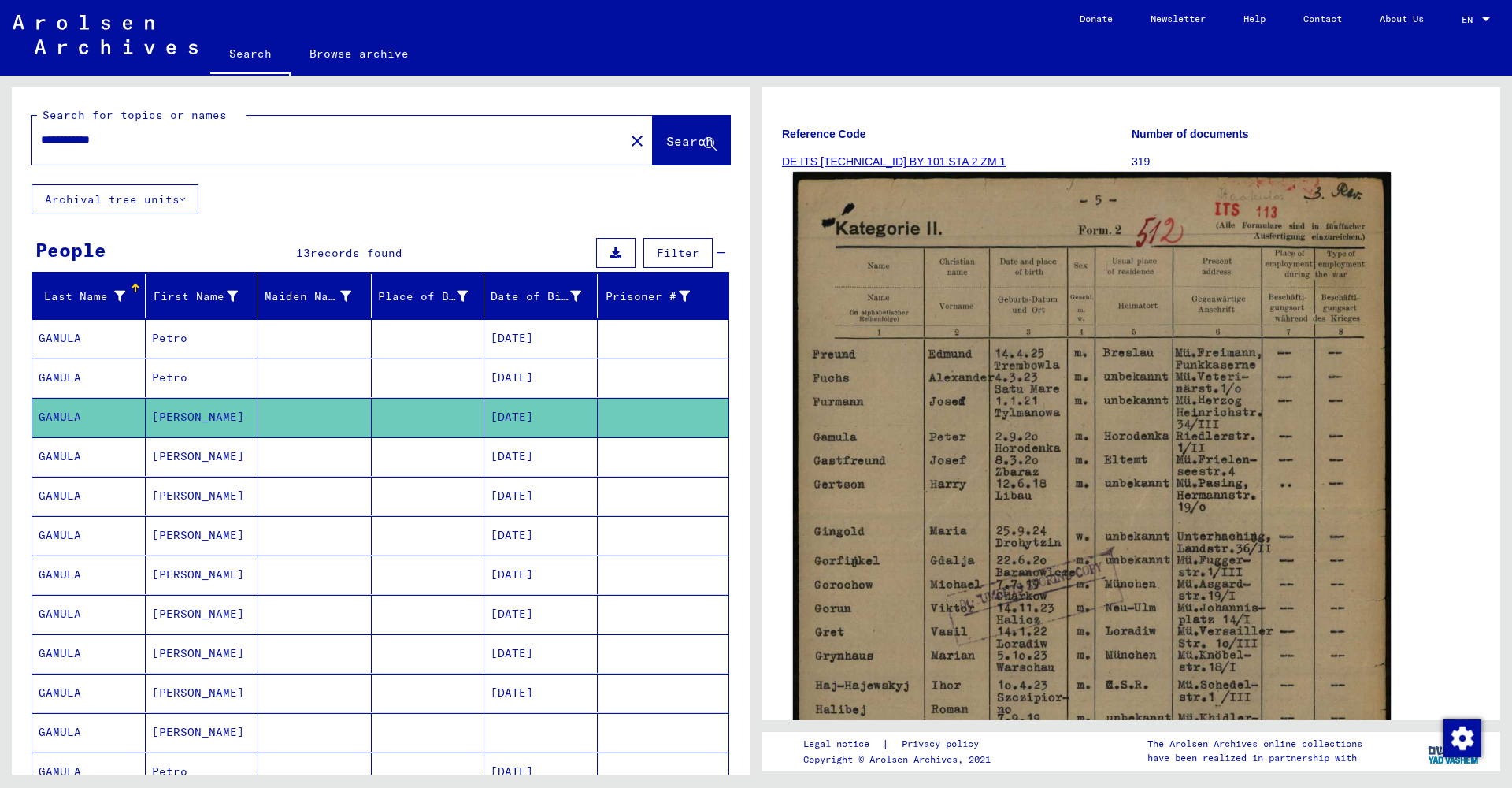
scroll to position [166, 0]
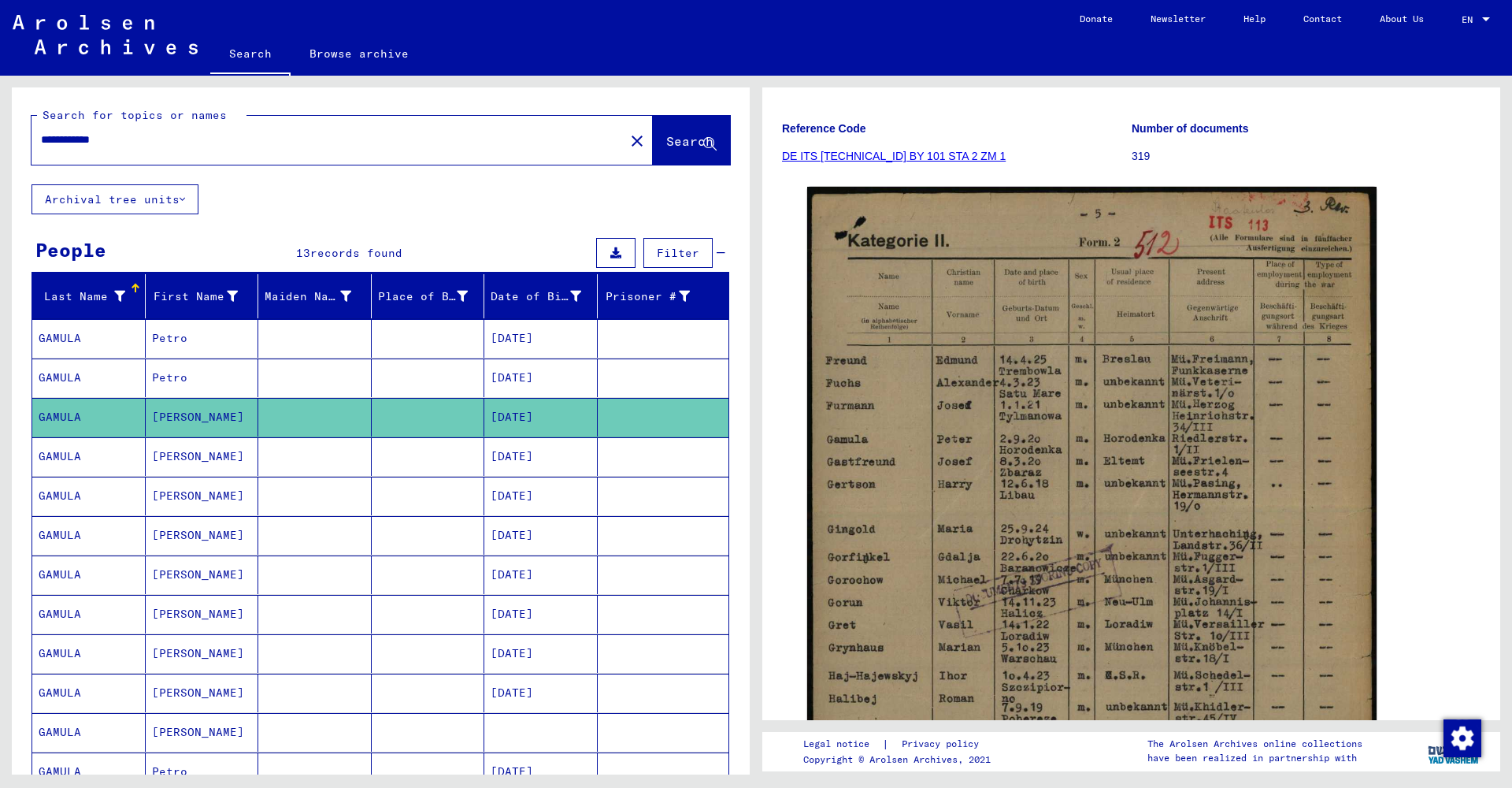
click at [211, 452] on mat-cell "[PERSON_NAME]" at bounding box center [203, 456] width 113 height 39
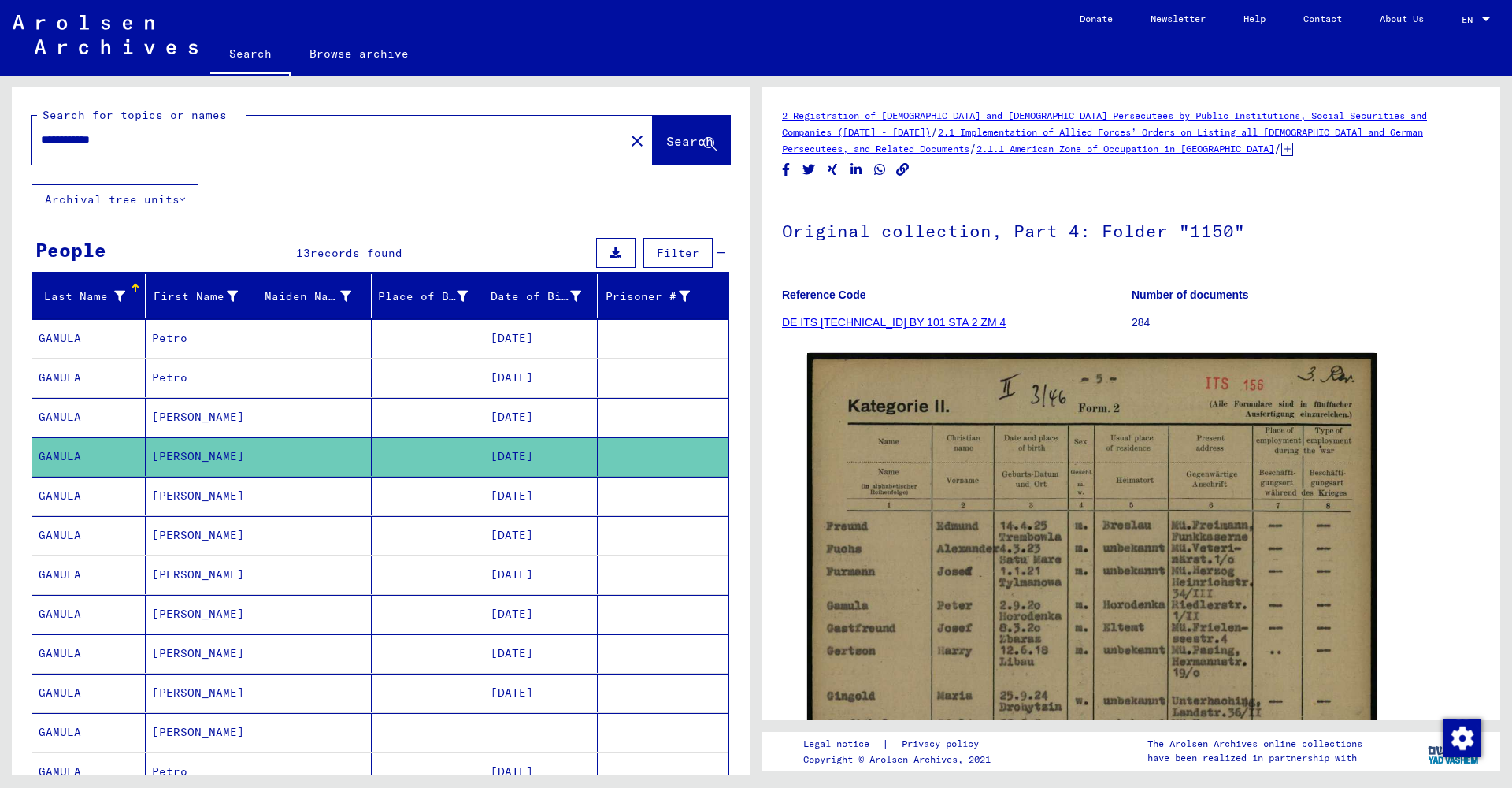
click at [173, 501] on mat-cell "[PERSON_NAME]" at bounding box center [203, 496] width 113 height 39
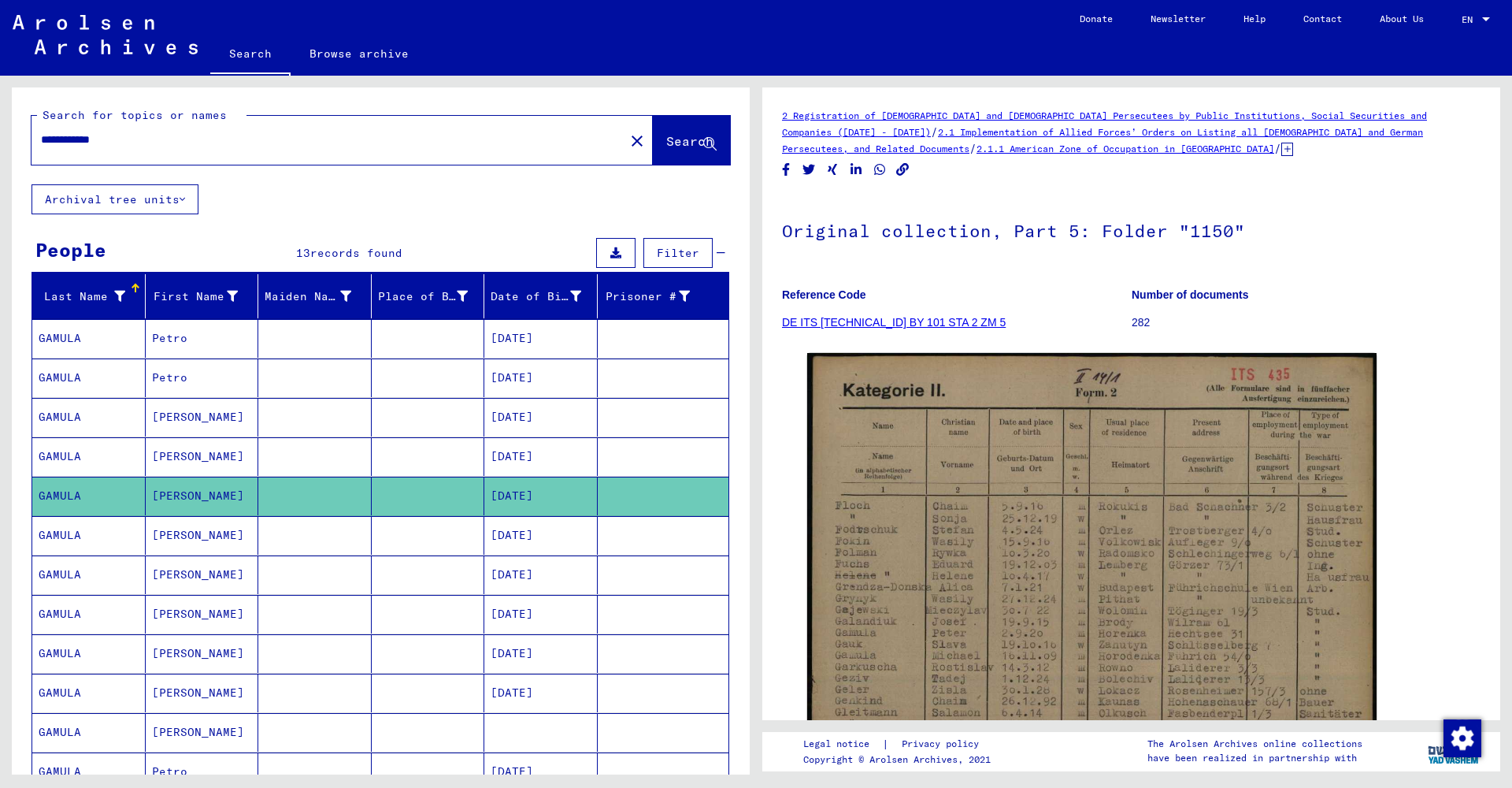
click at [181, 530] on mat-cell "[PERSON_NAME]" at bounding box center [203, 534] width 113 height 39
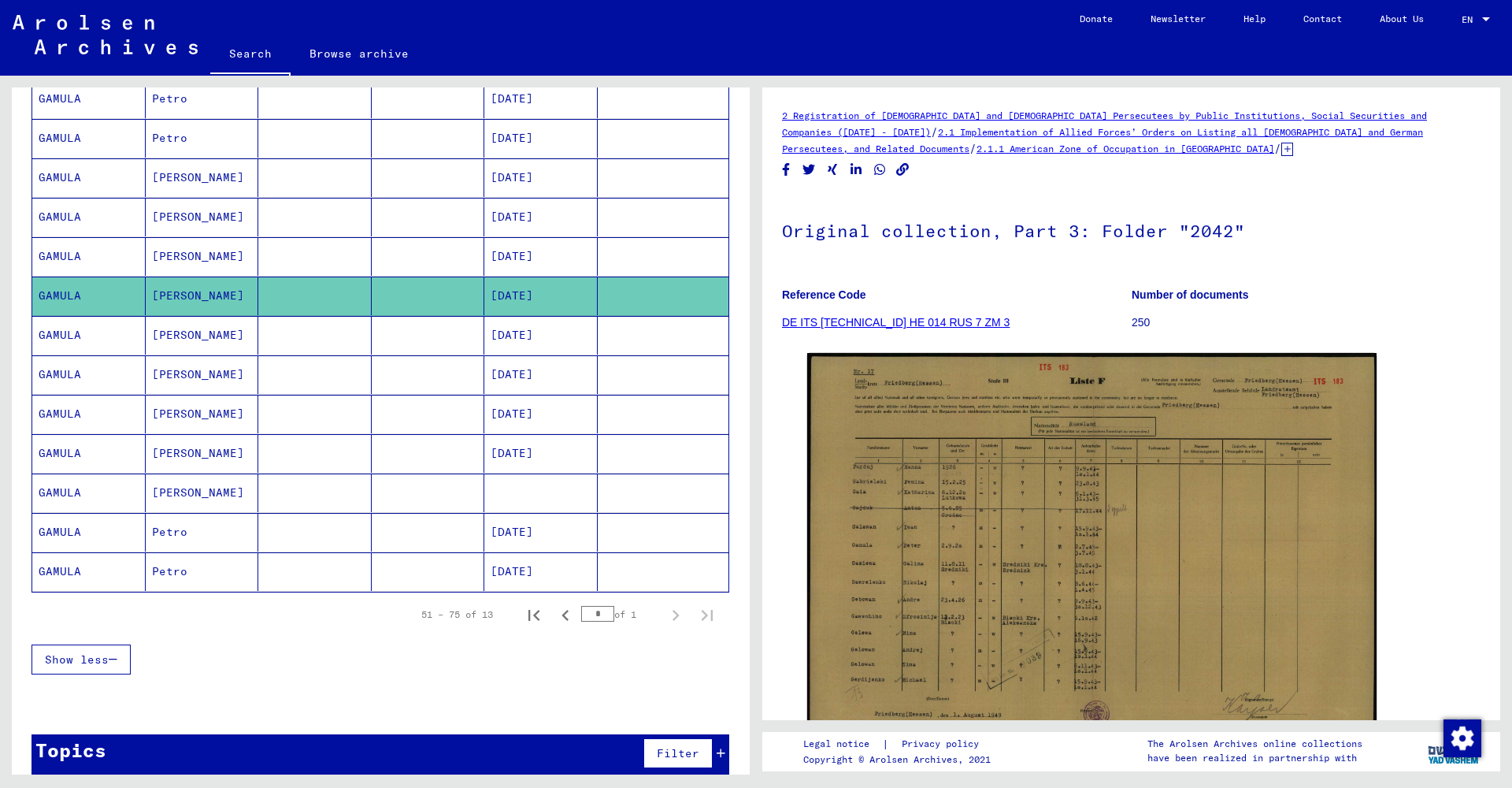
scroll to position [241, 0]
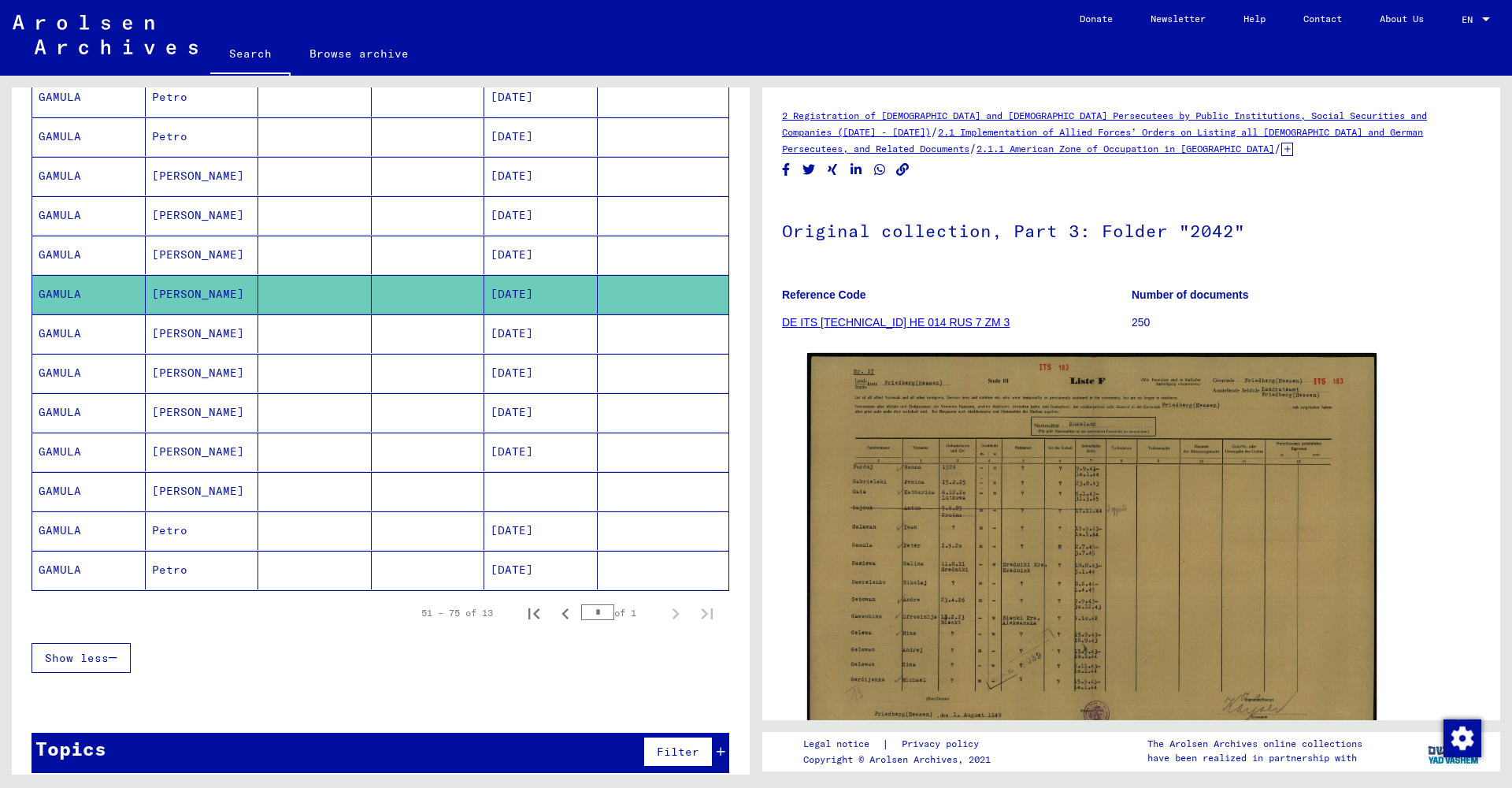
click at [208, 344] on mat-cell "[PERSON_NAME]" at bounding box center [203, 333] width 113 height 39
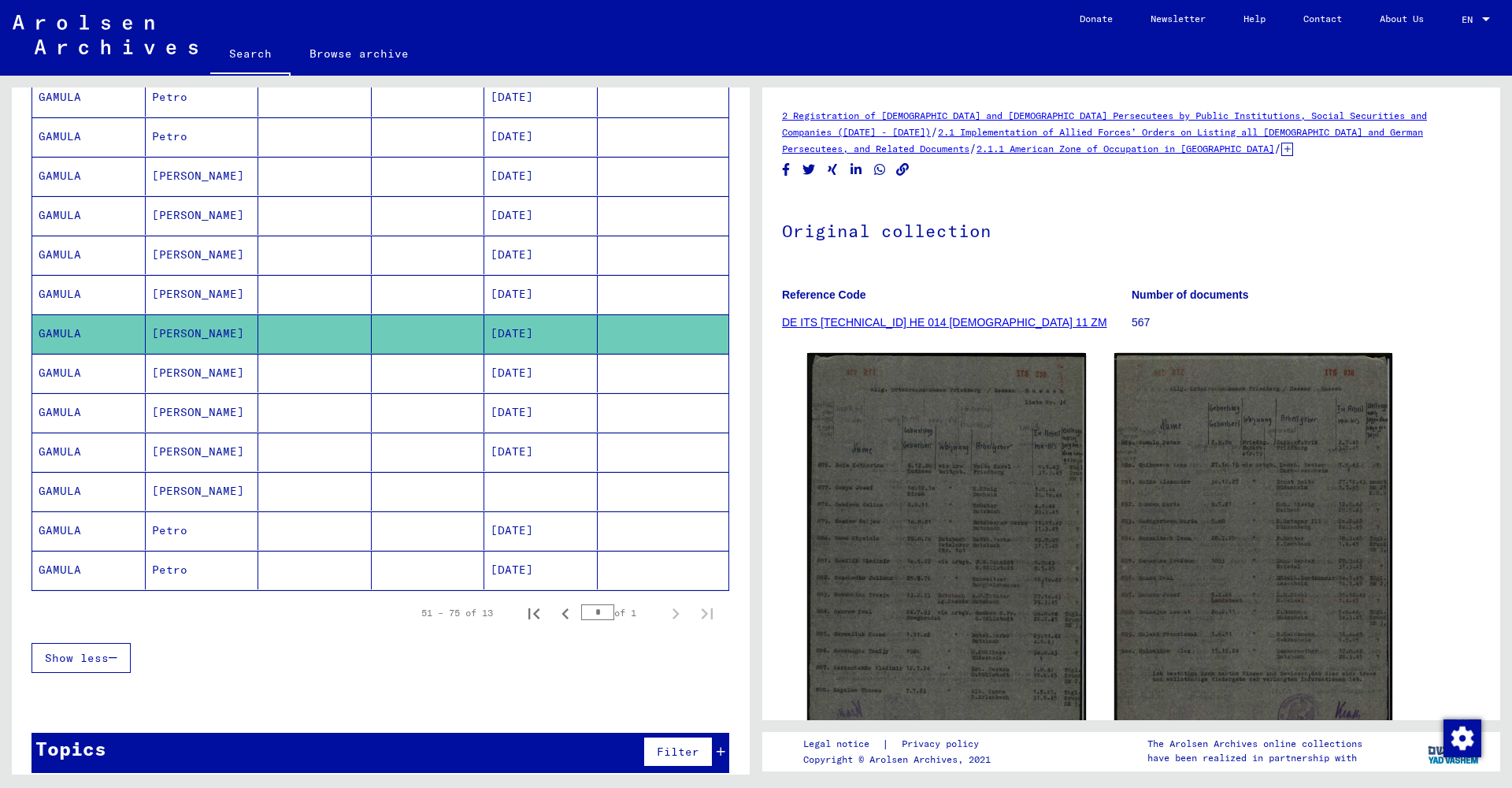
click at [216, 383] on mat-cell "[PERSON_NAME]" at bounding box center [203, 372] width 113 height 39
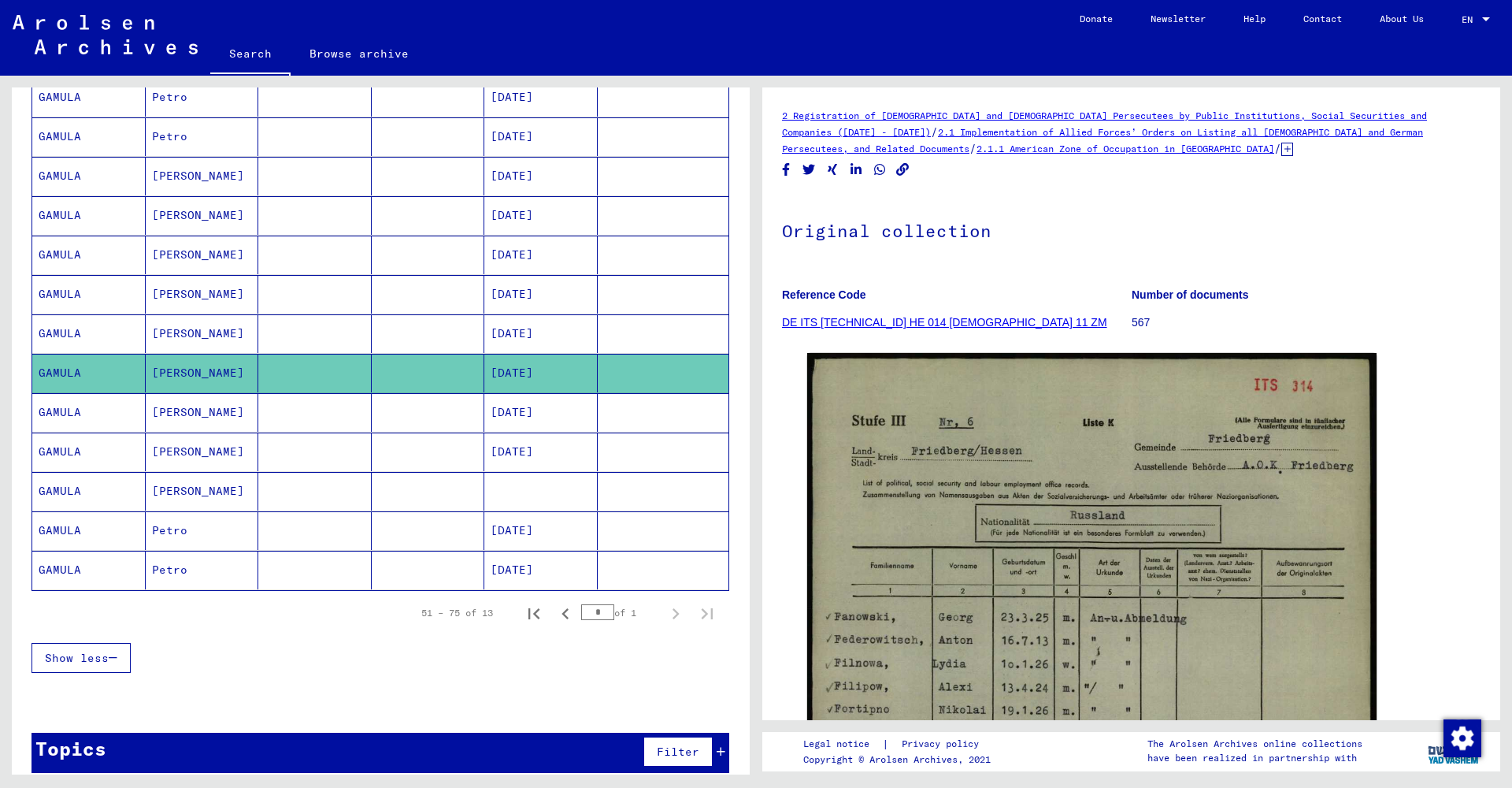
click at [196, 419] on mat-cell "[PERSON_NAME]" at bounding box center [203, 412] width 113 height 39
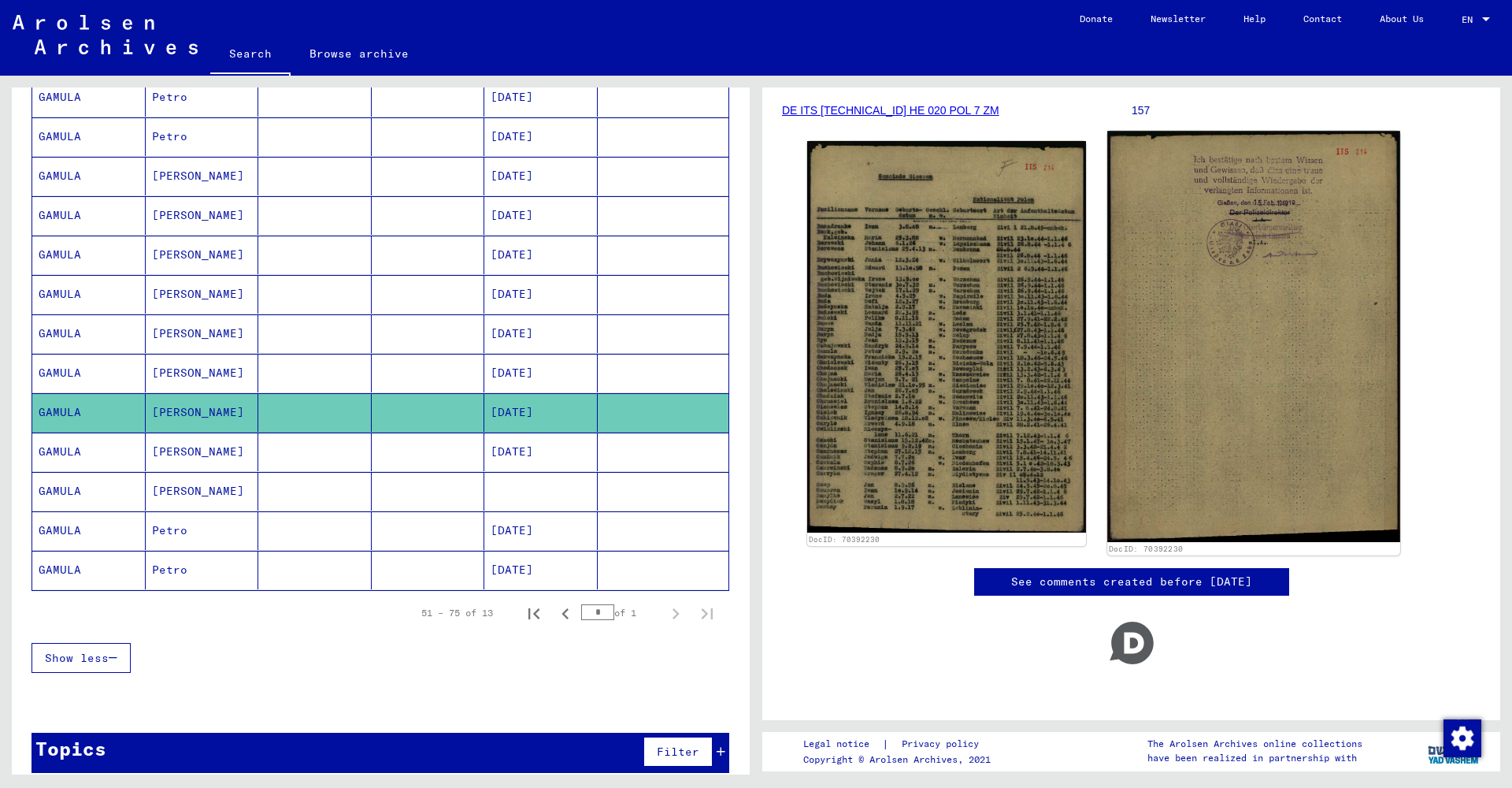
scroll to position [227, 0]
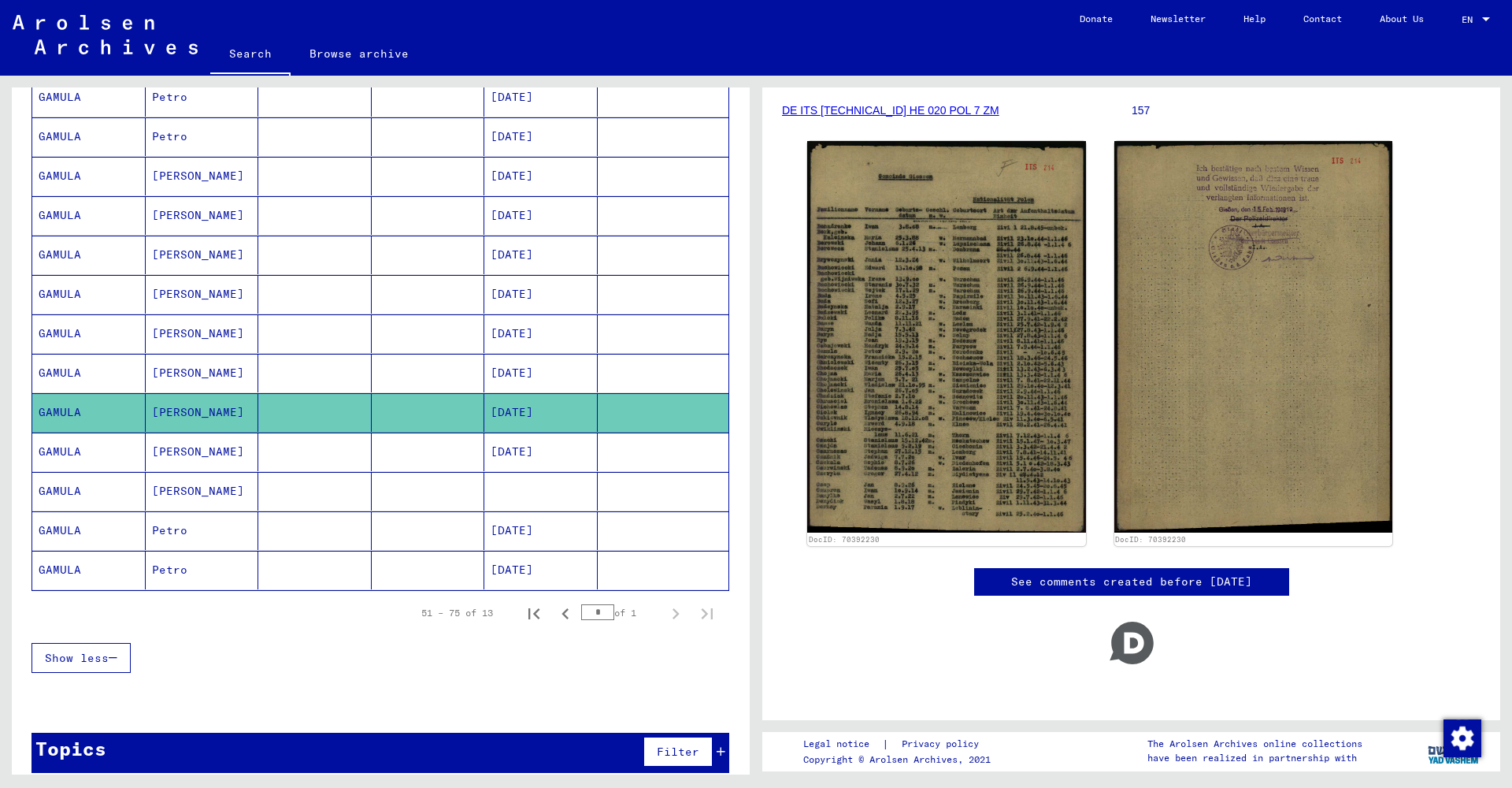
click at [204, 451] on mat-cell "[PERSON_NAME]" at bounding box center [203, 451] width 113 height 39
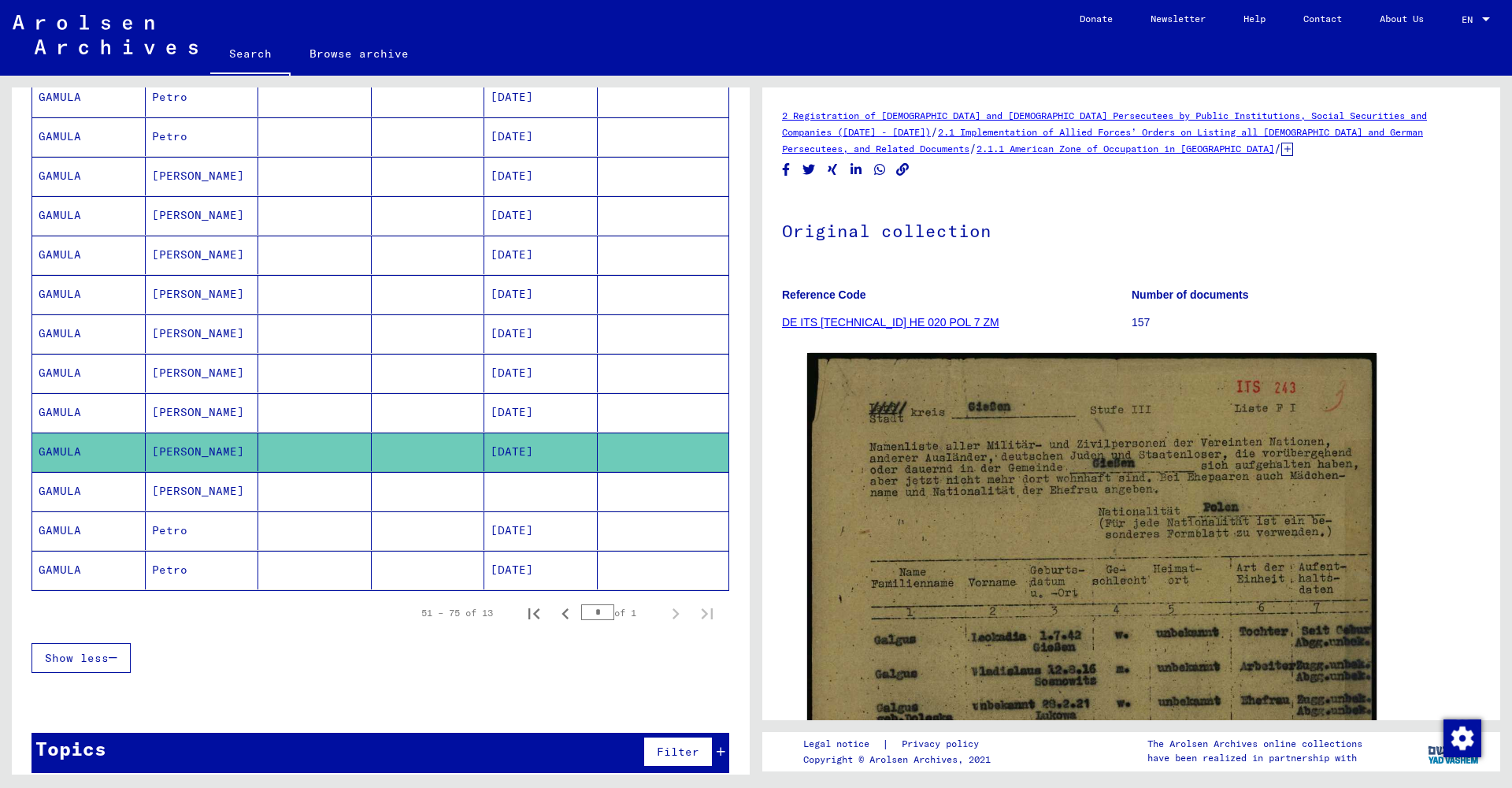
click at [207, 496] on mat-cell "[PERSON_NAME]" at bounding box center [203, 491] width 113 height 39
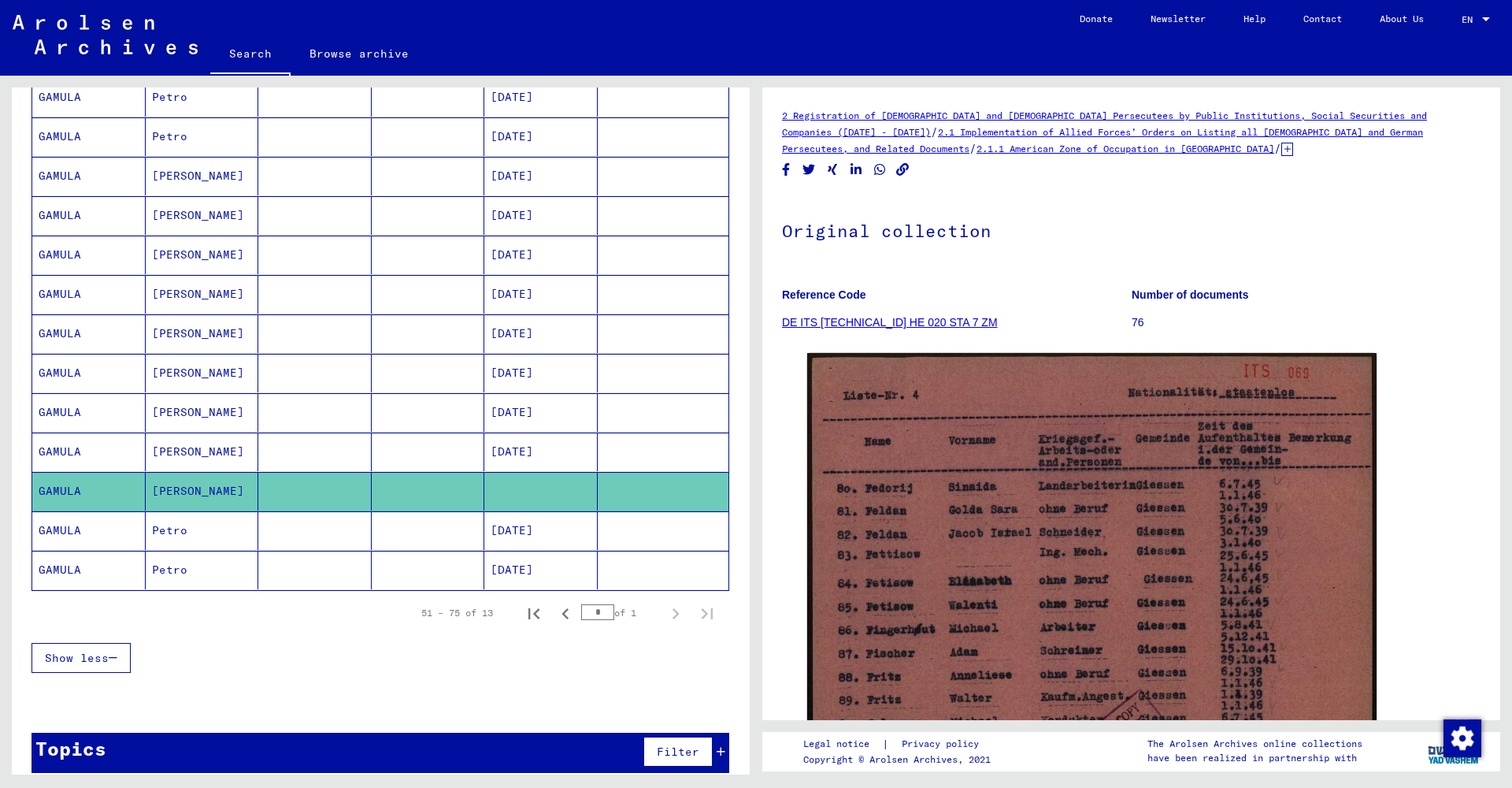
click at [202, 542] on mat-cell "Petro" at bounding box center [203, 530] width 113 height 39
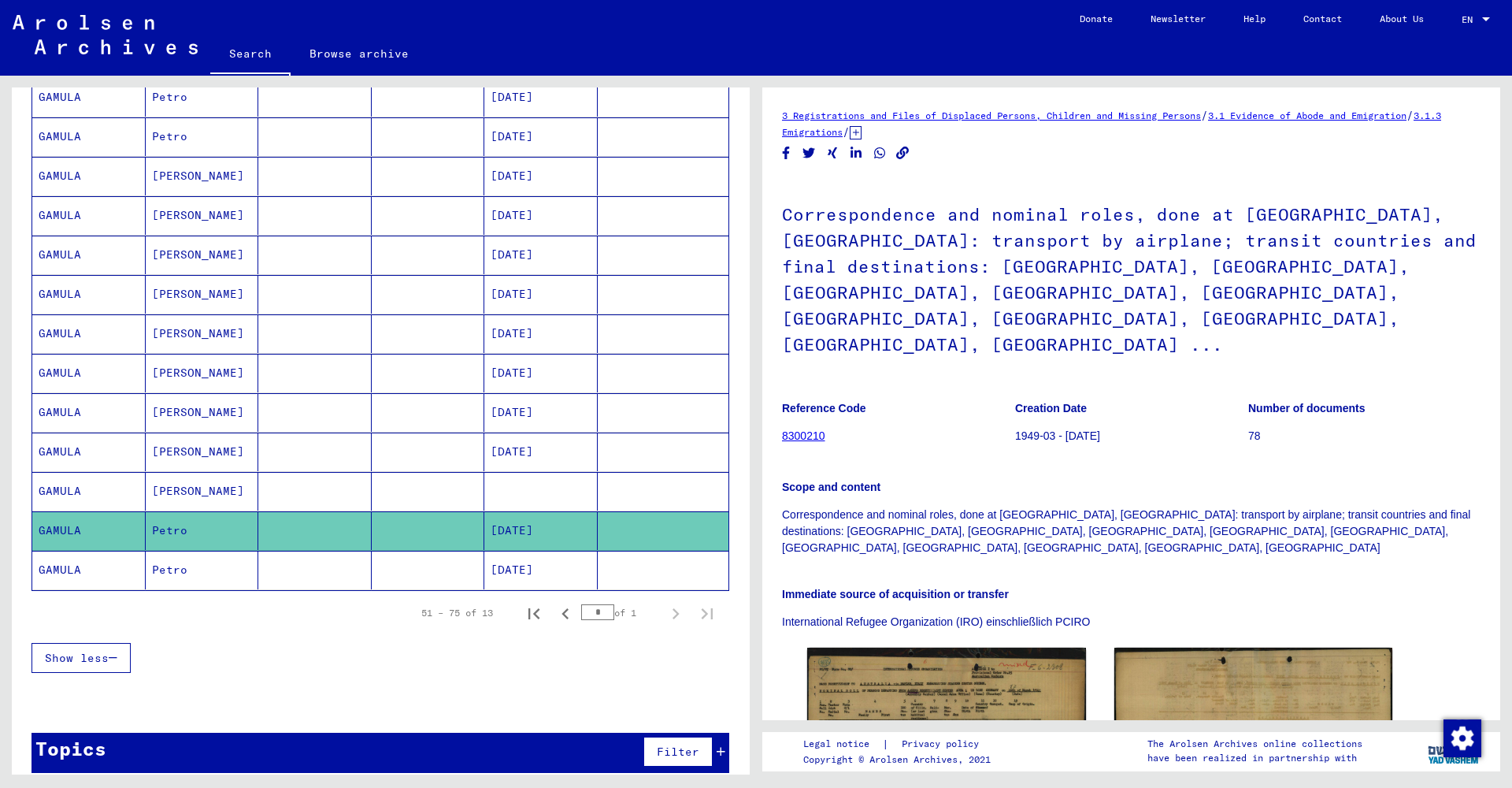
click at [207, 565] on mat-cell "Petro" at bounding box center [203, 569] width 113 height 39
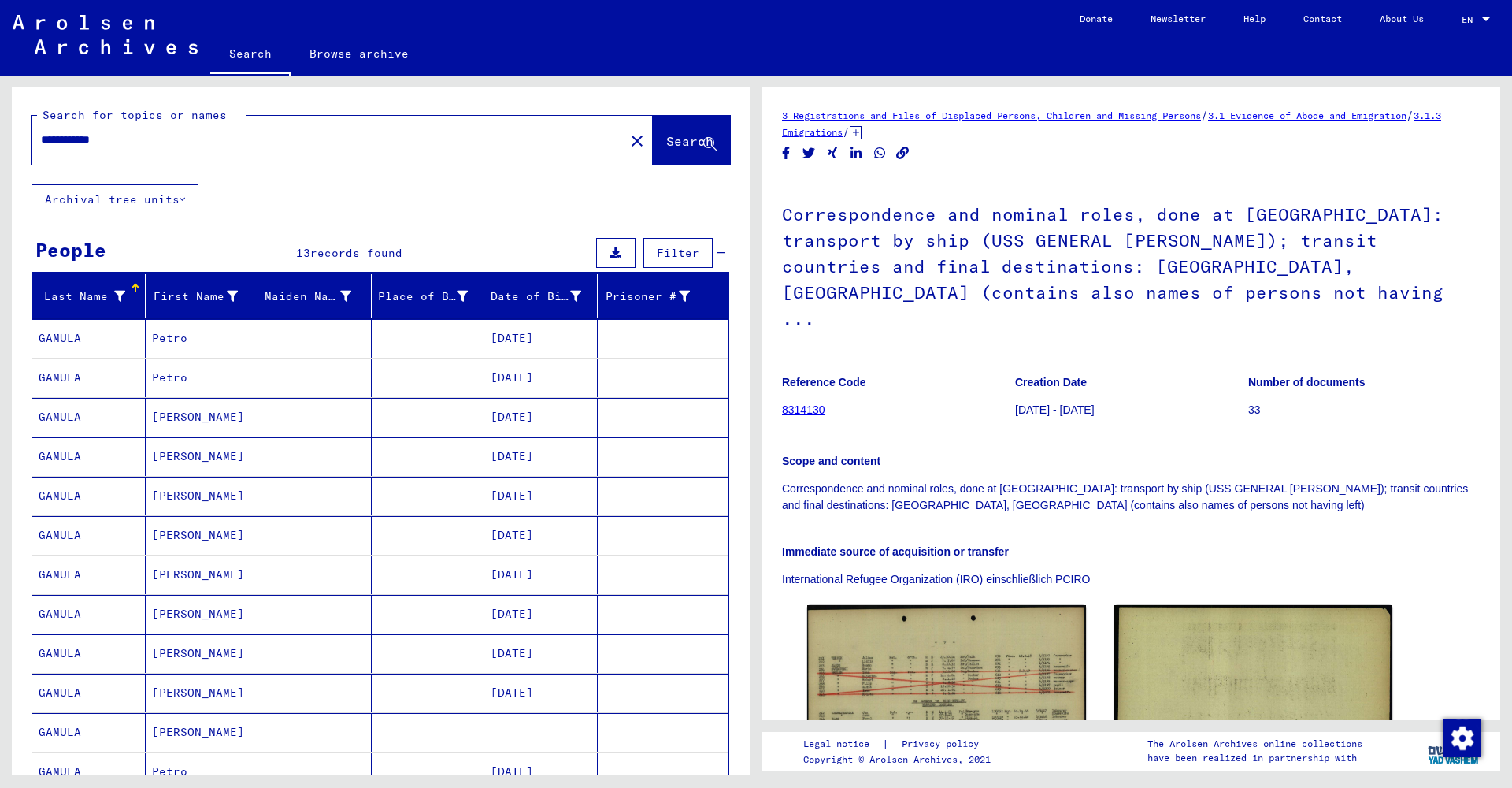
drag, startPoint x: 225, startPoint y: 146, endPoint x: 0, endPoint y: 112, distance: 227.6
click at [0, 111] on div "**********" at bounding box center [378, 424] width 756 height 698
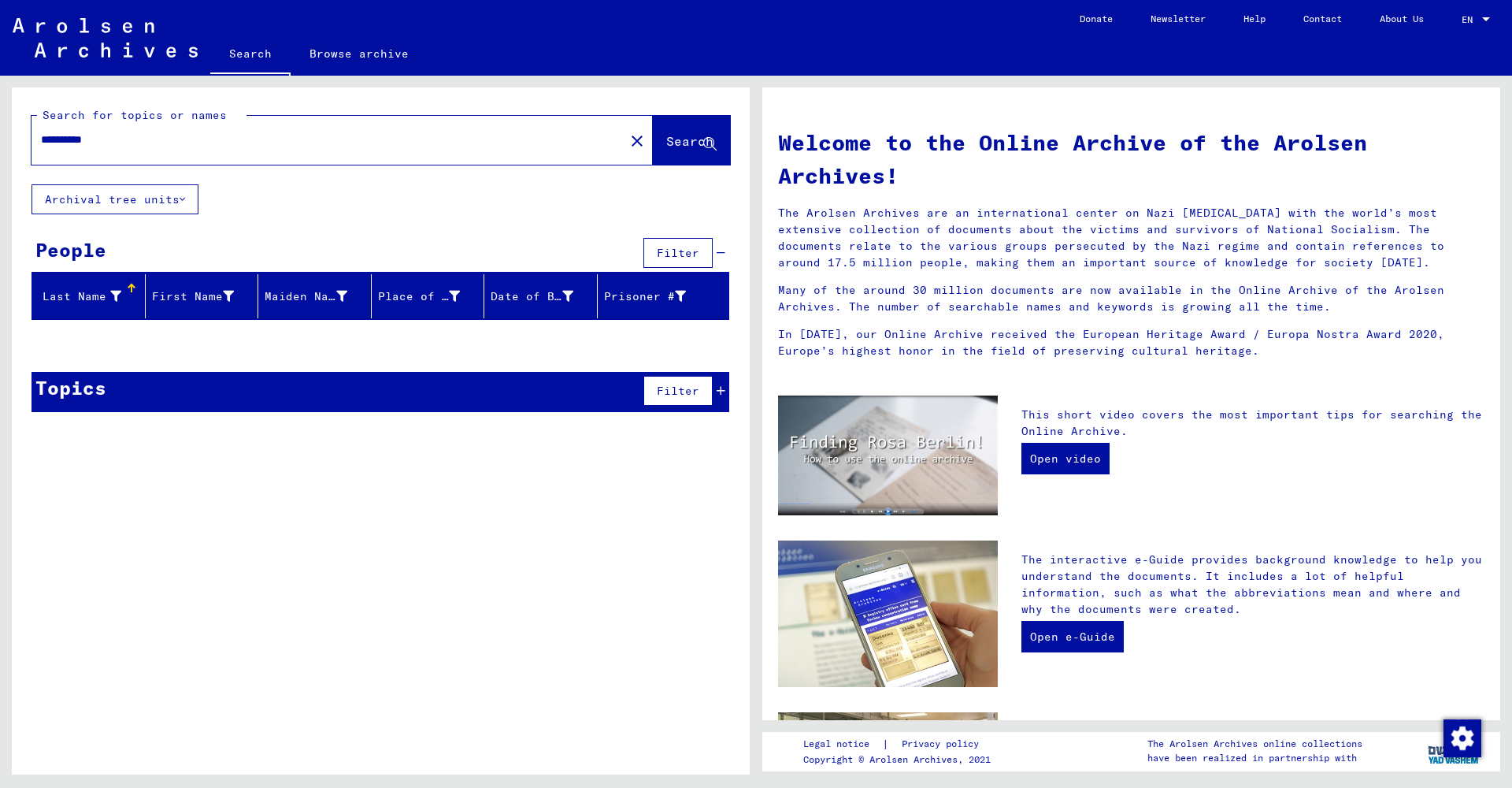
click at [76, 137] on input "**********" at bounding box center [322, 140] width 565 height 17
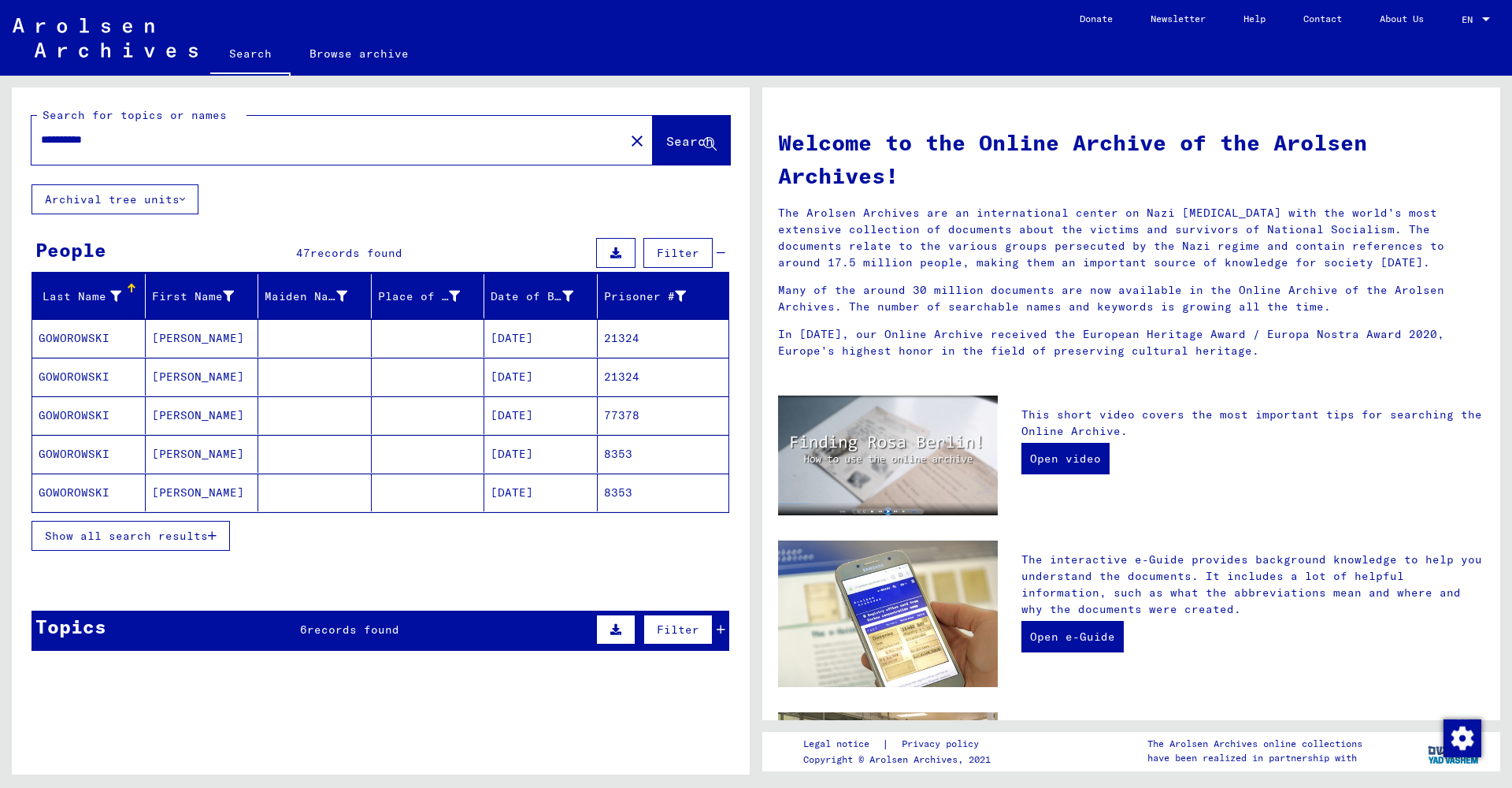
click at [208, 539] on span "Show all search results" at bounding box center [126, 535] width 163 height 14
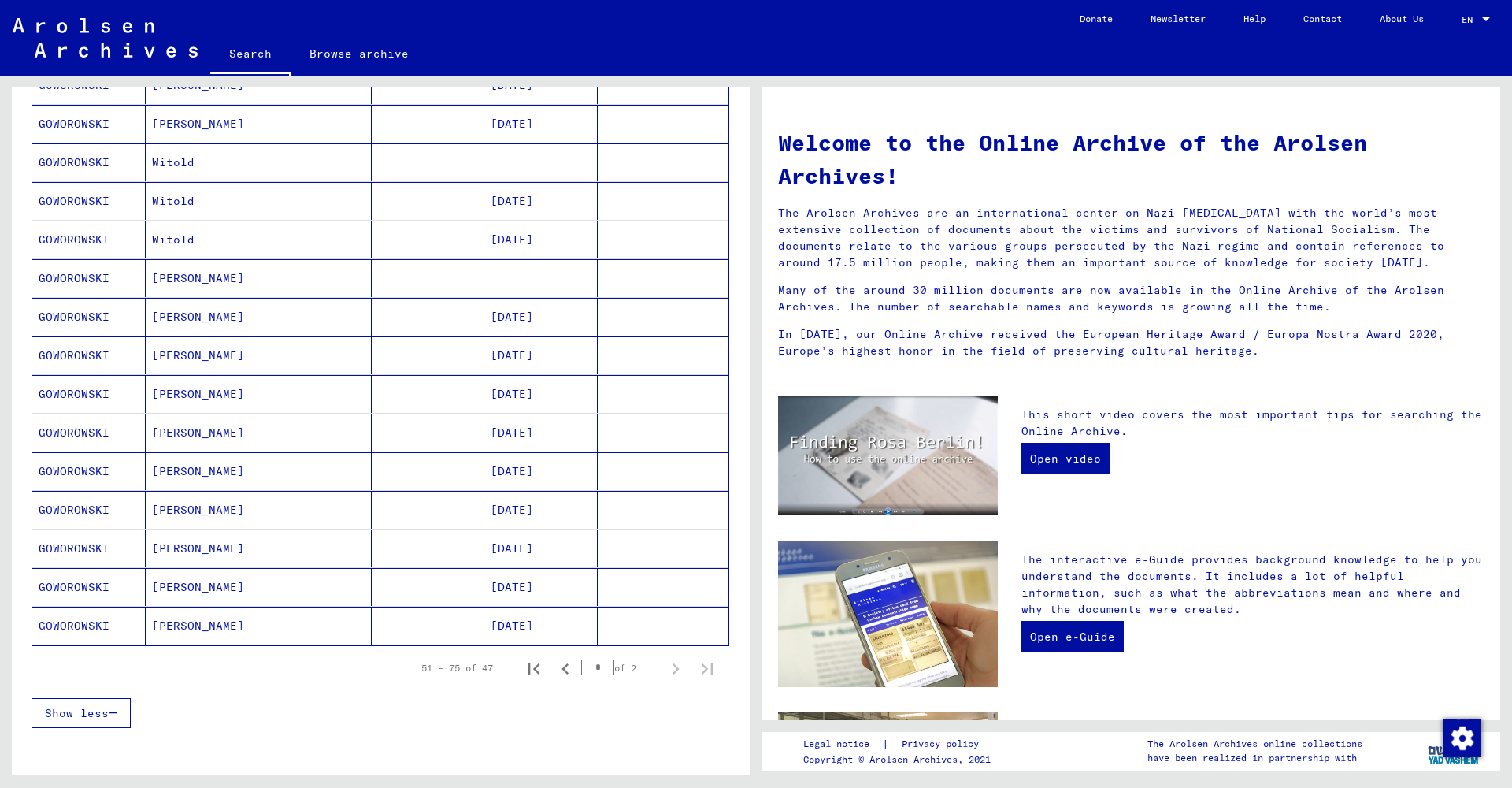
scroll to position [641, 0]
click at [208, 426] on mat-cell "[PERSON_NAME]" at bounding box center [203, 430] width 113 height 38
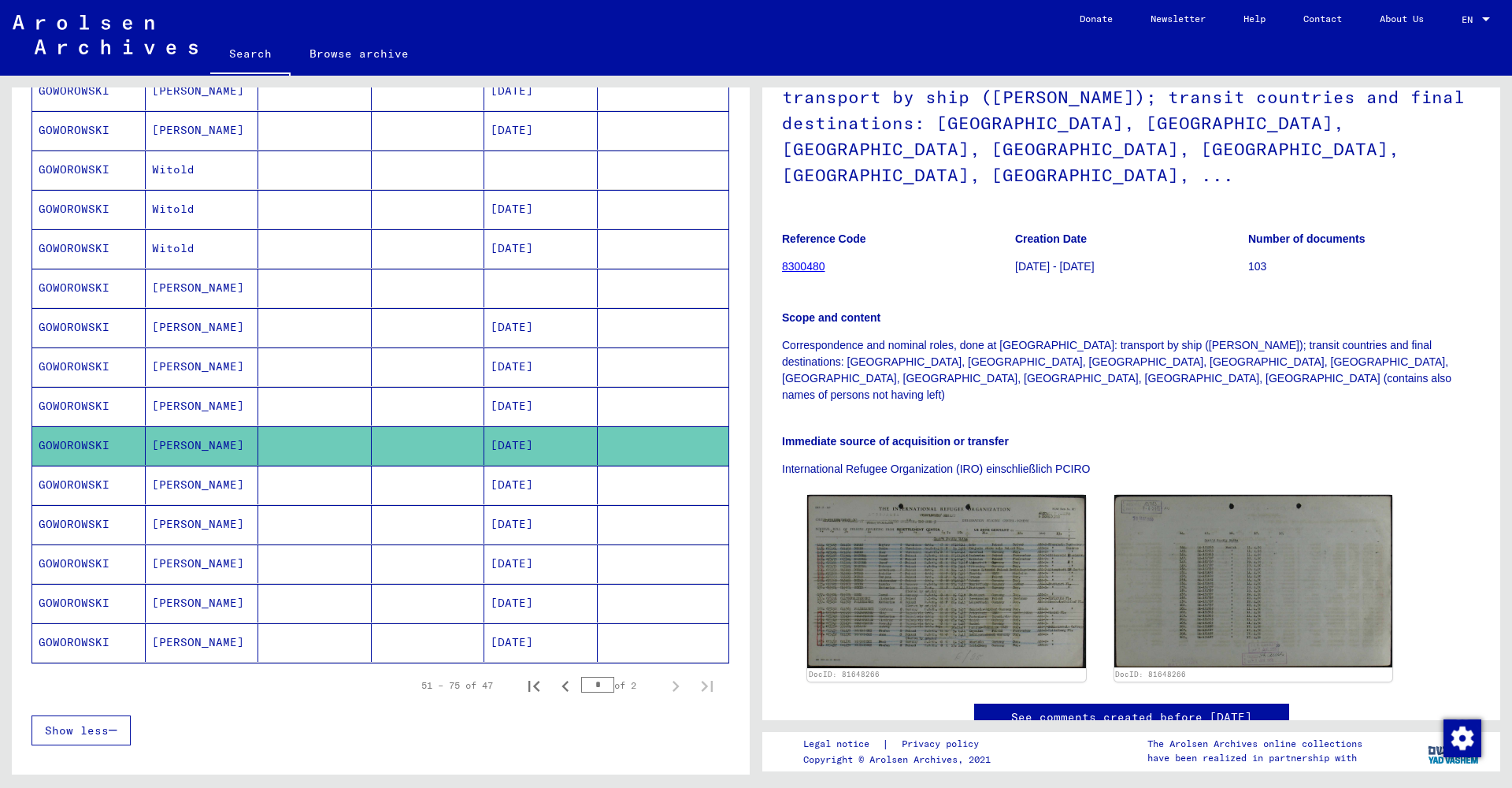
scroll to position [149, 0]
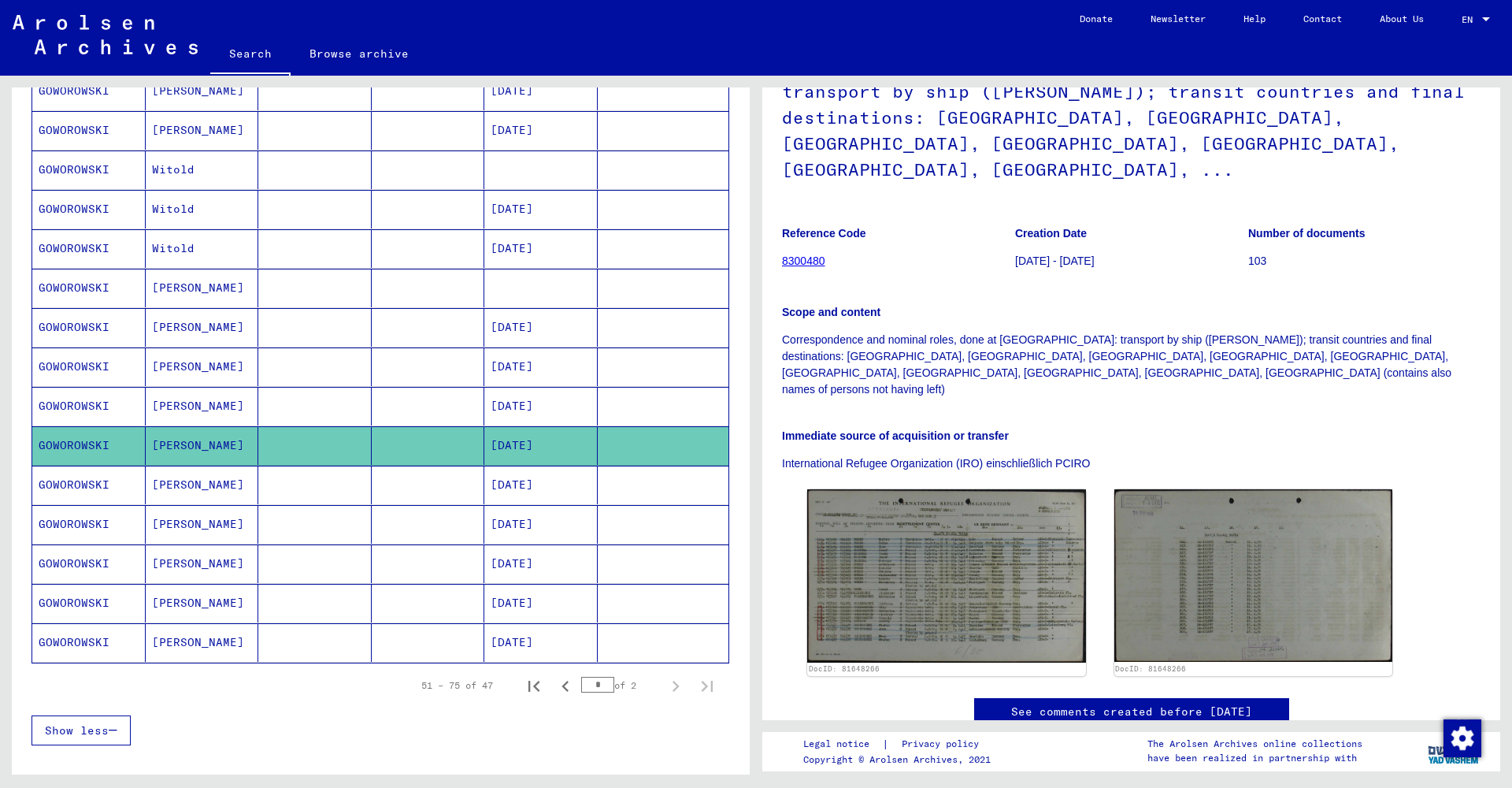
click at [233, 606] on mat-cell "[PERSON_NAME]" at bounding box center [203, 602] width 113 height 39
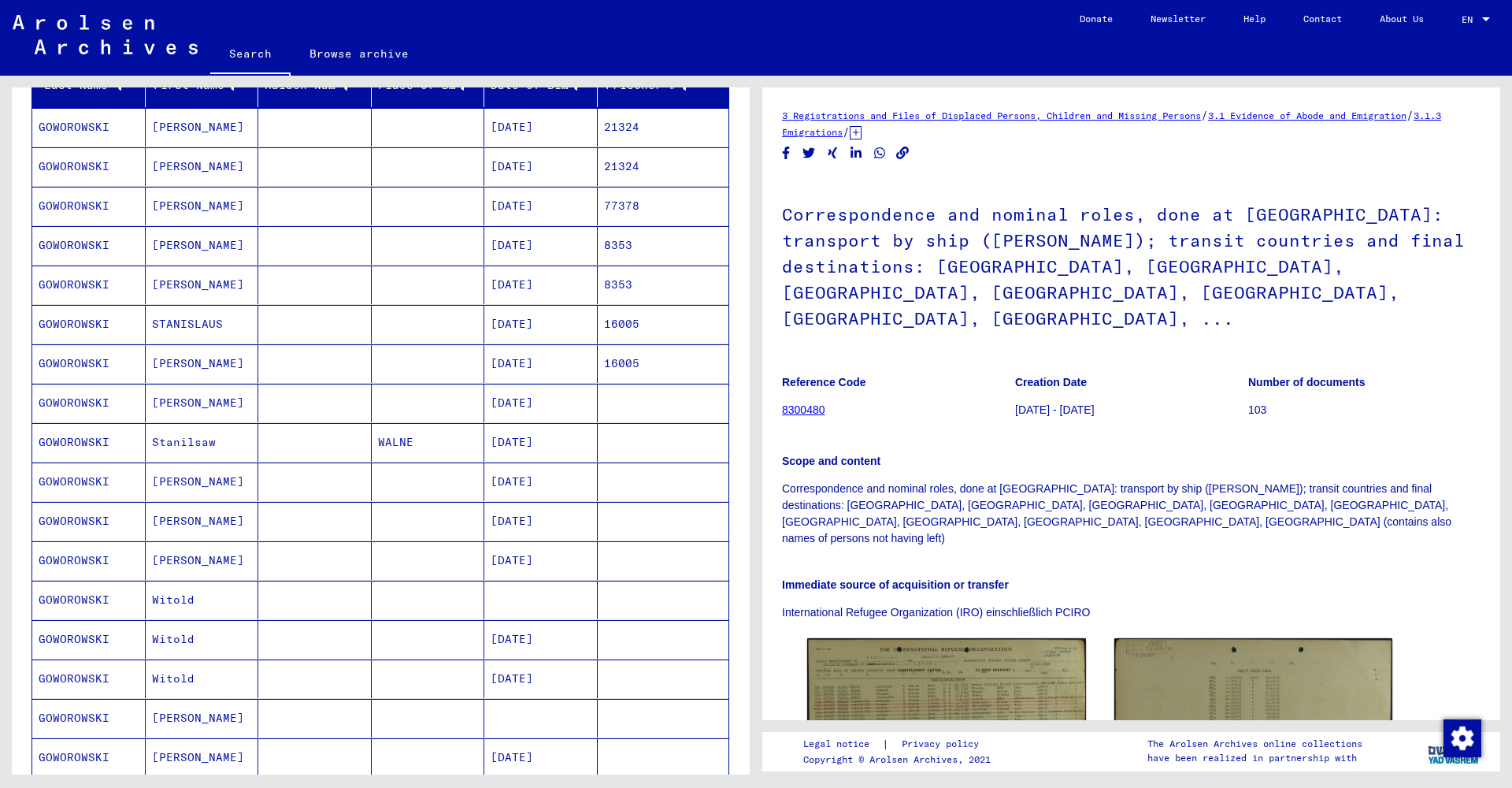
scroll to position [229, 0]
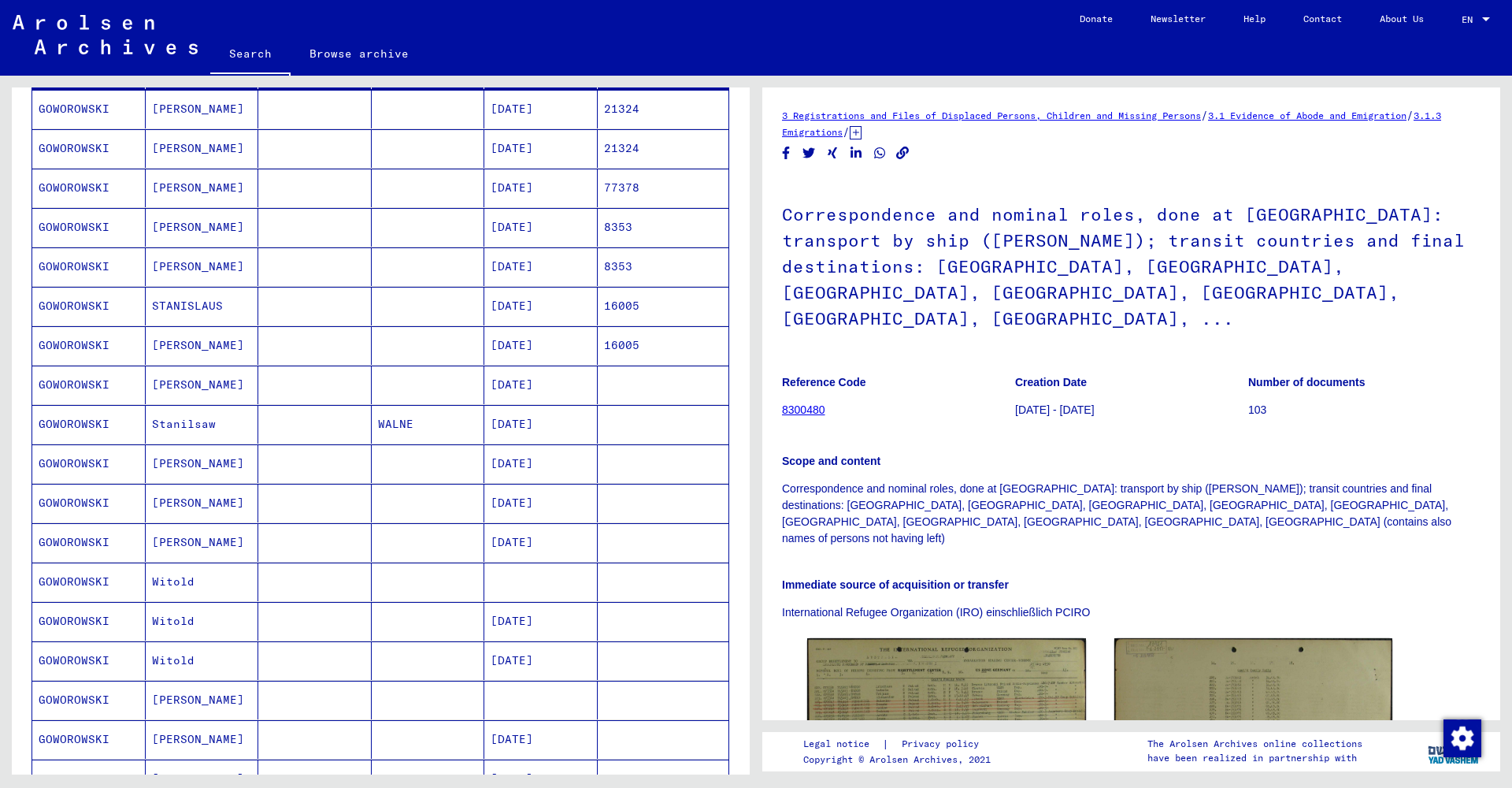
click at [233, 469] on mat-cell "[PERSON_NAME]" at bounding box center [203, 463] width 113 height 39
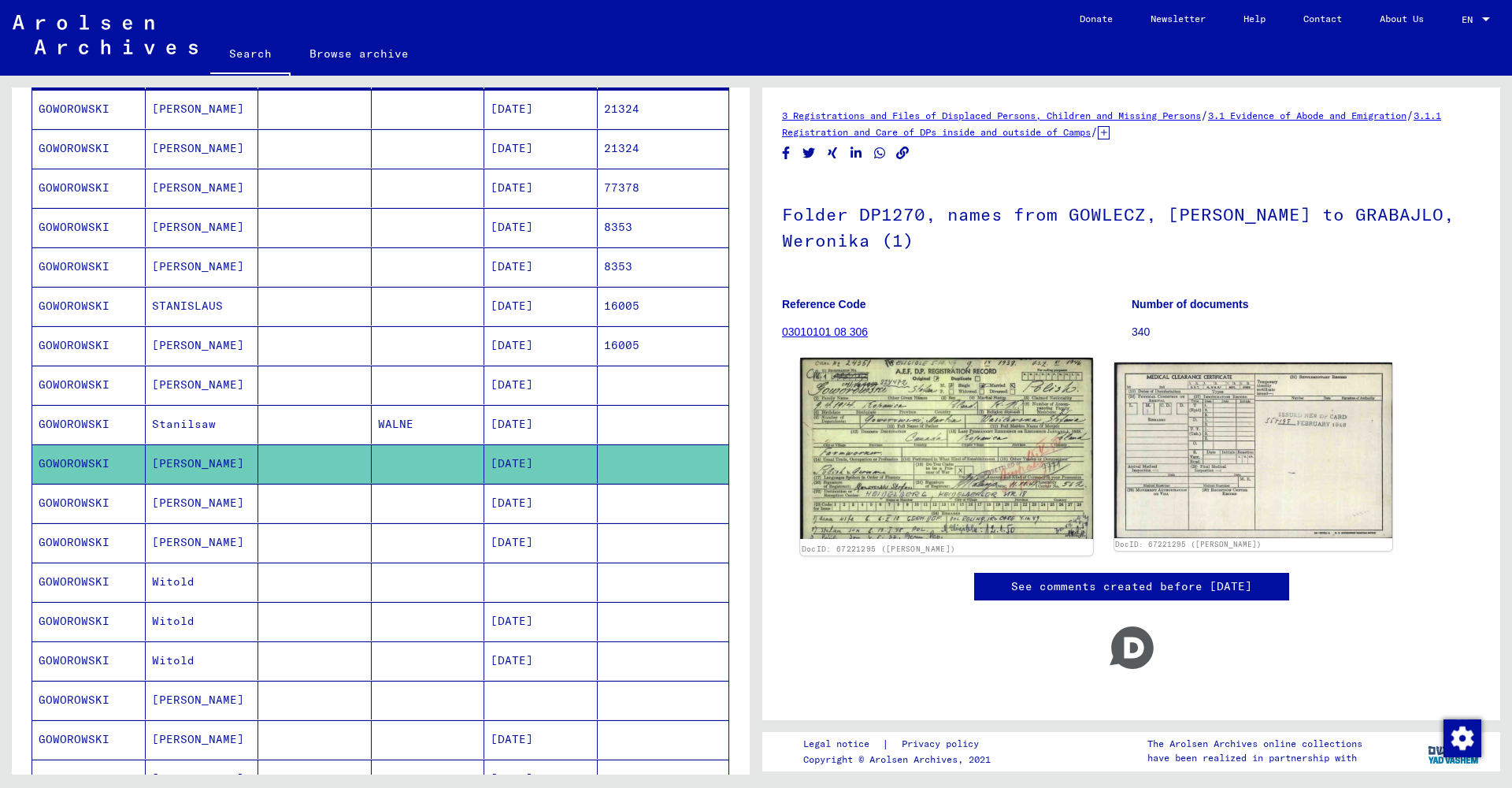
click at [961, 446] on img at bounding box center [946, 448] width 292 height 181
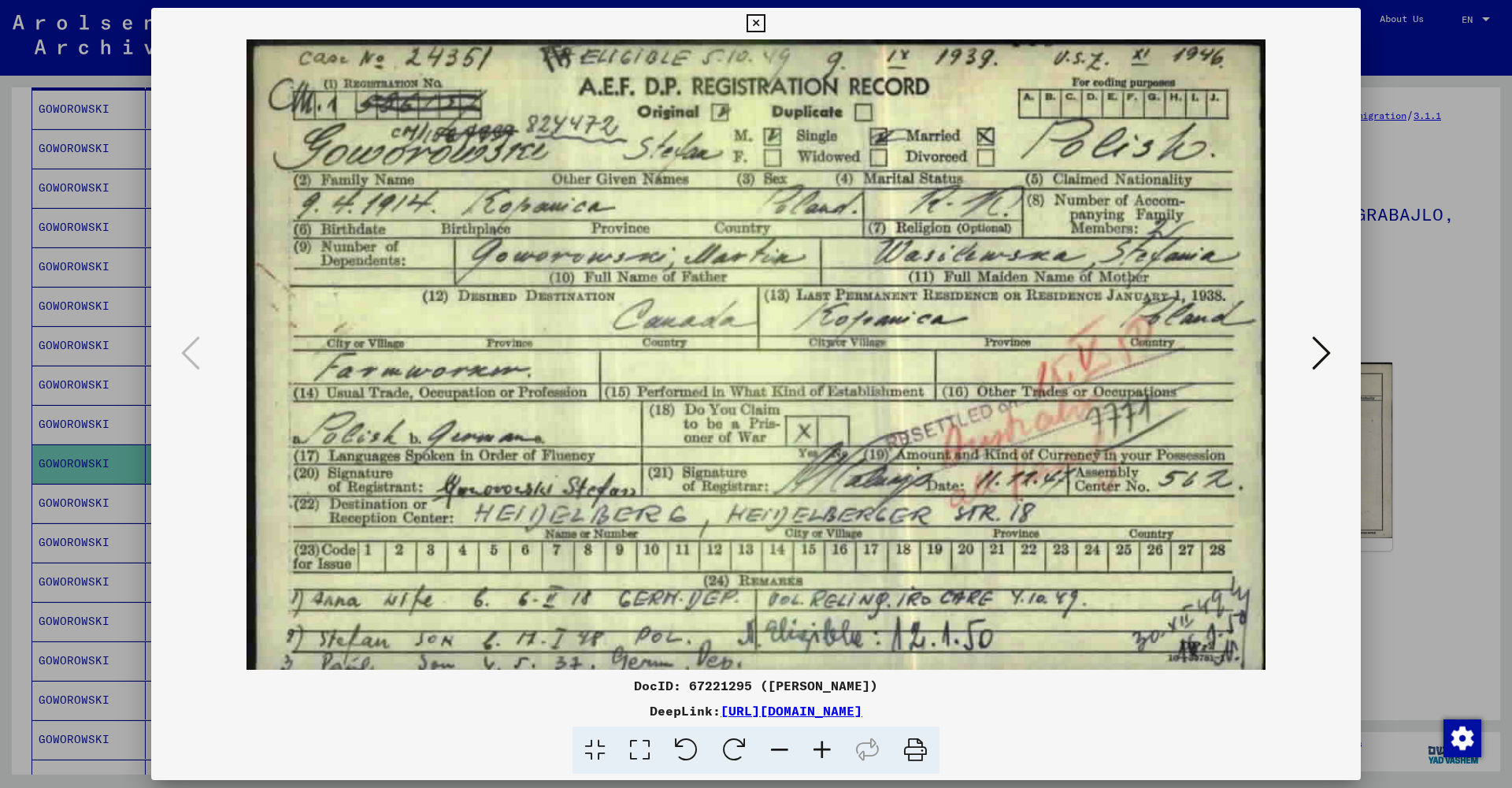
click at [1311, 369] on button at bounding box center [1322, 354] width 28 height 45
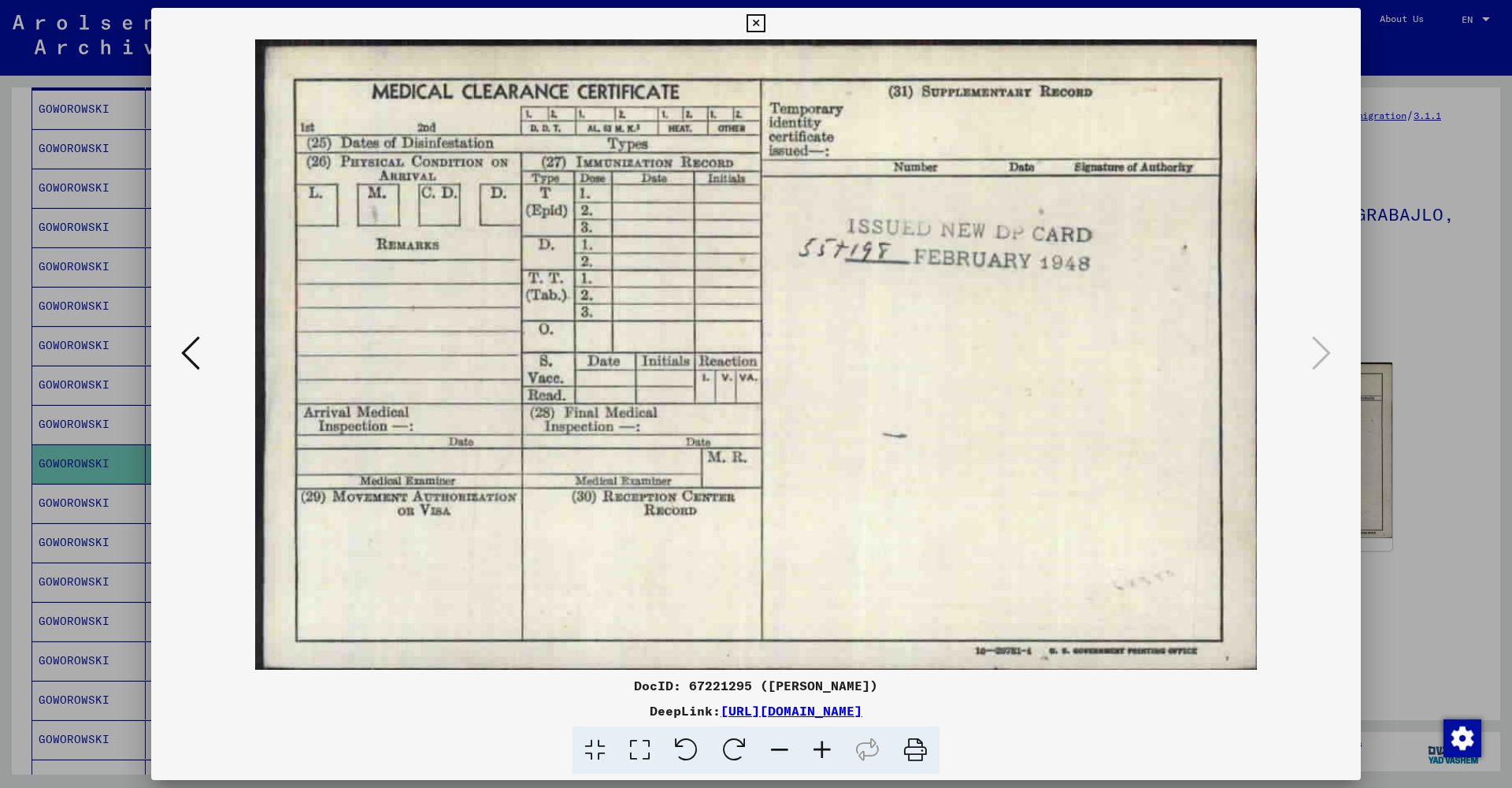
click at [764, 26] on icon at bounding box center [755, 24] width 18 height 19
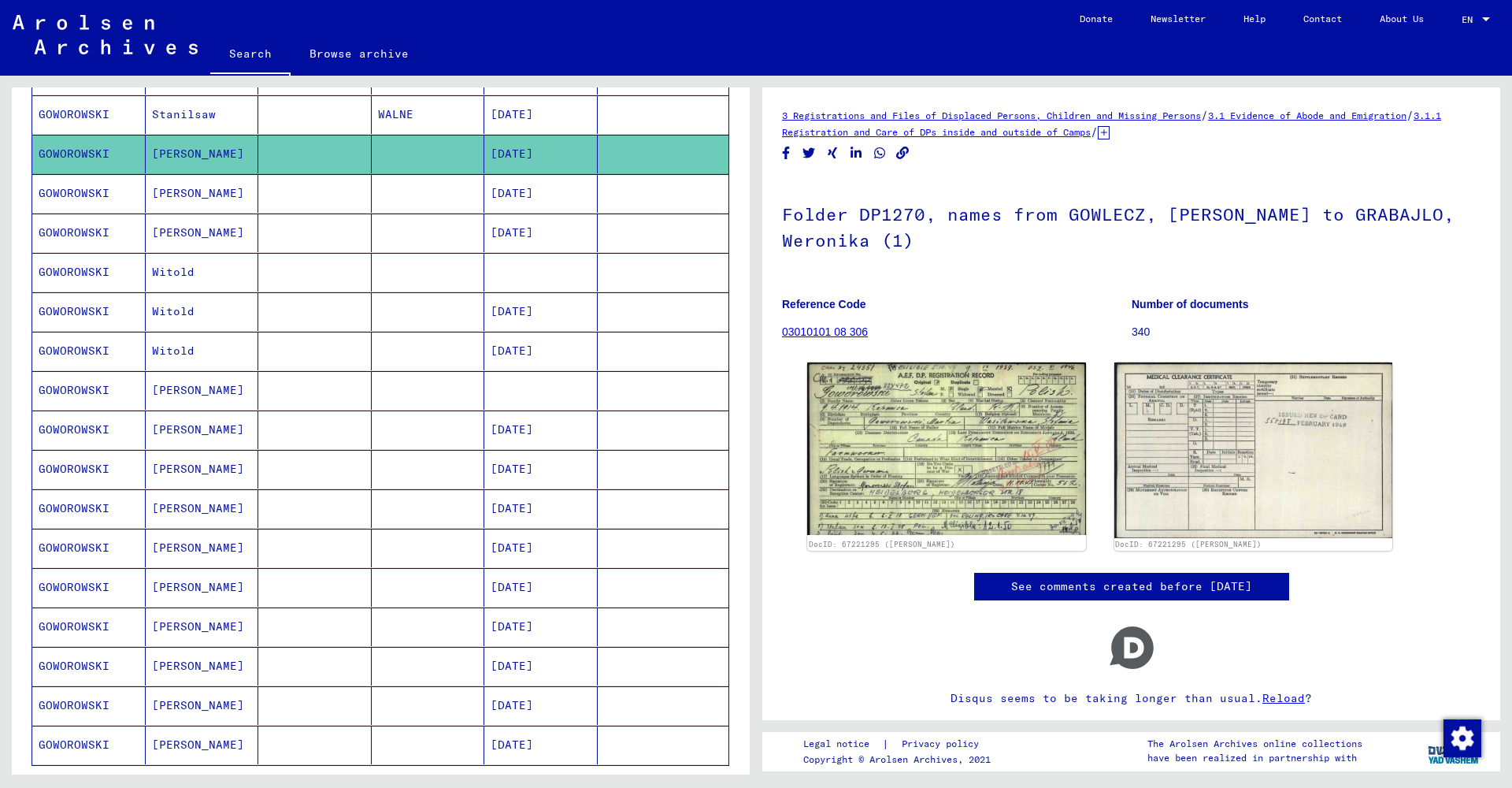
scroll to position [563, 0]
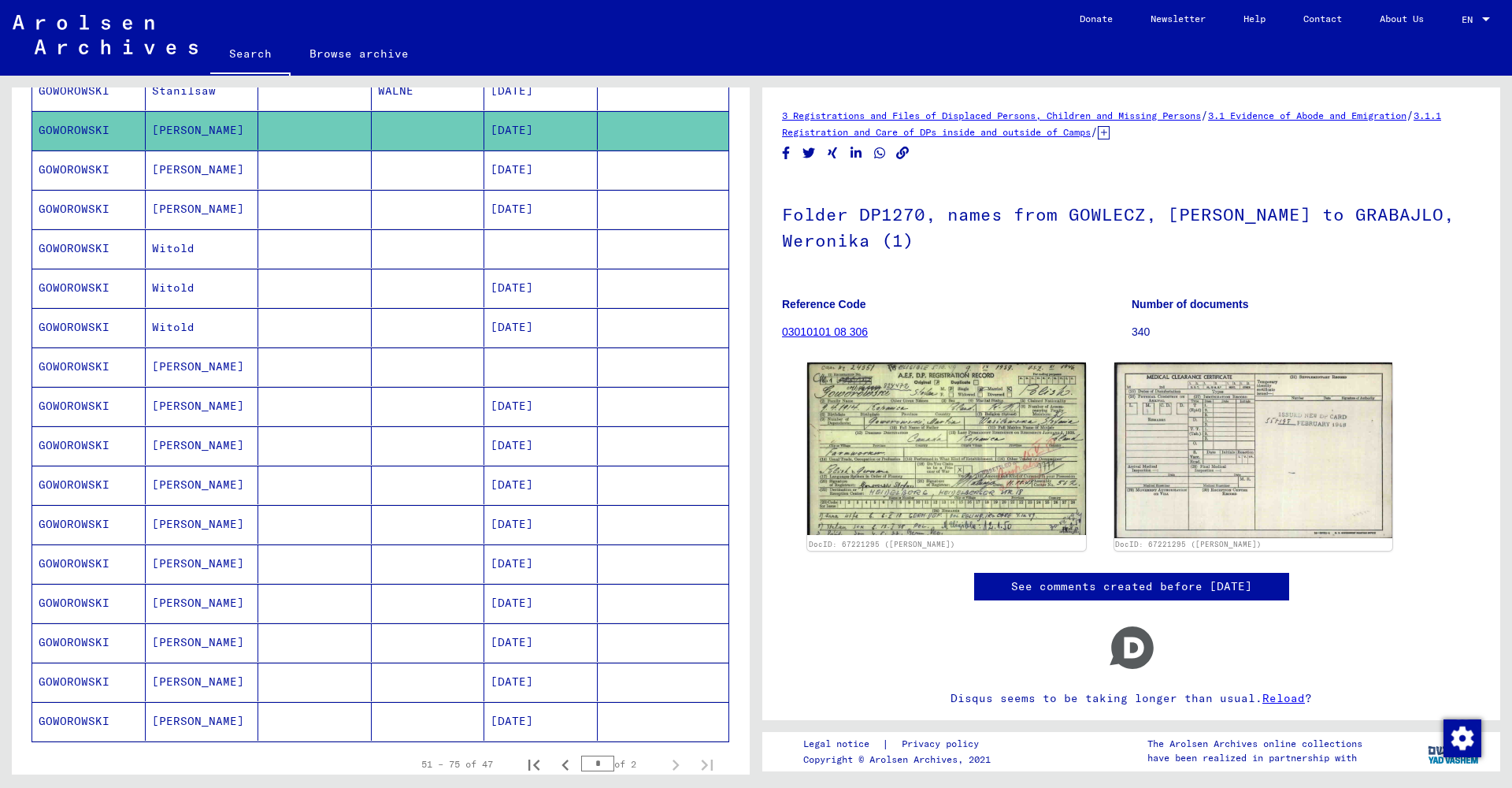
click at [254, 529] on mat-cell "[PERSON_NAME]" at bounding box center [203, 524] width 113 height 39
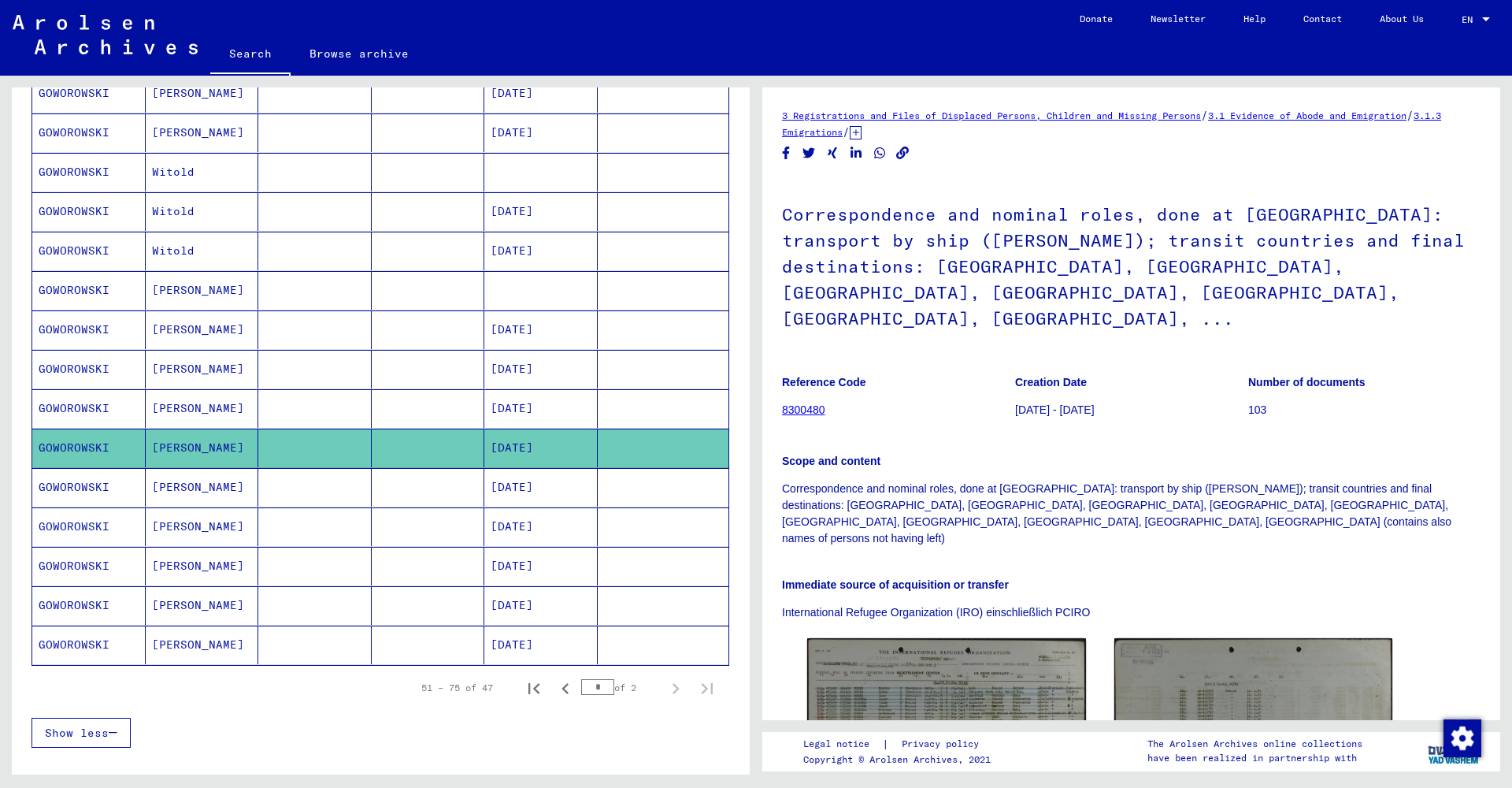
scroll to position [641, 0]
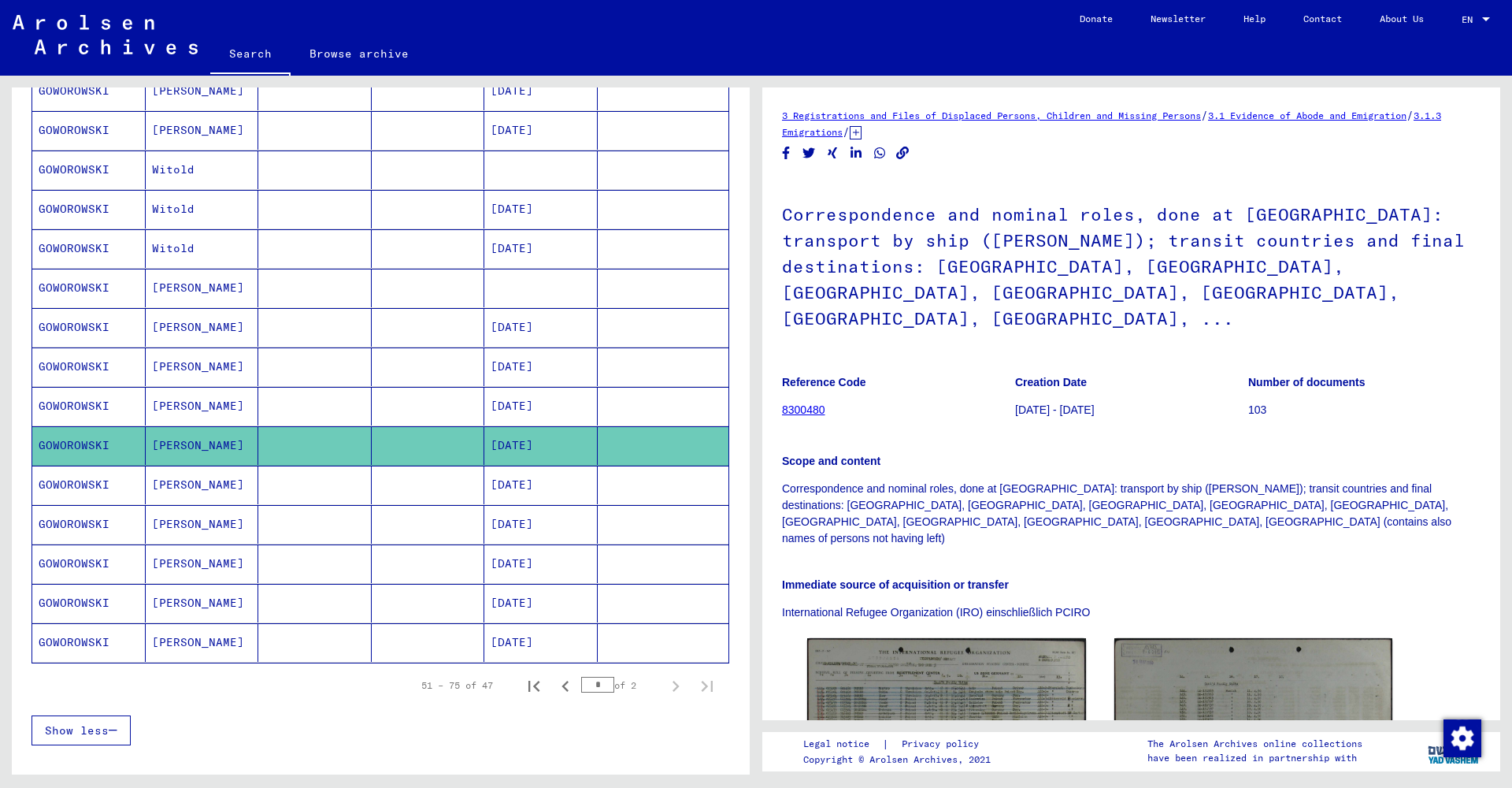
click at [211, 604] on mat-cell "[PERSON_NAME]" at bounding box center [203, 602] width 113 height 39
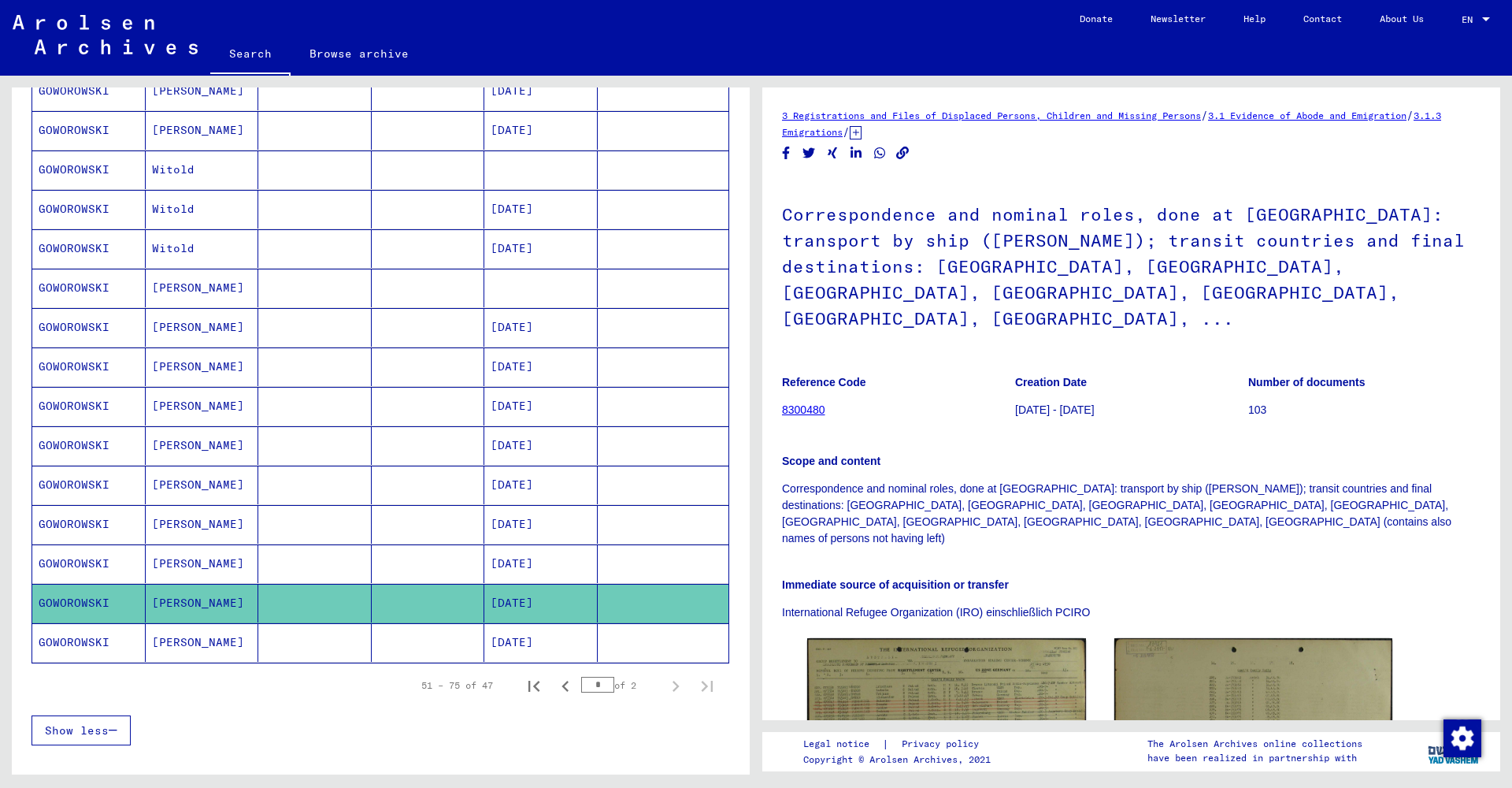
click at [200, 399] on mat-cell "[PERSON_NAME]" at bounding box center [203, 405] width 113 height 39
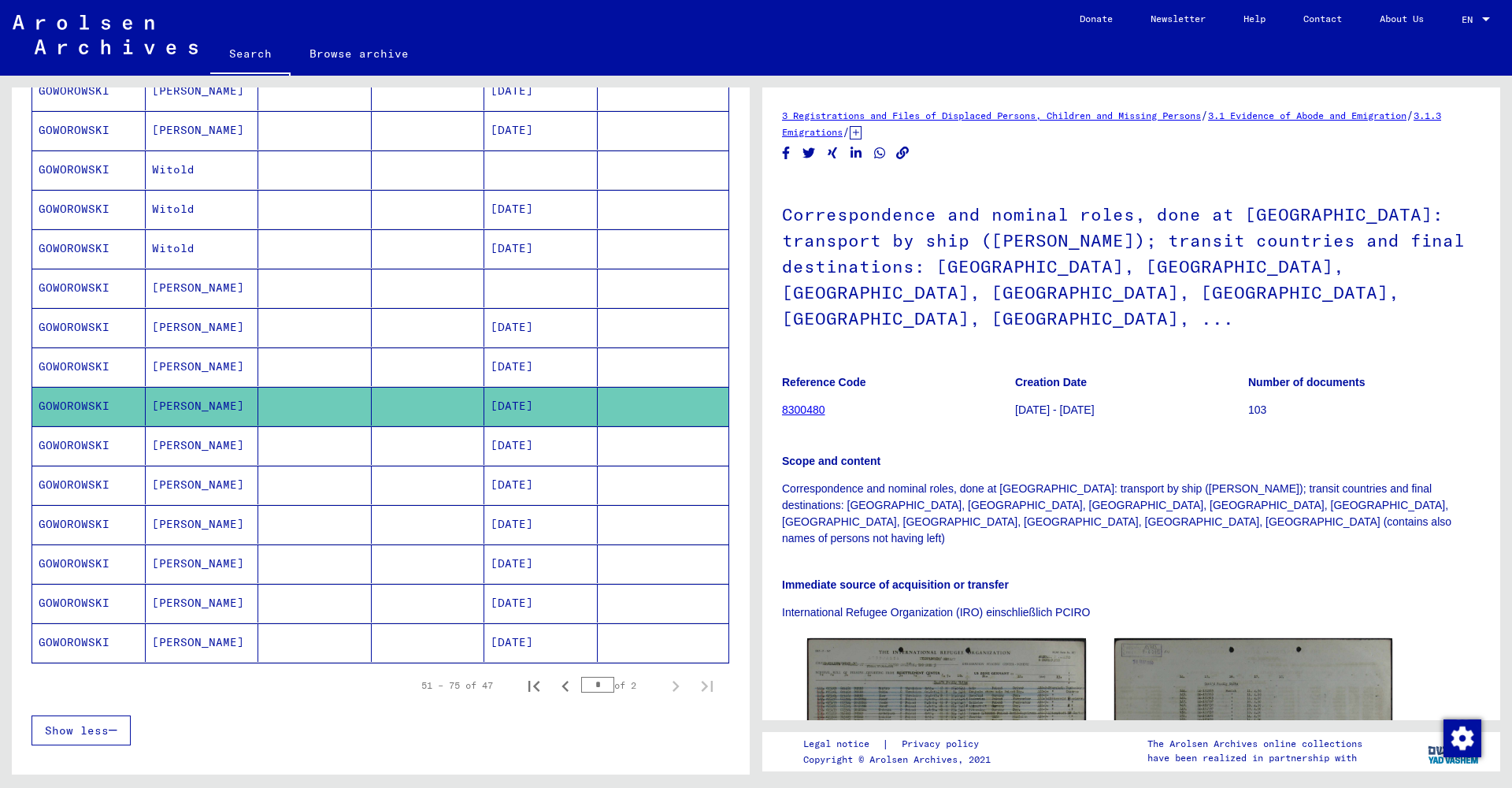
click at [191, 523] on mat-cell "[PERSON_NAME]" at bounding box center [203, 524] width 113 height 39
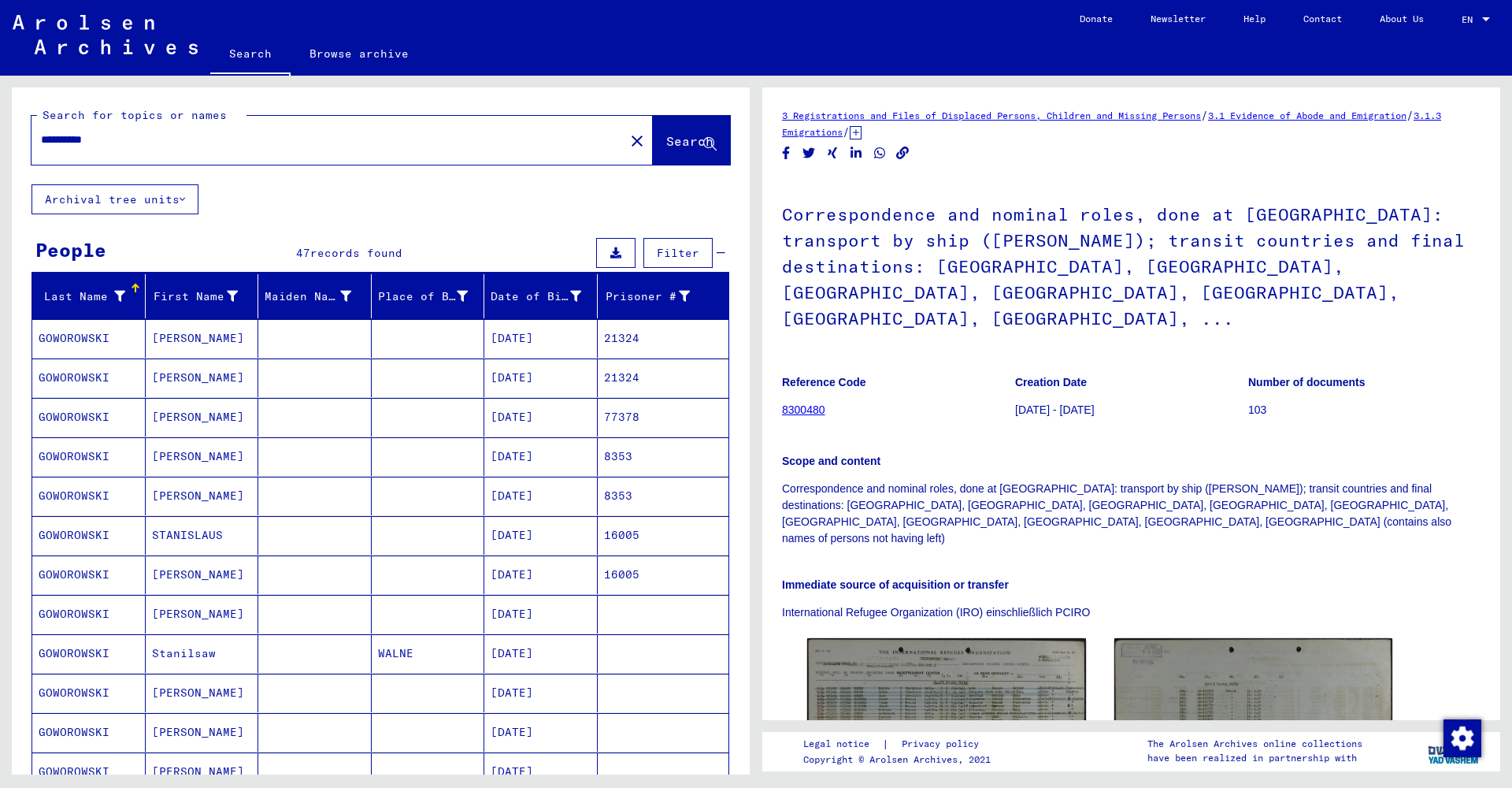
drag, startPoint x: 205, startPoint y: 138, endPoint x: 0, endPoint y: 122, distance: 205.6
click at [0, 122] on div "**********" at bounding box center [378, 424] width 756 height 698
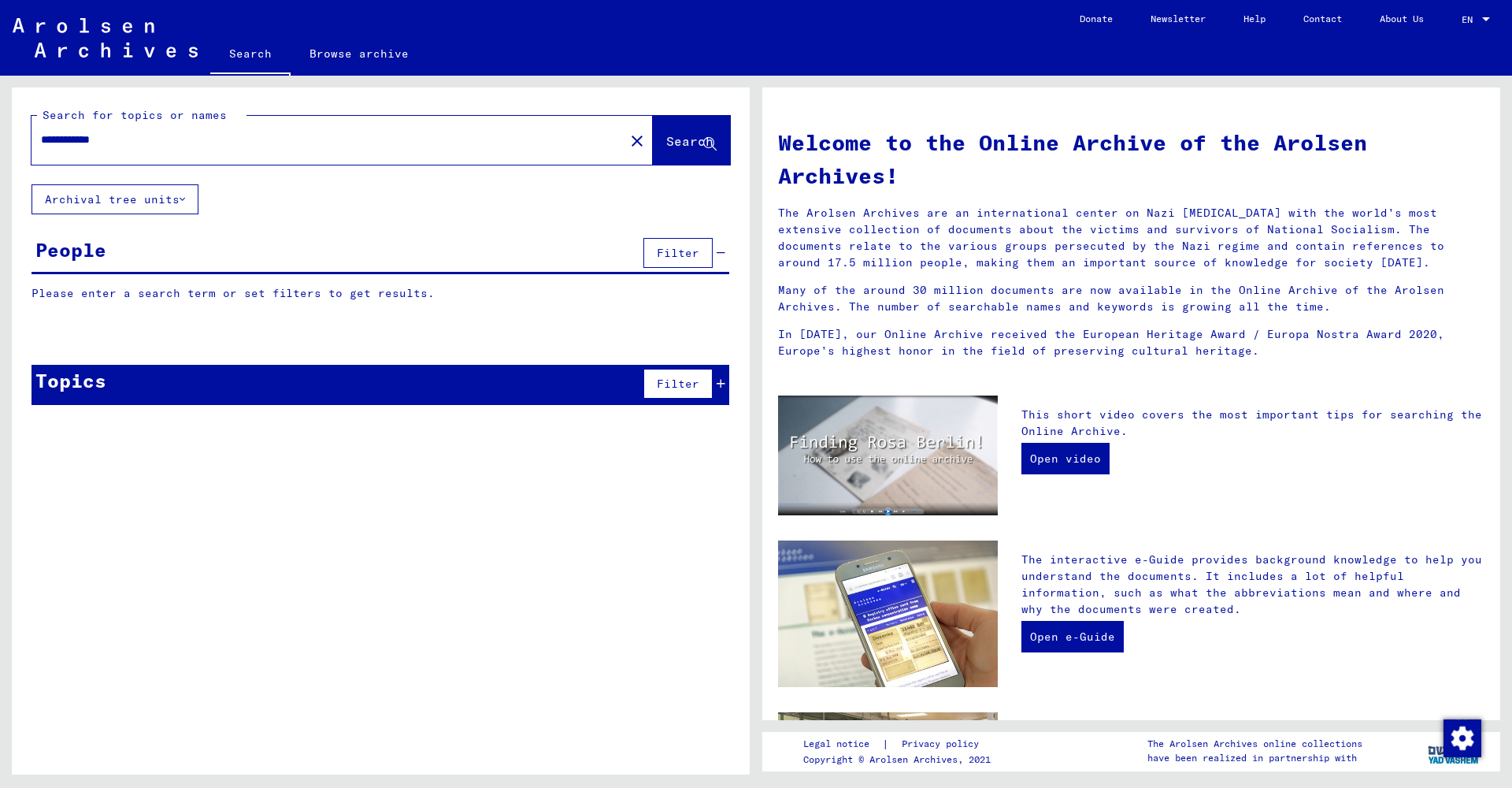
drag, startPoint x: 83, startPoint y: 137, endPoint x: 120, endPoint y: 127, distance: 38.3
click at [84, 137] on input "**********" at bounding box center [322, 140] width 565 height 17
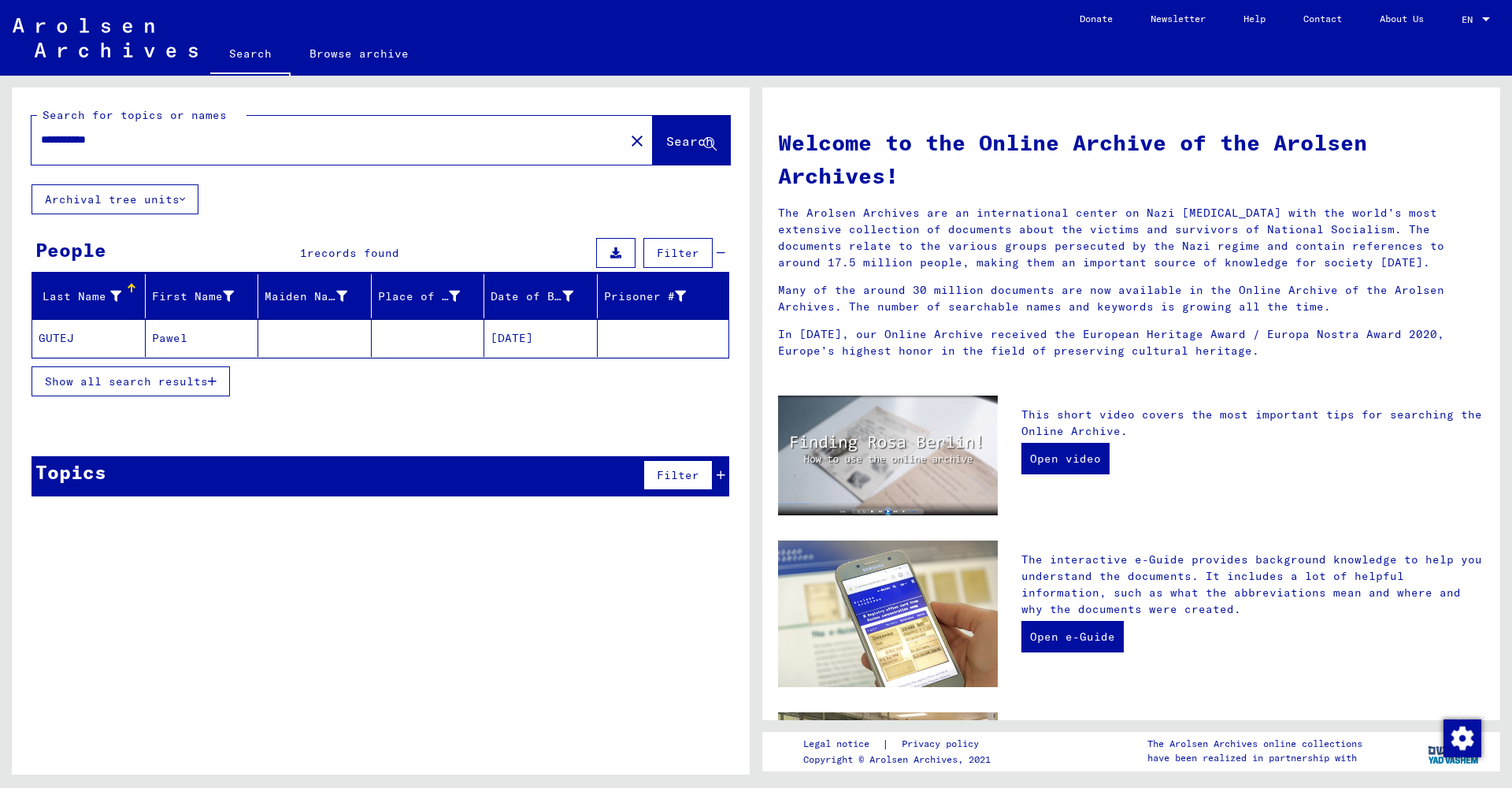
drag, startPoint x: 219, startPoint y: 344, endPoint x: 249, endPoint y: 353, distance: 31.3
click at [219, 344] on mat-cell "Pawel" at bounding box center [203, 337] width 113 height 38
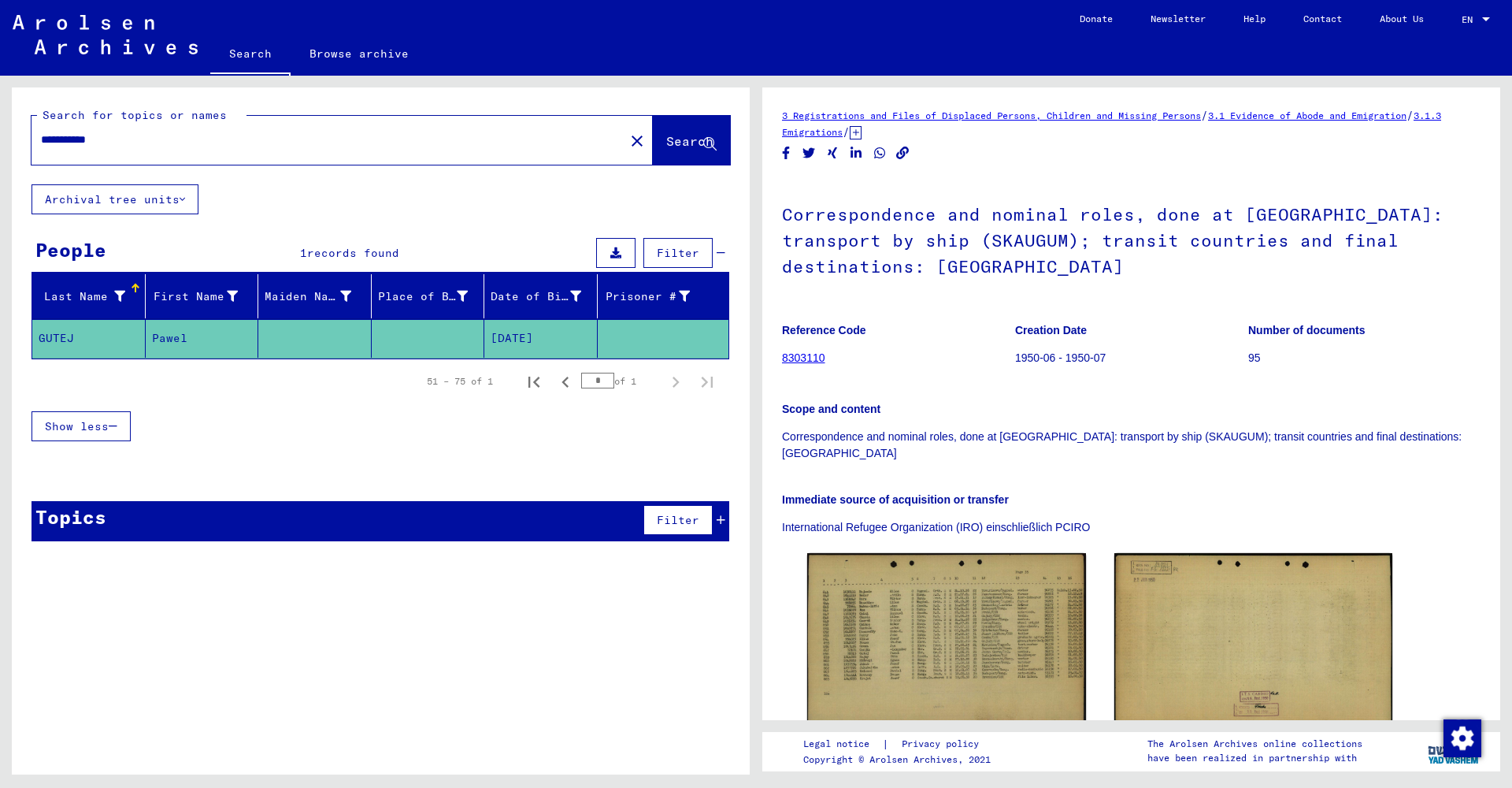
click at [252, 145] on input "**********" at bounding box center [327, 140] width 574 height 17
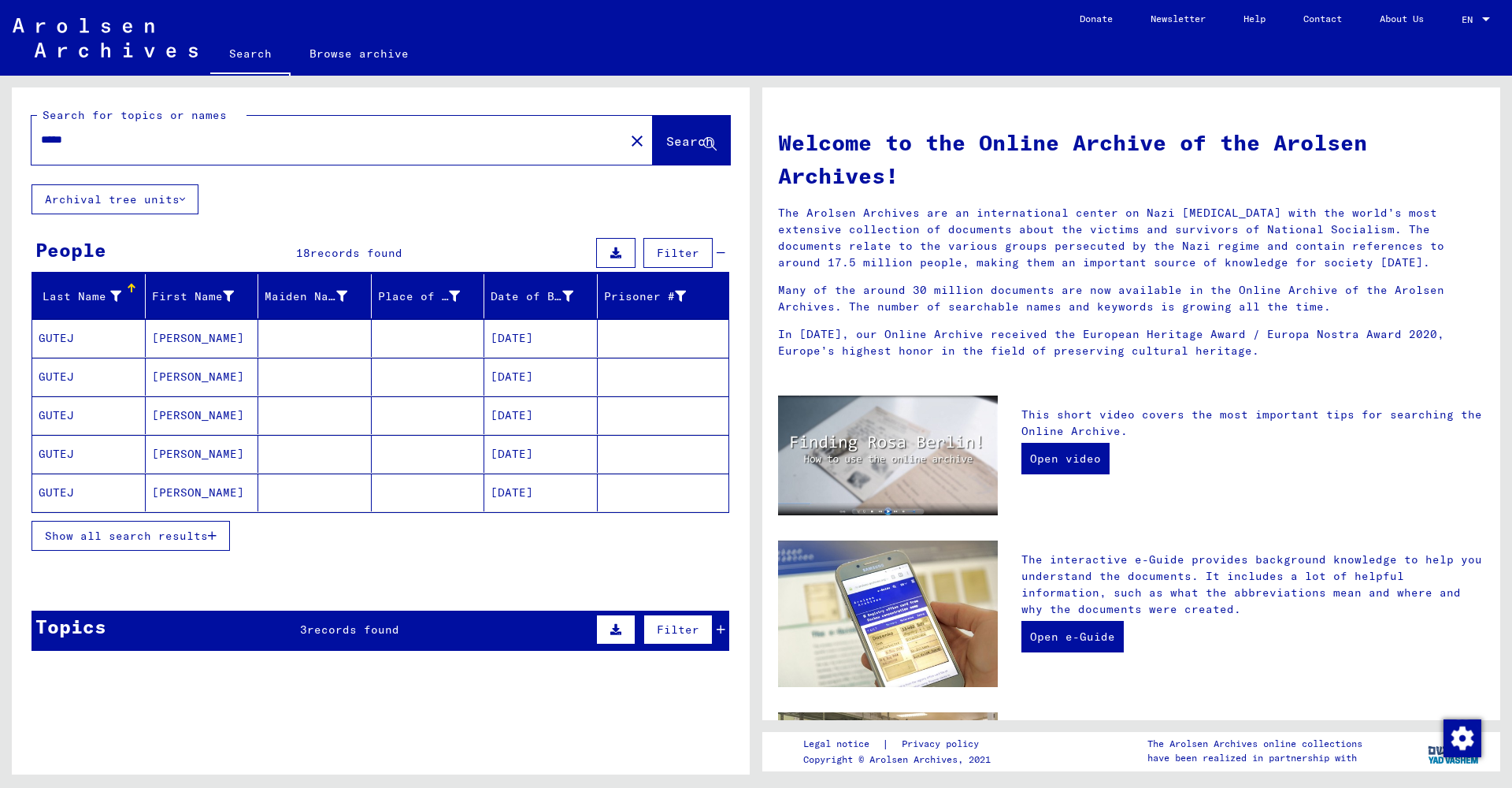
click at [190, 537] on span "Show all search results" at bounding box center [126, 535] width 163 height 14
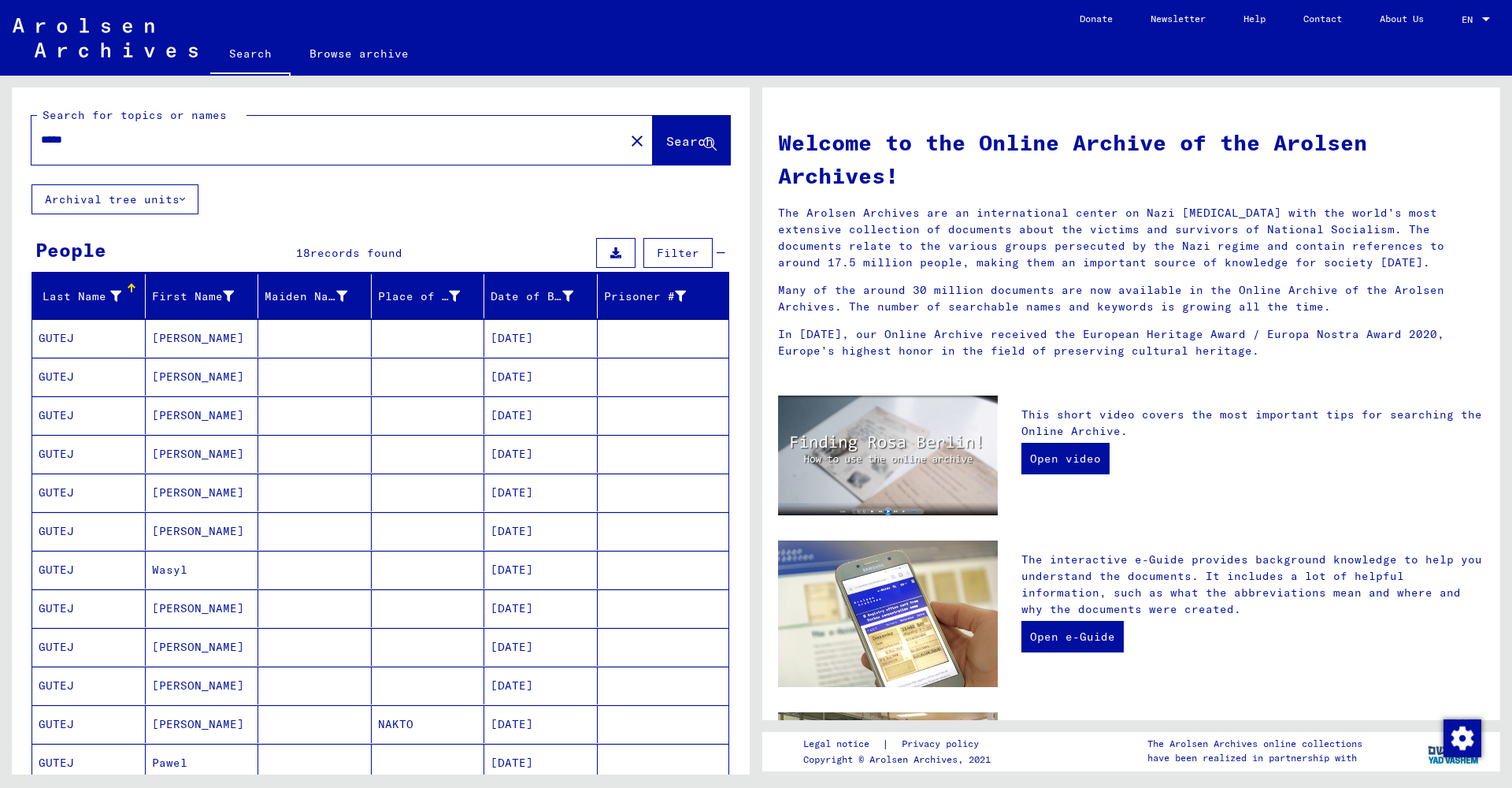
drag, startPoint x: 180, startPoint y: 149, endPoint x: 0, endPoint y: 129, distance: 181.1
click at [0, 129] on div "Search for topics or names ***** close Search Archival tree units People 18 rec…" at bounding box center [378, 424] width 756 height 698
click at [258, 140] on input "*****" at bounding box center [322, 140] width 565 height 17
type input "*"
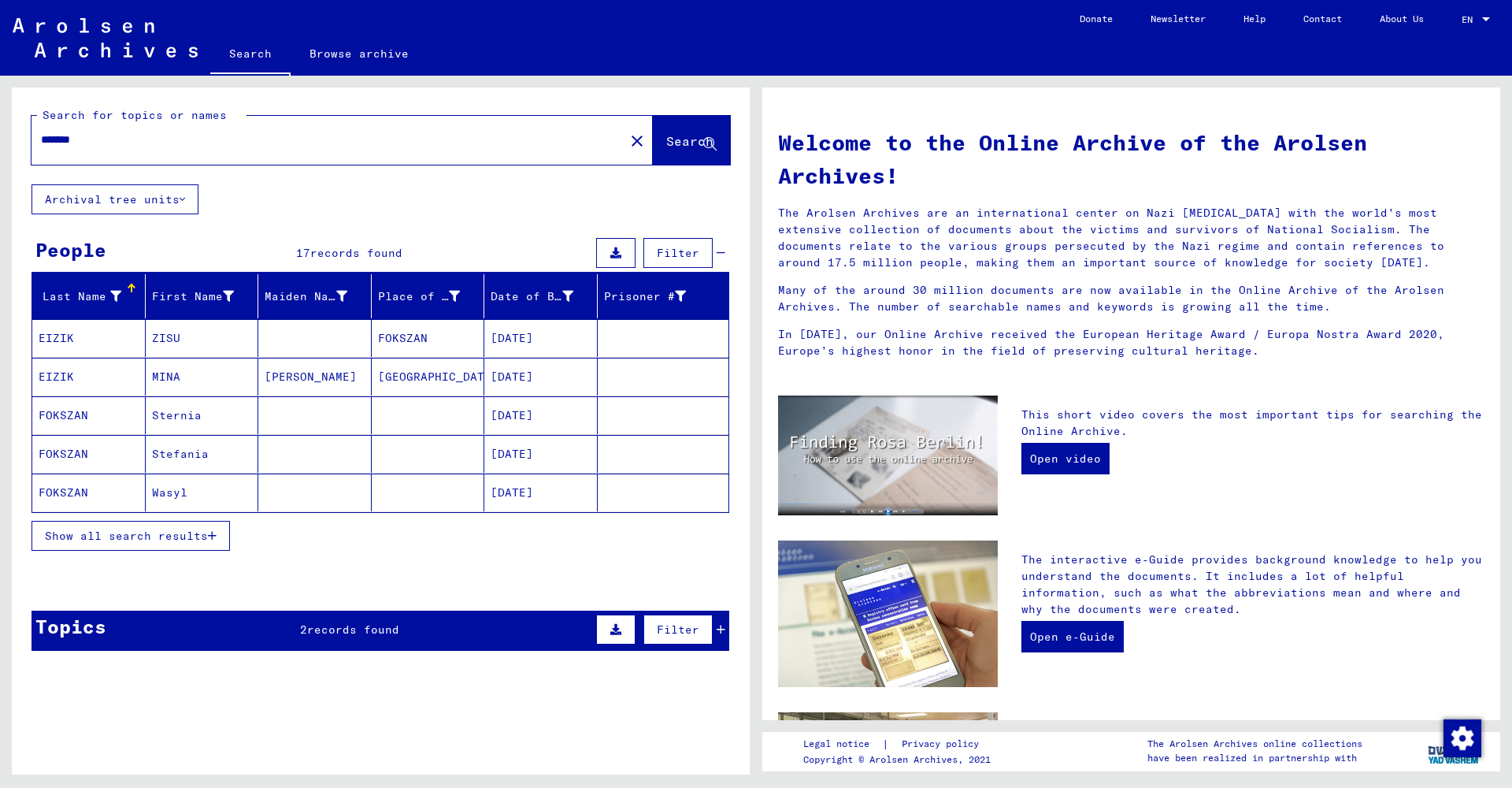
click at [191, 534] on span "Show all search results" at bounding box center [126, 535] width 163 height 14
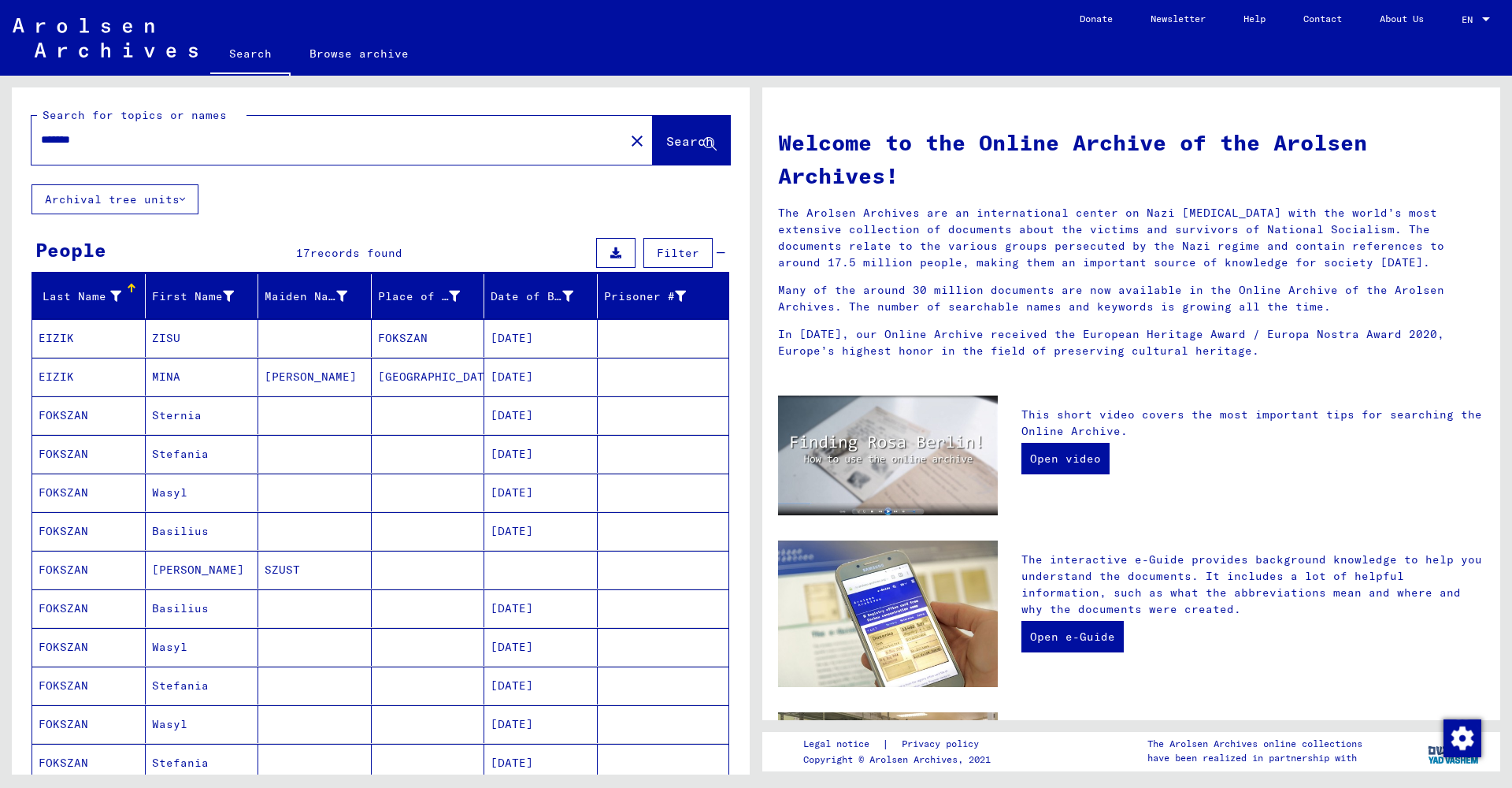
click at [200, 496] on mat-cell "Wasyl" at bounding box center [203, 492] width 113 height 38
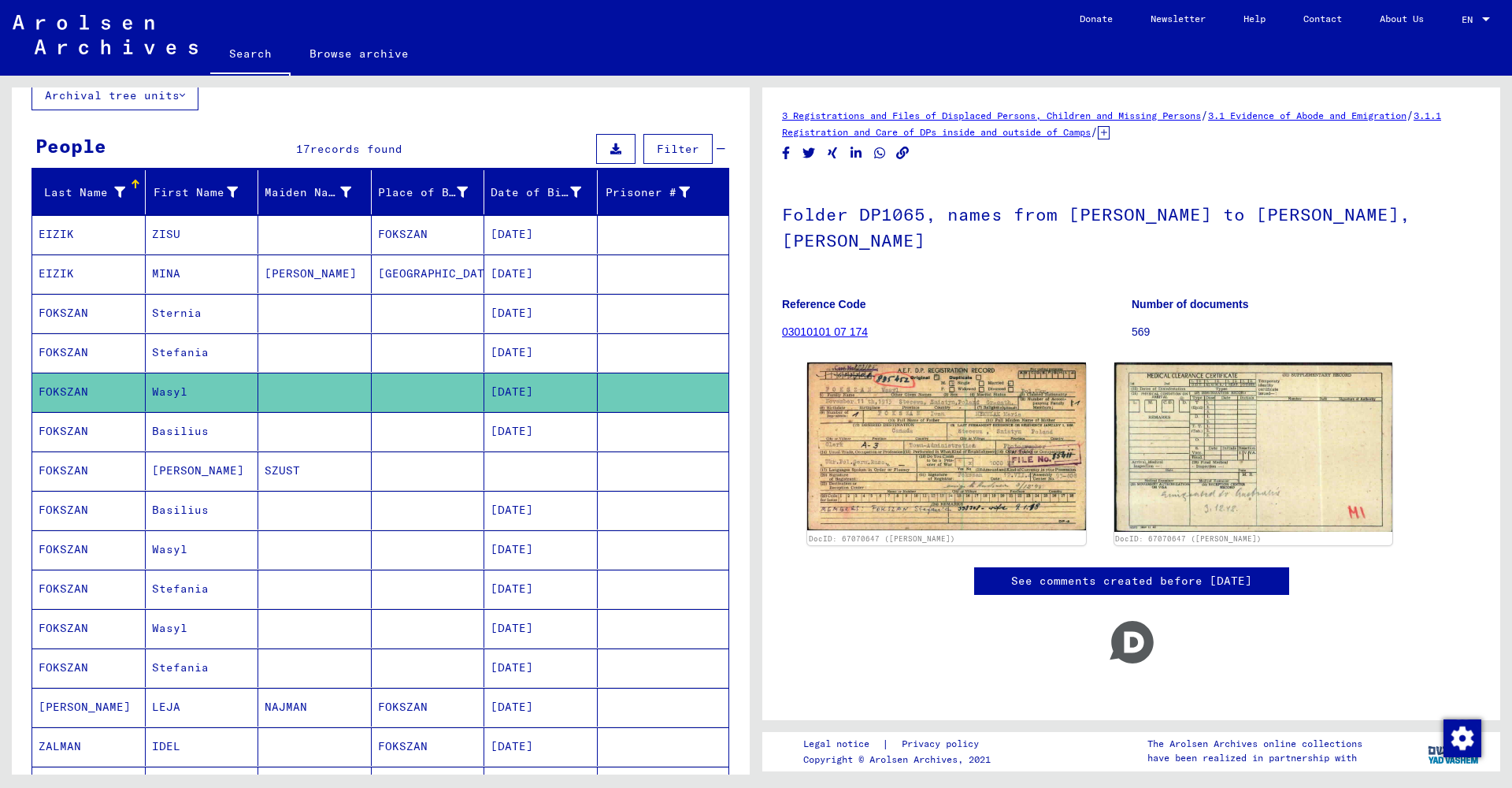
scroll to position [123, 0]
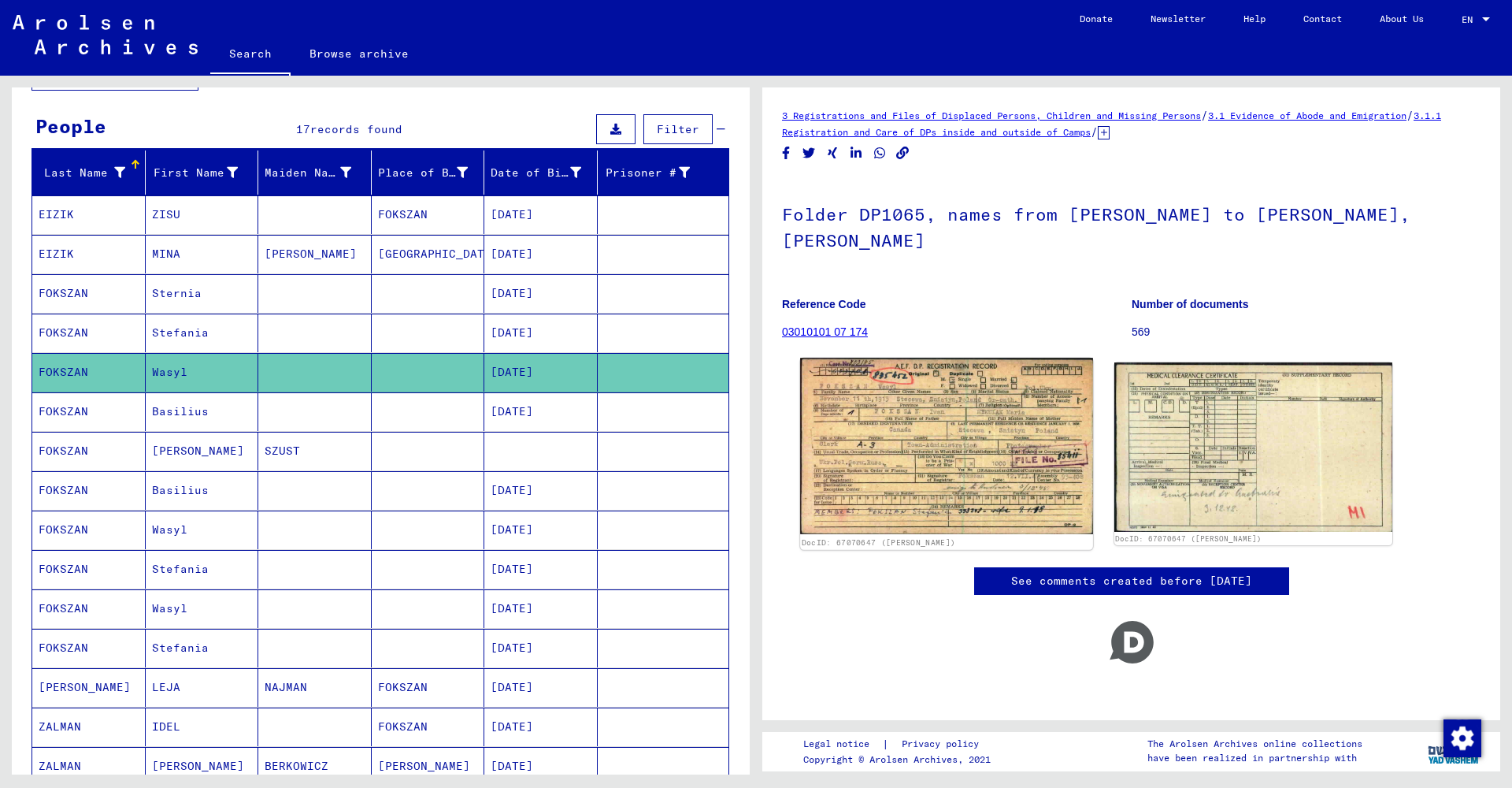
click at [906, 453] on img at bounding box center [946, 445] width 292 height 175
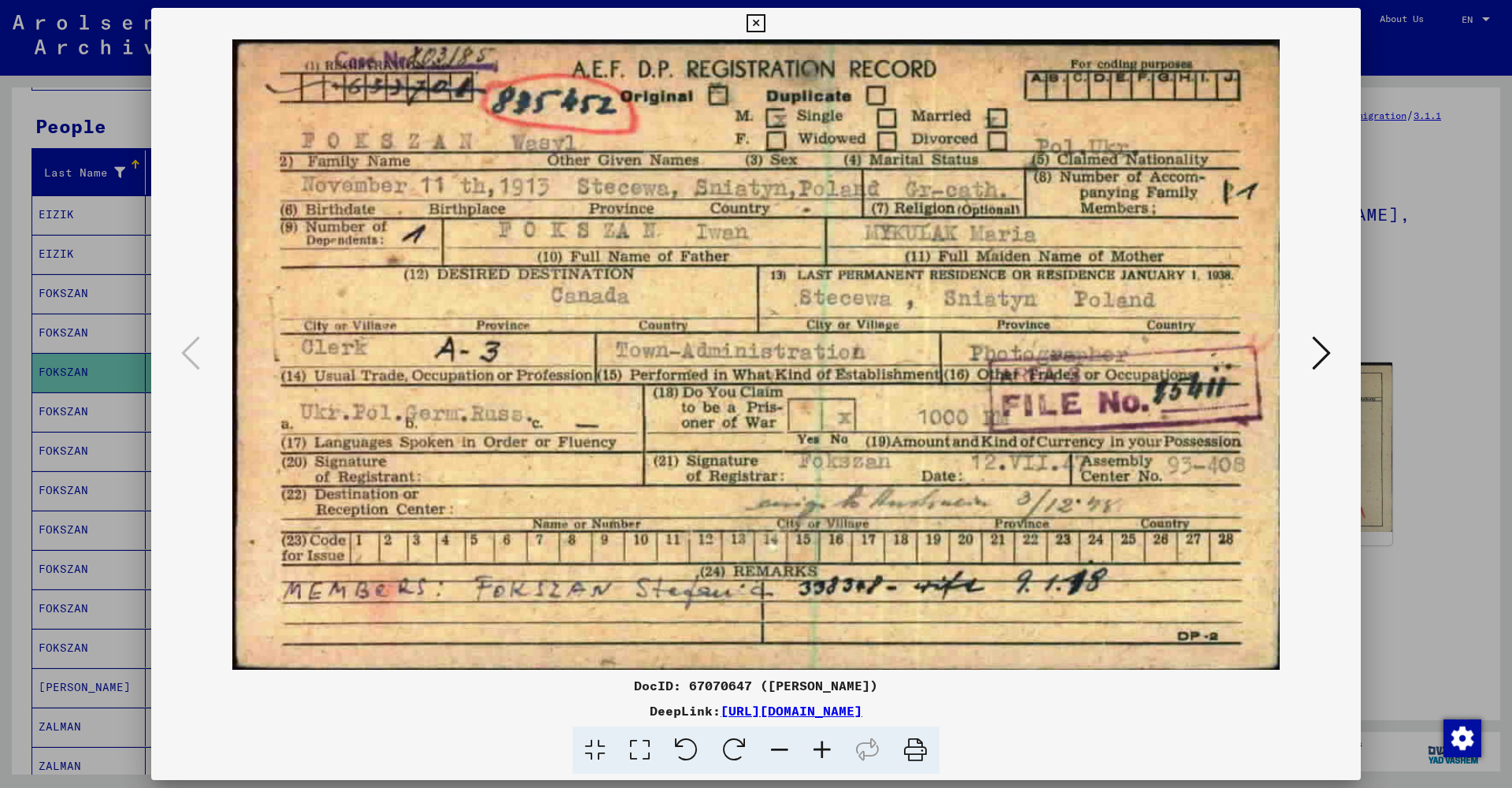
click at [1325, 349] on icon at bounding box center [1322, 353] width 19 height 38
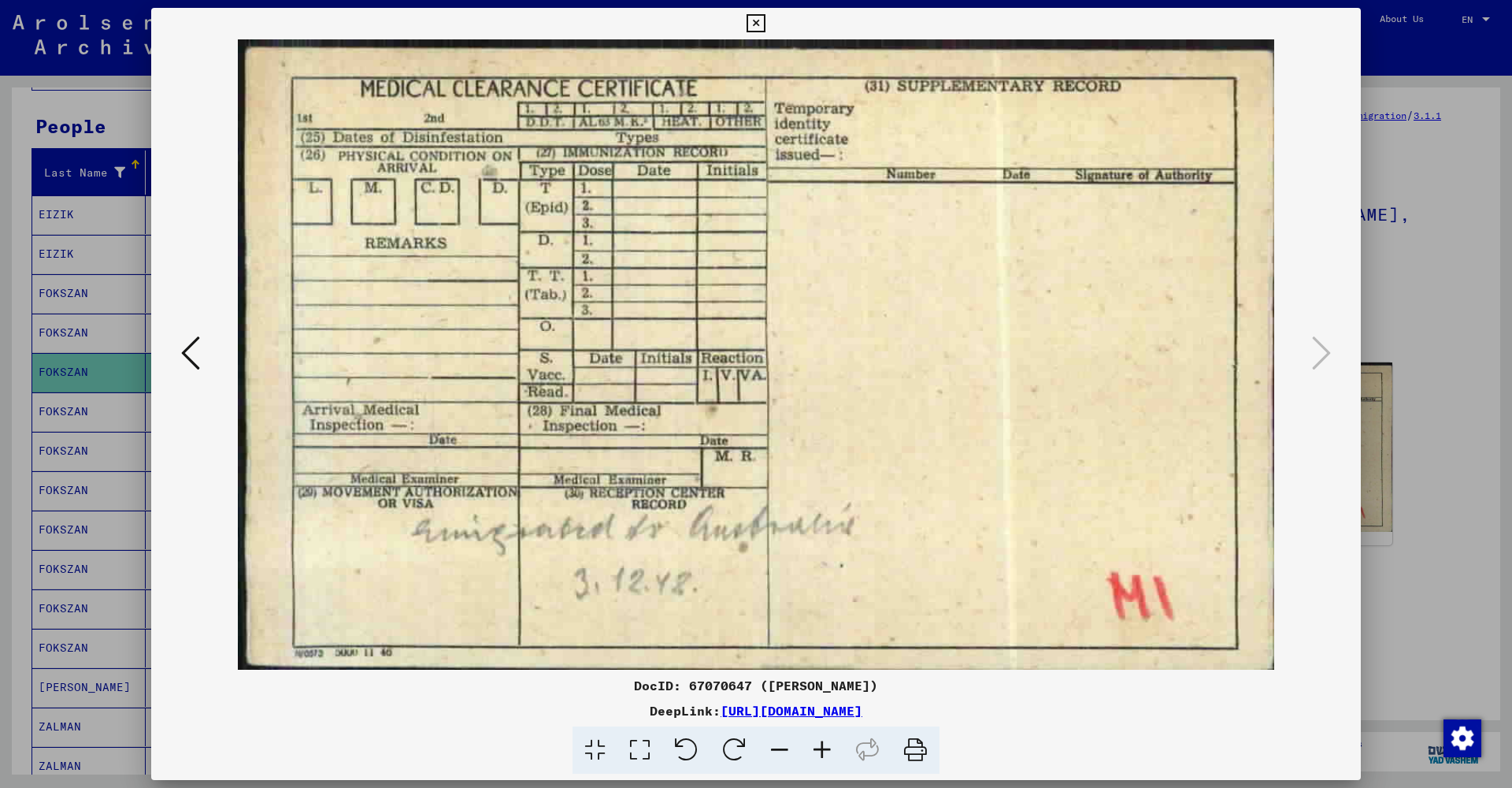
click at [186, 355] on icon at bounding box center [190, 353] width 19 height 38
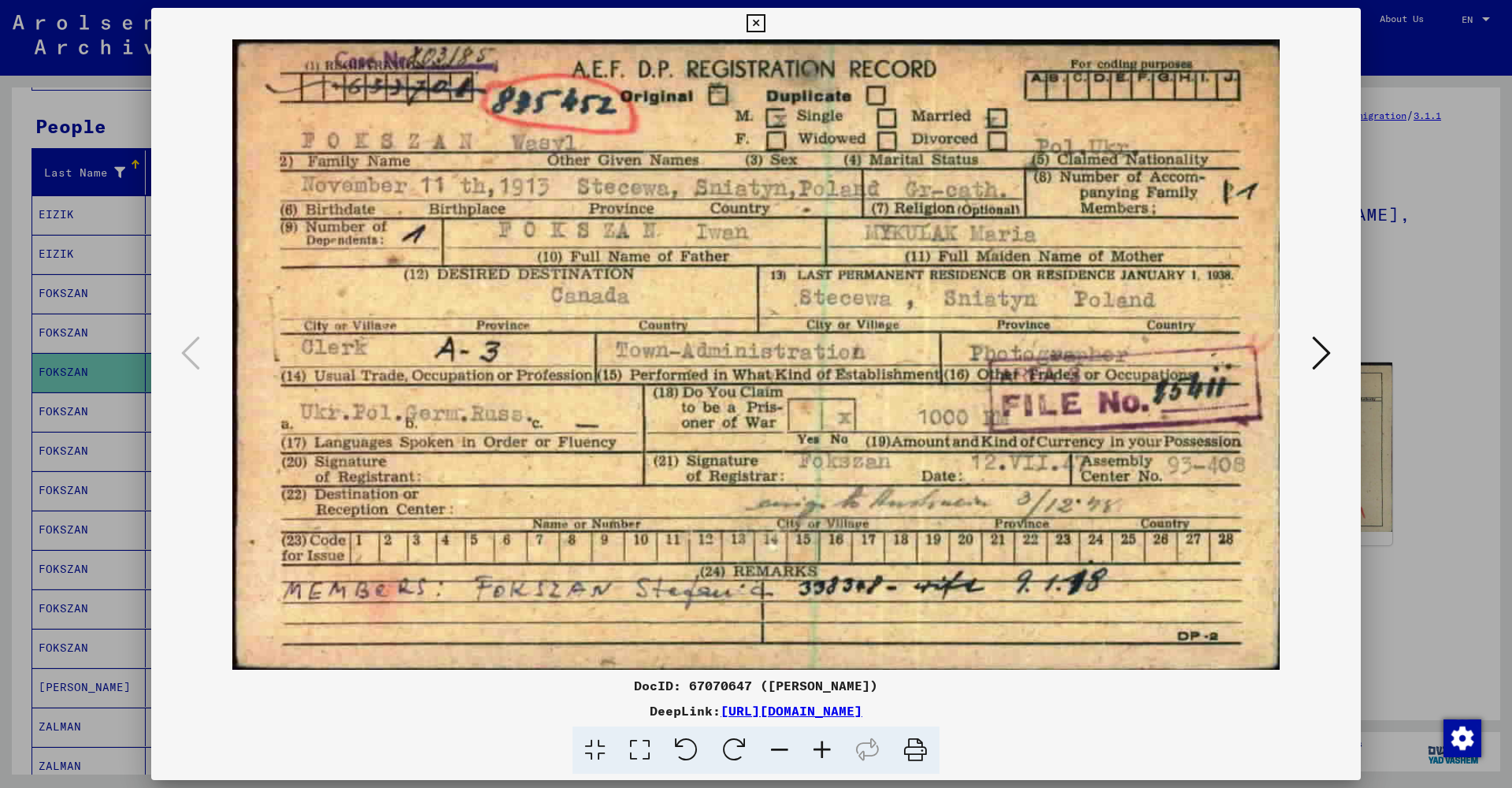
click at [764, 25] on icon at bounding box center [755, 24] width 18 height 19
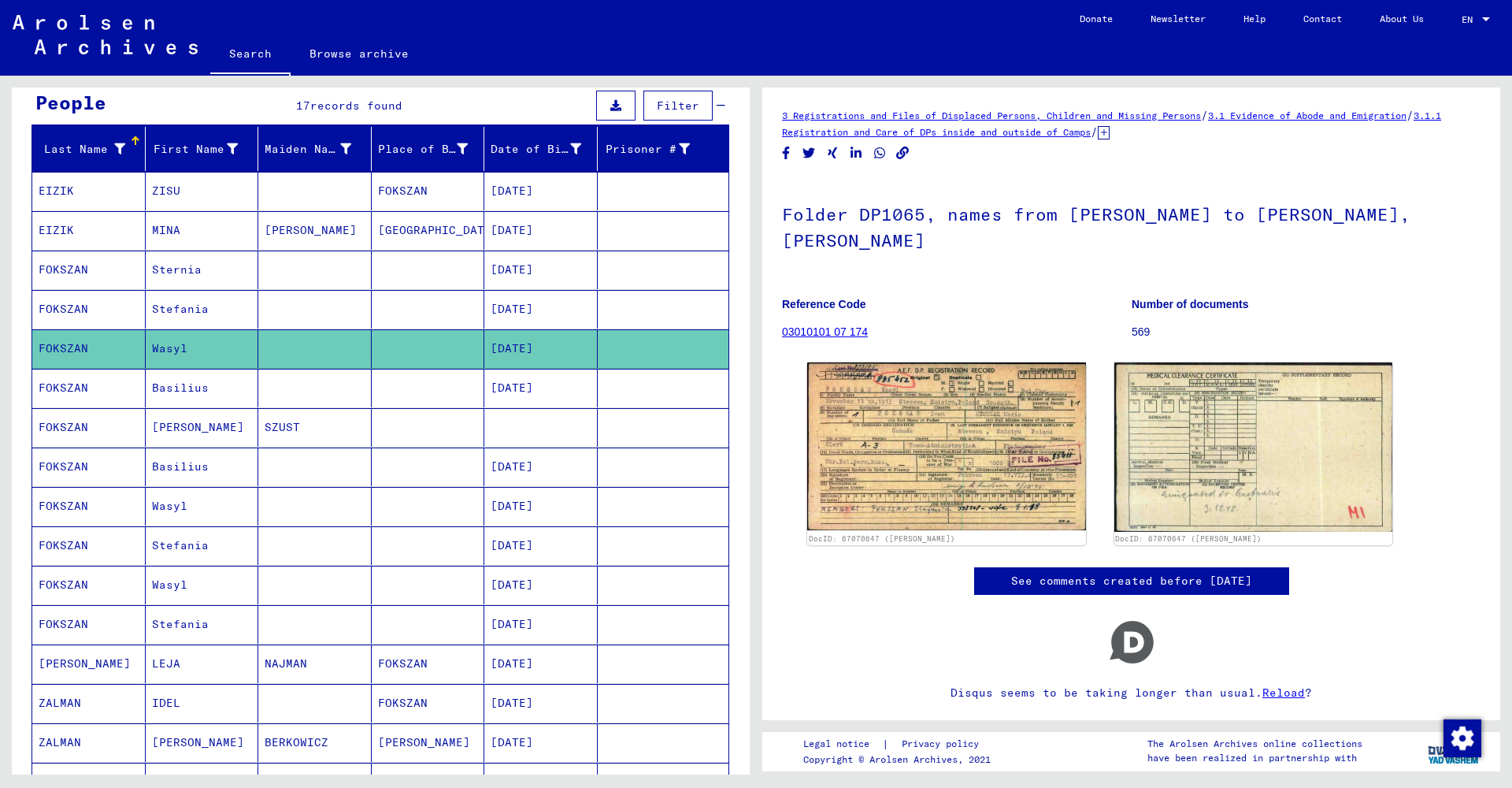
scroll to position [157, 0]
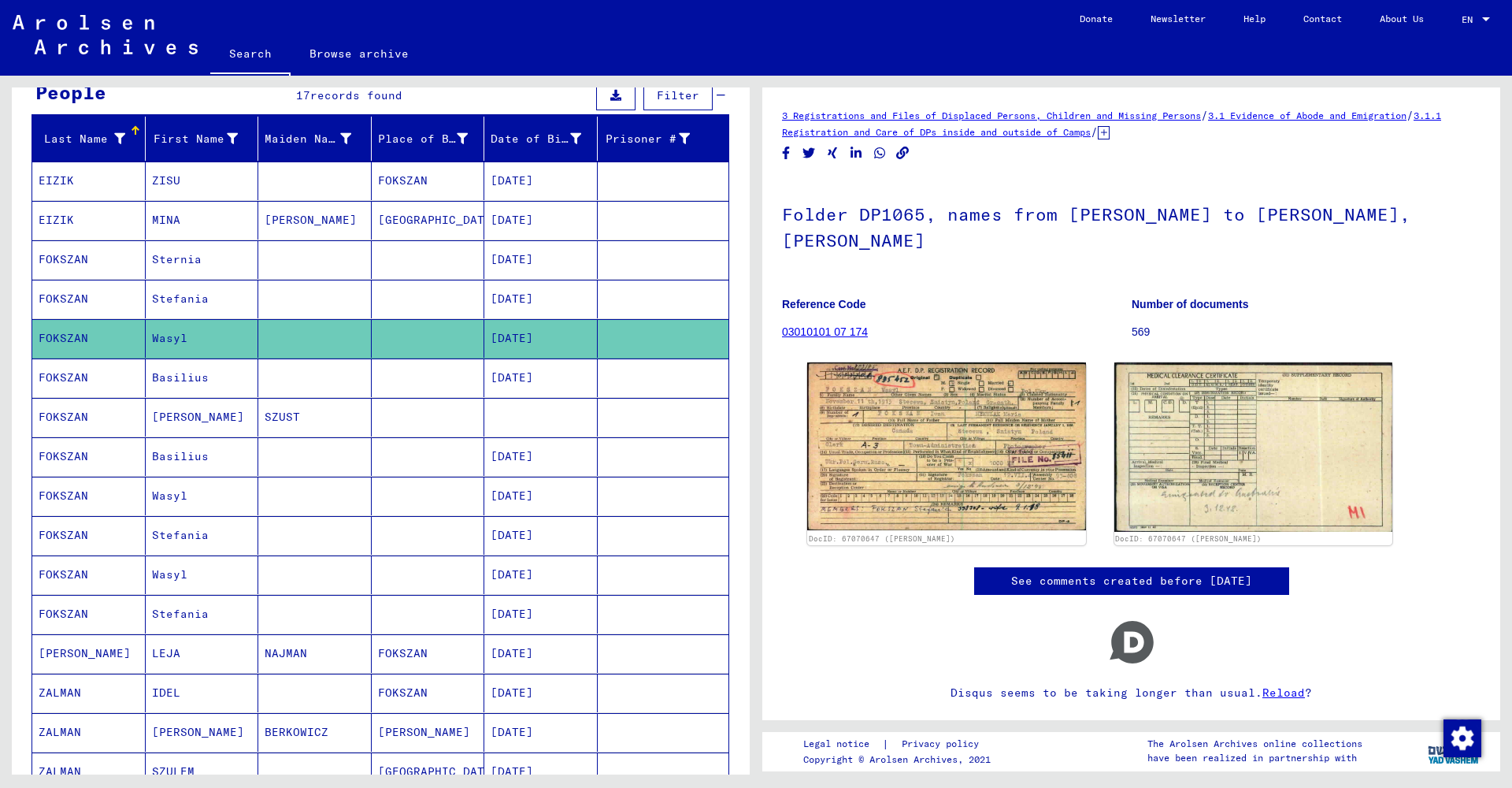
click at [206, 504] on mat-cell "Wasyl" at bounding box center [203, 496] width 113 height 39
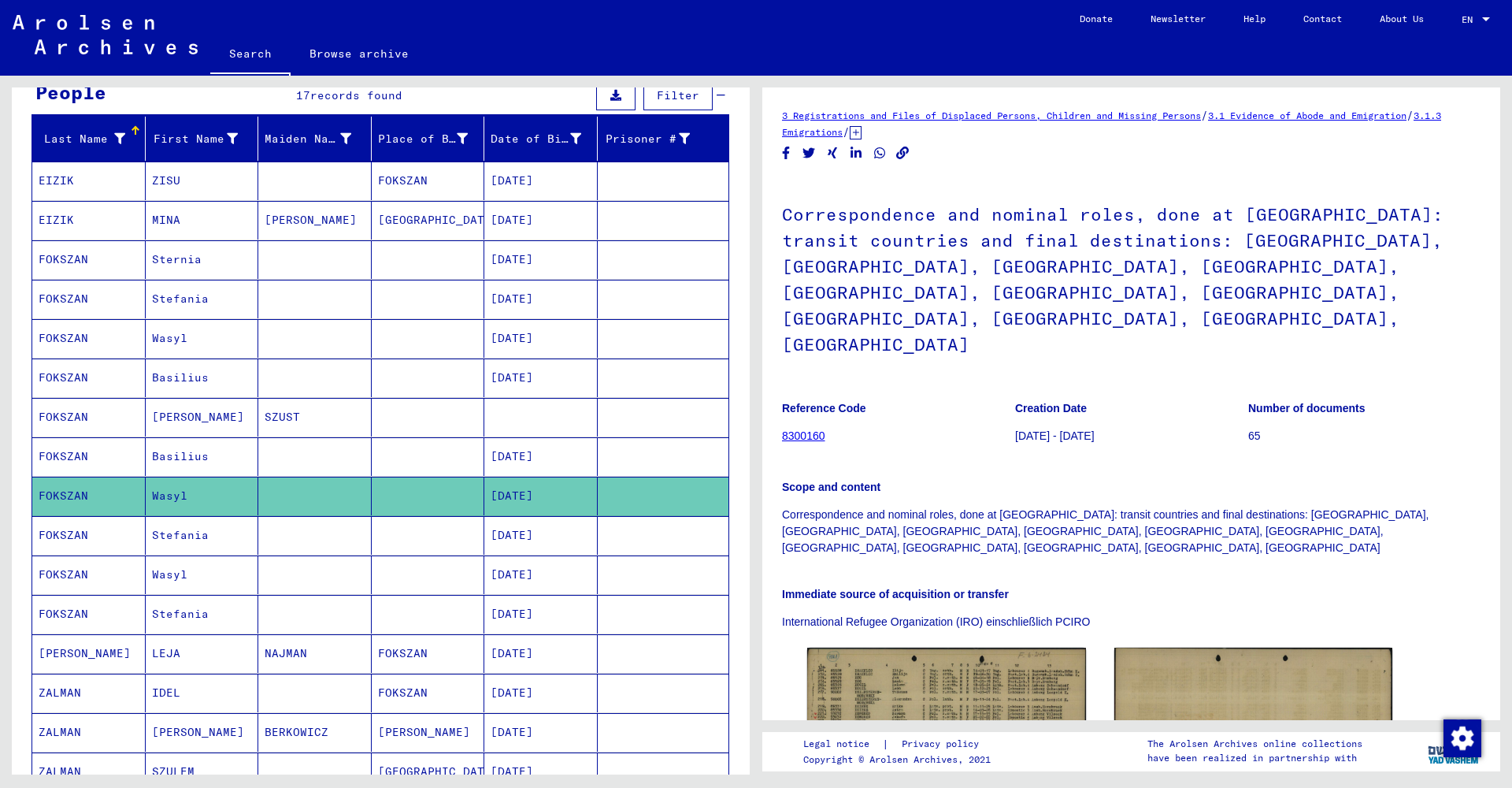
click at [189, 578] on mat-cell "Wasyl" at bounding box center [203, 574] width 113 height 39
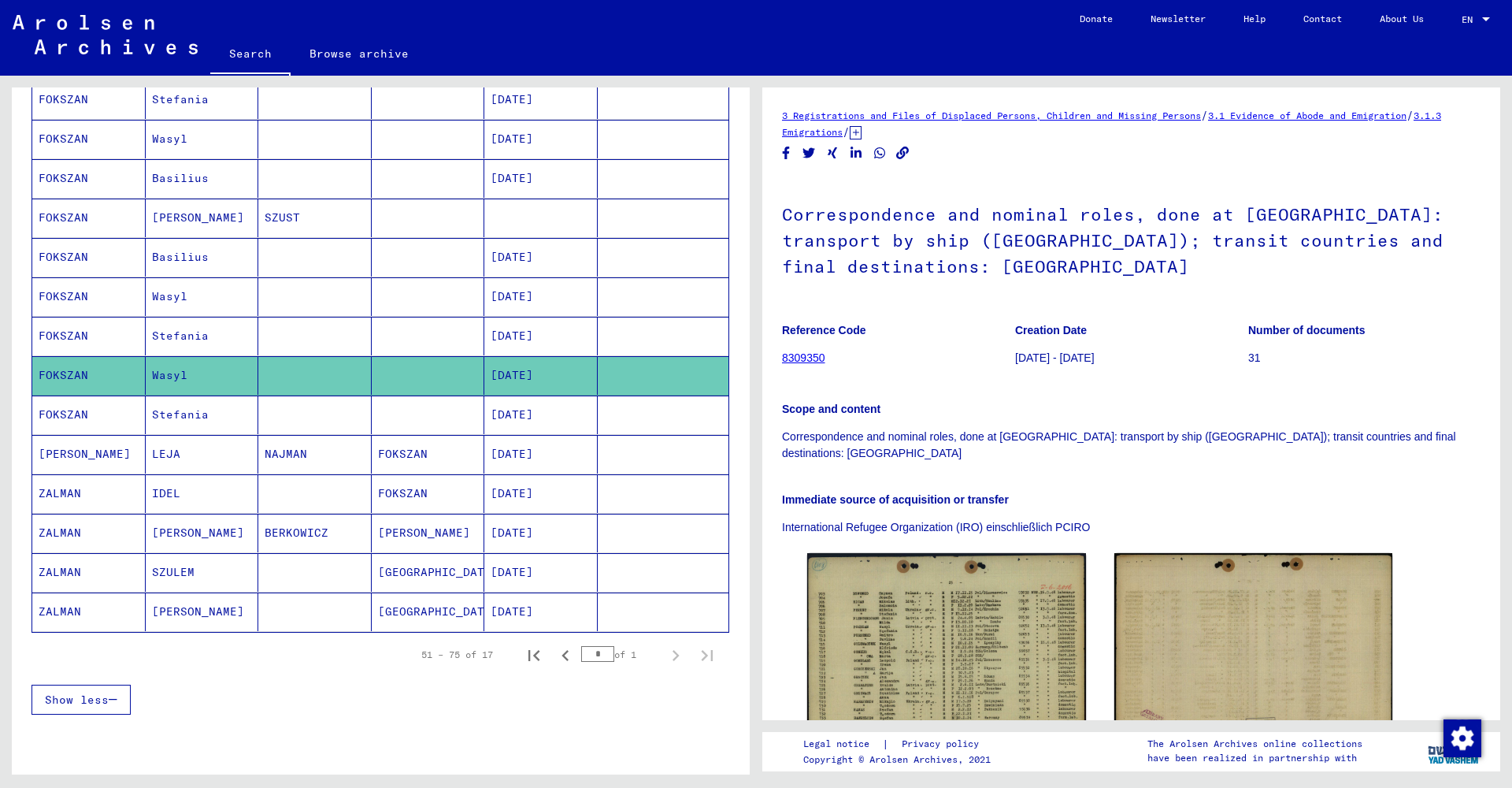
scroll to position [365, 0]
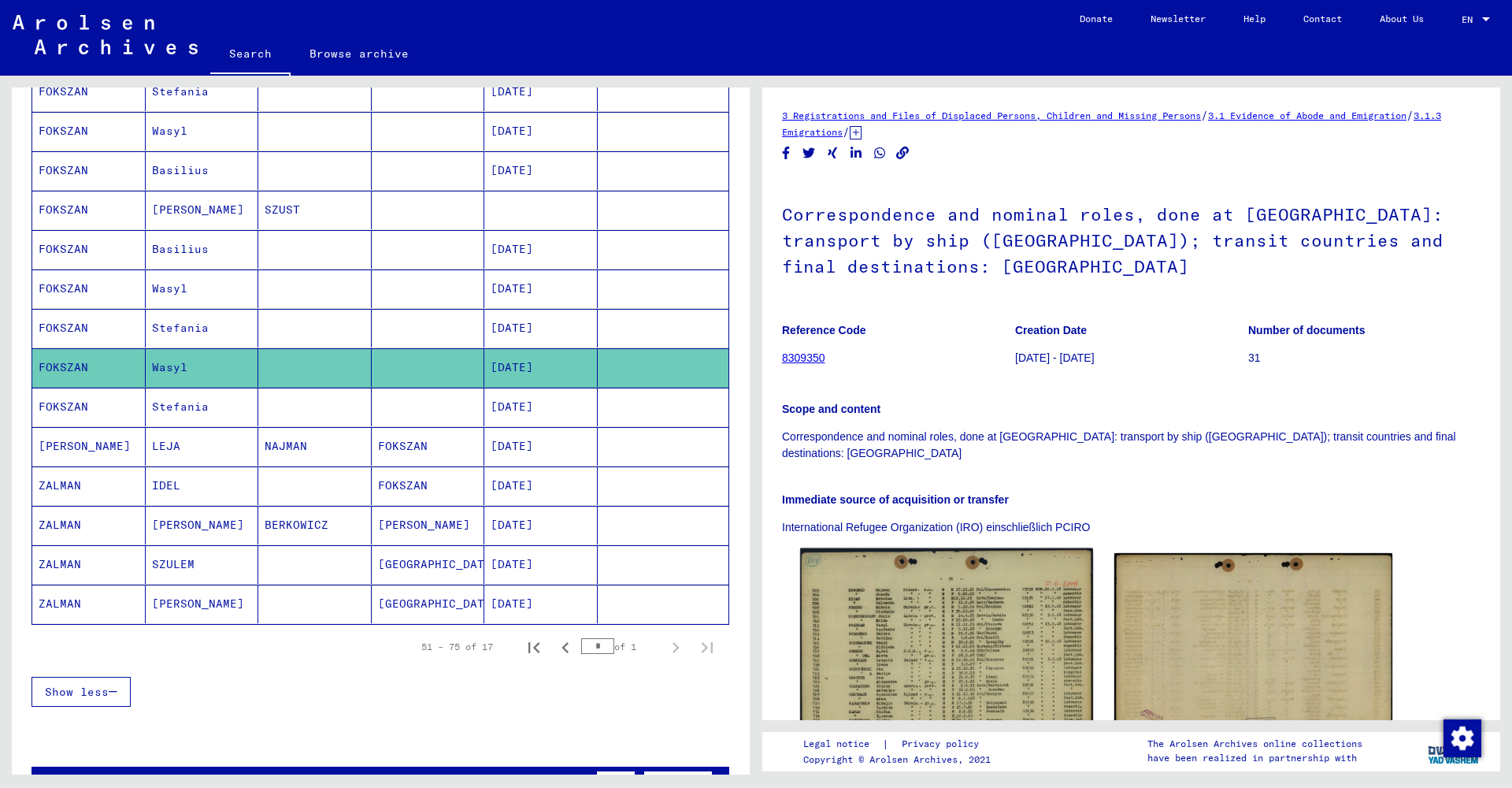
click at [906, 621] on img at bounding box center [946, 648] width 292 height 199
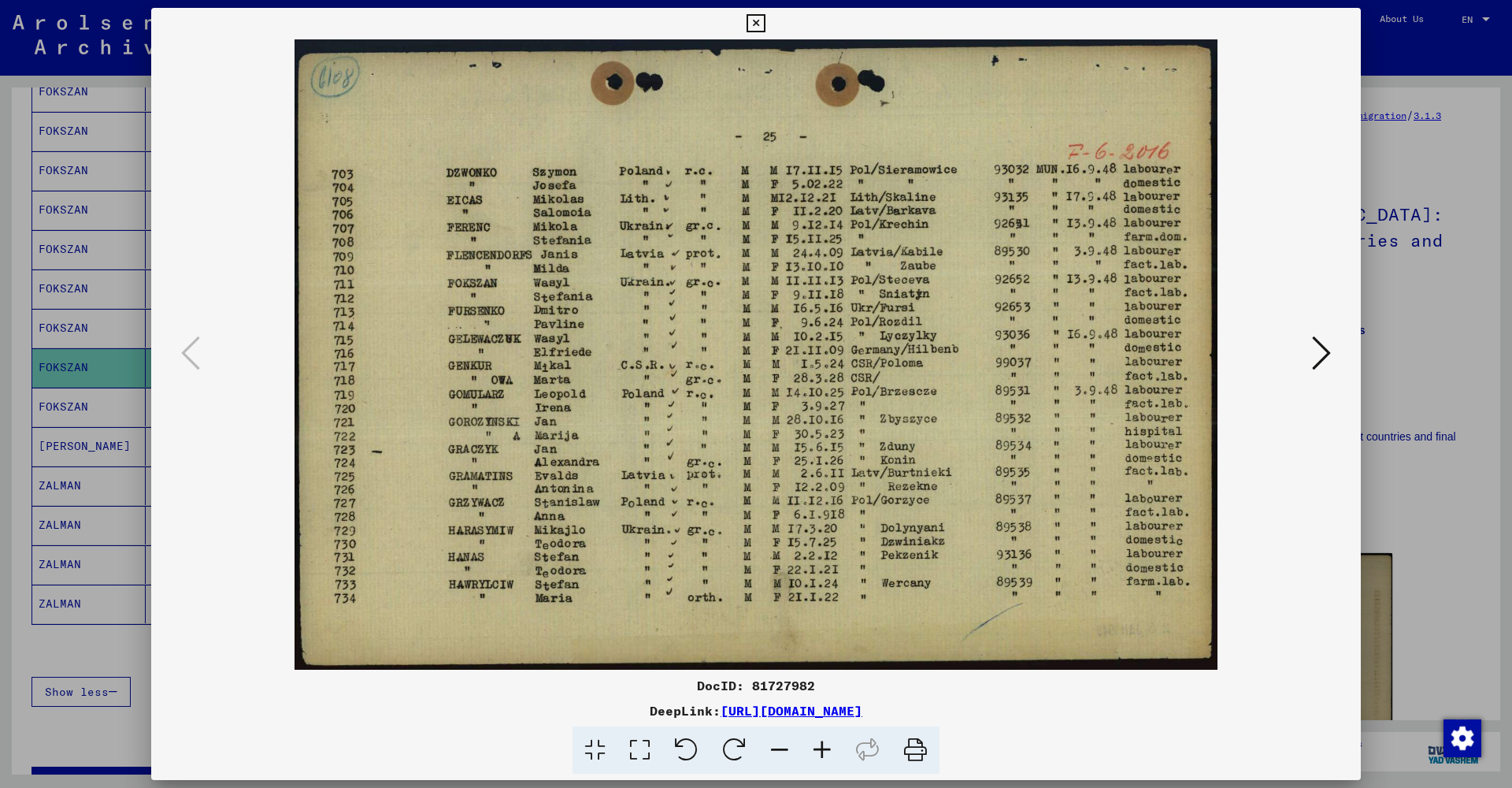
click at [764, 24] on icon at bounding box center [755, 24] width 18 height 19
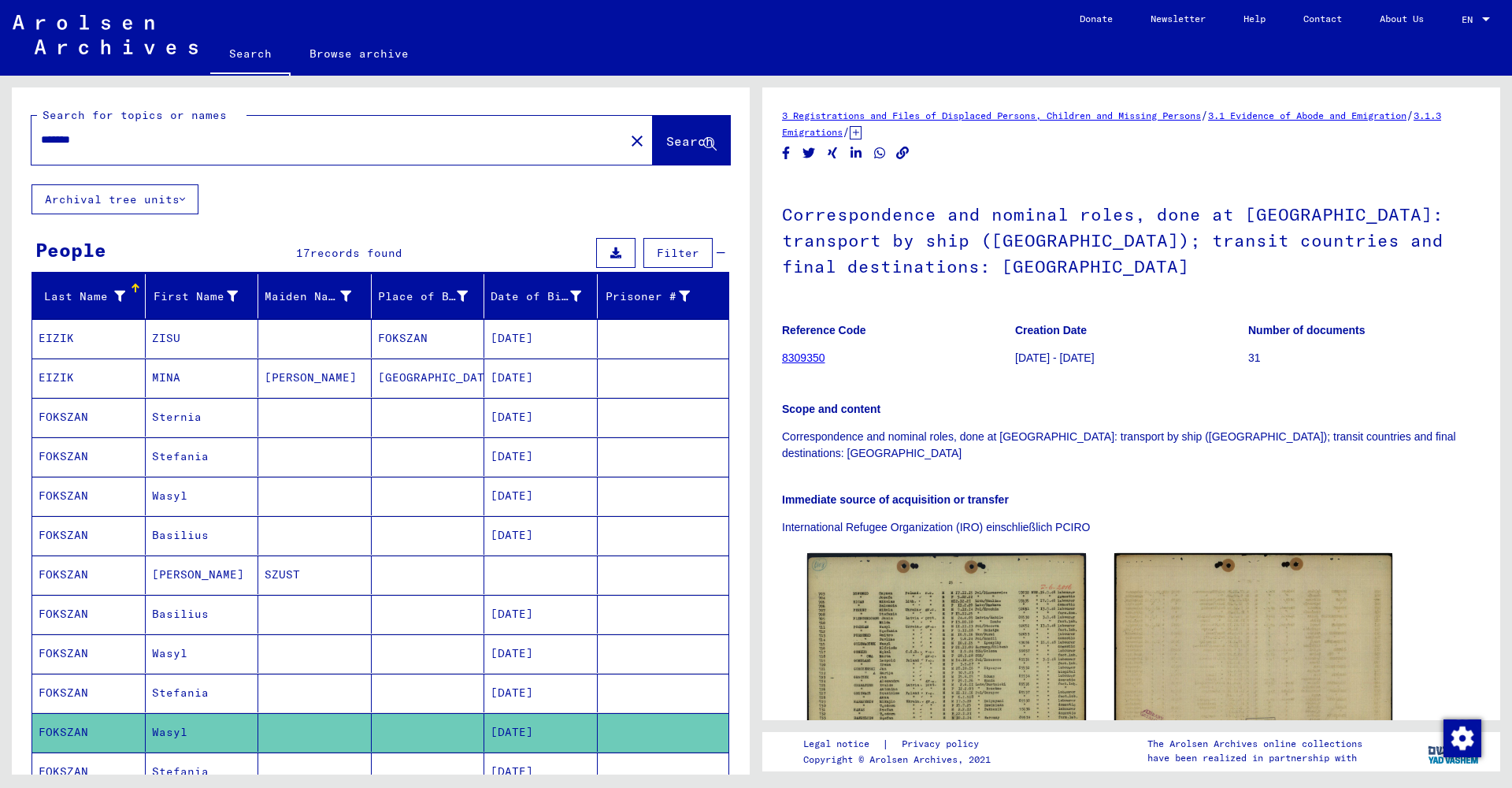
scroll to position [0, 0]
drag, startPoint x: 156, startPoint y: 146, endPoint x: 0, endPoint y: 132, distance: 156.6
click at [0, 132] on div "Search for topics or names ******* close Search Archival tree units People 17 r…" at bounding box center [378, 424] width 756 height 698
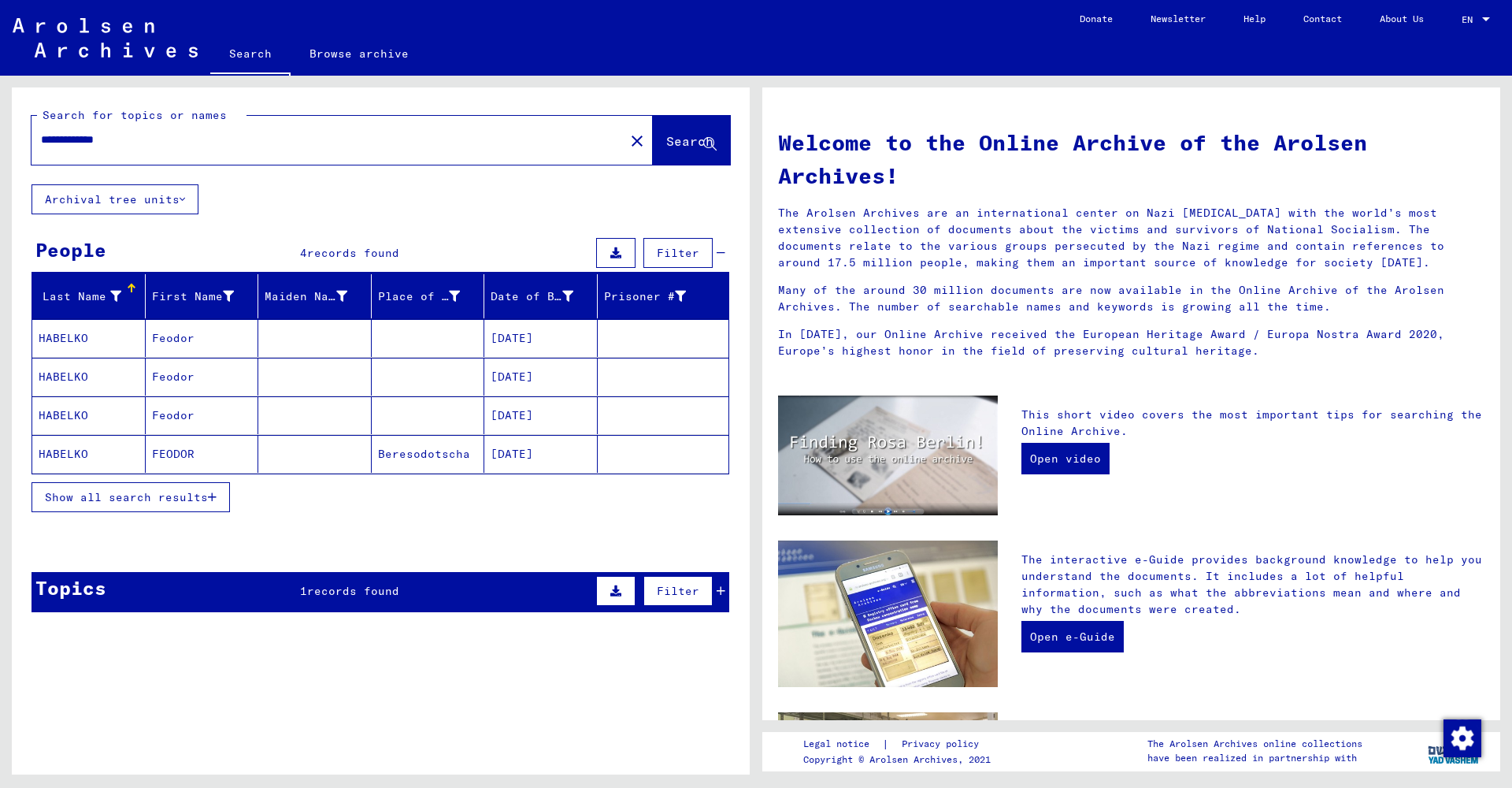
click at [222, 344] on mat-cell "Feodor" at bounding box center [203, 337] width 113 height 38
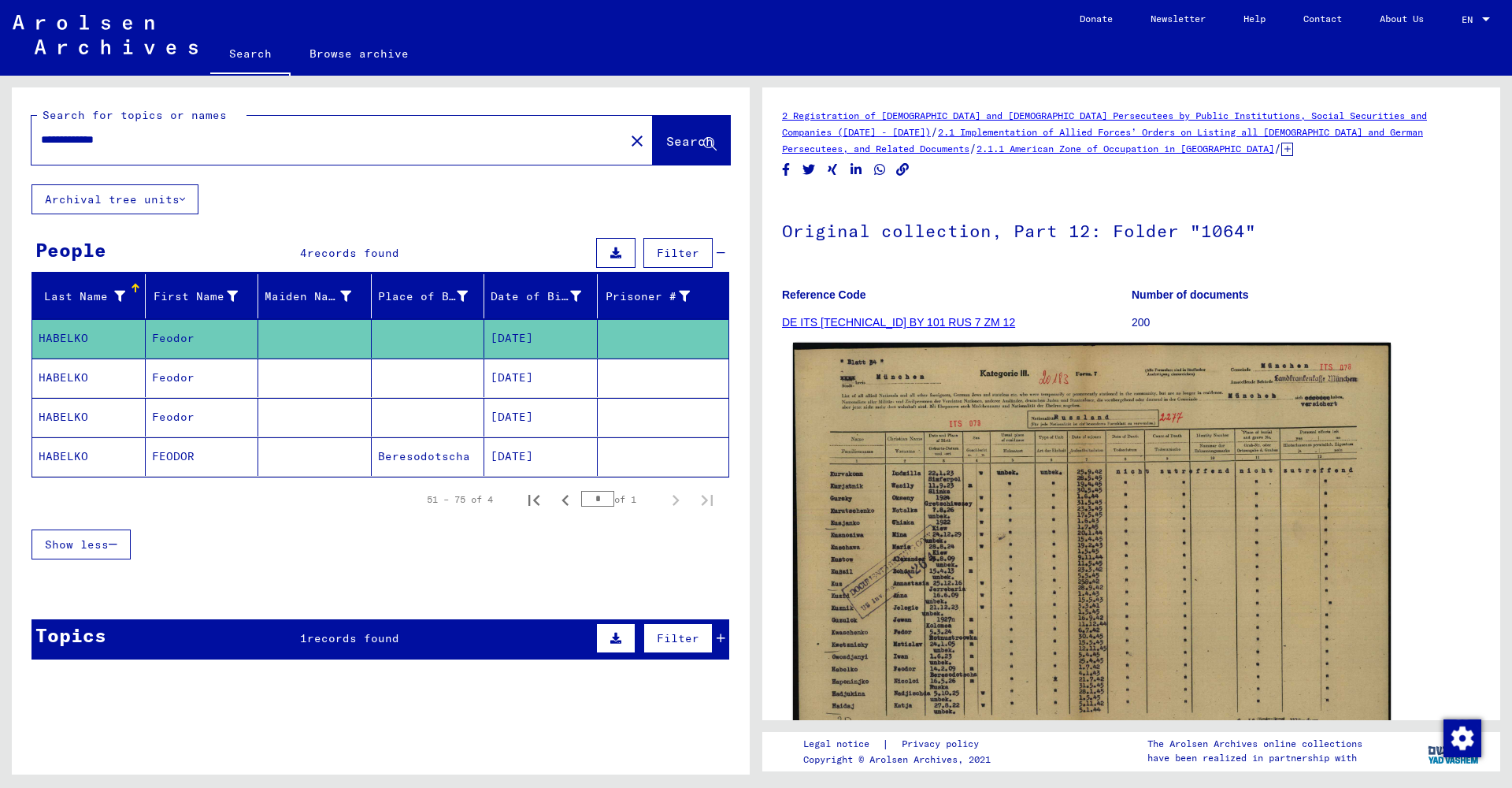
click at [1000, 540] on img at bounding box center [1092, 554] width 598 height 424
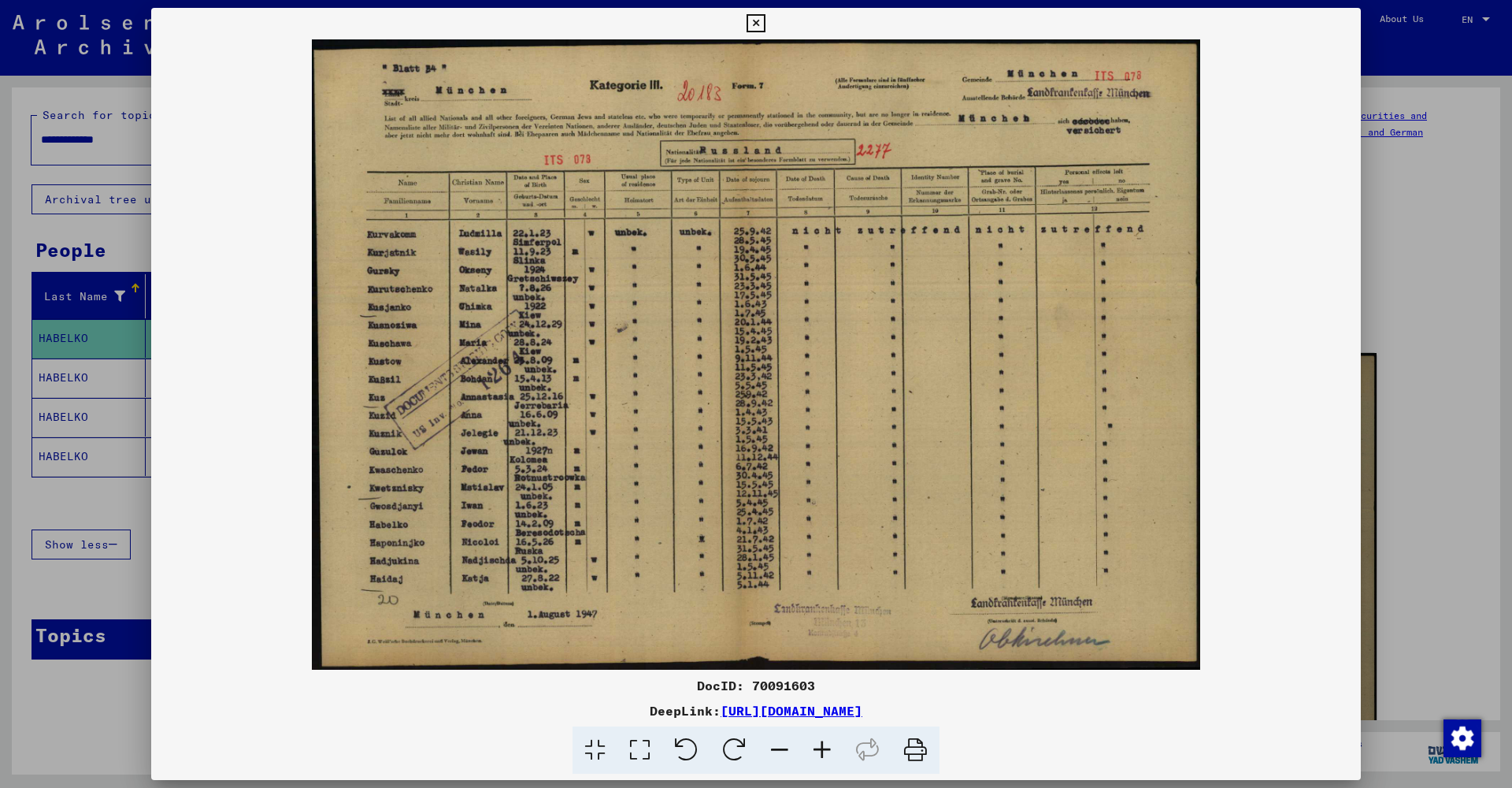
click at [764, 25] on icon at bounding box center [755, 24] width 18 height 19
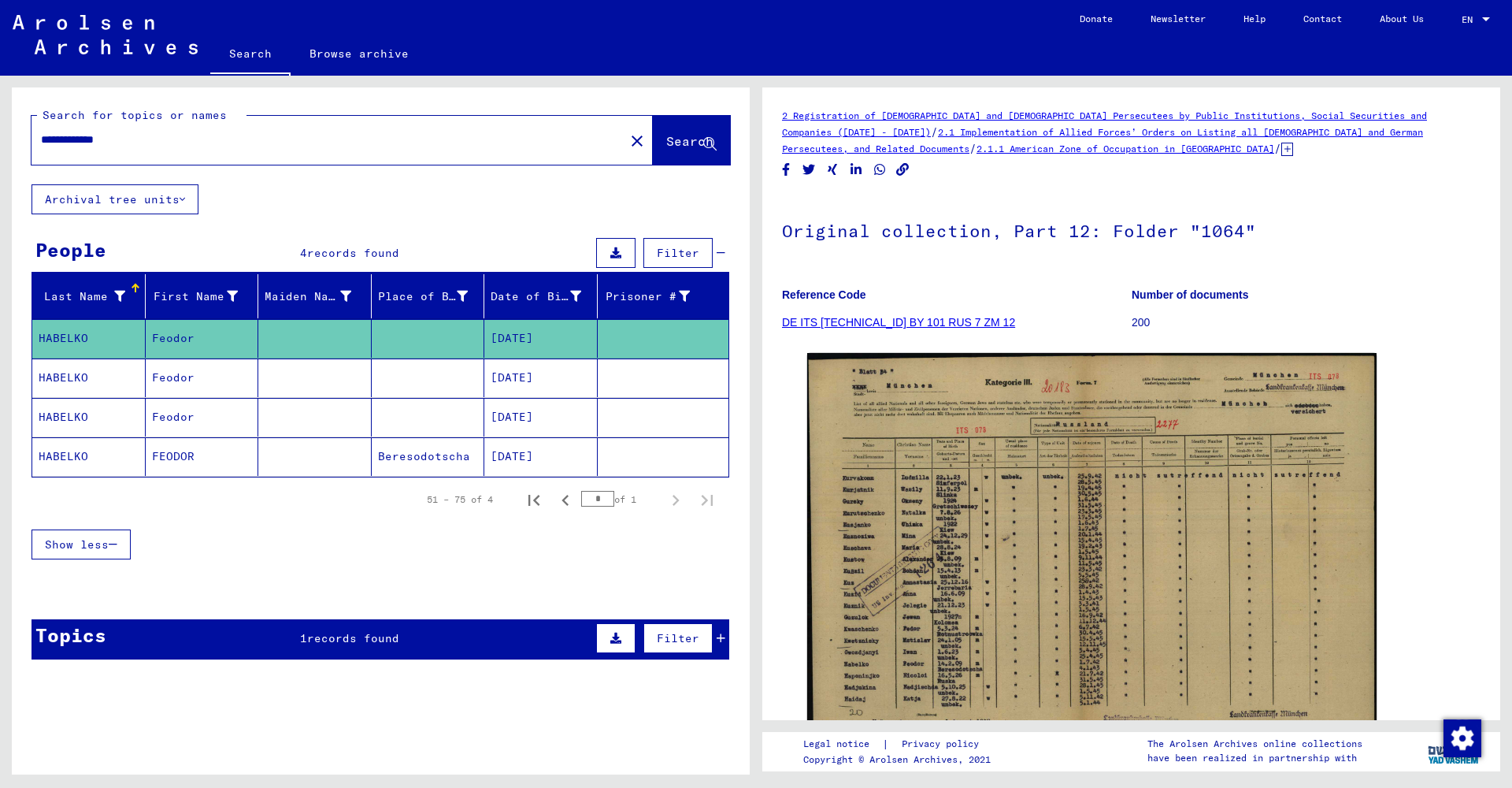
click at [170, 391] on mat-cell "Feodor" at bounding box center [203, 377] width 113 height 39
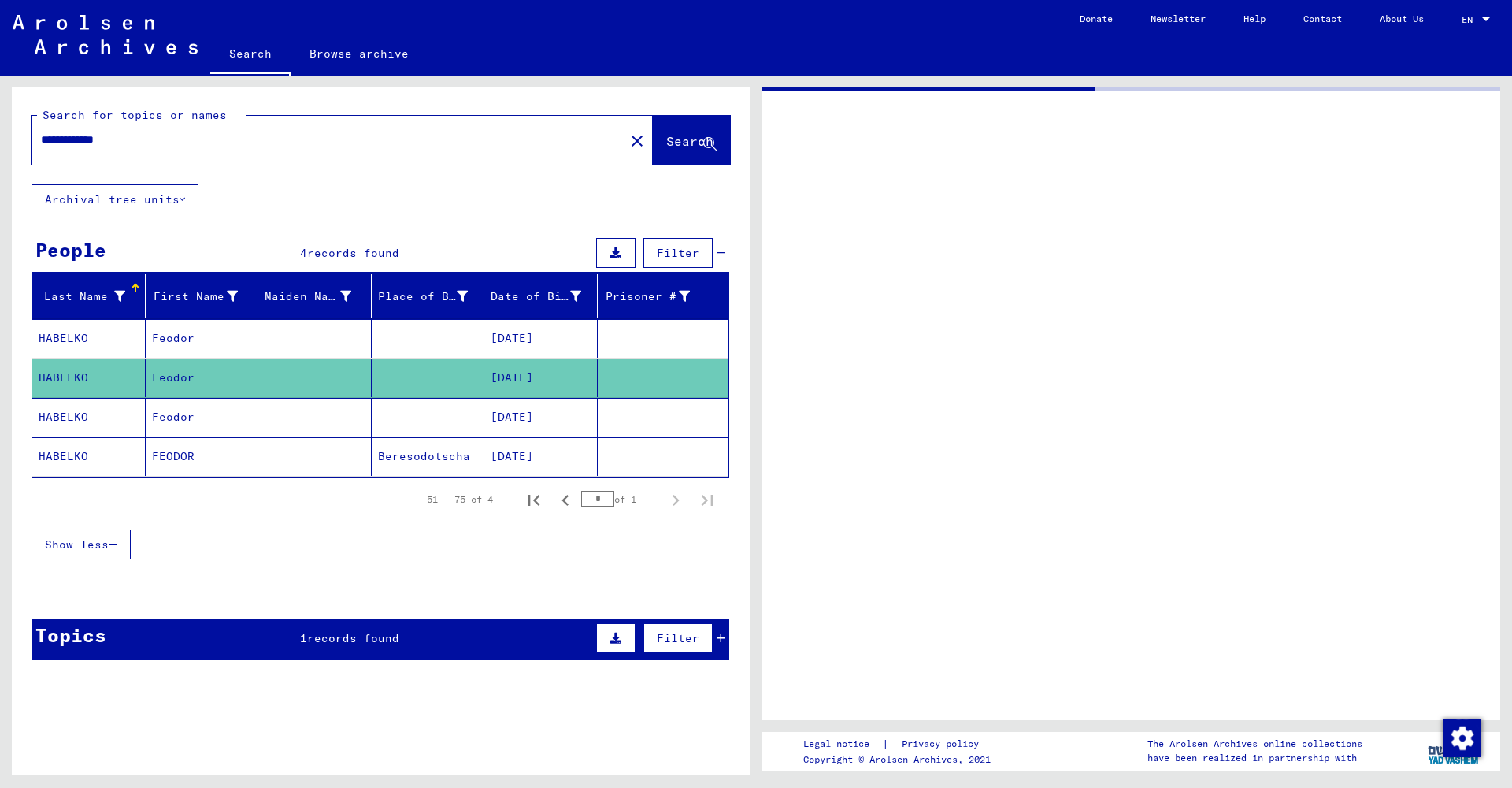
scroll to position [1, 0]
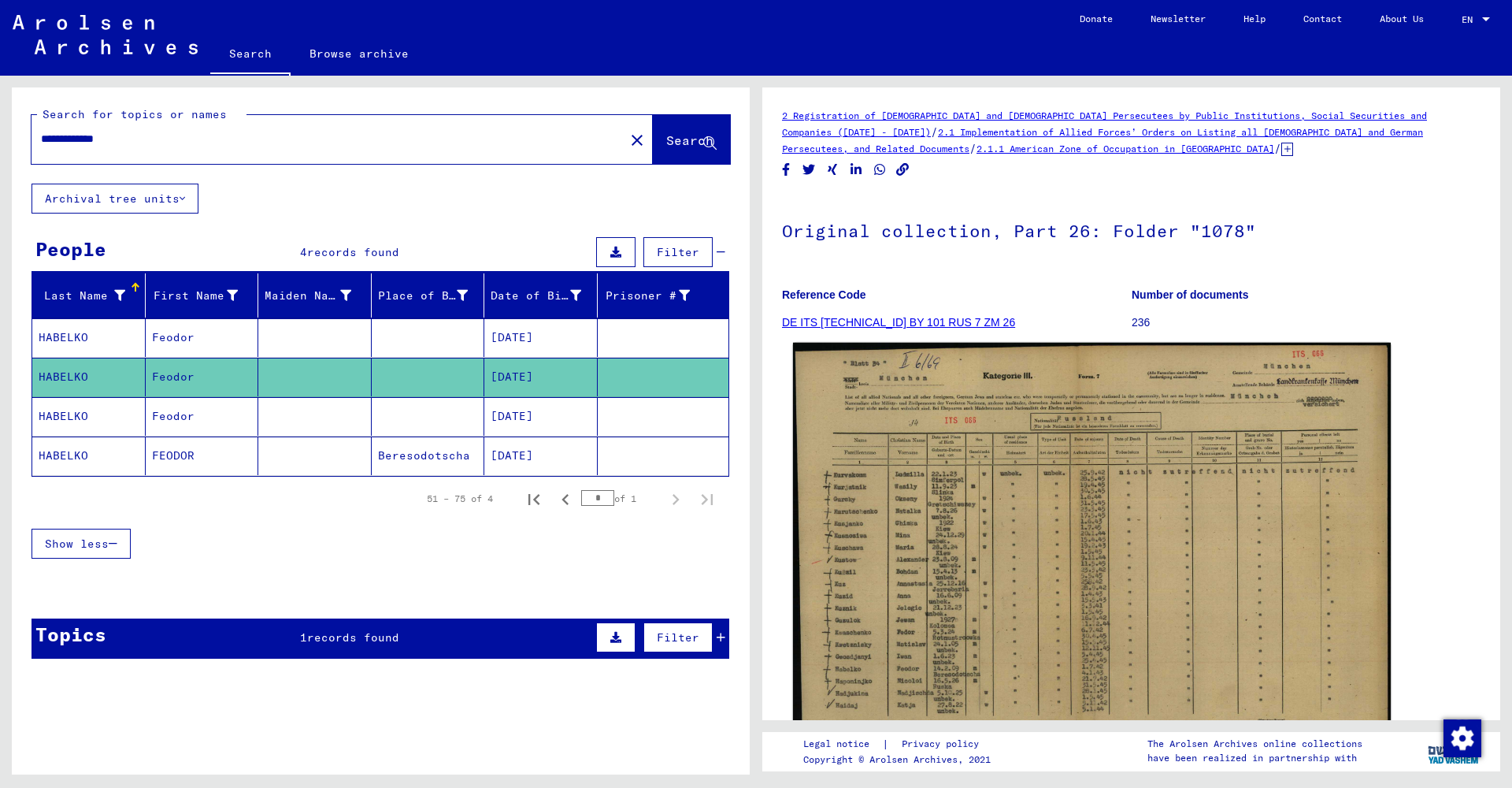
click at [864, 517] on img at bounding box center [1092, 554] width 598 height 424
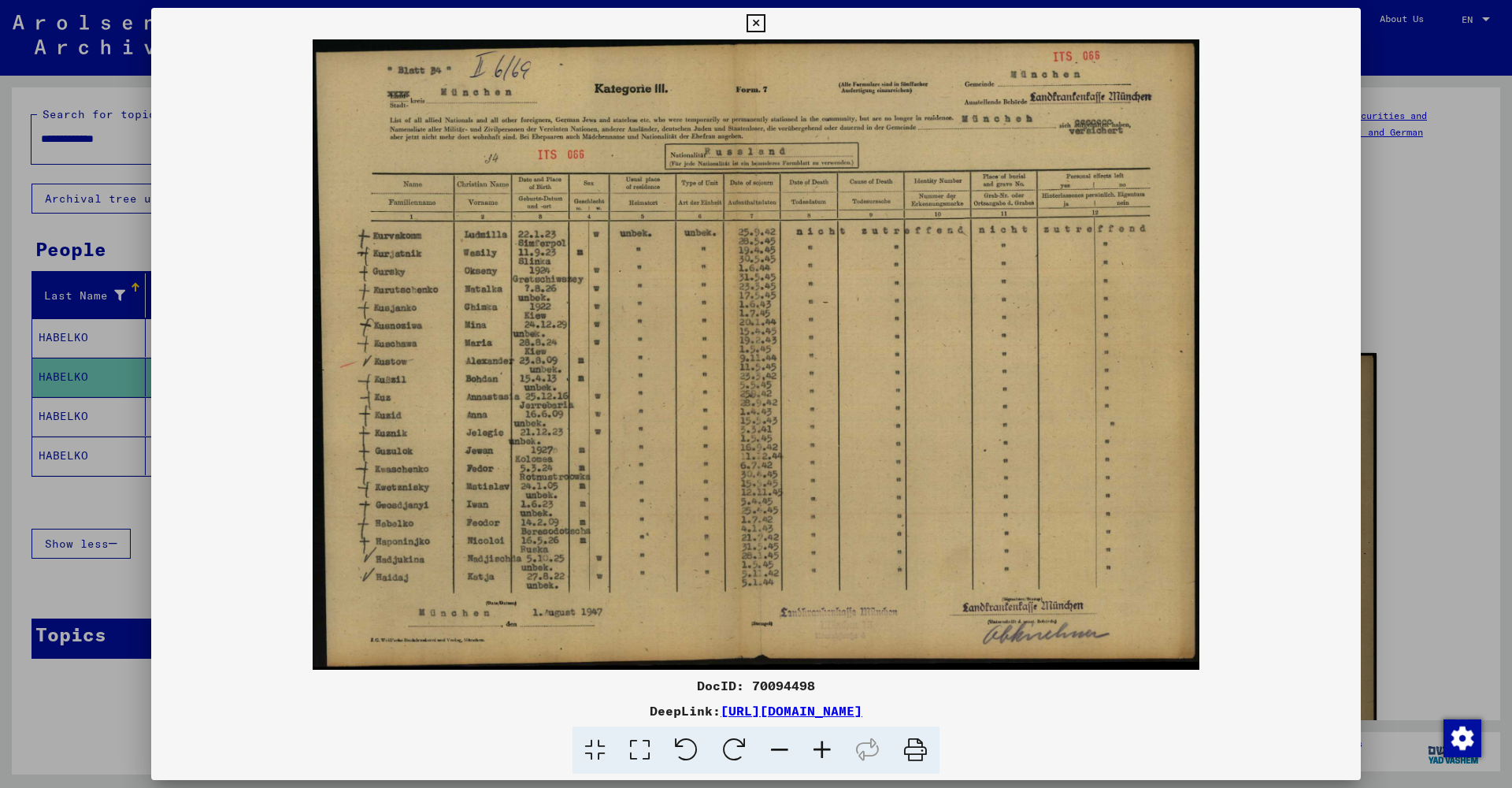
click at [764, 23] on icon at bounding box center [755, 24] width 18 height 19
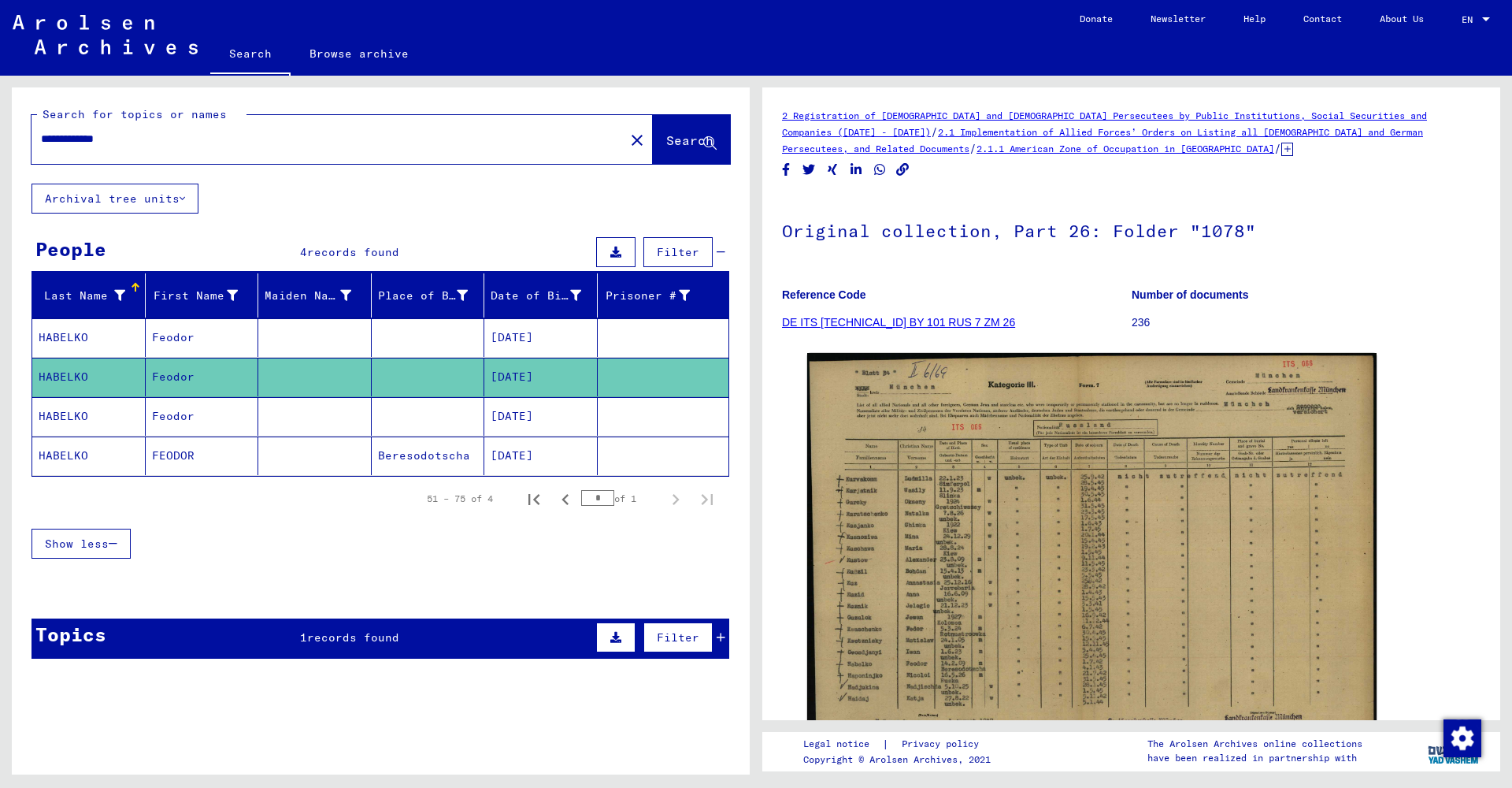
click at [158, 432] on mat-cell "Feodor" at bounding box center [203, 416] width 113 height 39
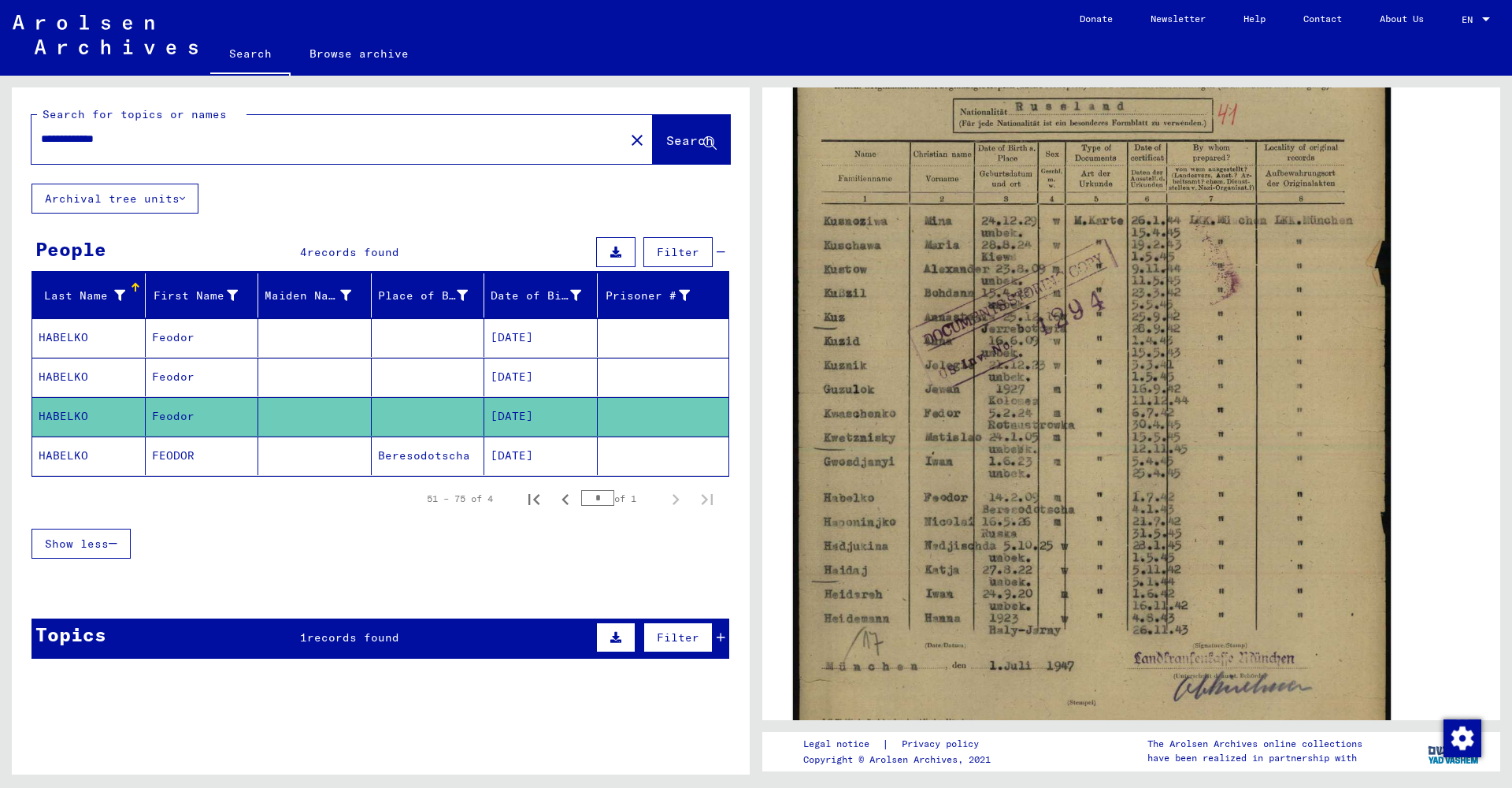
scroll to position [429, 0]
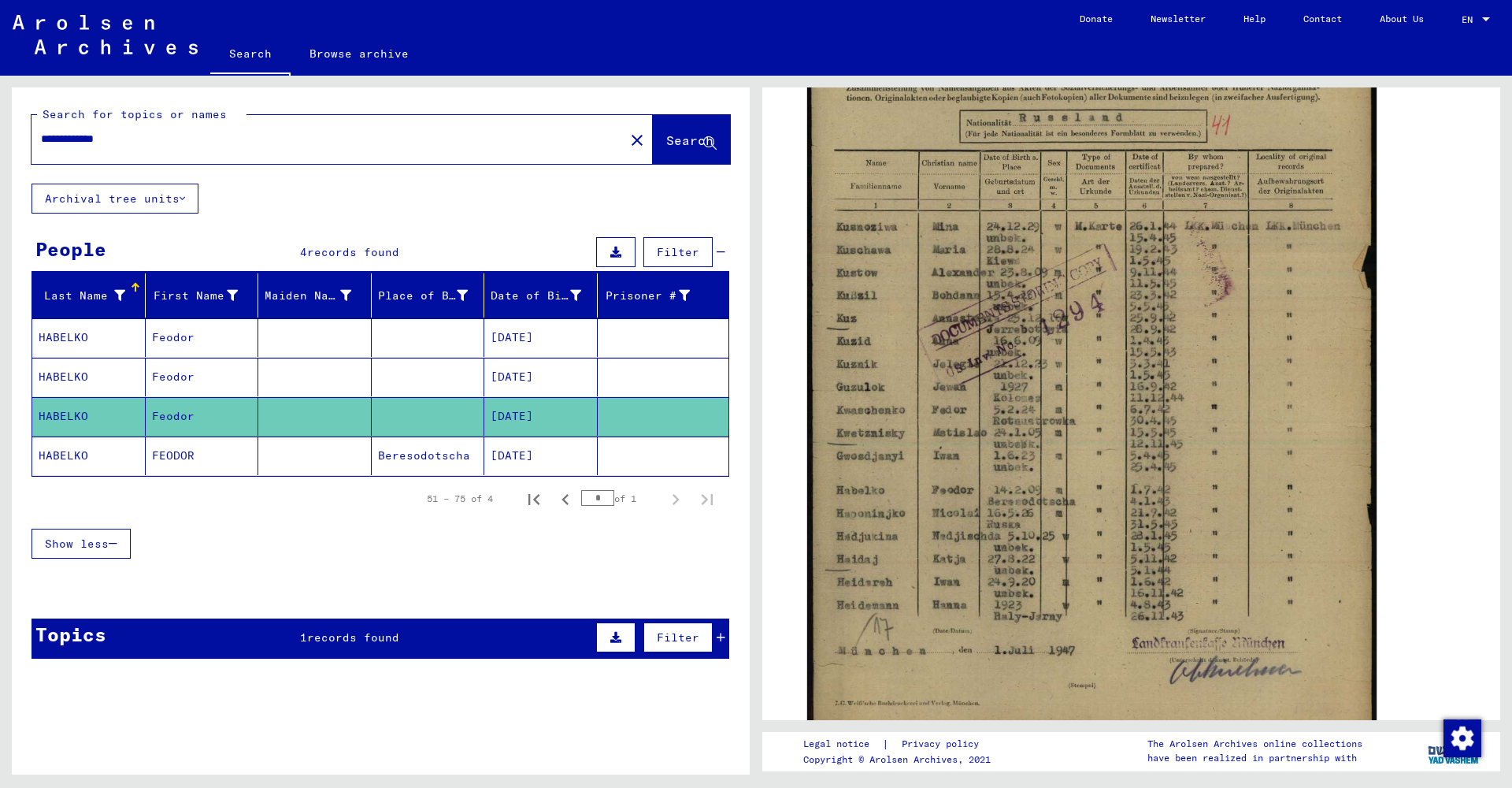
click at [141, 460] on mat-cell "HABELKO" at bounding box center [89, 455] width 113 height 39
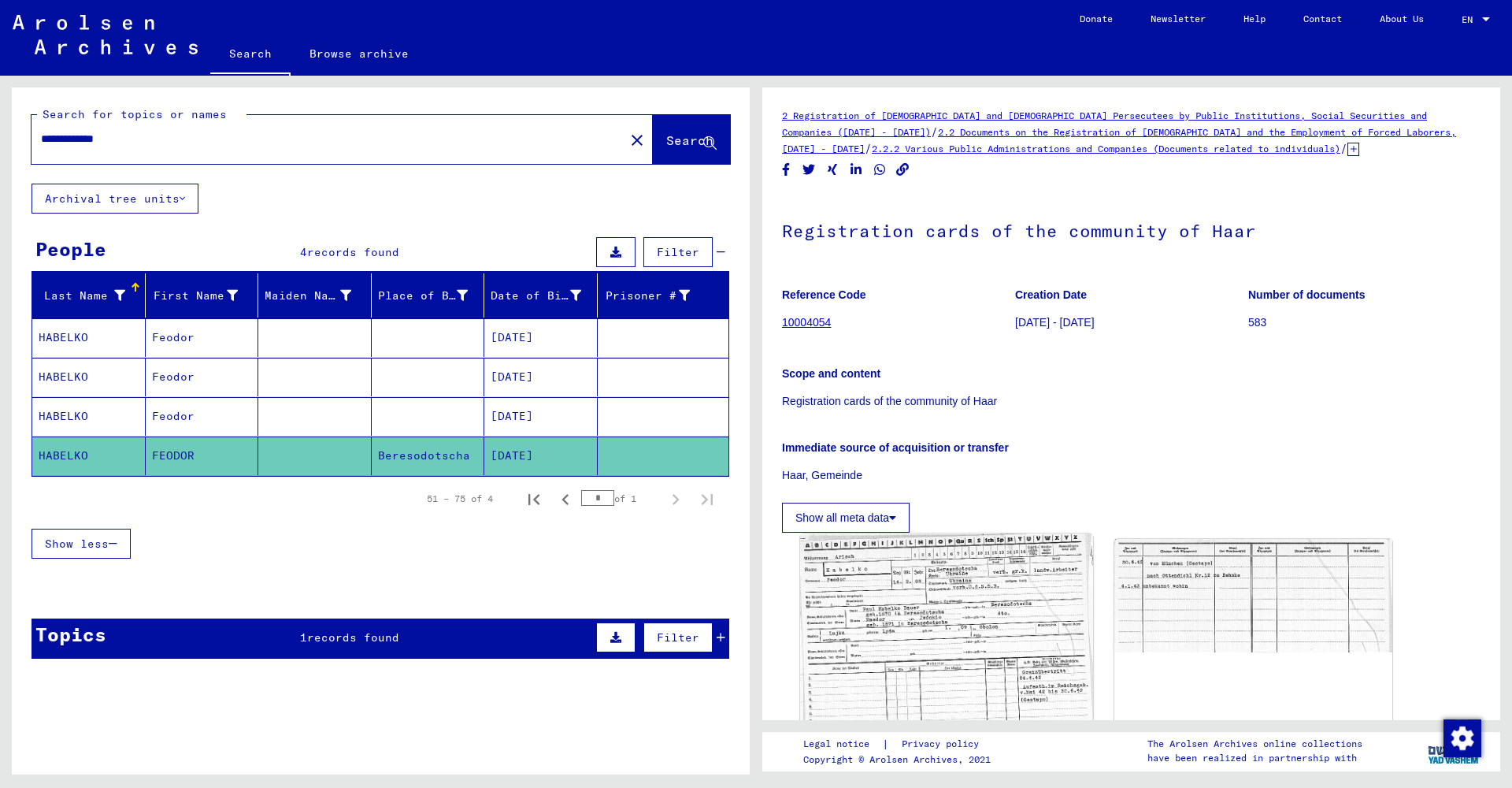
click at [863, 616] on img at bounding box center [946, 638] width 292 height 208
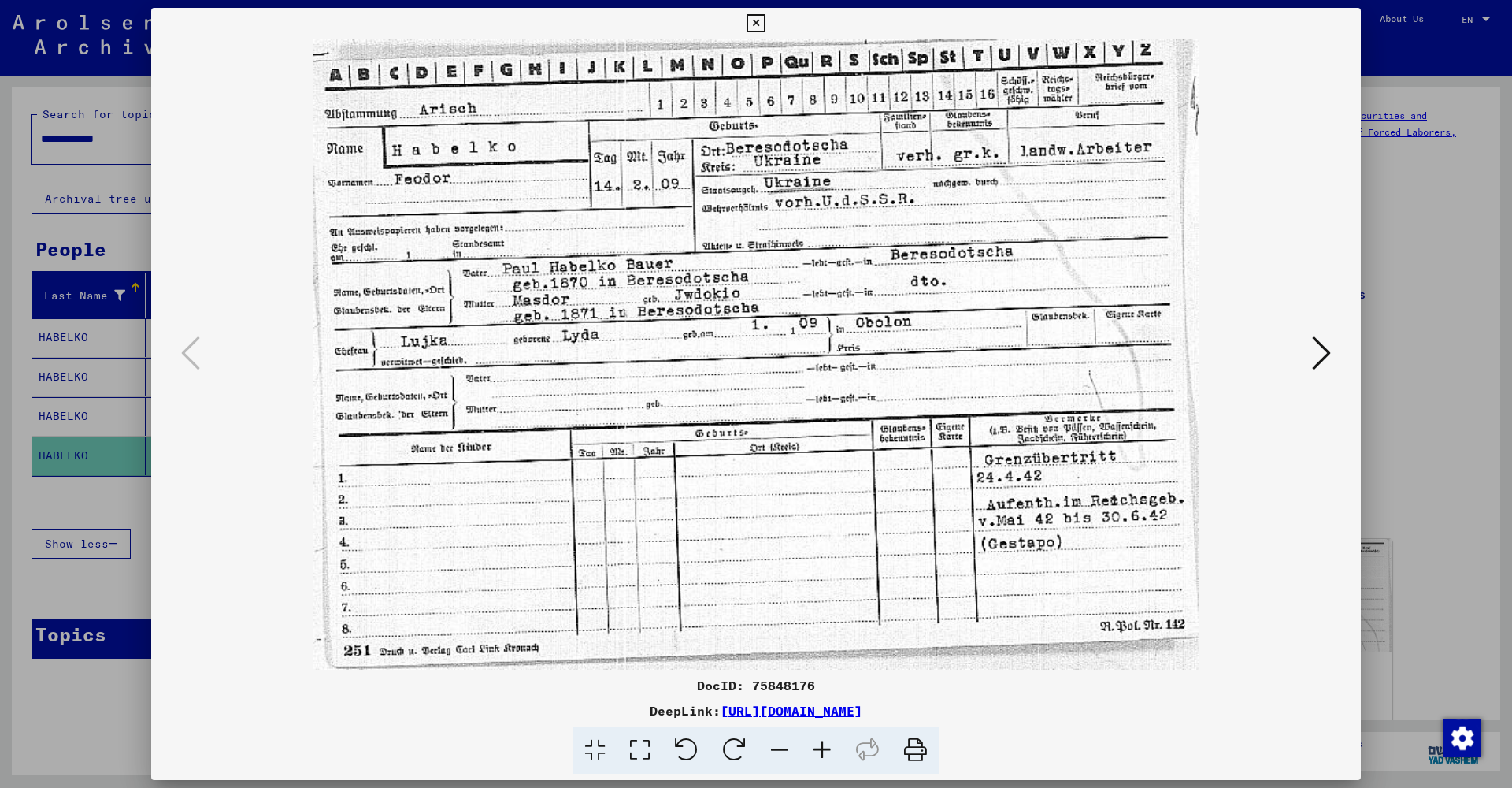
click at [1315, 339] on icon at bounding box center [1322, 353] width 19 height 38
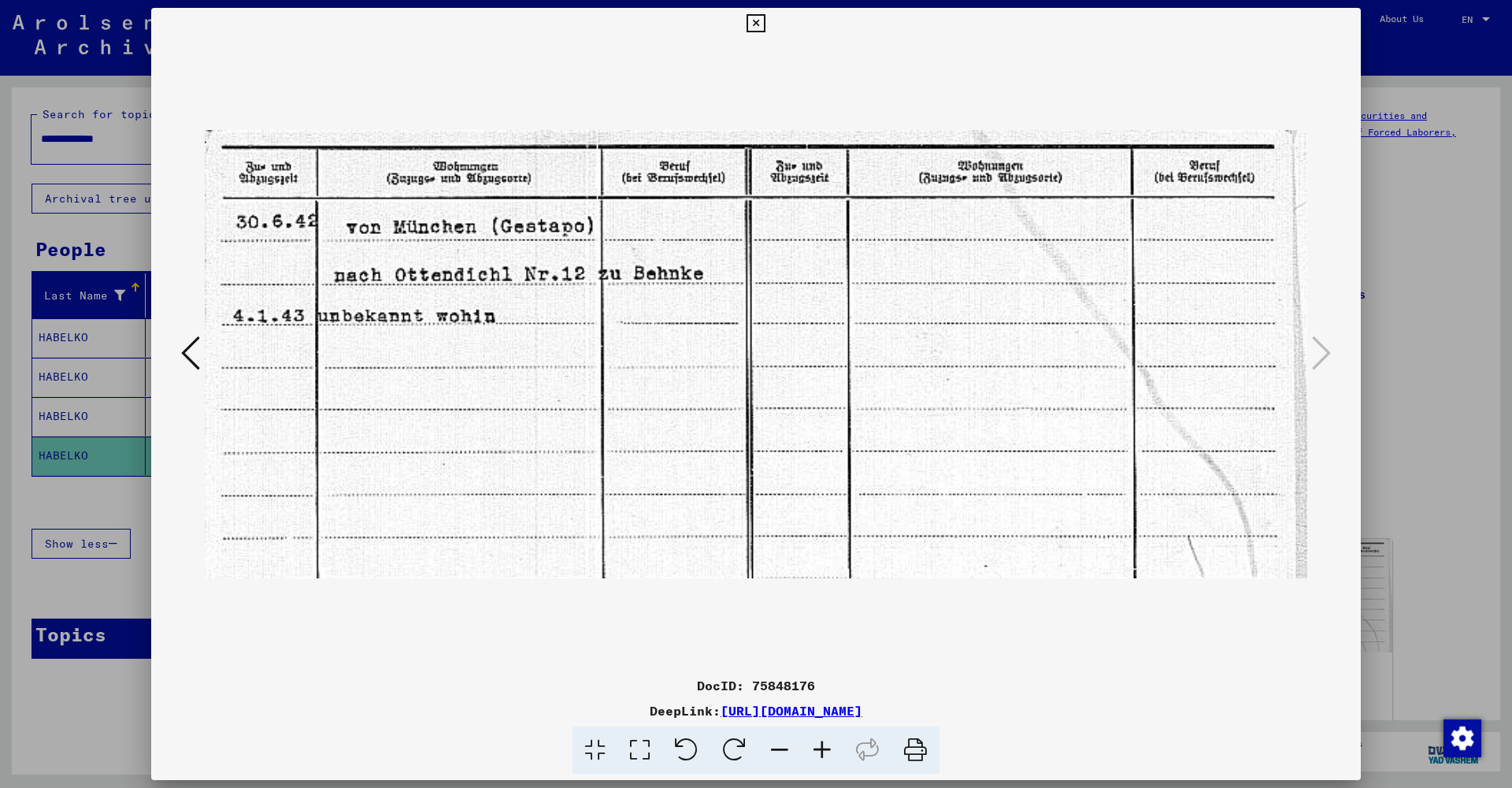
click at [764, 22] on icon at bounding box center [755, 24] width 18 height 19
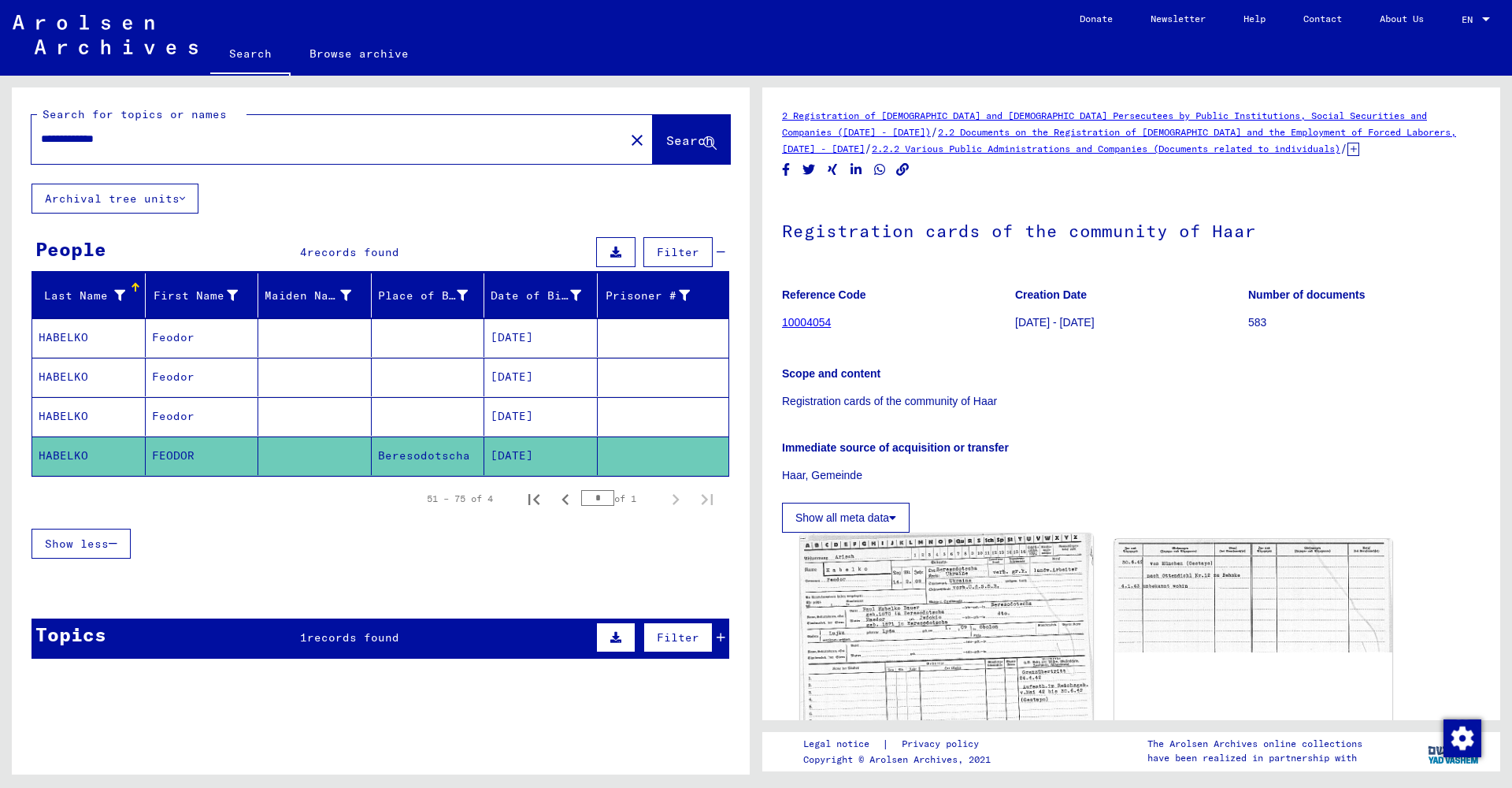
click at [908, 588] on img at bounding box center [946, 638] width 292 height 208
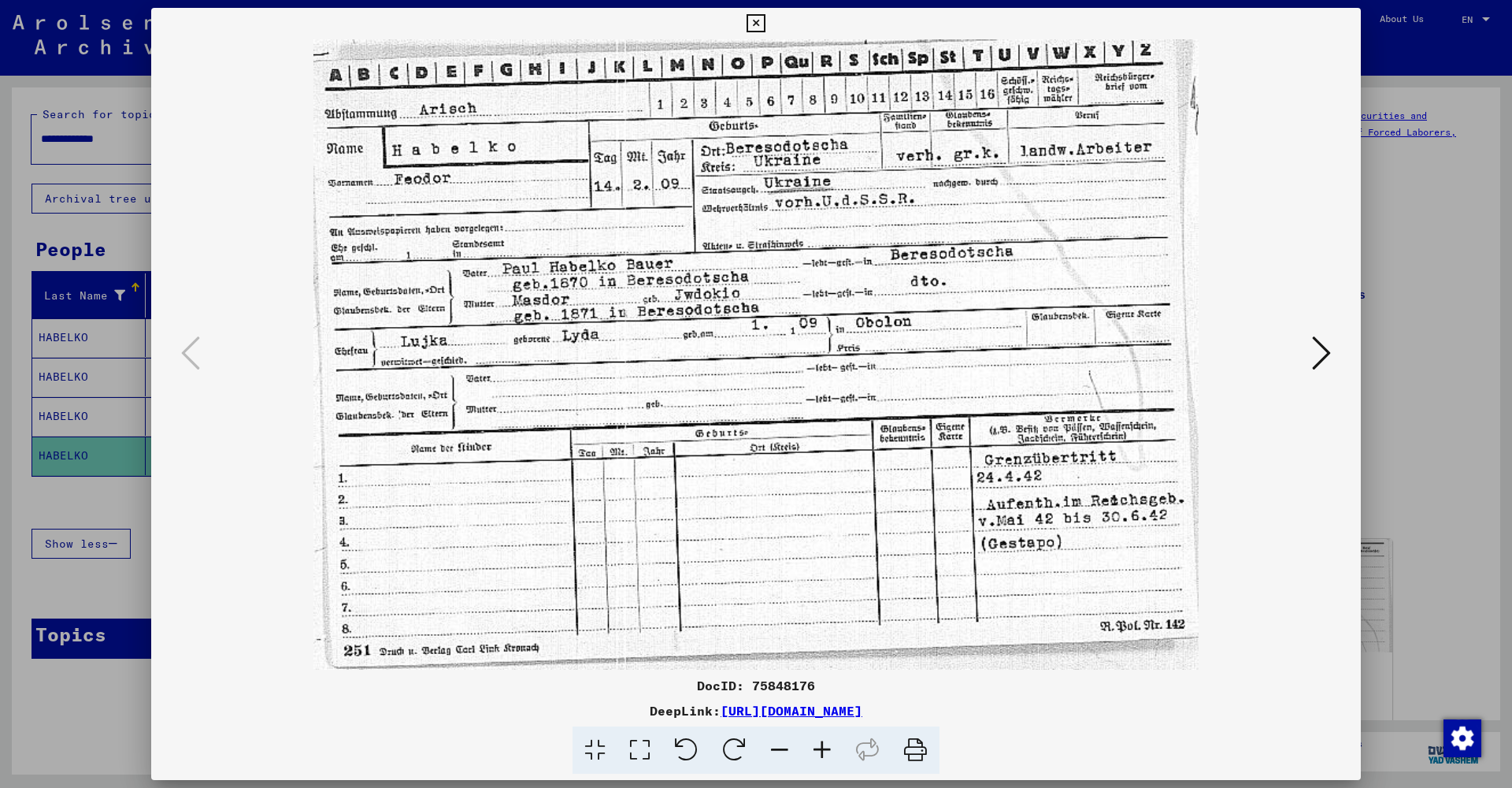
click at [764, 24] on icon at bounding box center [755, 24] width 18 height 19
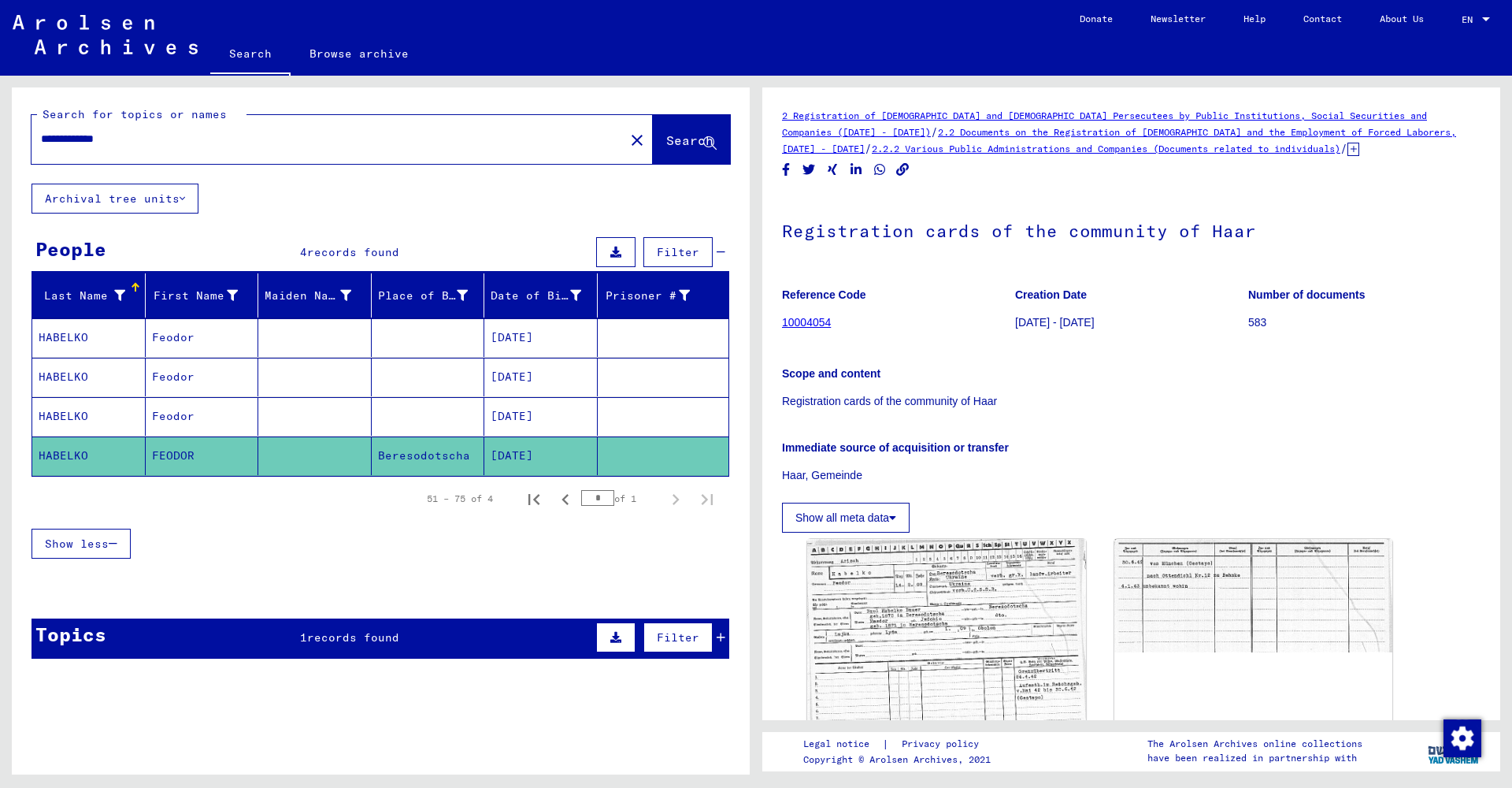
drag, startPoint x: 156, startPoint y: 141, endPoint x: 30, endPoint y: 141, distance: 126.0
click at [31, 141] on div "**********" at bounding box center [381, 135] width 738 height 97
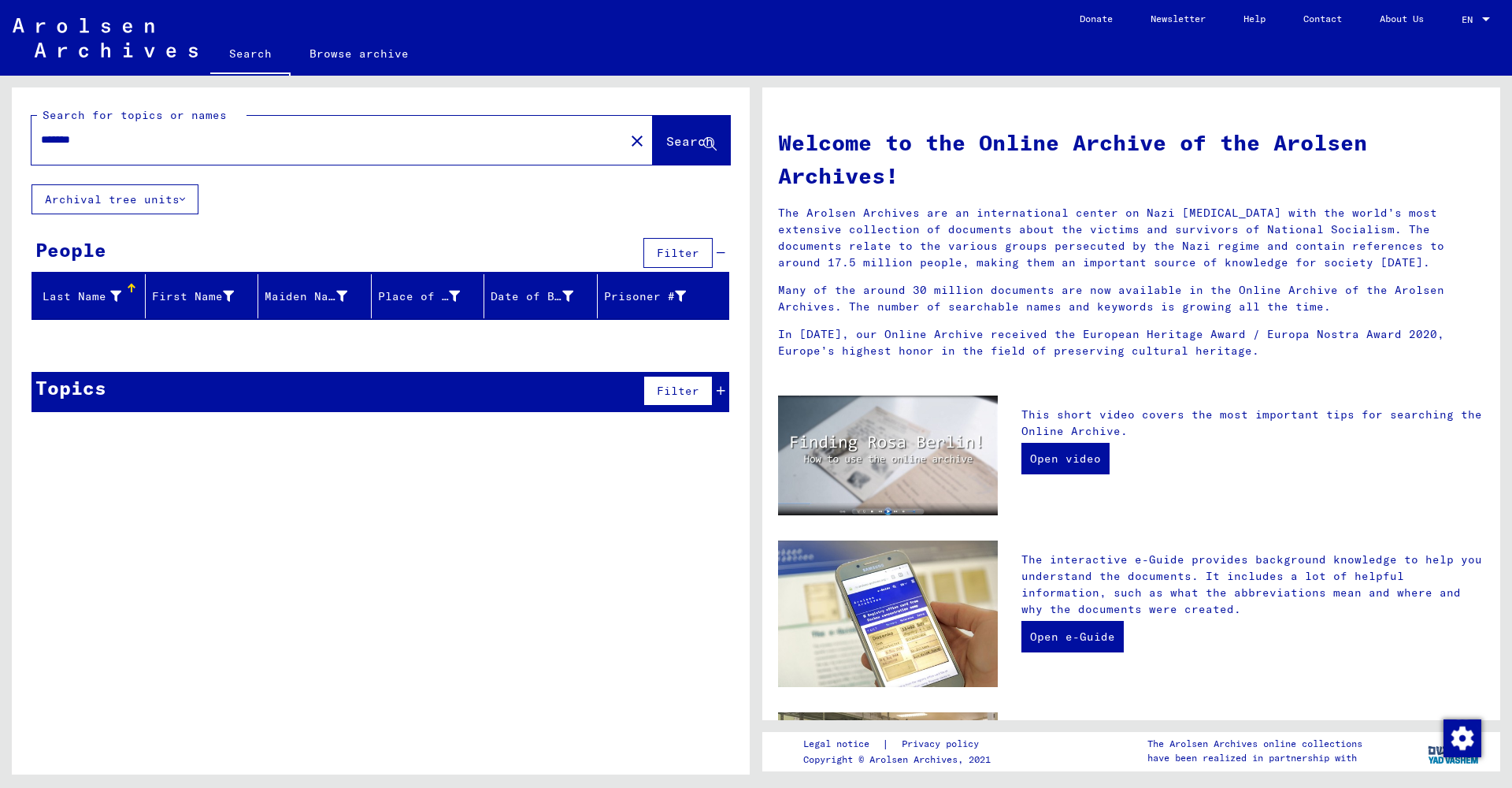
drag, startPoint x: 110, startPoint y: 138, endPoint x: 1, endPoint y: 137, distance: 109.0
click at [0, 137] on div "Search for topics or names ******* close Search Archival tree units People Filt…" at bounding box center [378, 424] width 756 height 698
drag, startPoint x: 222, startPoint y: 143, endPoint x: 0, endPoint y: 141, distance: 222.0
click at [0, 141] on div "Search for topics or names ********* close Search Archival tree units People Fi…" at bounding box center [378, 424] width 756 height 698
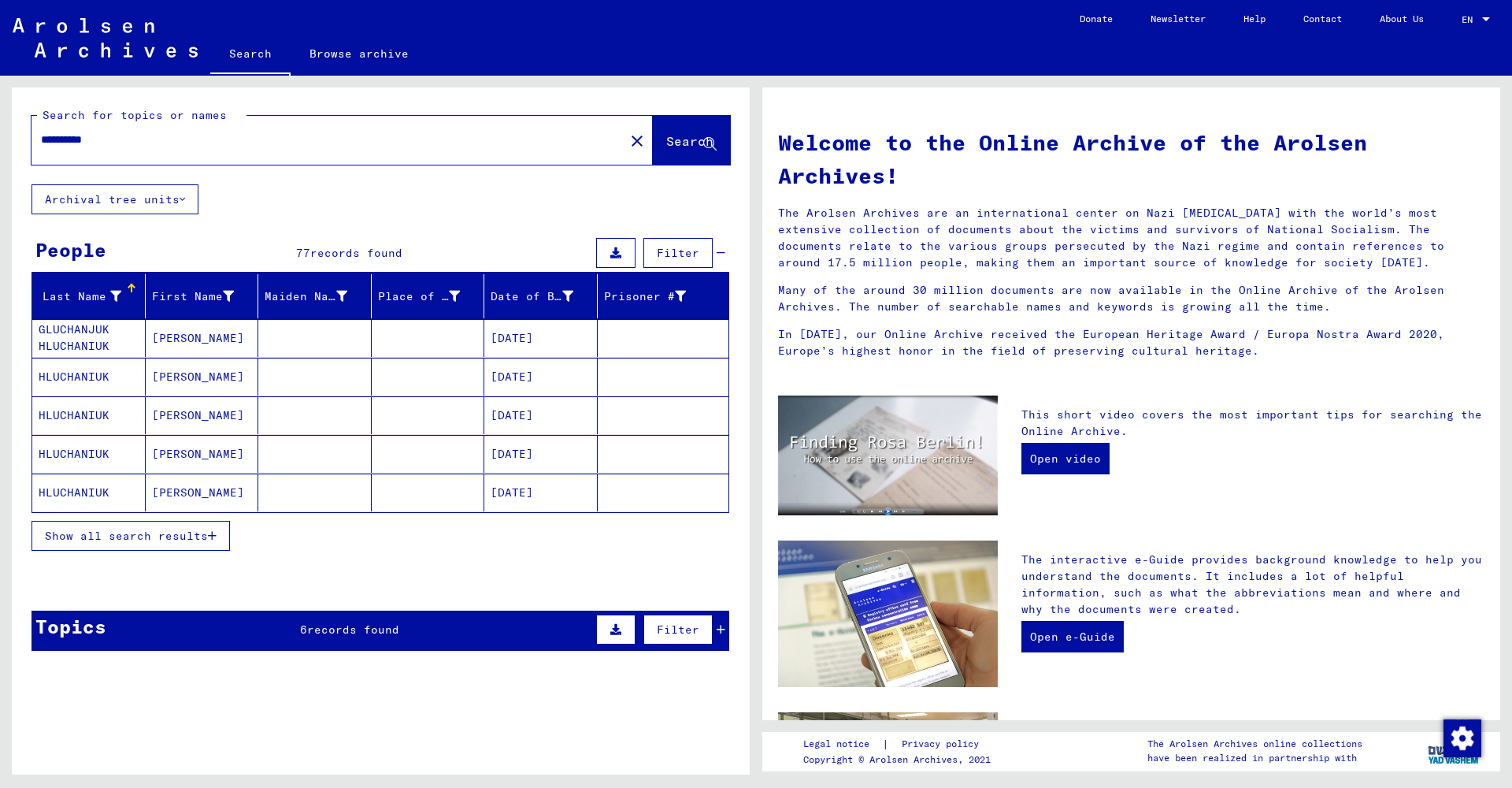
click at [130, 534] on span "Show all search results" at bounding box center [126, 535] width 163 height 14
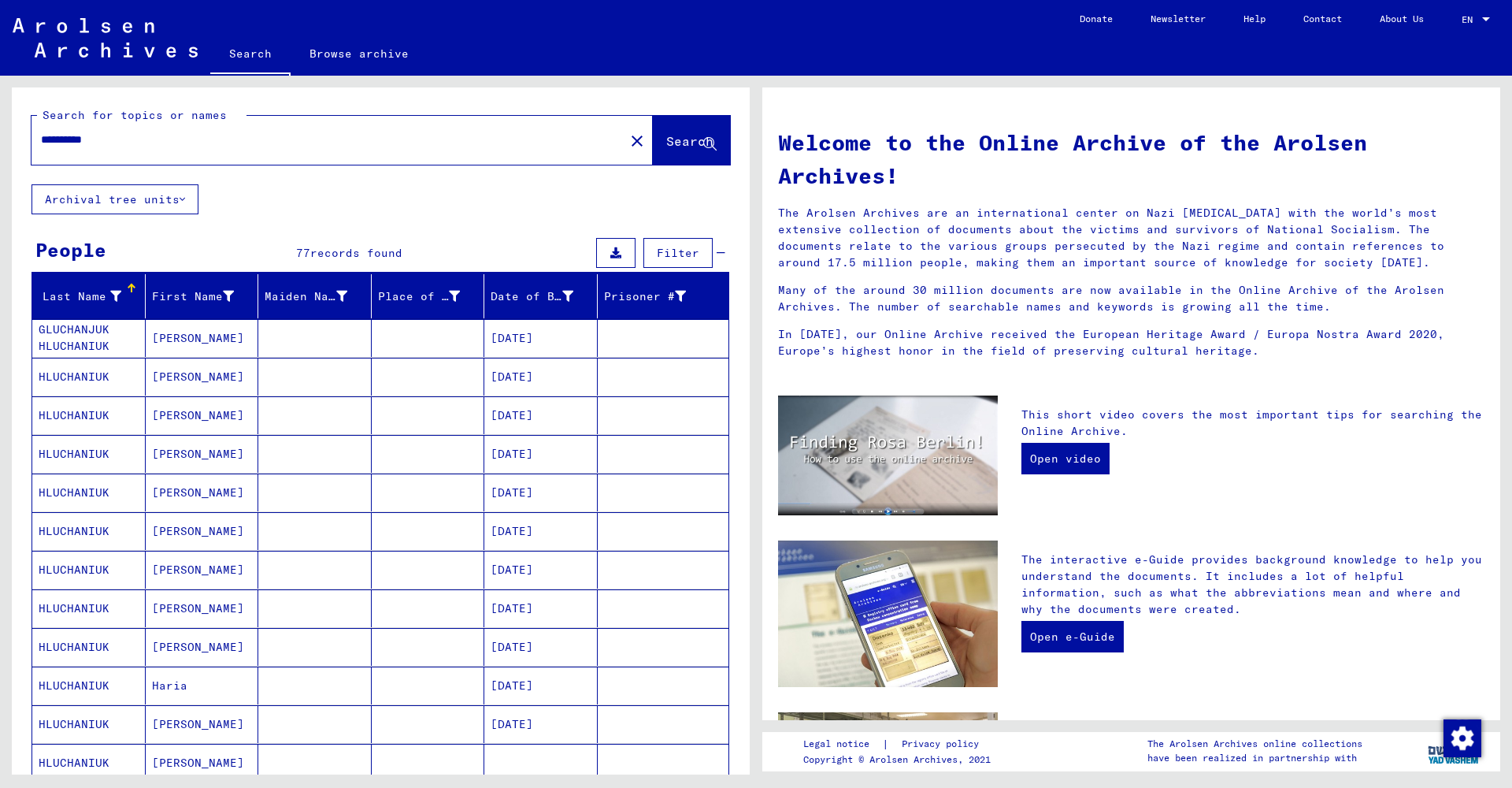
click at [142, 136] on input "**********" at bounding box center [322, 140] width 565 height 17
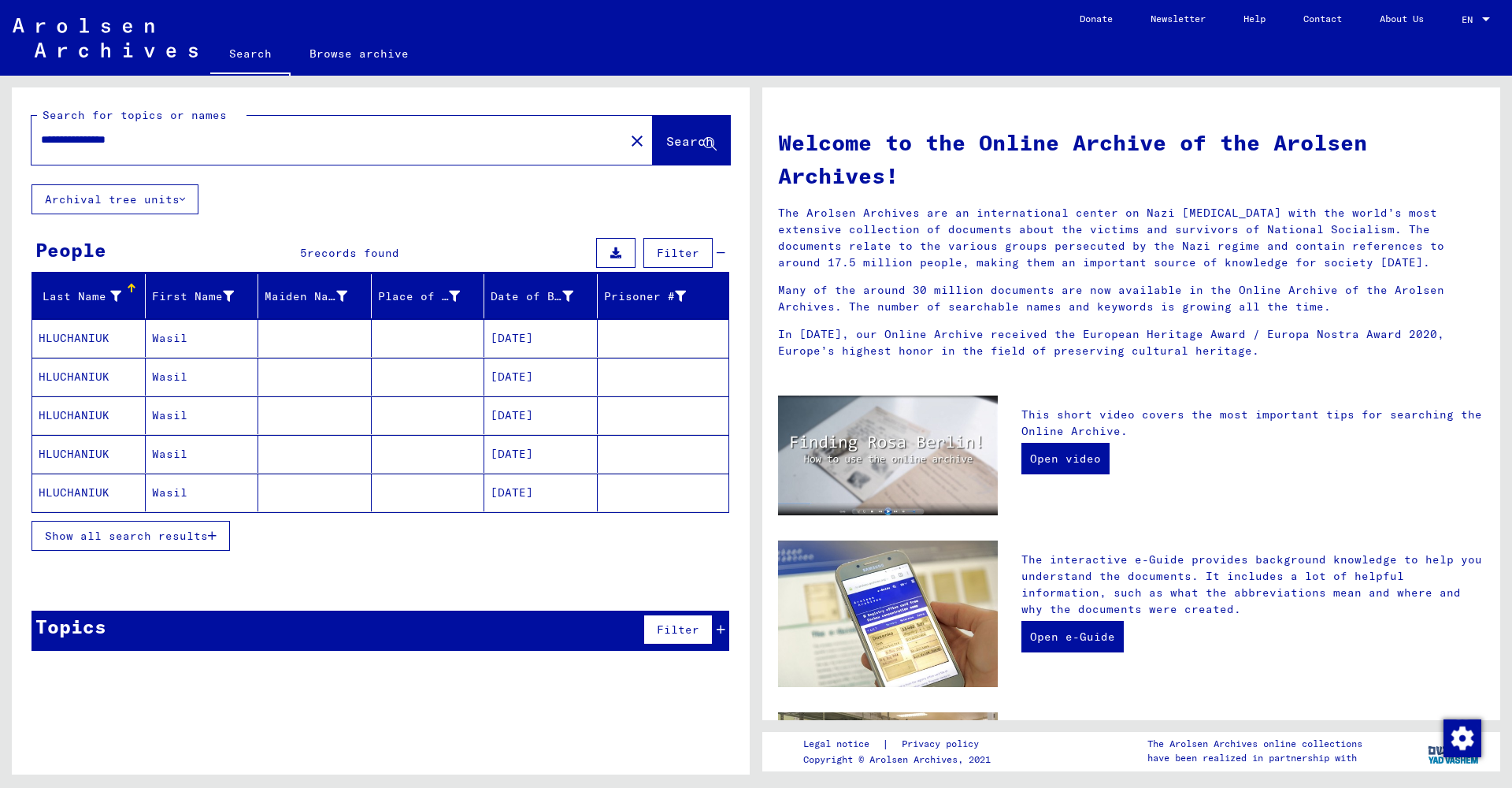
click at [211, 333] on mat-cell "Wasil" at bounding box center [203, 337] width 113 height 38
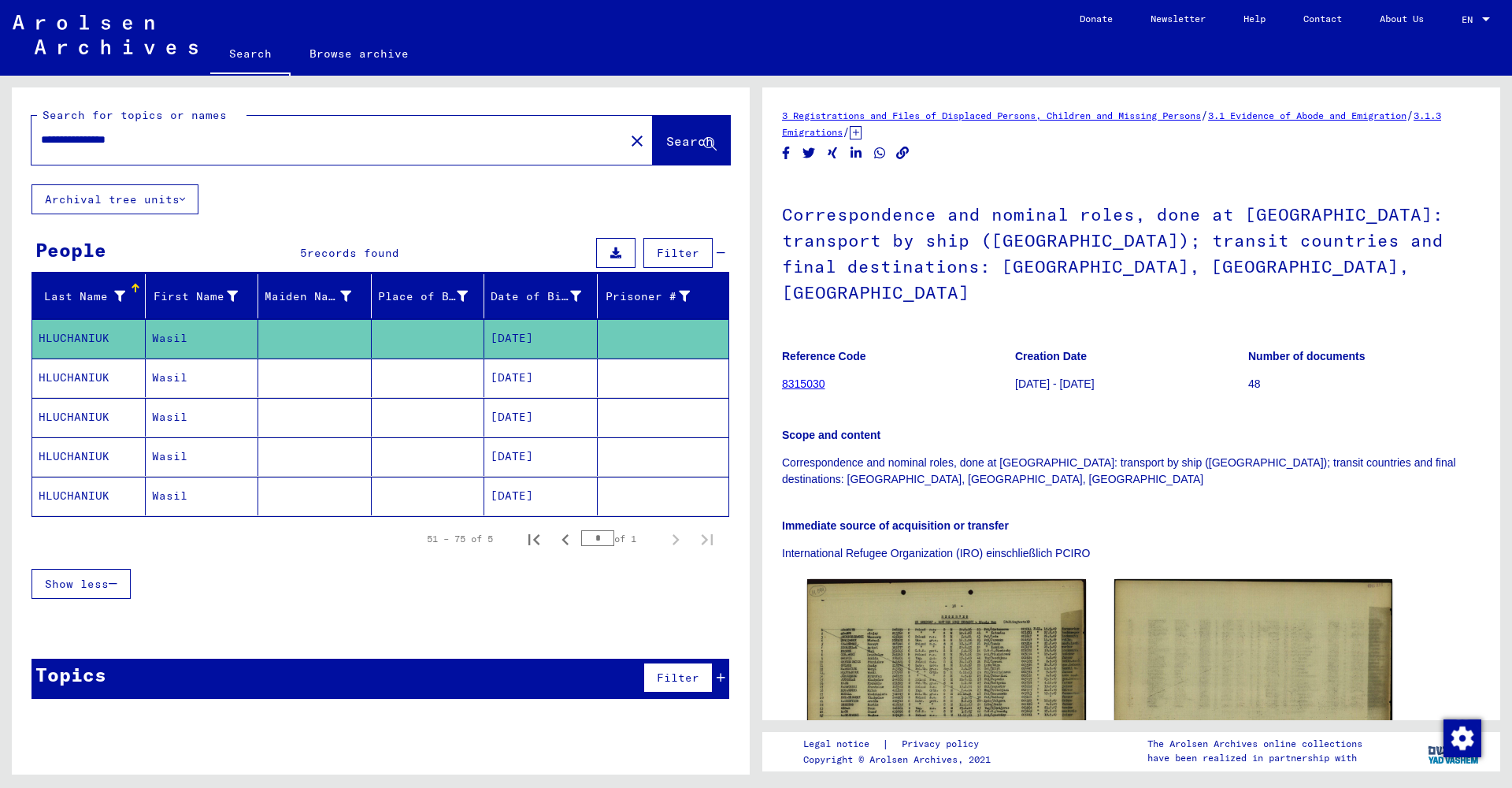
click at [202, 376] on mat-cell "Wasil" at bounding box center [203, 377] width 113 height 39
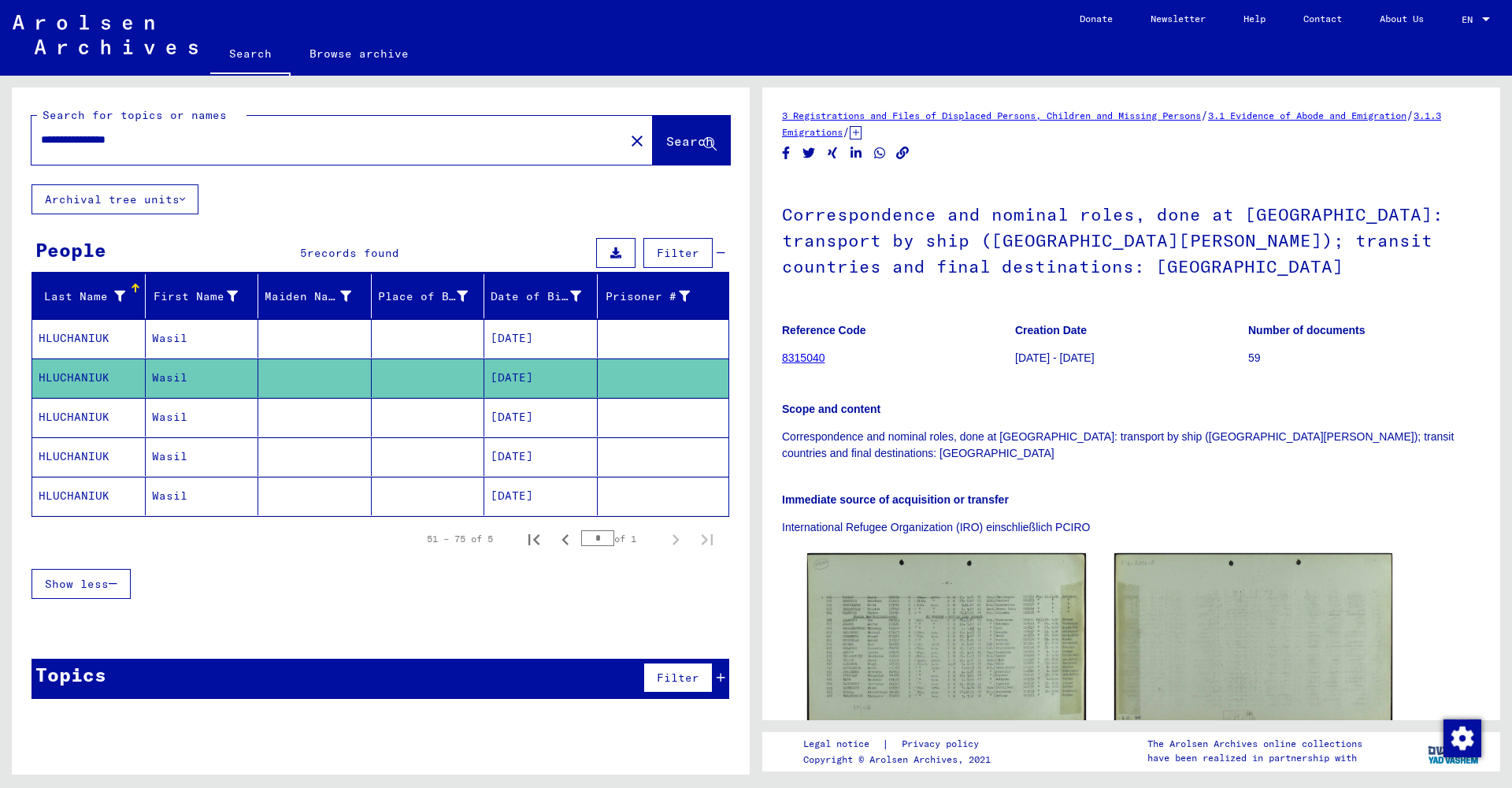
drag, startPoint x: 225, startPoint y: 410, endPoint x: 367, endPoint y: 376, distance: 146.0
click at [227, 409] on mat-cell "Wasil" at bounding box center [203, 417] width 113 height 39
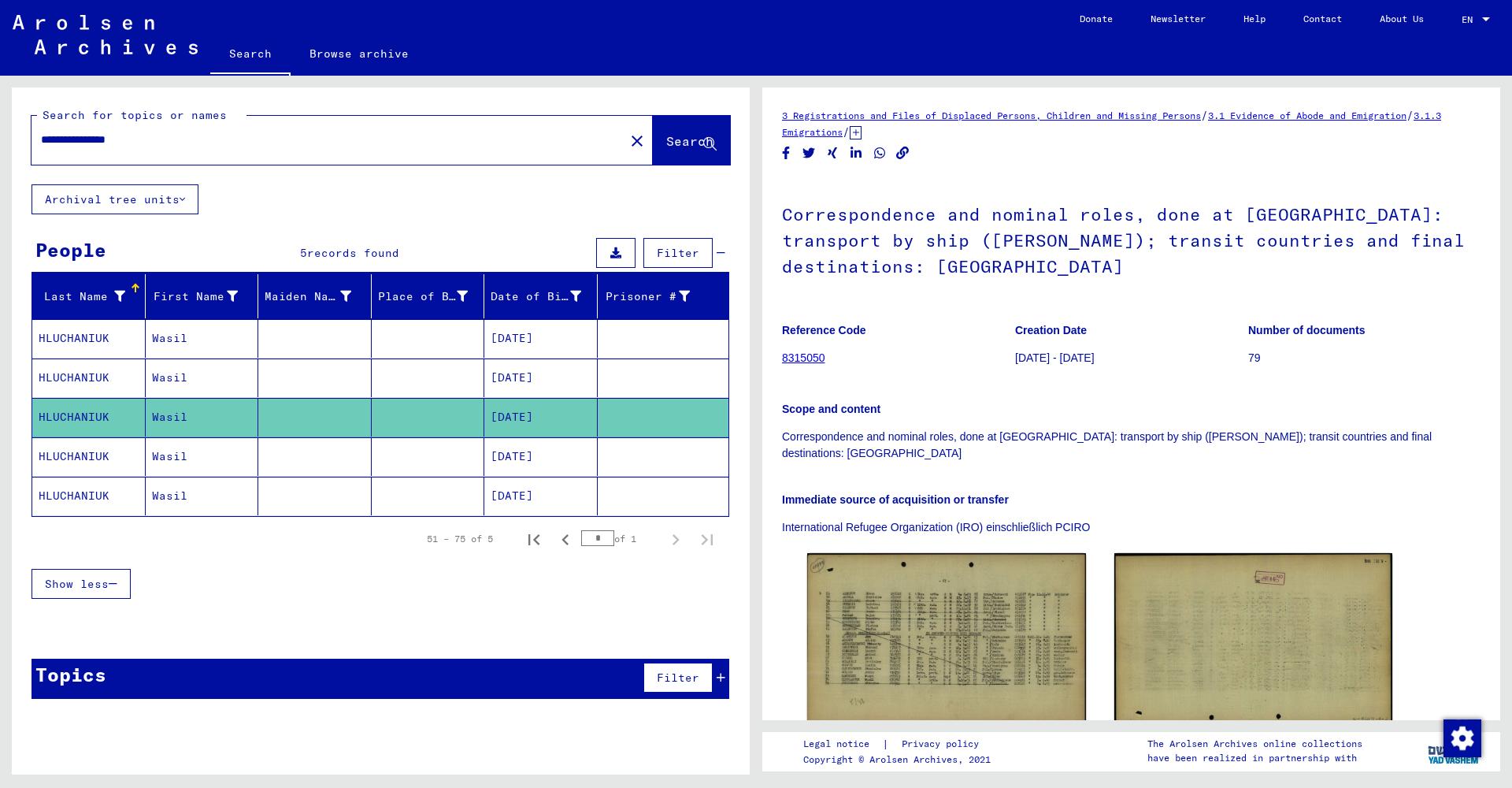
click at [214, 455] on mat-cell "Wasil" at bounding box center [203, 456] width 113 height 39
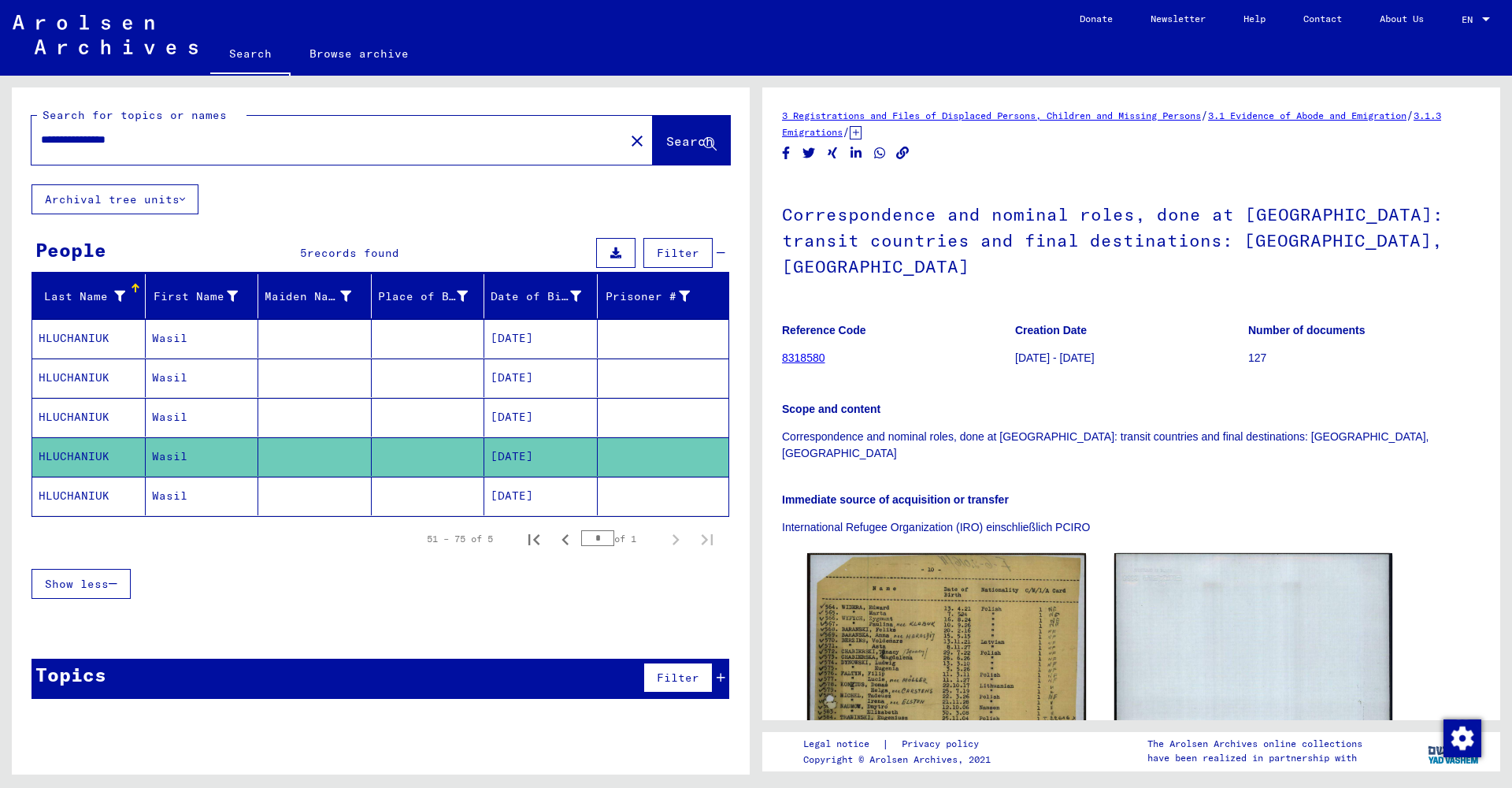
drag, startPoint x: 222, startPoint y: 496, endPoint x: 230, endPoint y: 491, distance: 9.4
click at [222, 496] on mat-cell "Wasil" at bounding box center [203, 496] width 113 height 39
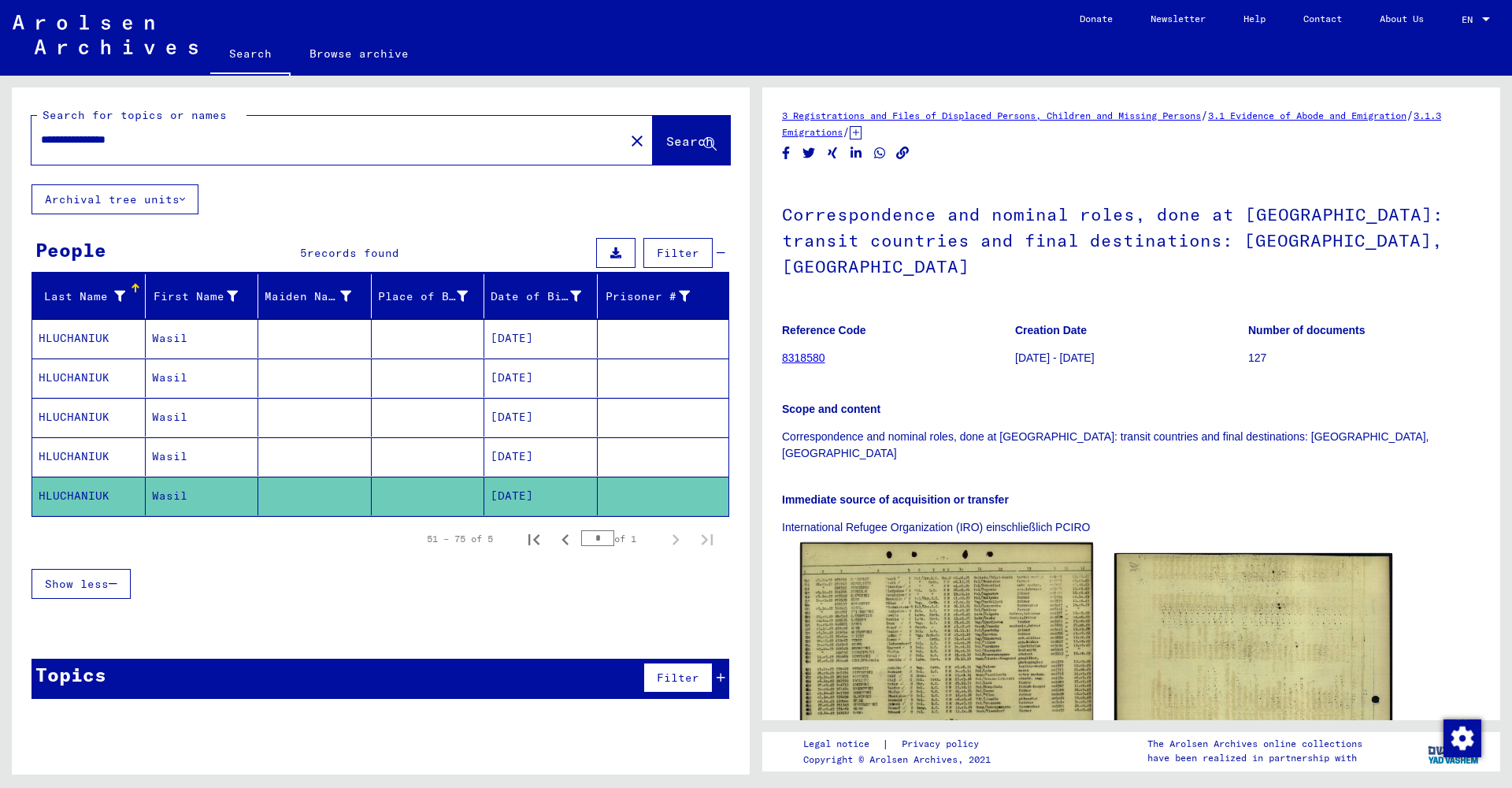
click at [938, 543] on img at bounding box center [946, 640] width 292 height 195
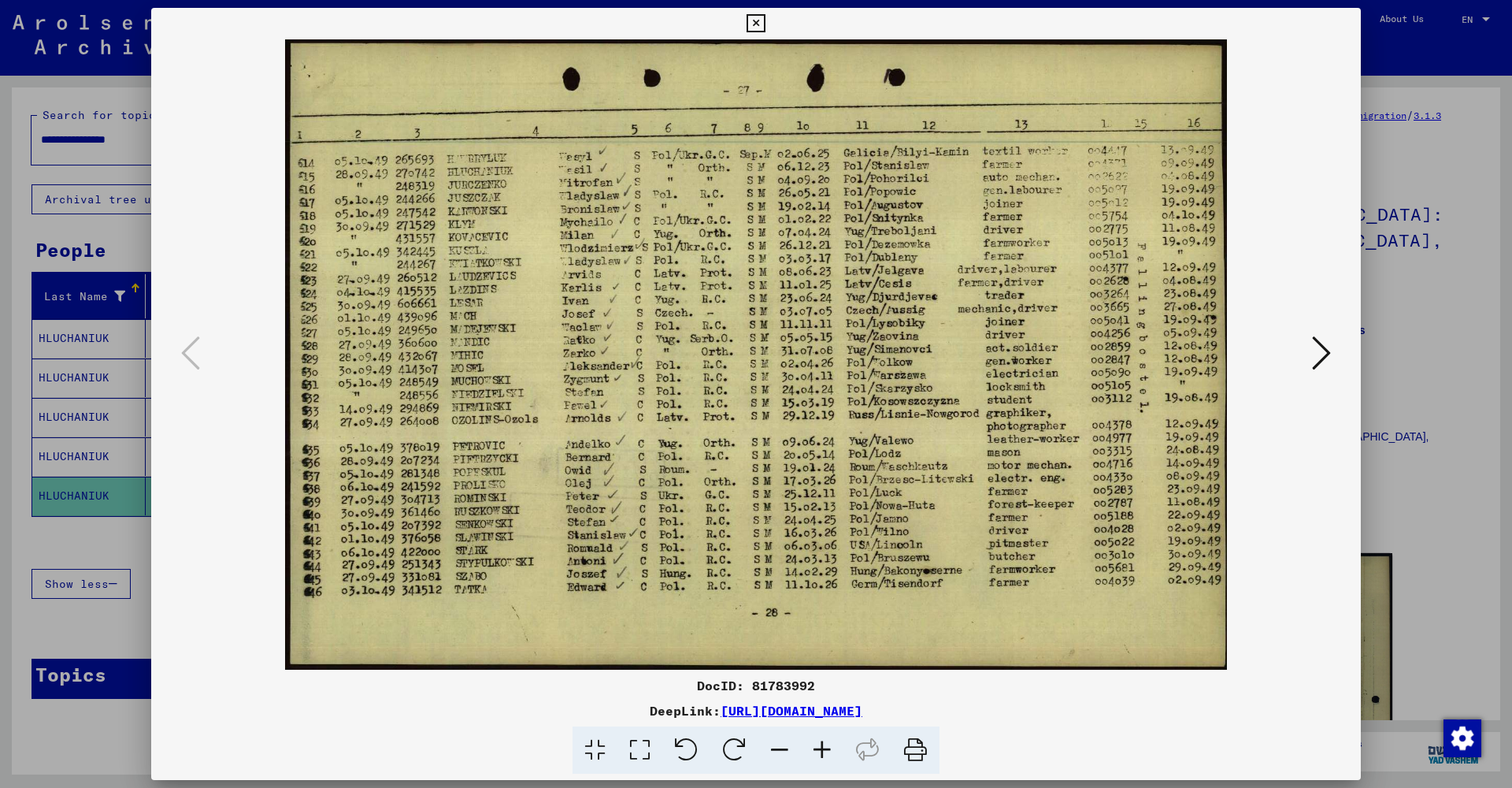
click at [764, 22] on icon at bounding box center [755, 24] width 18 height 19
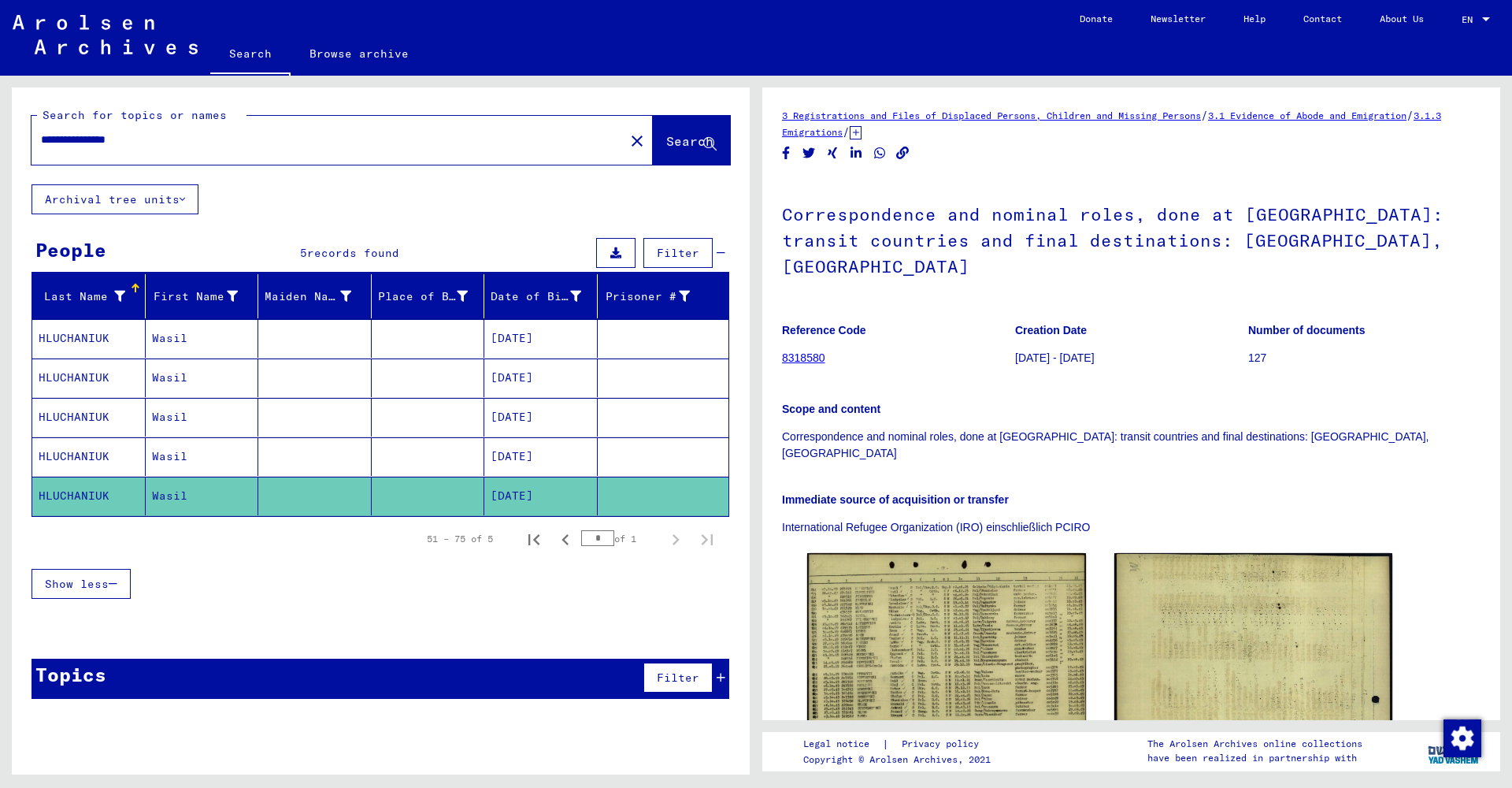
drag, startPoint x: 175, startPoint y: 142, endPoint x: 0, endPoint y: 112, distance: 177.6
click at [0, 112] on div "**********" at bounding box center [378, 424] width 756 height 698
type input "*******"
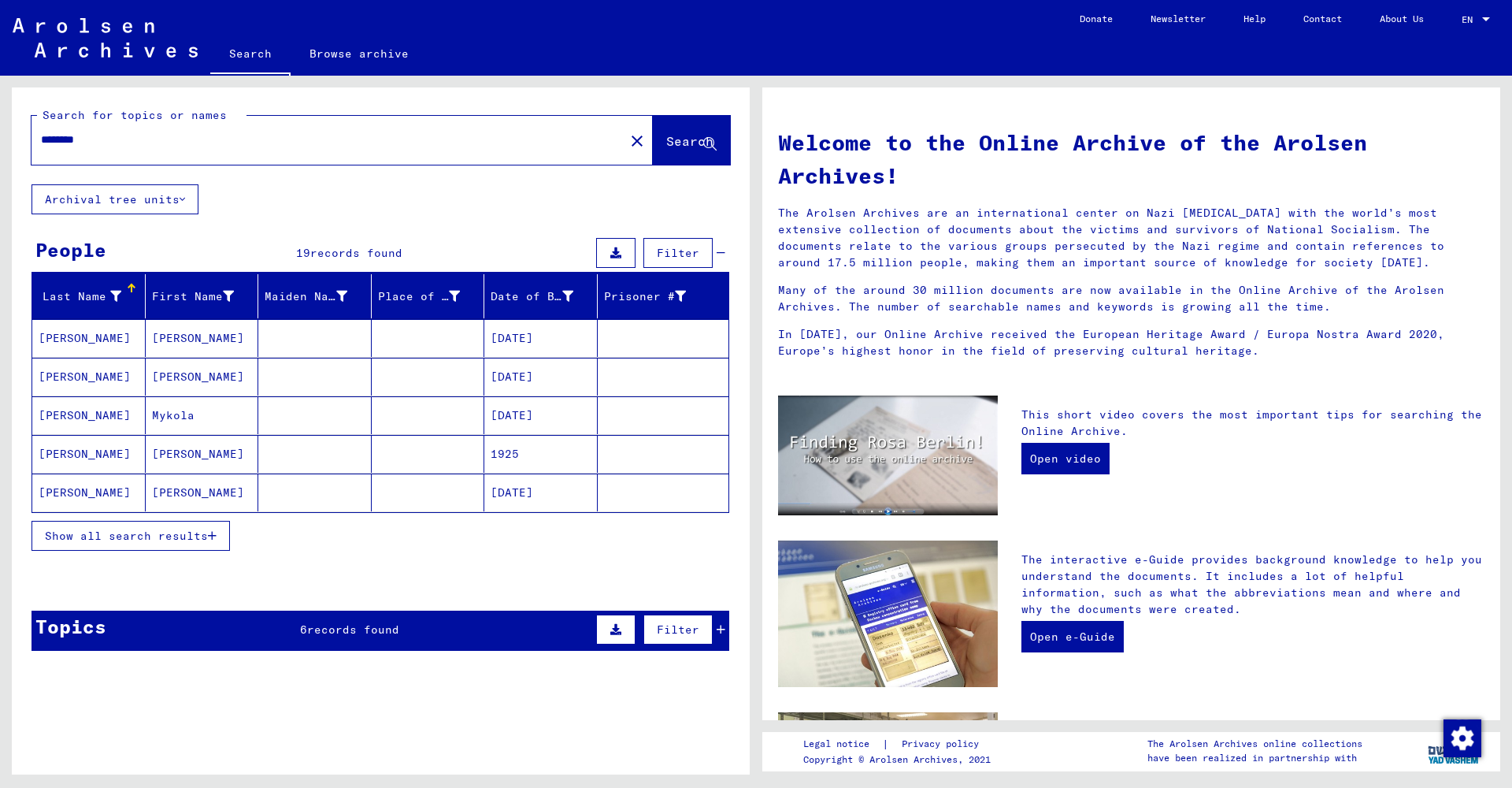
click at [175, 537] on span "Show all search results" at bounding box center [126, 535] width 163 height 14
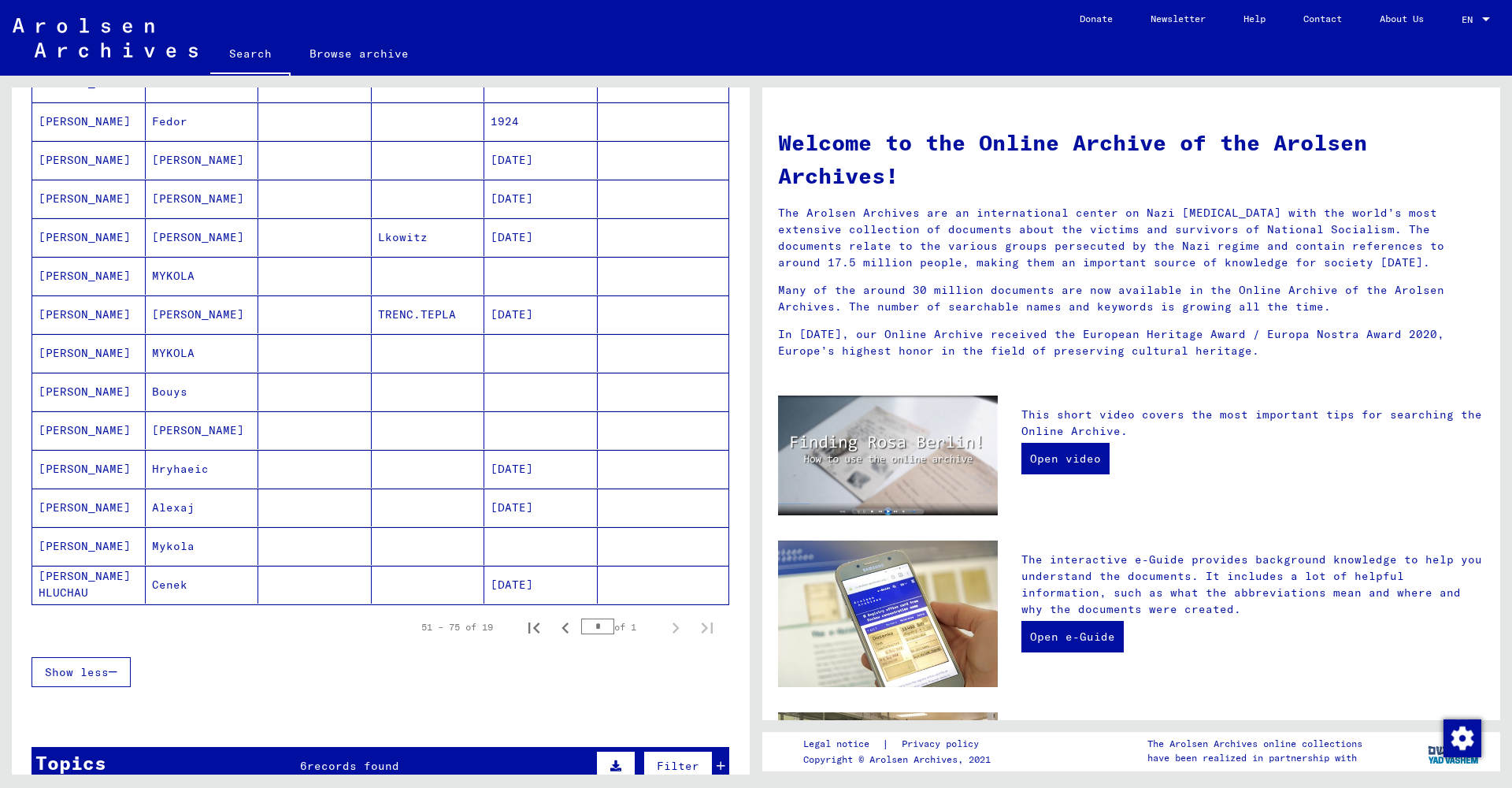
scroll to position [449, 0]
click at [181, 471] on mat-cell "Hryhaeic" at bounding box center [203, 468] width 113 height 38
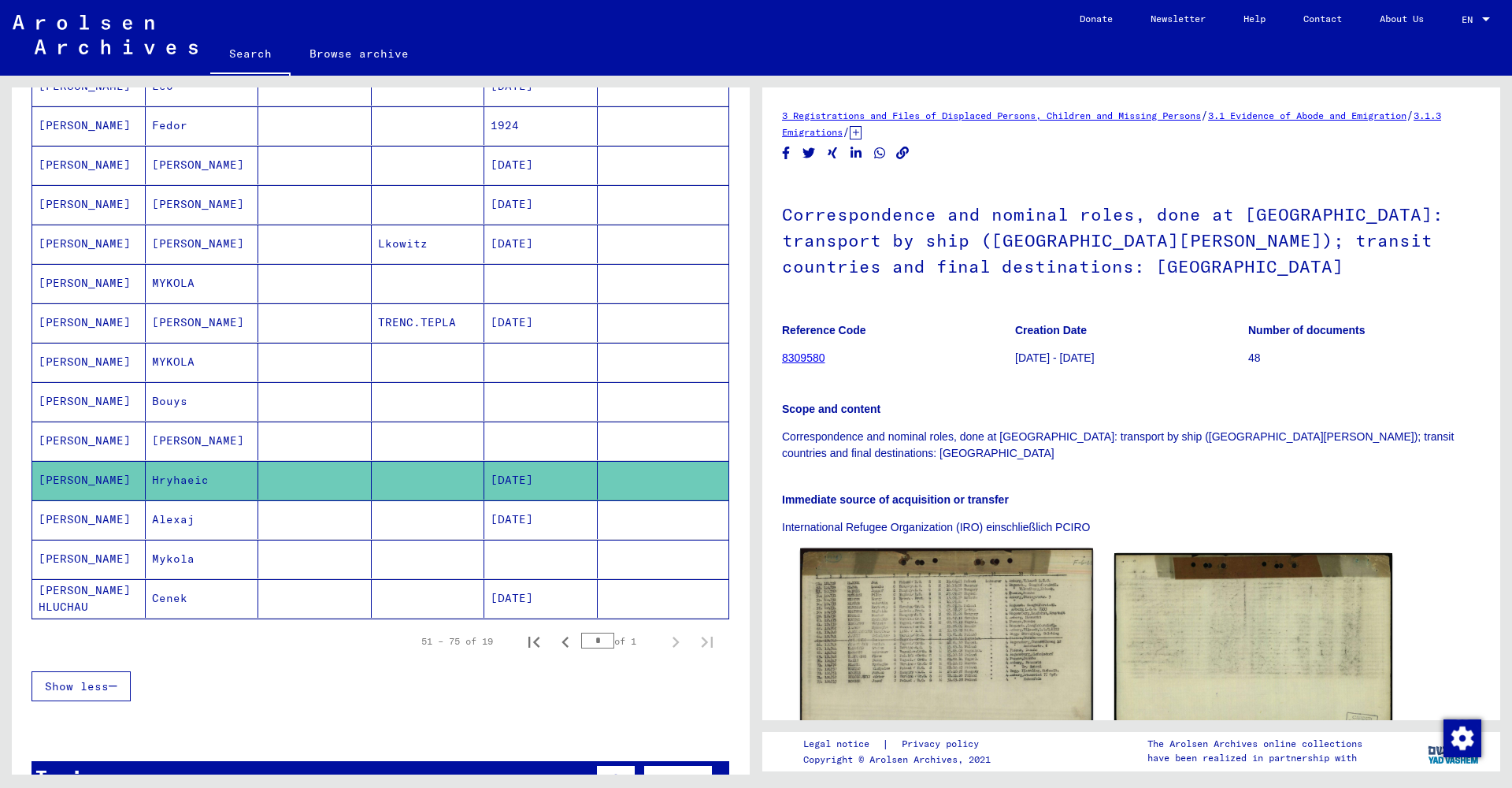
click at [928, 594] on img at bounding box center [946, 646] width 292 height 195
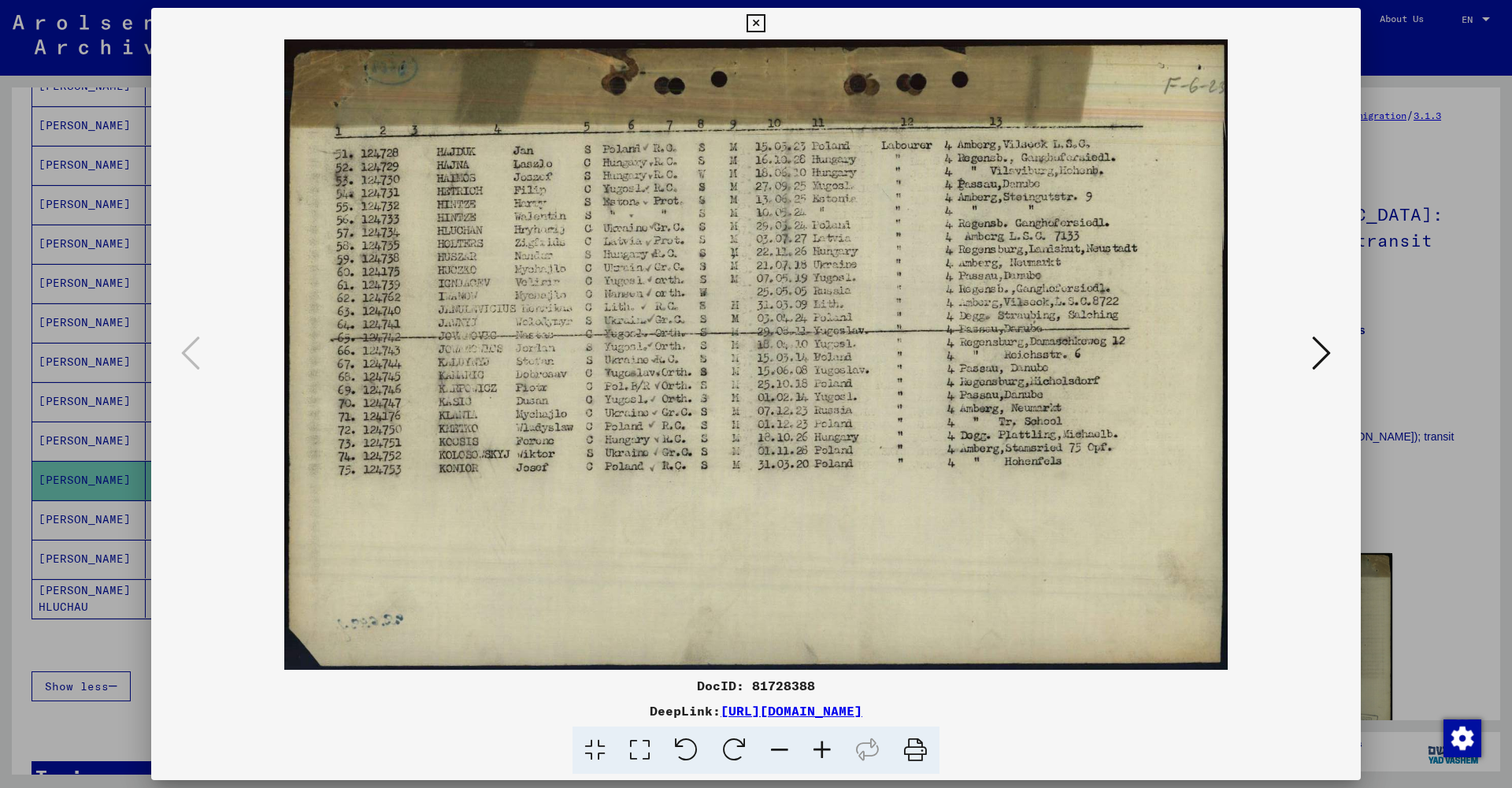
click at [764, 29] on icon at bounding box center [755, 24] width 18 height 19
